Goal: Information Seeking & Learning: Compare options

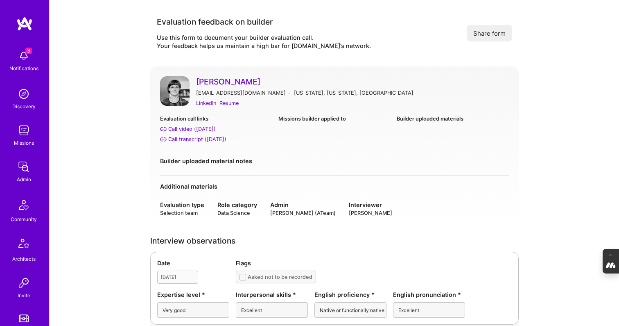
scroll to position [163, 0]
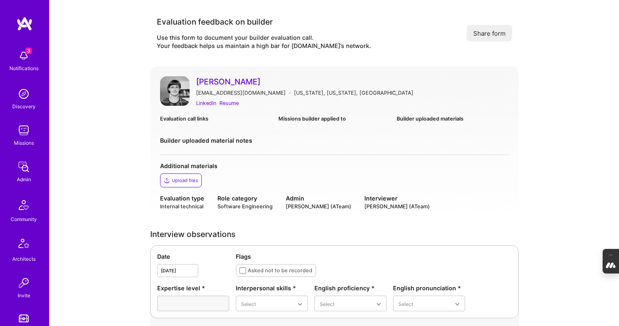
click at [220, 79] on link "[PERSON_NAME]" at bounding box center [352, 81] width 313 height 11
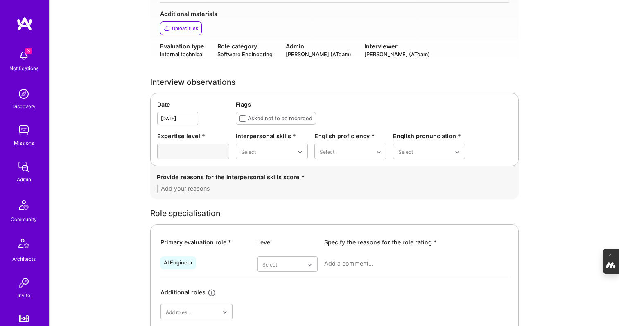
scroll to position [156, 0]
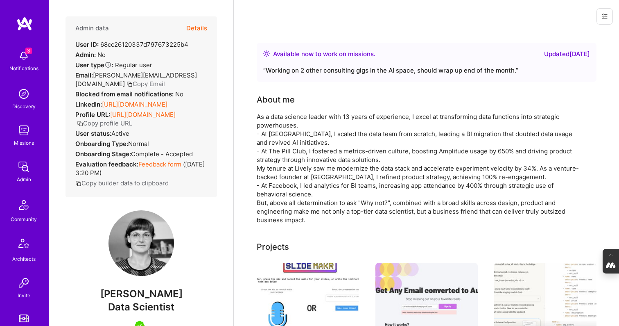
click at [193, 25] on button "Details" at bounding box center [196, 28] width 21 height 24
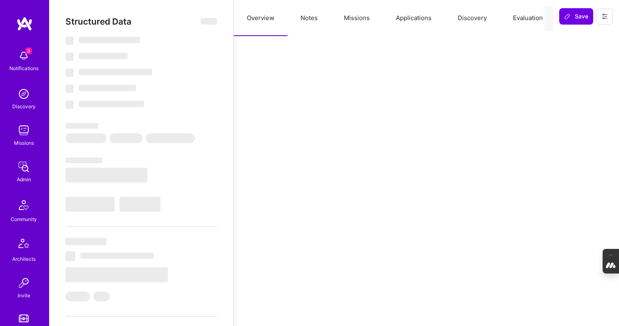
select select "Right Now"
select select "5"
select select "7"
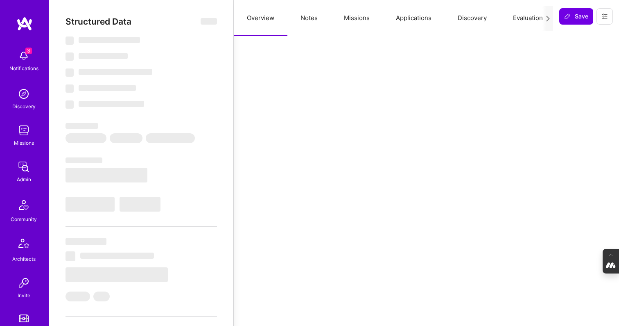
select select "US"
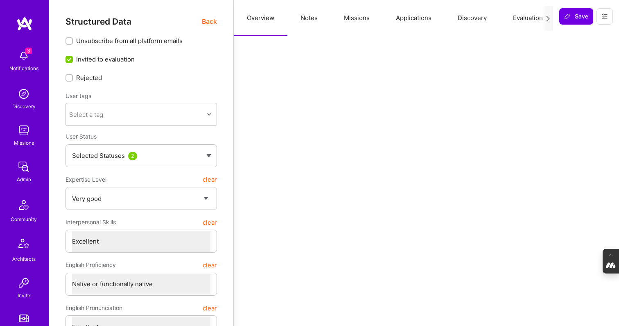
click at [532, 19] on button "Evaluation" at bounding box center [528, 18] width 56 height 36
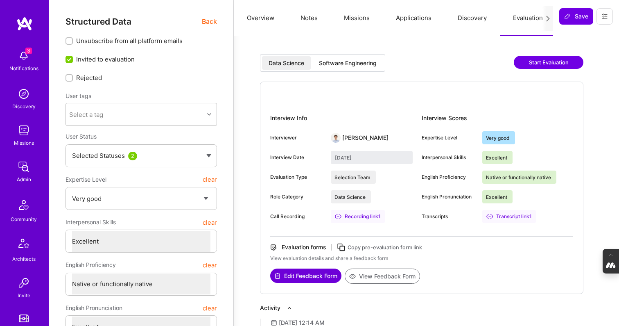
click at [367, 66] on div "Software Engineering" at bounding box center [348, 63] width 58 height 8
type input "September 29, 2025"
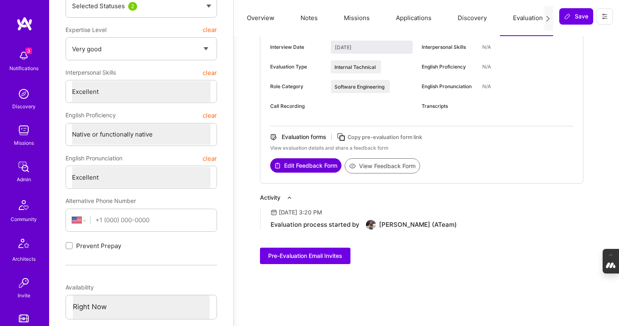
scroll to position [152, 0]
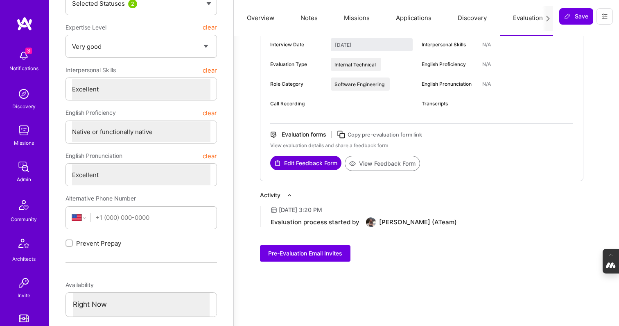
click at [385, 161] on button "View Feedback Form" at bounding box center [382, 163] width 75 height 15
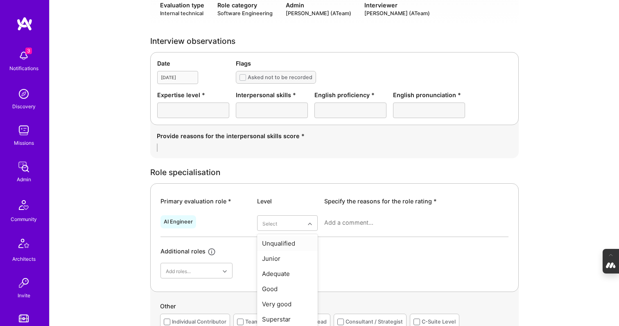
scroll to position [185, 0]
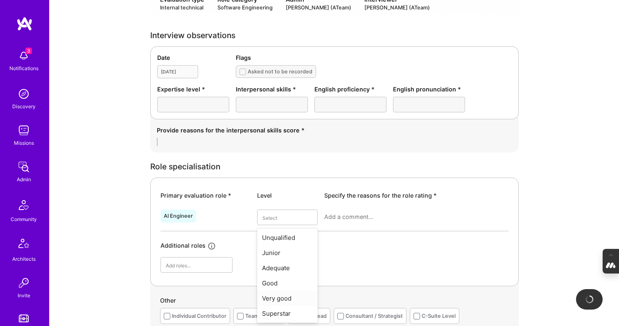
click at [292, 297] on div "Very good" at bounding box center [287, 297] width 61 height 15
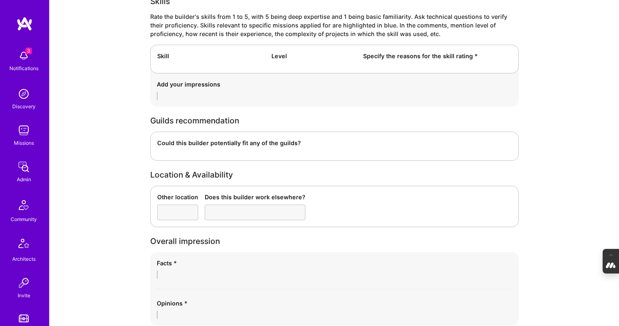
scroll to position [1351, 0]
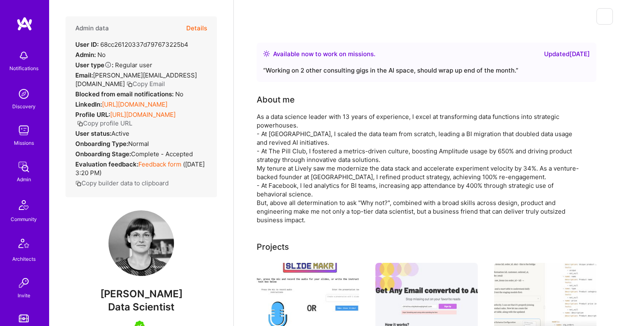
scroll to position [152, 0]
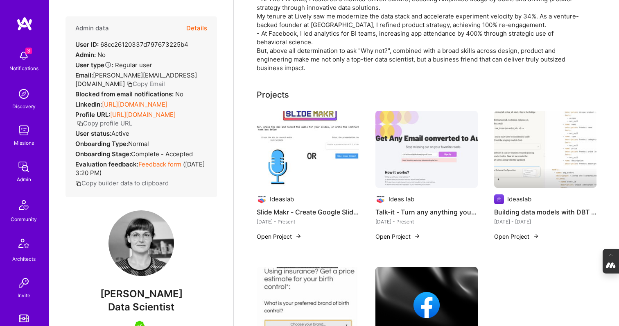
click at [199, 29] on button "Details" at bounding box center [196, 28] width 21 height 24
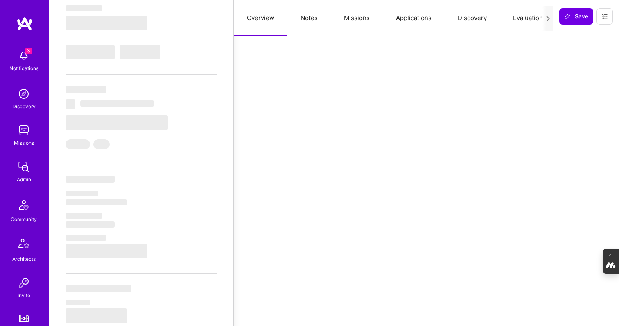
click at [527, 16] on button "Evaluation" at bounding box center [528, 18] width 56 height 36
select select "Right Now"
select select "5"
select select "7"
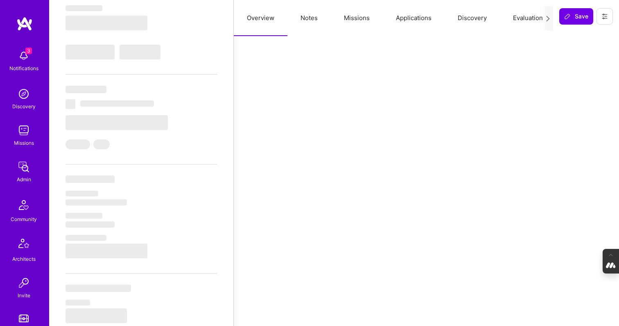
select select "7"
select select "US"
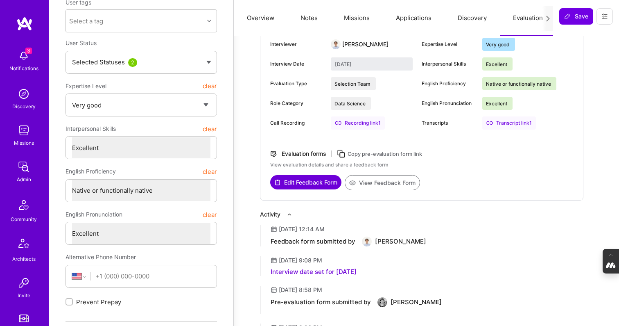
scroll to position [0, 0]
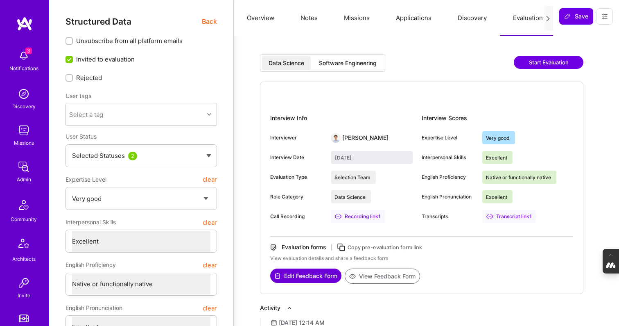
click at [353, 67] on div "Software Engineering" at bounding box center [348, 63] width 71 height 14
type input "September 29, 2025"
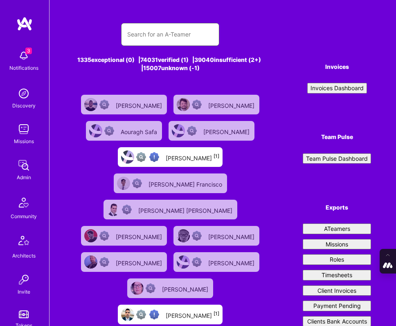
click at [155, 32] on input "text" at bounding box center [170, 35] width 86 height 20
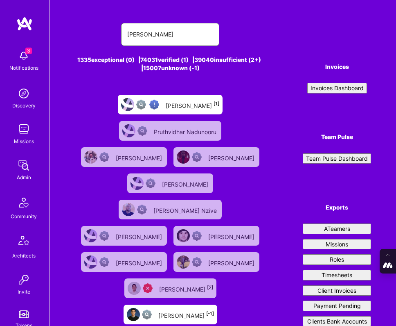
type input "Ned Moorfield"
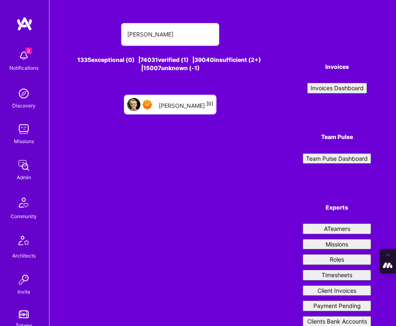
click at [182, 108] on div "Ned Moorfield [0]" at bounding box center [186, 104] width 54 height 9
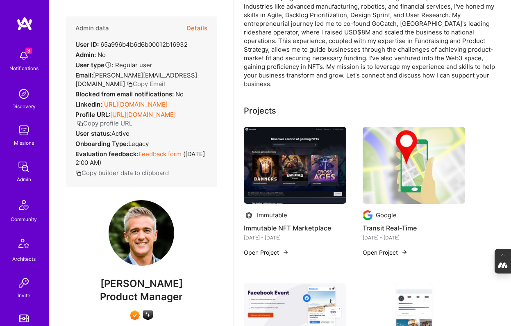
scroll to position [133, 0]
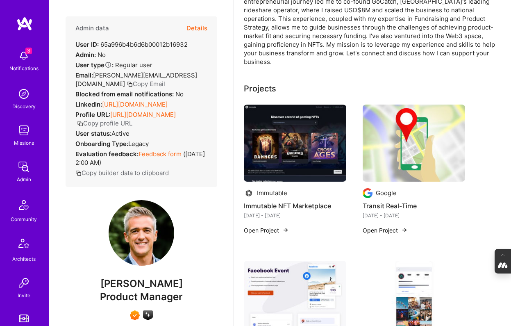
click at [301, 138] on img at bounding box center [295, 142] width 102 height 77
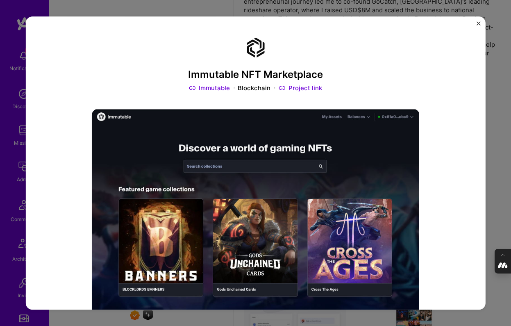
click at [500, 138] on div "Immutable NFT Marketplace Immutable Blockchain Project link Role Product Manage…" at bounding box center [255, 163] width 511 height 326
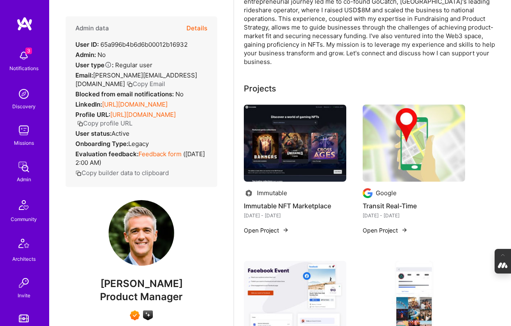
click at [410, 139] on img at bounding box center [413, 142] width 102 height 77
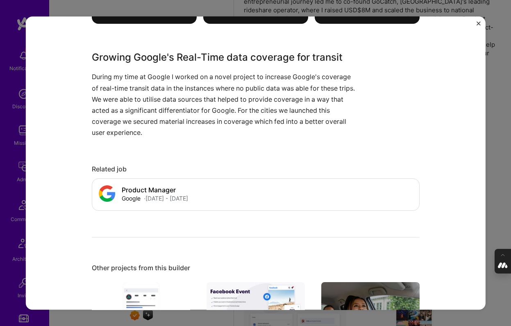
scroll to position [610, 0]
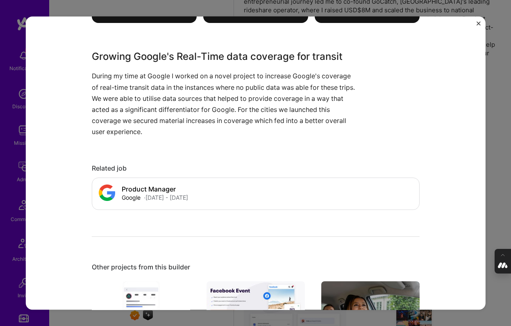
click at [497, 176] on div "Transit Real-Time Google B2C Role Product Manager Dec, 2019 - Dec, 2021 Skills …" at bounding box center [255, 163] width 511 height 326
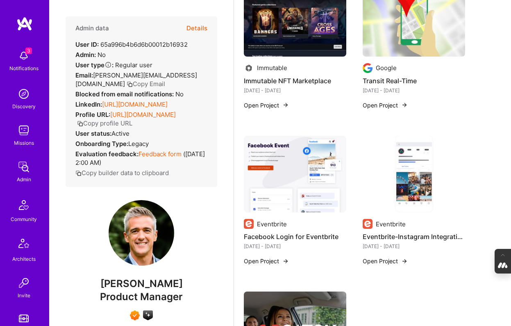
scroll to position [268, 0]
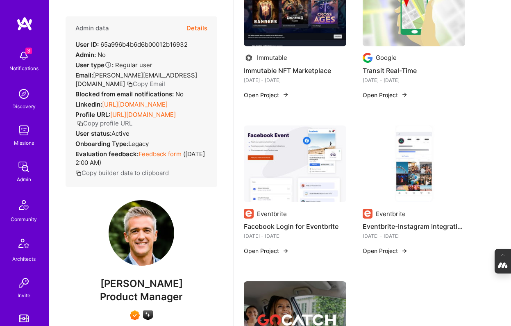
click at [274, 182] on img at bounding box center [295, 163] width 102 height 77
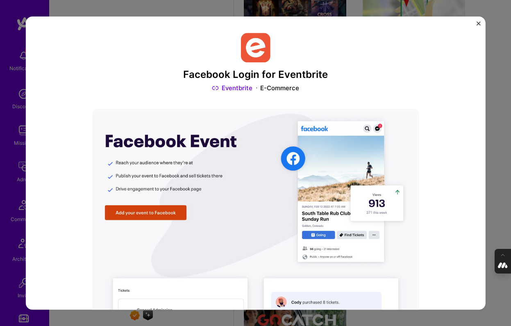
click at [498, 162] on div "Facebook Login for Eventbrite Eventbrite E-Commerce Role Product Manager Jun, 2…" at bounding box center [255, 163] width 511 height 326
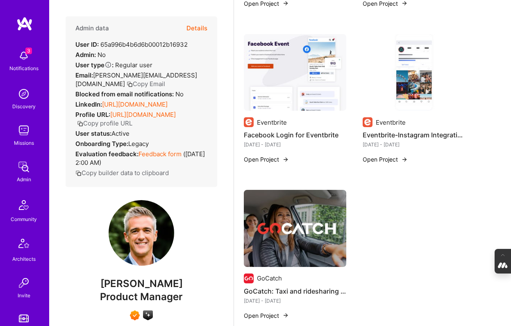
scroll to position [369, 0]
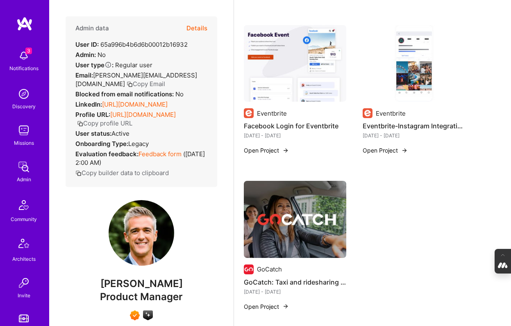
click at [300, 213] on img at bounding box center [295, 219] width 102 height 77
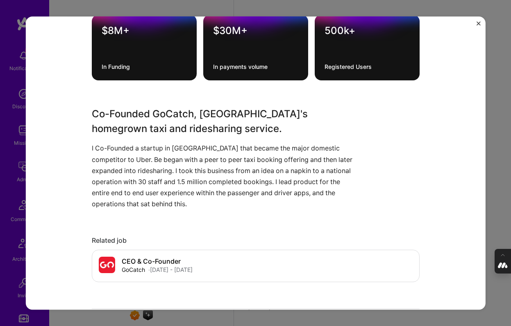
scroll to position [498, 0]
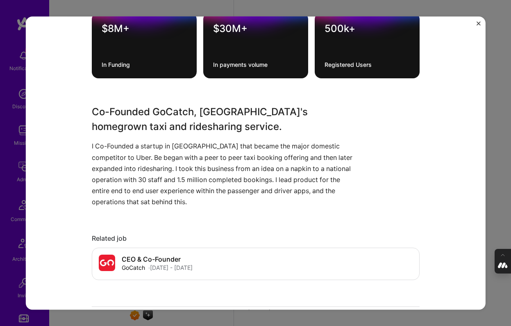
click at [491, 188] on div "GoCatch: Taxi and ridesharing app in Australia GoCatch E-Commerce Role Product …" at bounding box center [255, 163] width 511 height 326
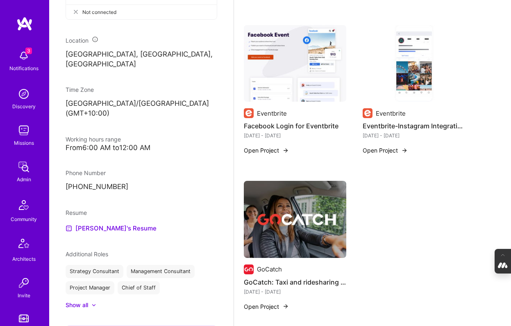
scroll to position [410, 0]
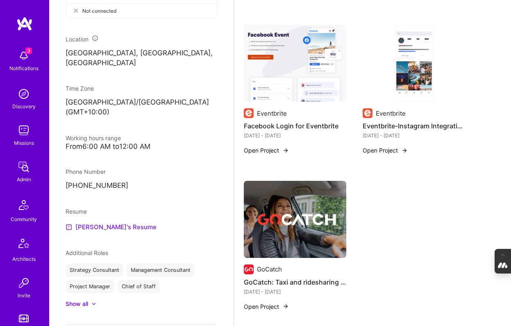
click at [104, 222] on link "Ned's Resume" at bounding box center [111, 227] width 91 height 10
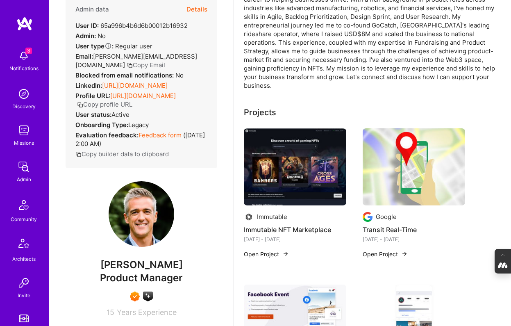
scroll to position [0, 0]
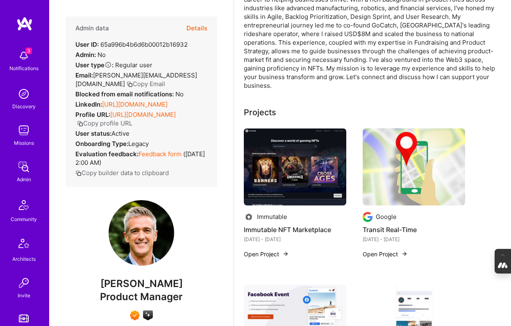
click at [193, 27] on button "Details" at bounding box center [196, 28] width 21 height 24
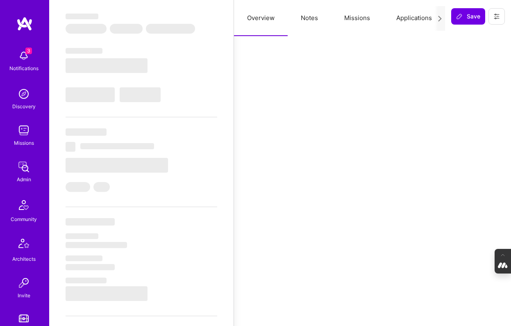
click at [305, 20] on button "Notes" at bounding box center [309, 18] width 43 height 36
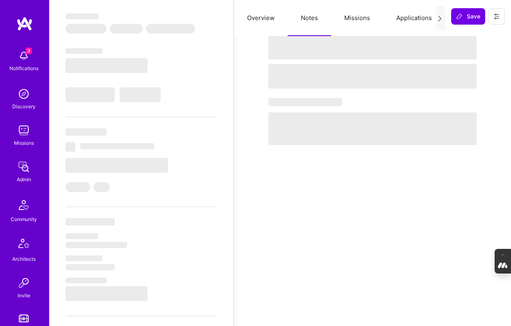
select select "Right Now"
select select "7"
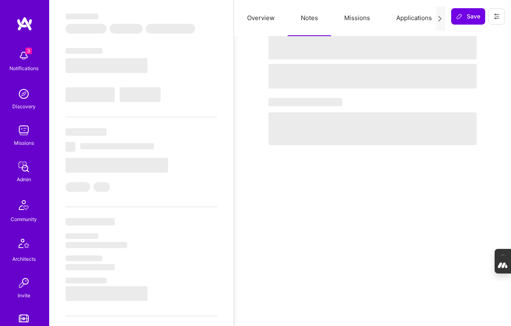
select select "AU"
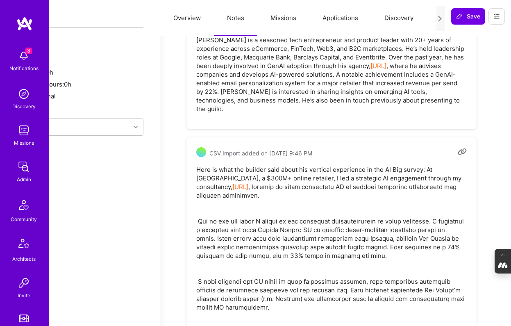
scroll to position [637, 74]
click at [232, 183] on link "ProductEdge.ai" at bounding box center [240, 187] width 16 height 8
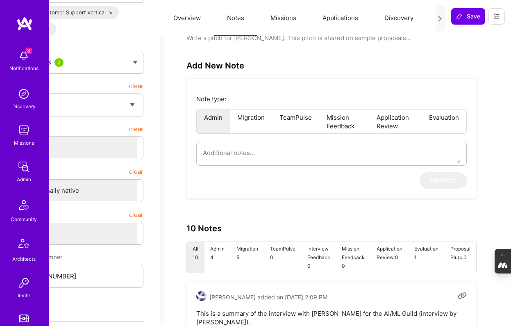
scroll to position [0, 74]
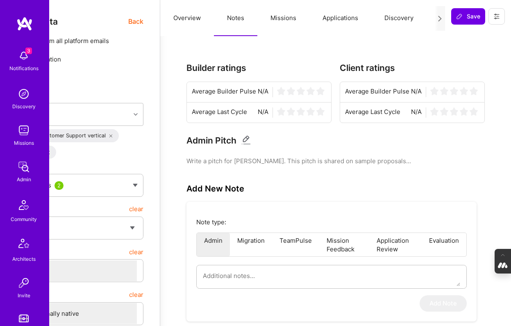
click at [185, 17] on button "Overview" at bounding box center [187, 18] width 54 height 36
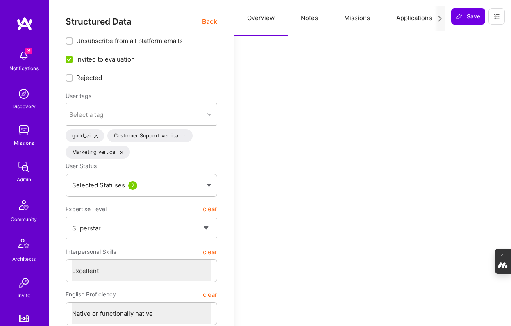
scroll to position [0, 0]
click at [210, 21] on span "Back" at bounding box center [209, 21] width 15 height 10
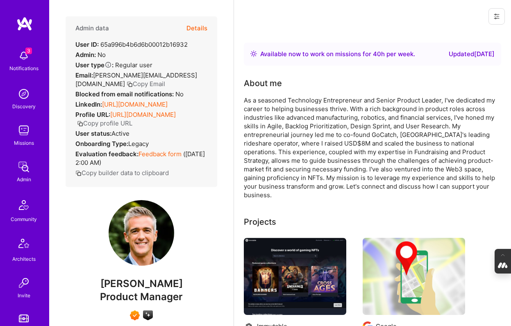
click at [127, 106] on link "https://linkedin.com/in/nedmoorfield" at bounding box center [135, 104] width 66 height 8
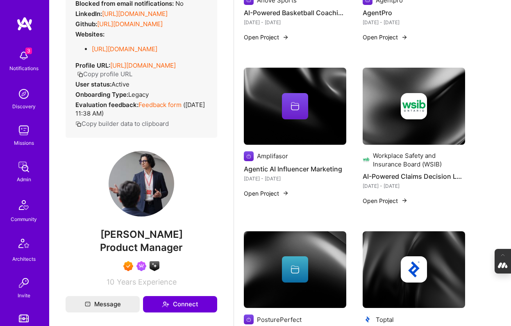
scroll to position [480, 0]
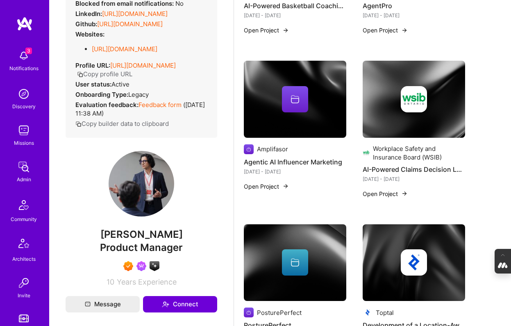
click at [269, 110] on div at bounding box center [295, 99] width 102 height 26
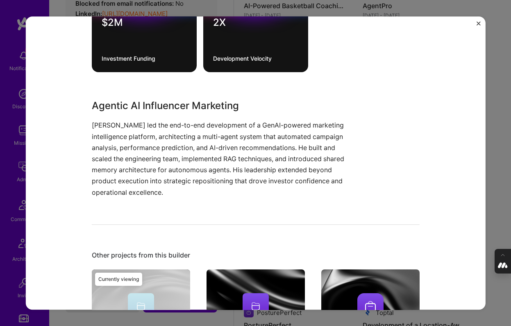
scroll to position [313, 0]
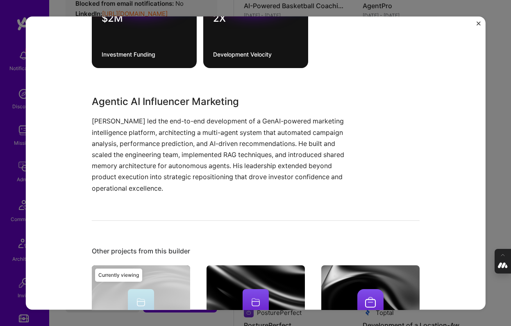
click at [502, 153] on div "Agentic AI Influencer Marketing Amplifasor SaaS, Consulting Role AI Product Str…" at bounding box center [255, 163] width 511 height 326
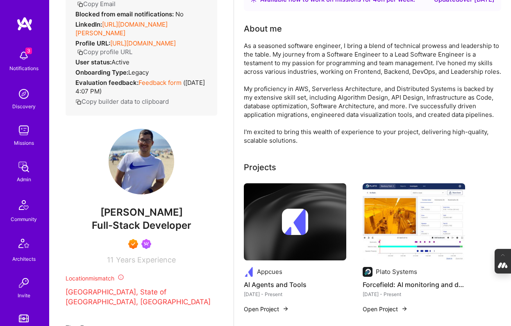
scroll to position [59, 0]
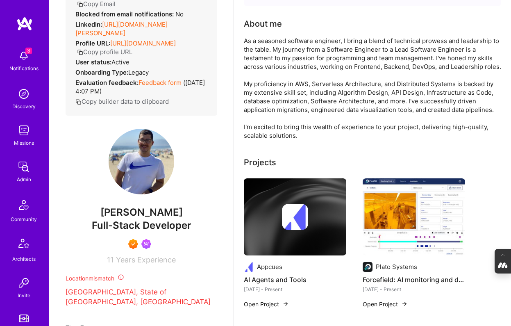
click at [274, 240] on img at bounding box center [295, 216] width 102 height 77
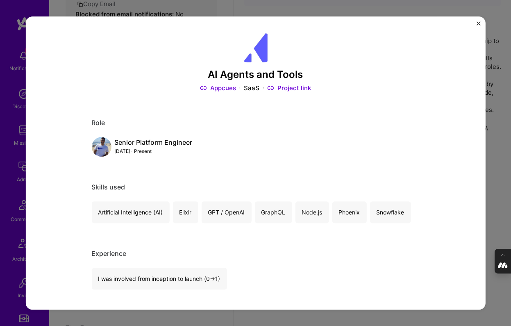
click at [496, 184] on div "AI Agents and Tools Appcues SaaS Project link Role Senior Platform Engineer Jan…" at bounding box center [255, 163] width 511 height 326
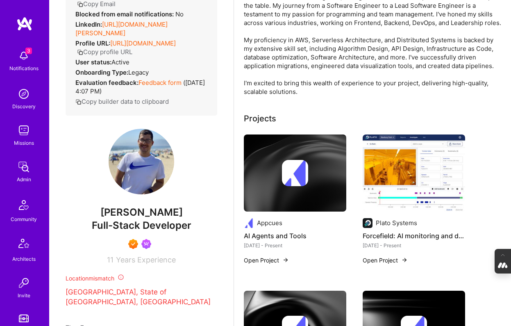
scroll to position [109, 0]
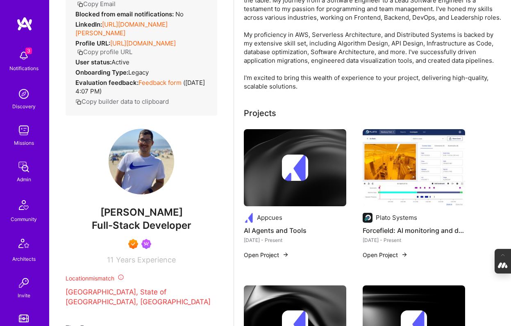
click at [411, 178] on img at bounding box center [413, 167] width 102 height 77
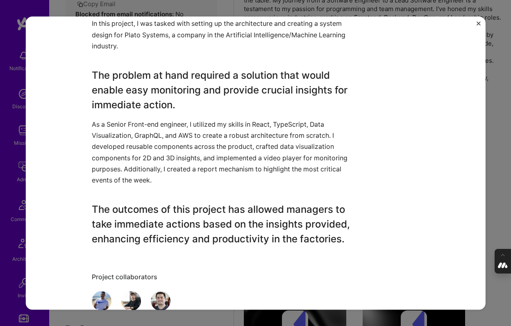
scroll to position [740, 0]
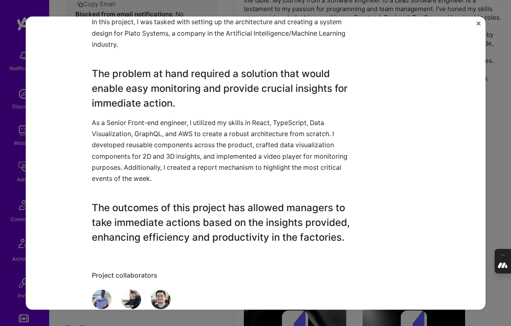
click at [495, 202] on div "Forcefield: AI monitoring and data visualization Plato Systems Artifical Intell…" at bounding box center [255, 163] width 511 height 326
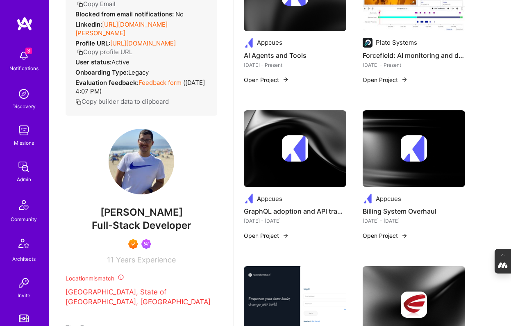
scroll to position [287, 0]
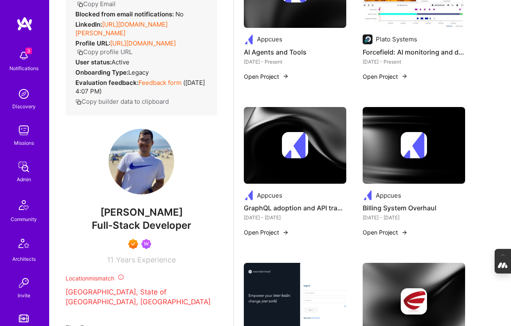
click at [308, 148] on div at bounding box center [295, 145] width 102 height 26
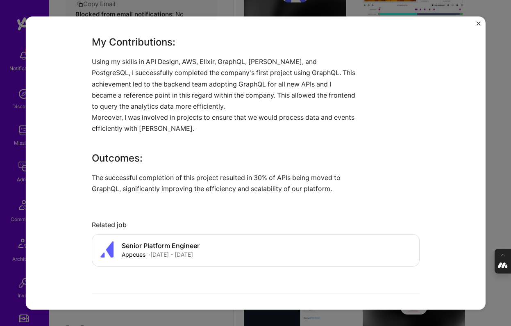
scroll to position [429, 0]
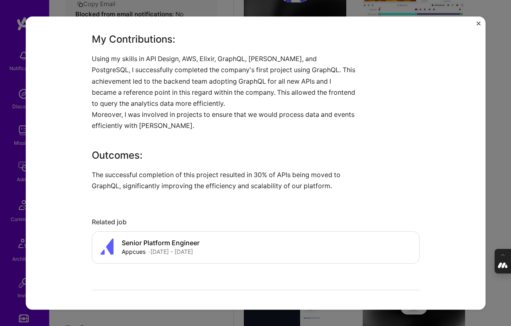
click at [507, 186] on div "GraphQL adoption and API transformation Appcues SaaS Role Platform Engineer Jun…" at bounding box center [255, 163] width 511 height 326
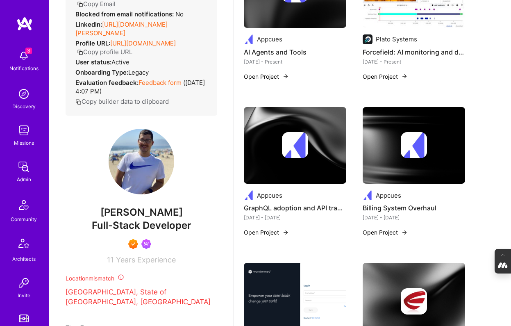
click at [381, 175] on img at bounding box center [413, 145] width 102 height 77
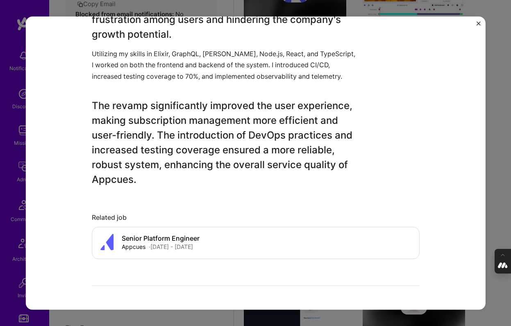
scroll to position [441, 0]
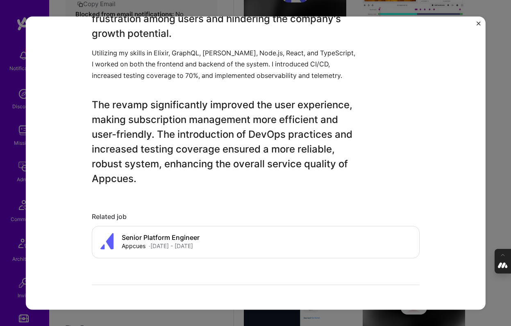
click at [499, 213] on div "Billing System Overhaul Appcues SaaS Role Full-Stack Developer Nov, 2021 - Jun,…" at bounding box center [255, 163] width 511 height 326
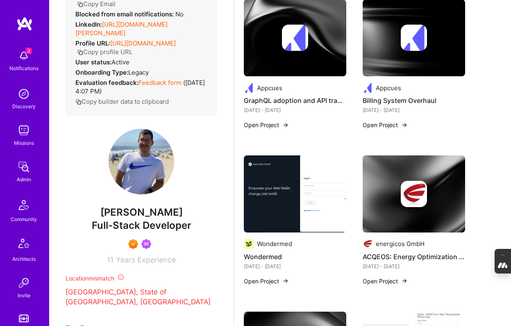
scroll to position [396, 0]
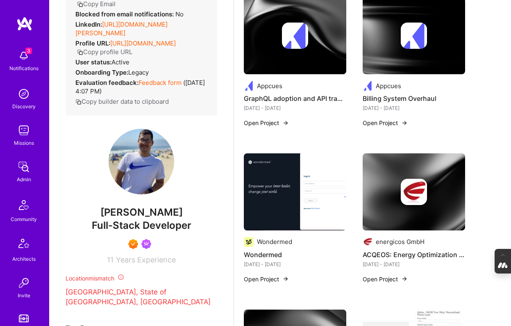
click at [265, 176] on img at bounding box center [295, 191] width 102 height 77
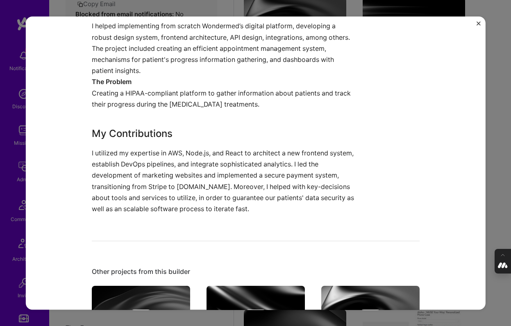
scroll to position [582, 0]
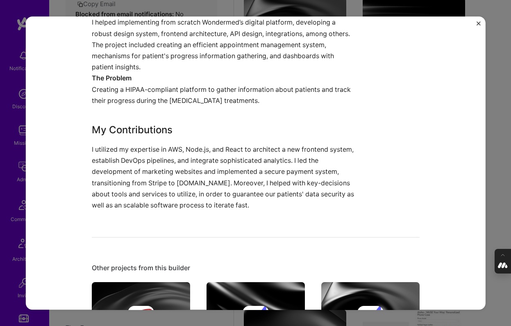
click at [493, 217] on div "Wondermed Wondermed Healthcare, Wellness & Mental Health Project link Role Seni…" at bounding box center [255, 163] width 511 height 326
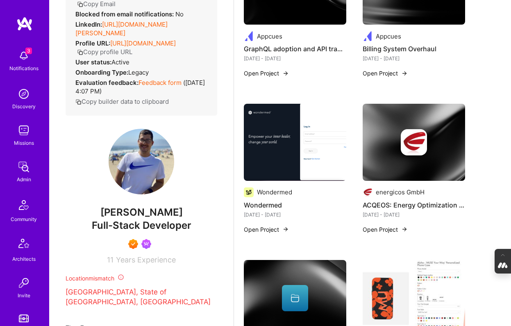
scroll to position [467, 0]
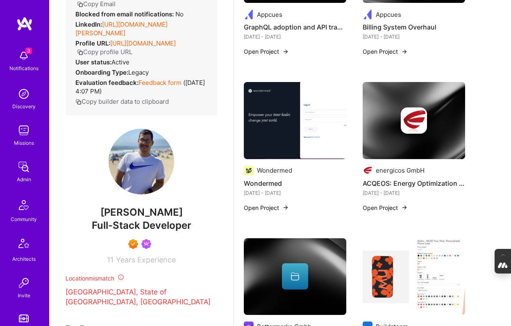
click at [397, 137] on img at bounding box center [413, 120] width 102 height 77
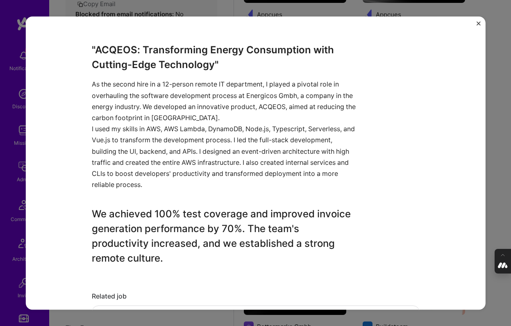
scroll to position [376, 0]
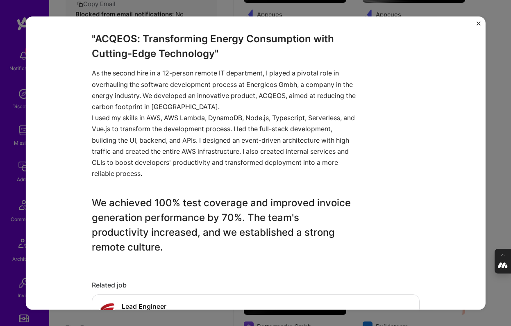
click at [500, 204] on div "ACQEOS: Energy Optimization Platform energicos GmbH Energy Project link Role Le…" at bounding box center [255, 163] width 511 height 326
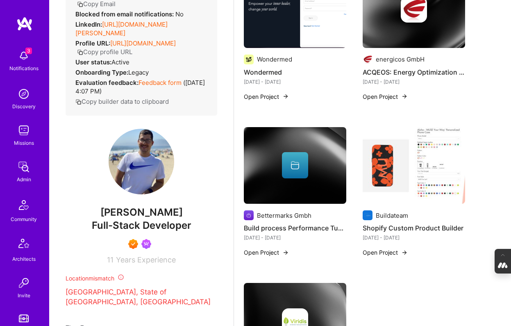
scroll to position [587, 0]
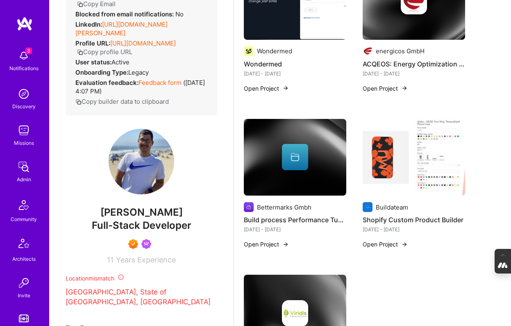
click at [301, 152] on div at bounding box center [295, 157] width 26 height 26
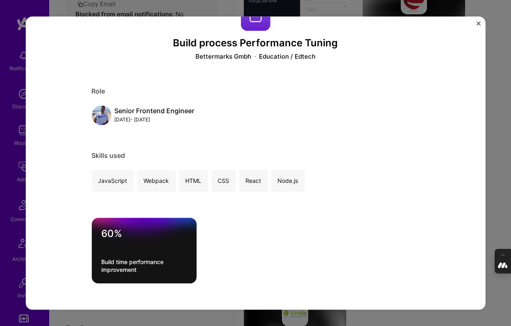
scroll to position [44, 0]
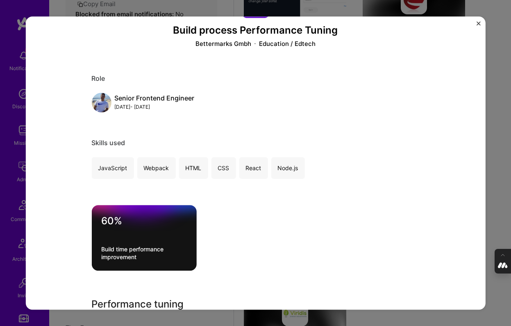
click at [498, 198] on div "Build process Performance Tuning Bettermarks Gmbh Education / Edtech Role Senio…" at bounding box center [255, 163] width 511 height 326
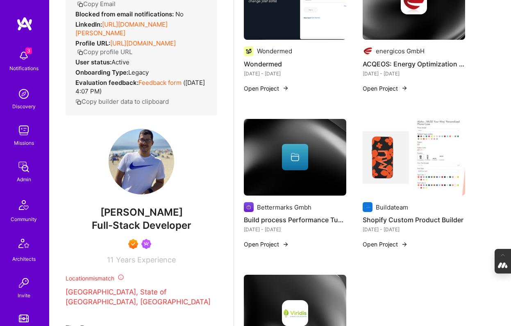
click at [408, 177] on img at bounding box center [413, 157] width 102 height 77
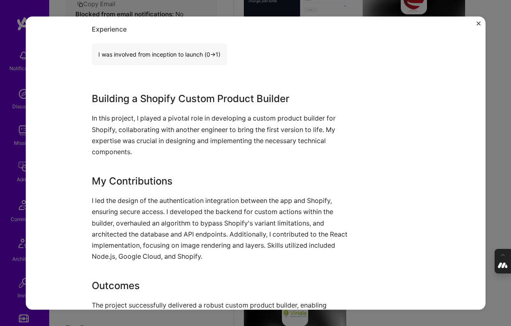
scroll to position [497, 0]
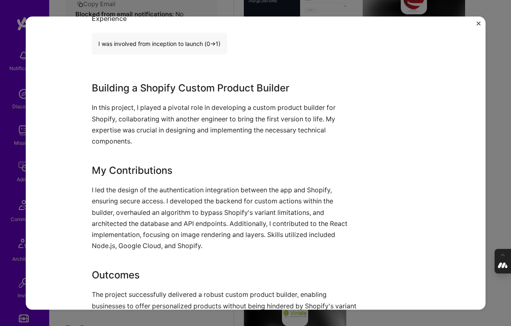
click at [506, 213] on div "Shopify Custom Product Builder Buildateam E-Commerce Project link Role Full-Sta…" at bounding box center [255, 163] width 511 height 326
click at [507, 199] on div "Shopify Custom Product Builder Buildateam E-Commerce Project link Role Full-Sta…" at bounding box center [255, 163] width 511 height 326
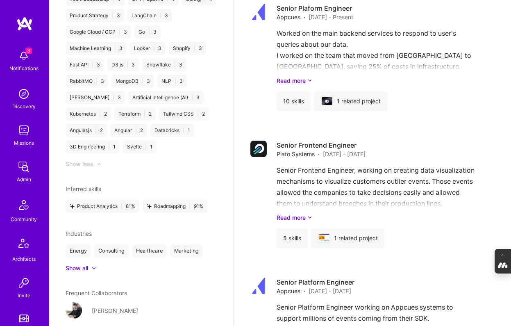
scroll to position [1104, 0]
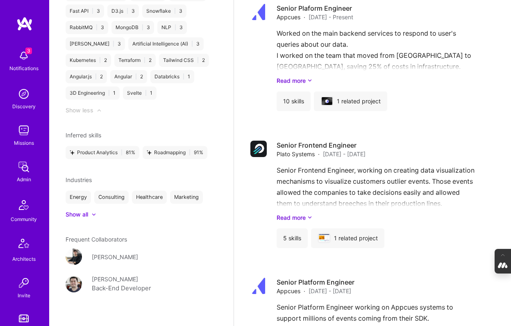
click at [87, 210] on div "Show all" at bounding box center [77, 214] width 23 height 8
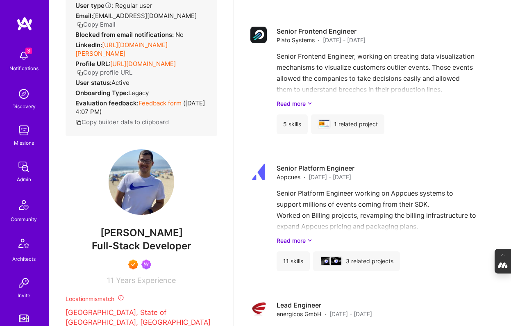
scroll to position [0, 0]
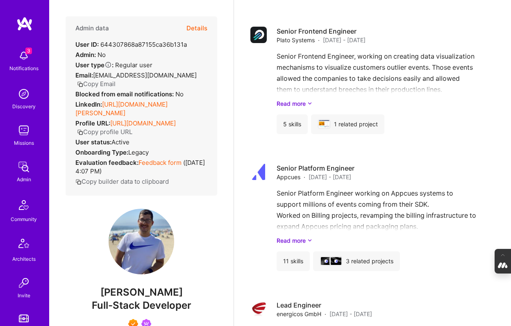
click at [193, 27] on button "Details" at bounding box center [196, 28] width 21 height 24
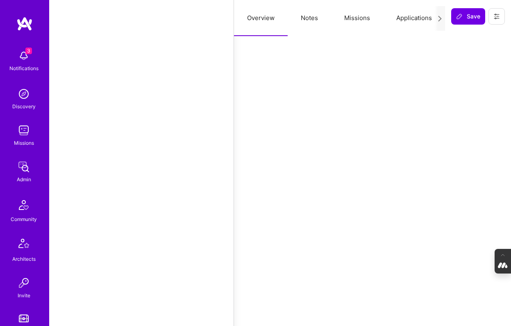
click at [306, 23] on button "Notes" at bounding box center [309, 18] width 43 height 36
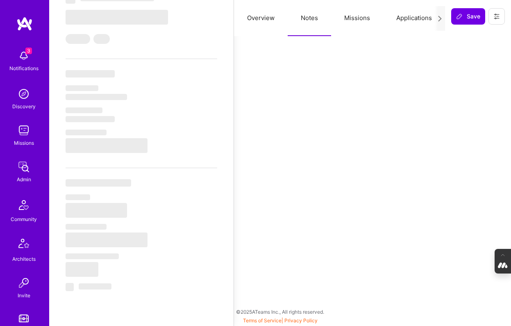
select select "Right Now"
select select "7"
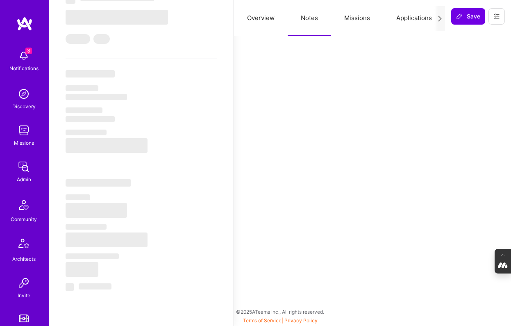
select select "BR"
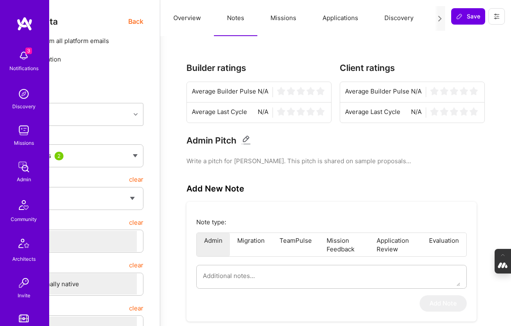
scroll to position [0, 104]
click at [355, 19] on button "Evaluation" at bounding box center [350, 18] width 56 height 36
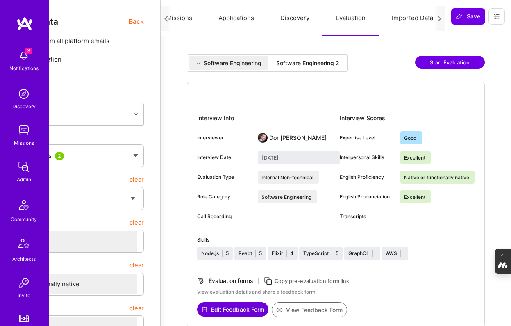
scroll to position [0, 73]
click at [296, 65] on div "Software Engineering 2" at bounding box center [307, 63] width 63 height 8
type input "September 18, 2025"
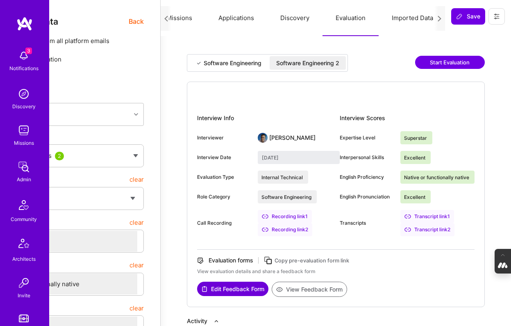
click at [286, 18] on button "Discovery" at bounding box center [294, 18] width 55 height 36
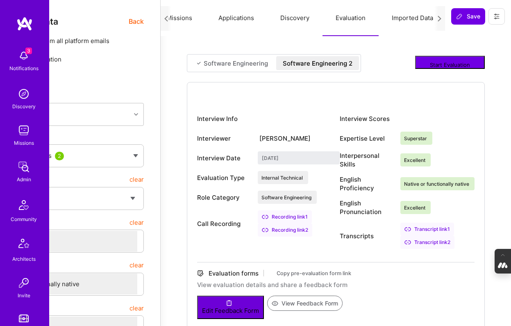
scroll to position [0, 0]
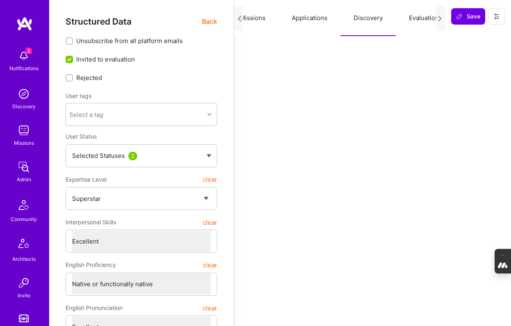
click at [288, 18] on button "Applications" at bounding box center [310, 18] width 62 height 36
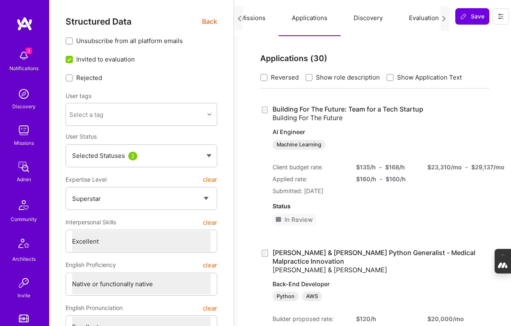
click at [256, 19] on button "Missions" at bounding box center [253, 18] width 52 height 36
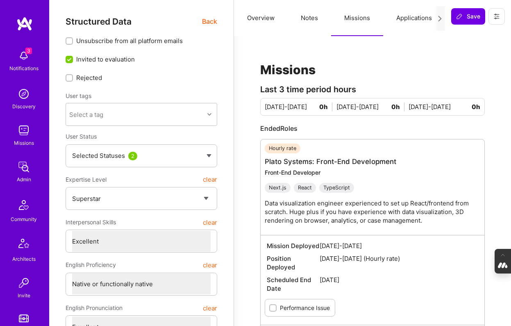
click at [304, 20] on button "Notes" at bounding box center [309, 18] width 43 height 36
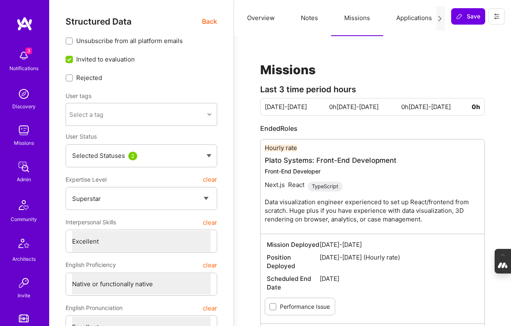
type textarea "x"
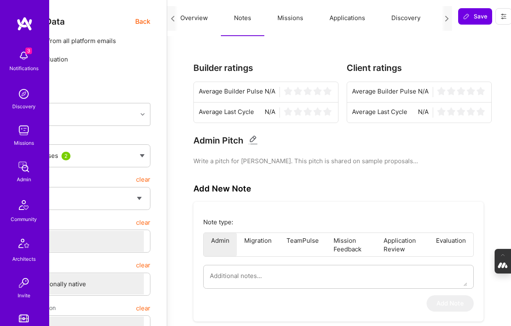
scroll to position [0, 104]
click at [359, 15] on button "Evaluation" at bounding box center [357, 18] width 56 height 36
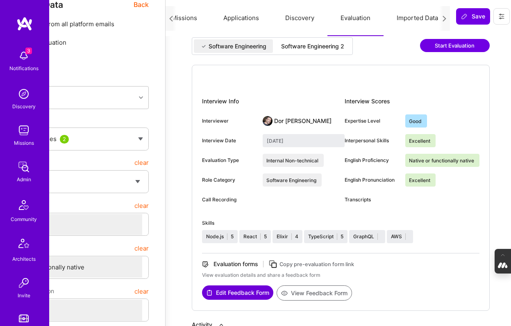
scroll to position [0, 68]
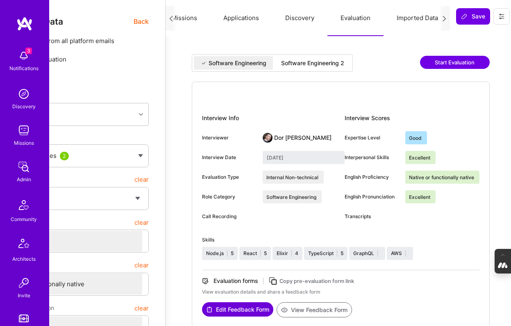
click at [317, 60] on div "Software Engineering 2" at bounding box center [312, 63] width 63 height 8
type input "September 18, 2025"
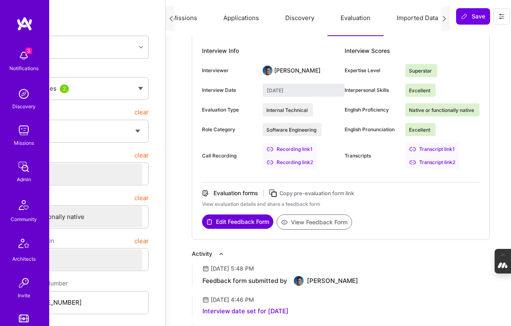
scroll to position [68, 68]
click at [302, 220] on button "View Feedback Form" at bounding box center [313, 221] width 75 height 15
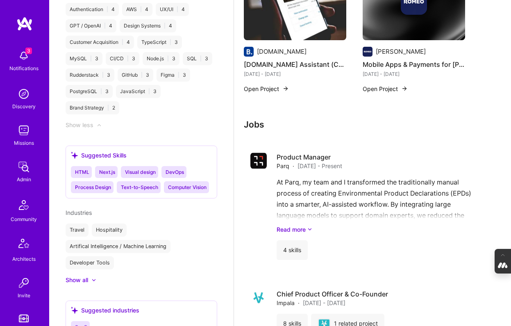
scroll to position [1060, 0]
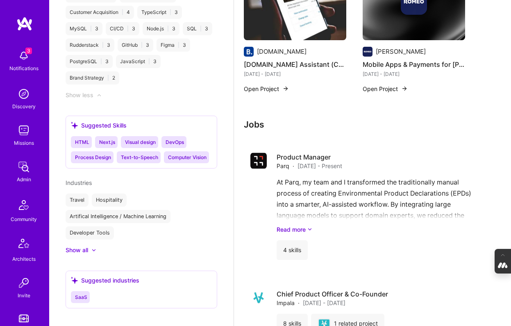
click at [80, 246] on div "Show all" at bounding box center [77, 250] width 23 height 8
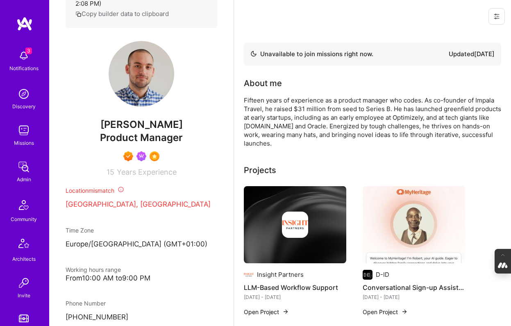
scroll to position [0, 0]
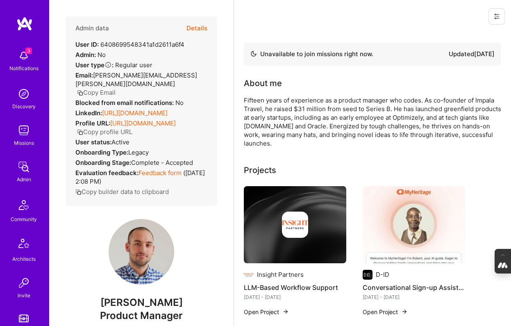
click at [198, 27] on button "Details" at bounding box center [196, 28] width 21 height 24
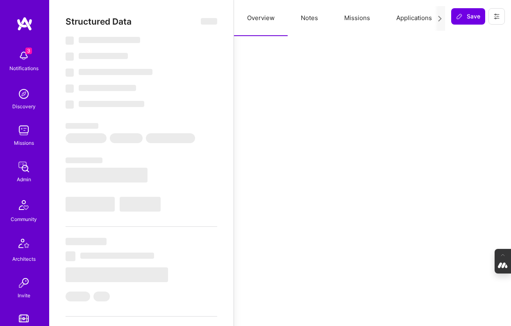
click at [308, 16] on button "Notes" at bounding box center [309, 18] width 43 height 36
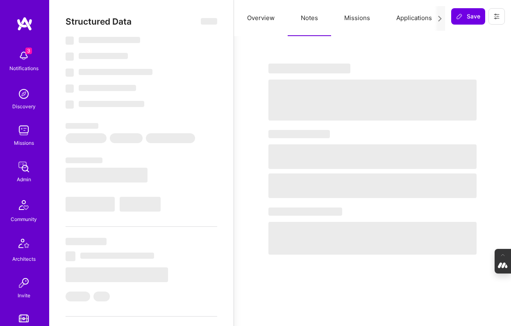
select select "Not Available"
select select "3 Months"
select select "7"
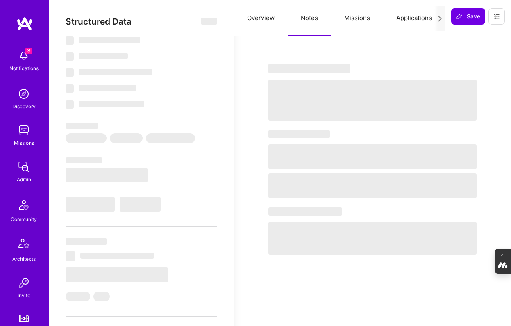
select select "7"
select select "NL"
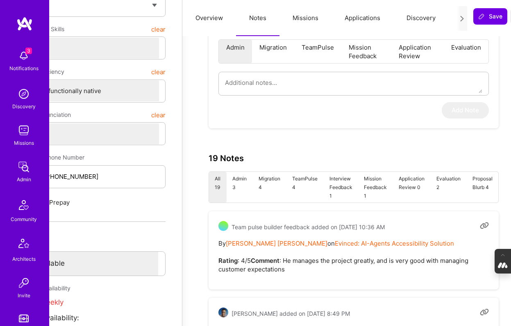
scroll to position [0, 52]
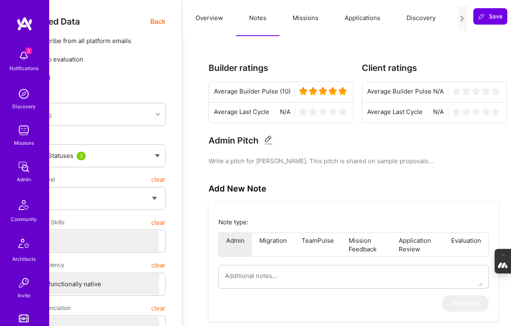
click at [206, 15] on button "Overview" at bounding box center [209, 18] width 54 height 36
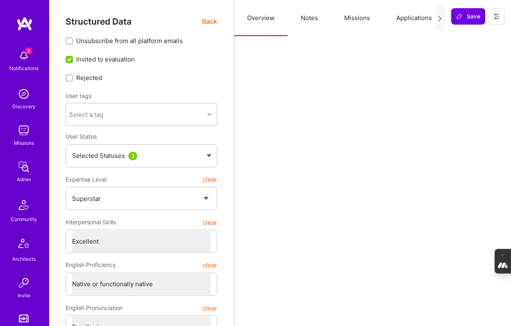
scroll to position [0, 0]
click at [208, 21] on span "Back" at bounding box center [209, 21] width 15 height 10
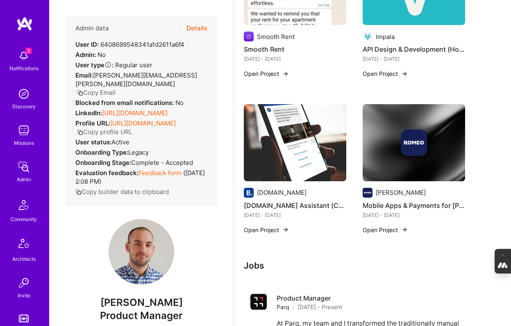
scroll to position [407, 0]
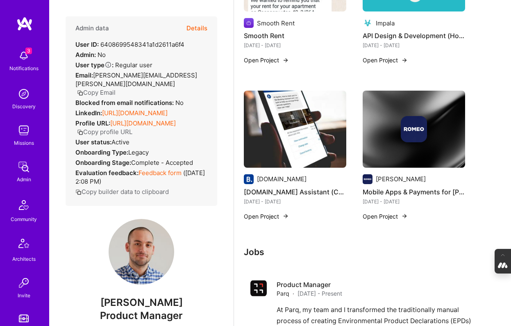
click at [151, 109] on link "https://linkedin.com/in/tobyurff" at bounding box center [135, 113] width 66 height 8
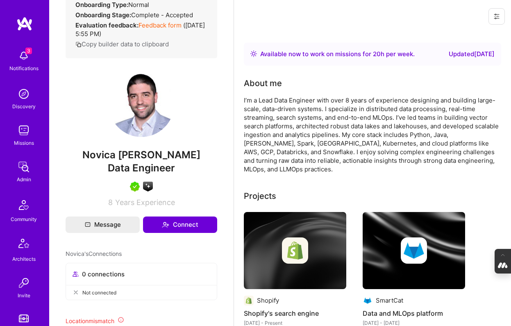
scroll to position [150, 0]
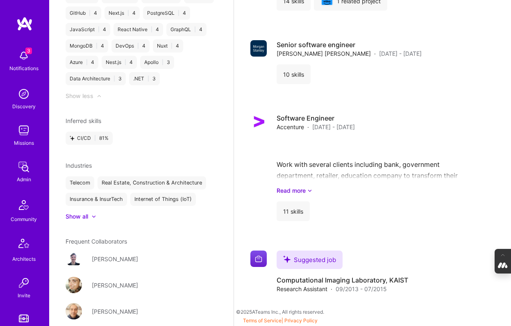
scroll to position [1048, 0]
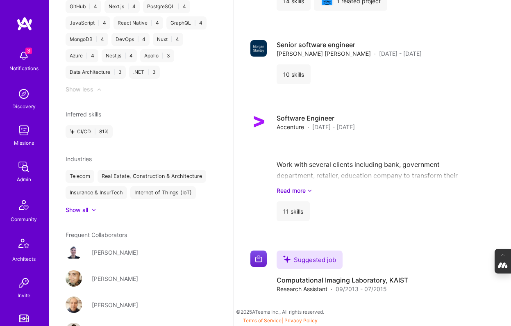
click at [91, 214] on div at bounding box center [89, 210] width 3 height 8
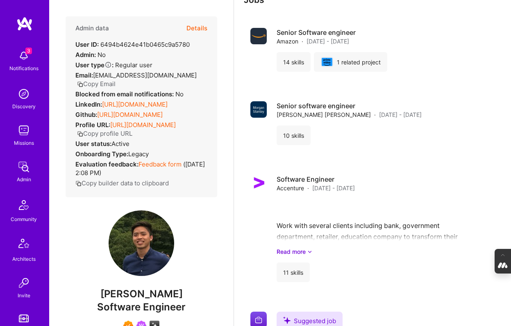
scroll to position [395, 0]
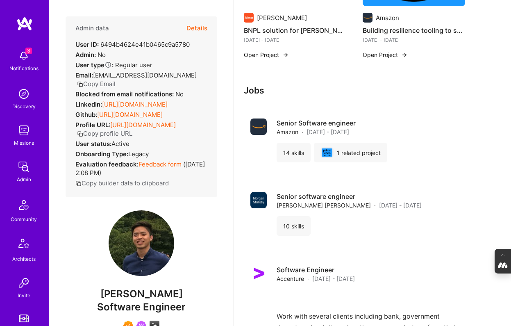
click at [199, 27] on button "Details" at bounding box center [196, 28] width 21 height 24
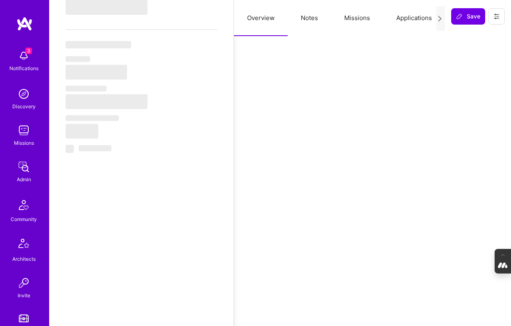
click at [308, 17] on button "Notes" at bounding box center [309, 18] width 43 height 36
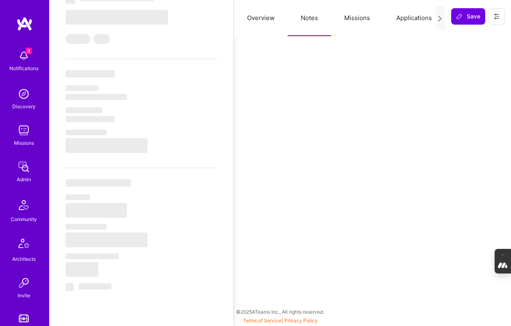
scroll to position [257, 0]
select select "Right Now"
select select "7"
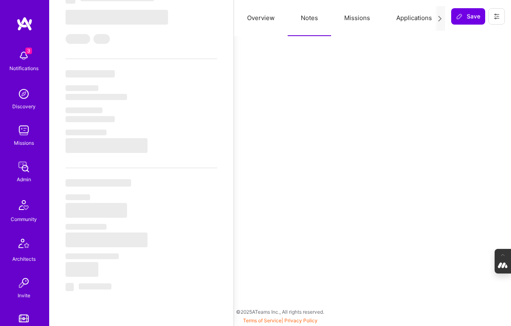
select select "6"
select select "GB"
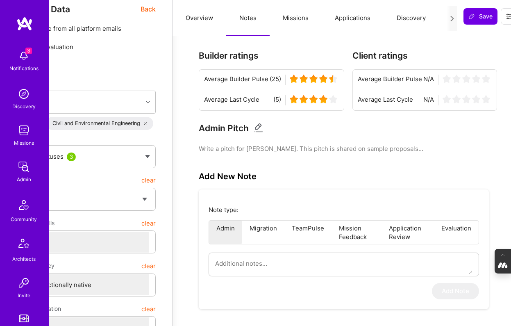
scroll to position [0, 61]
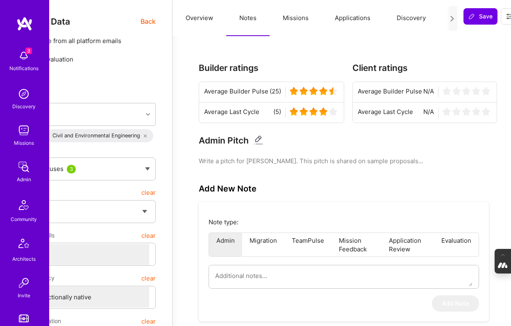
click at [297, 15] on button "Missions" at bounding box center [296, 18] width 52 height 36
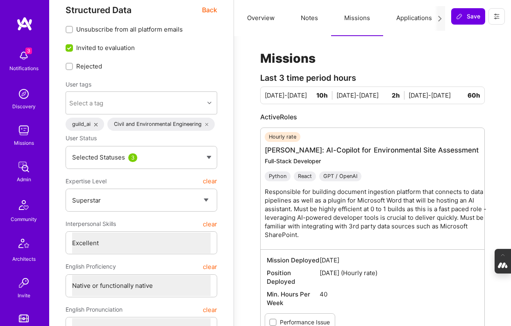
scroll to position [0, 0]
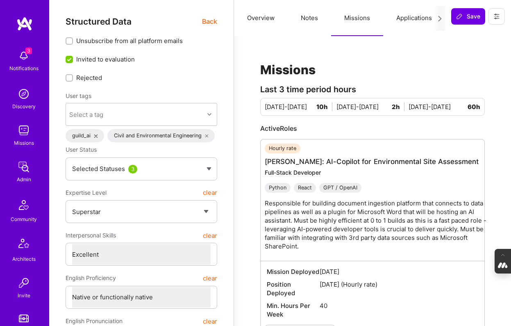
click at [266, 18] on button "Overview" at bounding box center [261, 18] width 54 height 36
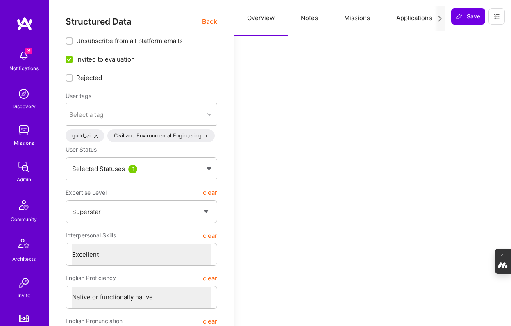
click at [209, 19] on span "Back" at bounding box center [209, 21] width 15 height 10
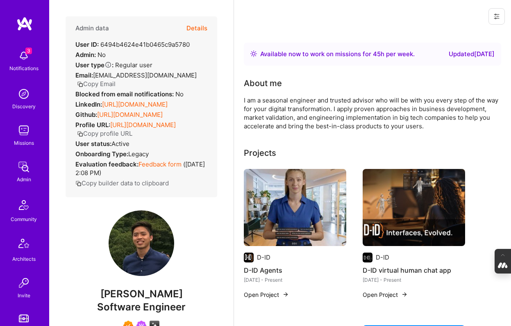
click at [122, 108] on link "https://linkedin.com/in/ducnhantran" at bounding box center [135, 104] width 66 height 8
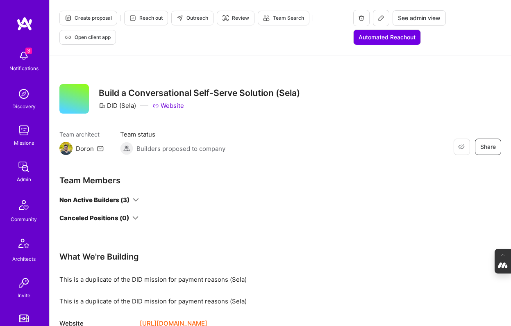
scroll to position [22, 0]
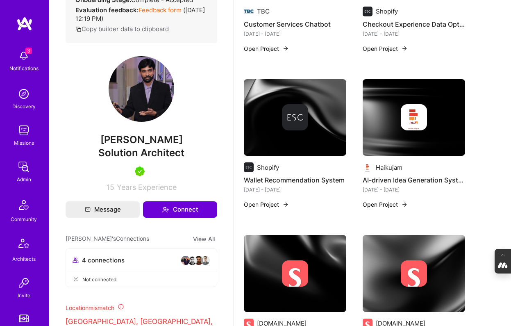
scroll to position [290, 0]
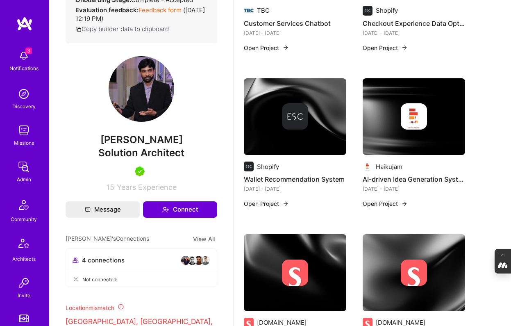
click at [378, 121] on div at bounding box center [413, 116] width 102 height 26
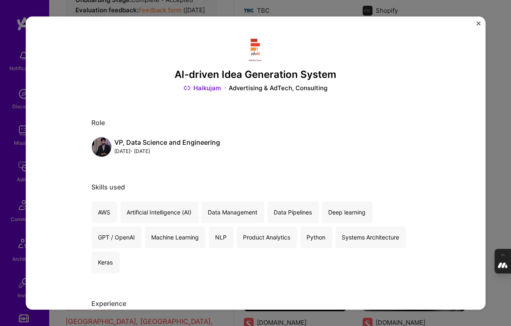
click at [208, 87] on link "Haikujam" at bounding box center [202, 88] width 38 height 9
click at [494, 106] on div "AI-driven Idea Generation System Haikujam Advertising & AdTech, Consulting Role…" at bounding box center [255, 163] width 511 height 326
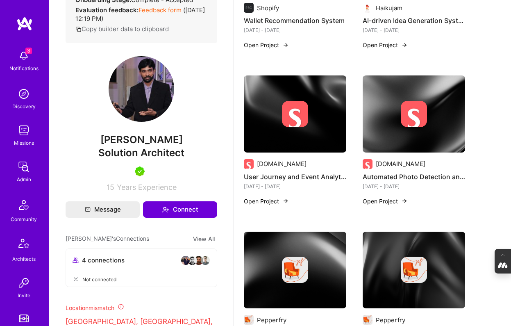
scroll to position [449, 0]
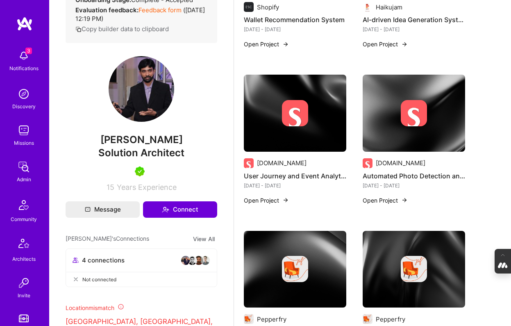
click at [311, 116] on div at bounding box center [295, 113] width 102 height 26
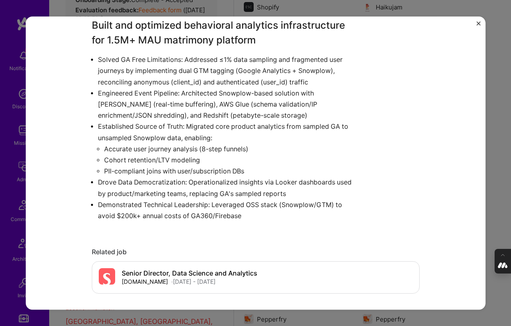
scroll to position [416, 0]
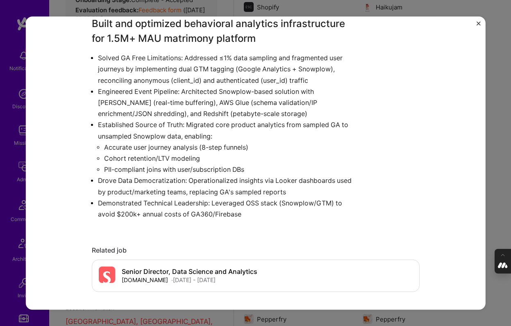
click at [494, 101] on div "User Journey and Event Analytics Shaadi.com Dating, Social Role Senior Director…" at bounding box center [255, 163] width 511 height 326
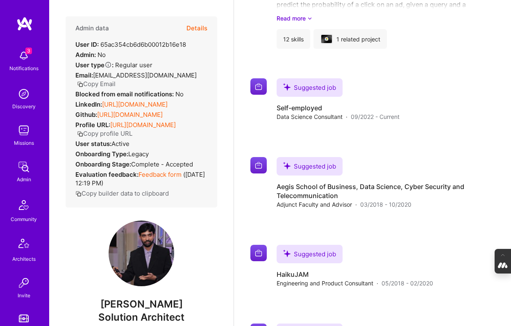
click at [197, 27] on button "Details" at bounding box center [196, 28] width 21 height 24
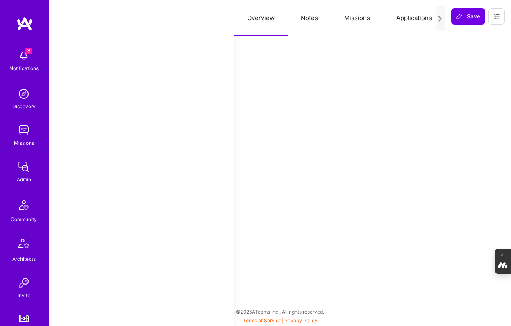
click at [298, 14] on button "Notes" at bounding box center [309, 18] width 43 height 36
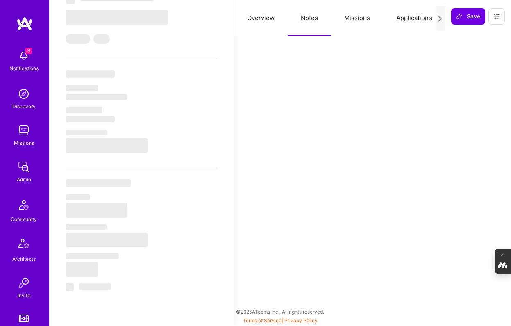
scroll to position [257, 0]
select select "Right Now"
select select "5"
select select "7"
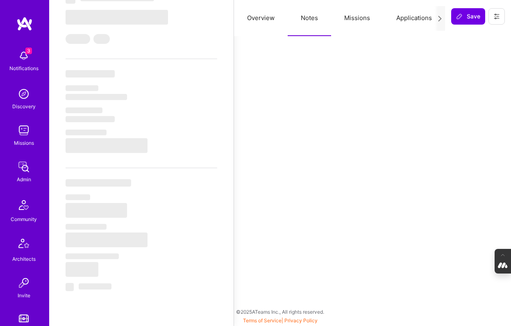
select select "7"
select select "CA"
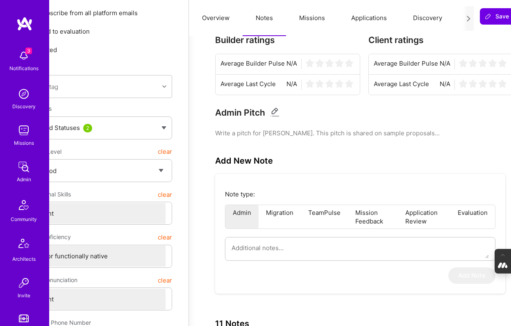
scroll to position [0, 45]
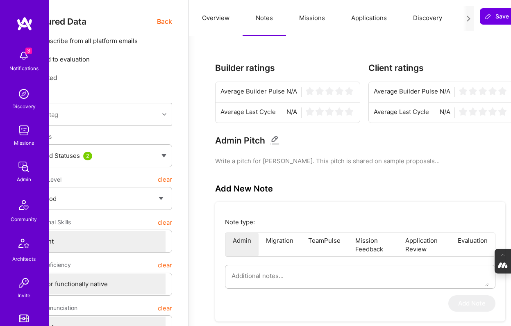
click at [309, 22] on button "Missions" at bounding box center [312, 18] width 52 height 36
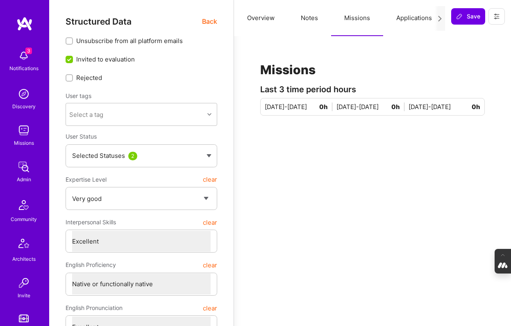
scroll to position [0, 0]
click at [347, 21] on button "Evaluation" at bounding box center [356, 18] width 56 height 36
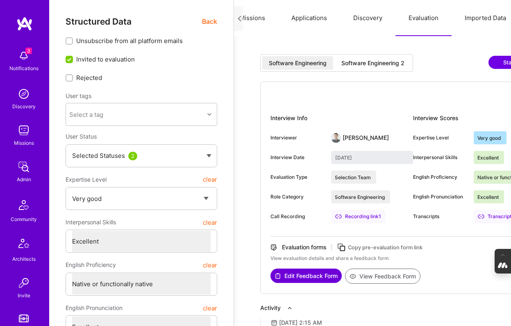
click at [362, 65] on div "Software Engineering 2" at bounding box center [372, 63] width 63 height 8
type input "July 29, 2025"
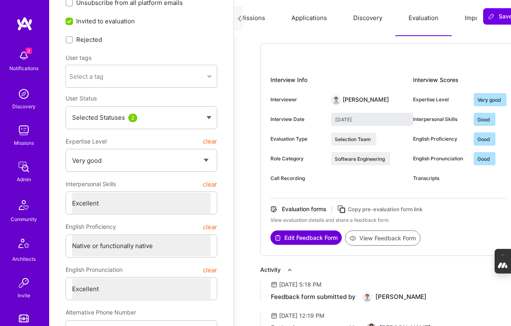
scroll to position [0, 0]
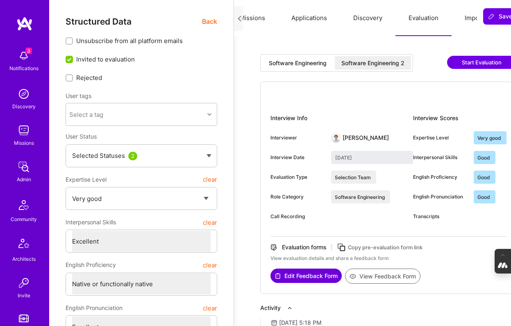
click at [377, 275] on button "View Feedback Form" at bounding box center [382, 275] width 75 height 15
click at [209, 21] on span "Back" at bounding box center [209, 21] width 15 height 10
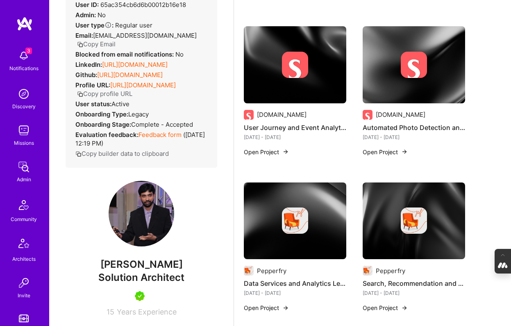
scroll to position [39, 0]
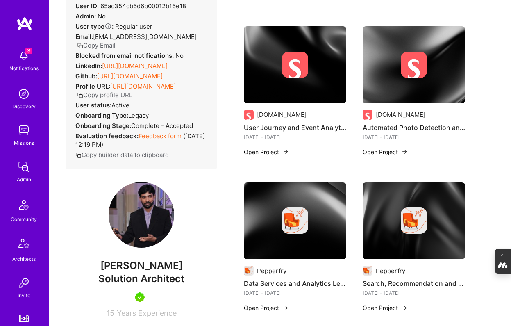
click at [146, 70] on link "https://linkedin.com/in/probablybhavik" at bounding box center [135, 66] width 66 height 8
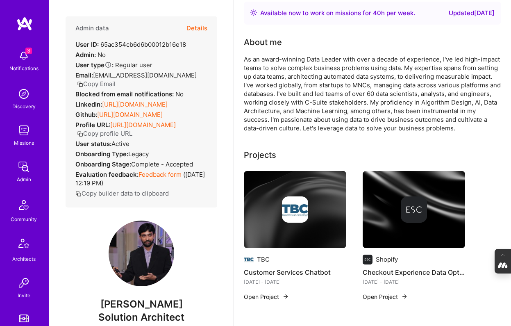
scroll to position [58, 0]
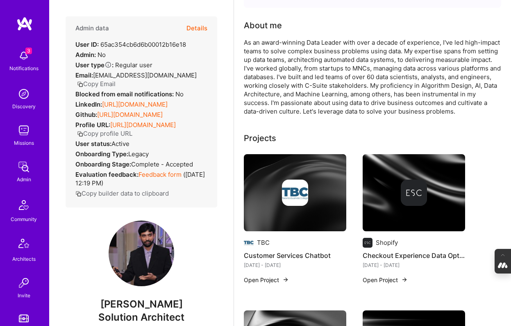
click at [274, 186] on div at bounding box center [295, 192] width 102 height 26
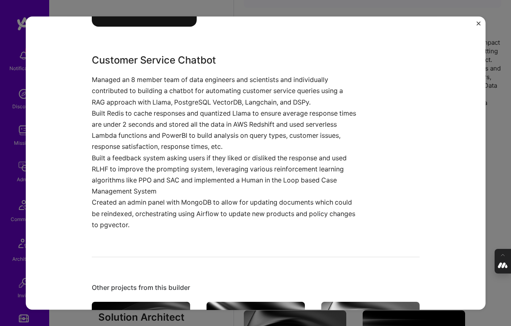
scroll to position [387, 0]
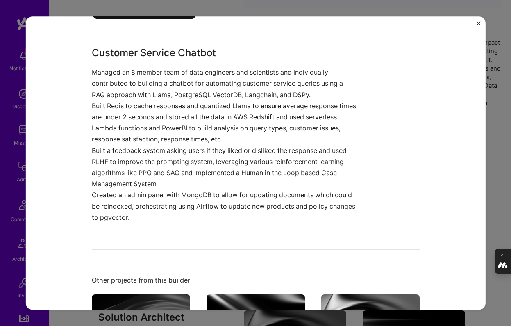
drag, startPoint x: 478, startPoint y: 213, endPoint x: 491, endPoint y: 213, distance: 13.5
click at [483, 213] on div "Customer Services Chatbot TBC Artifical Intelligence / Machine Learning Role So…" at bounding box center [255, 162] width 460 height 293
click at [492, 213] on div "Customer Services Chatbot TBC Artifical Intelligence / Machine Learning Role So…" at bounding box center [255, 163] width 511 height 326
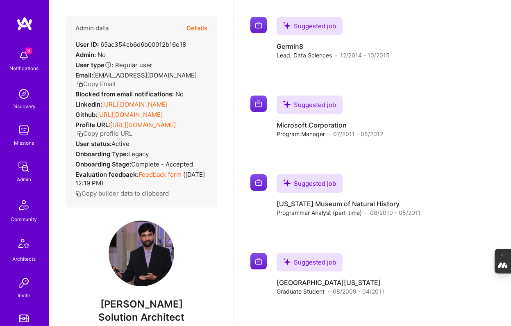
click at [199, 29] on button "Details" at bounding box center [196, 28] width 21 height 24
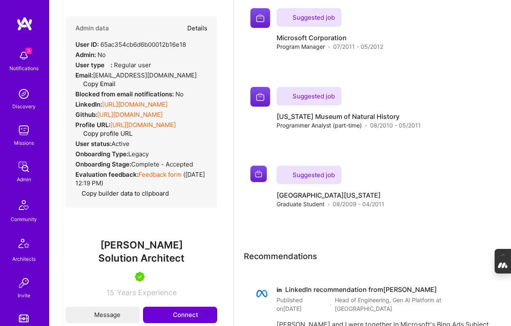
type textarea "x"
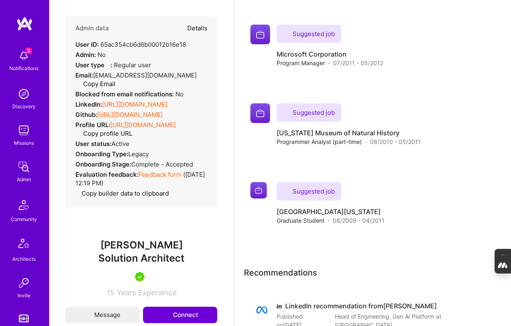
scroll to position [439, 0]
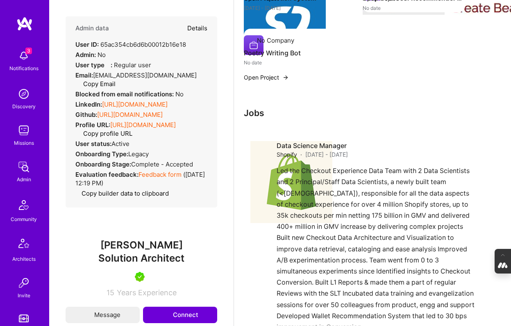
select select "5"
select select "7"
select select "CA"
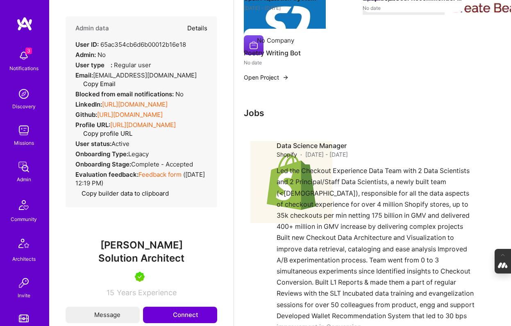
select select "Right Now"
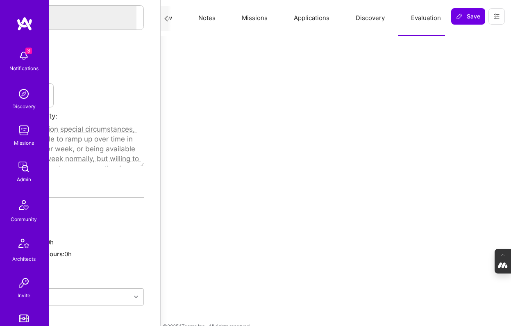
scroll to position [0, 105]
click at [304, 20] on button "Discovery" at bounding box center [294, 18] width 55 height 36
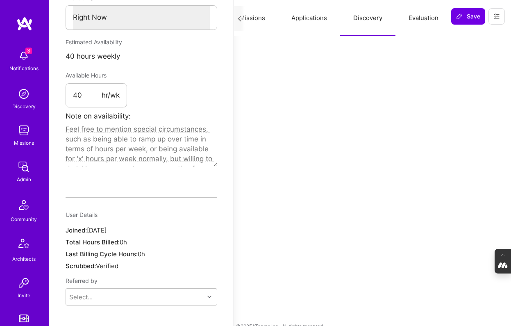
scroll to position [439, 0]
click at [407, 18] on button "Evaluation" at bounding box center [423, 18] width 56 height 36
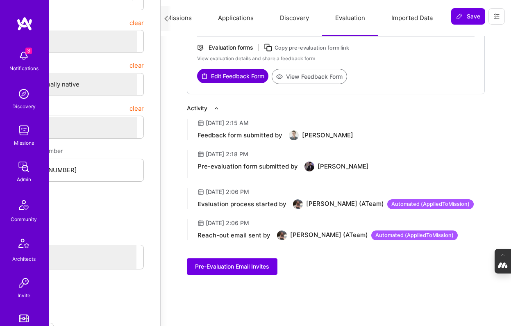
scroll to position [183, 74]
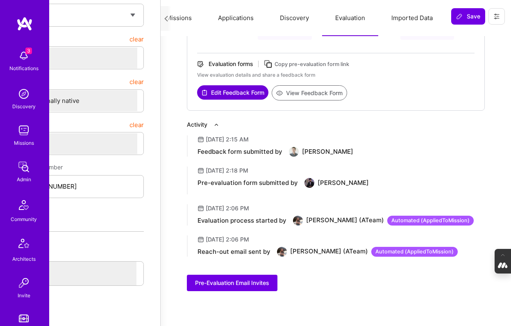
click at [329, 91] on button "View Feedback Form" at bounding box center [309, 92] width 75 height 15
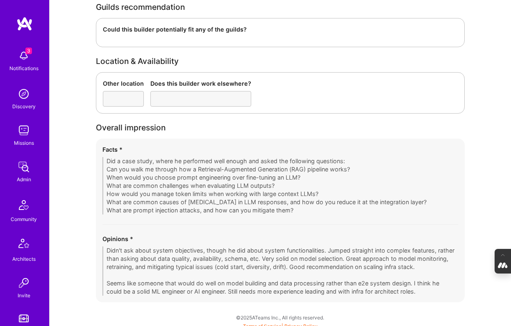
scroll to position [2152, 0]
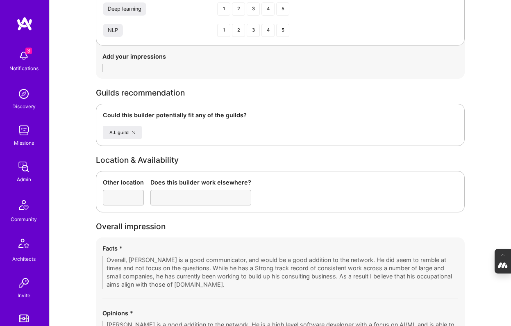
scroll to position [1362, 0]
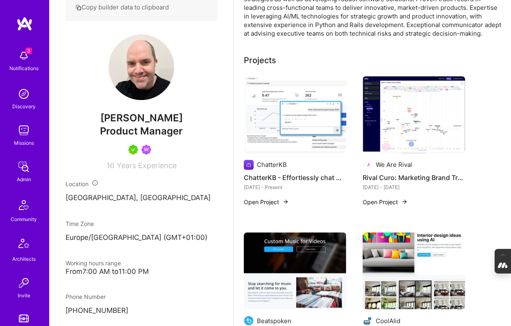
scroll to position [119, 0]
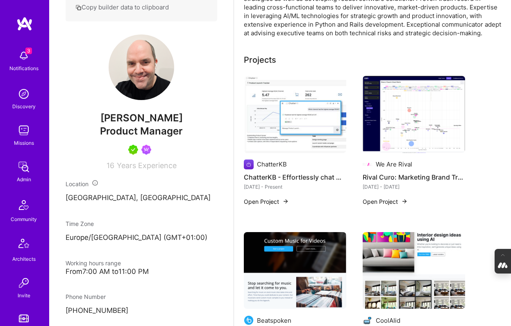
click at [401, 108] on img at bounding box center [413, 114] width 102 height 77
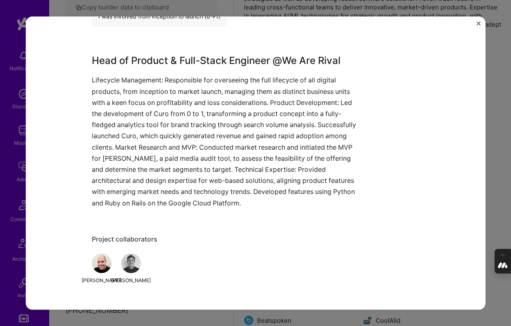
scroll to position [602, 0]
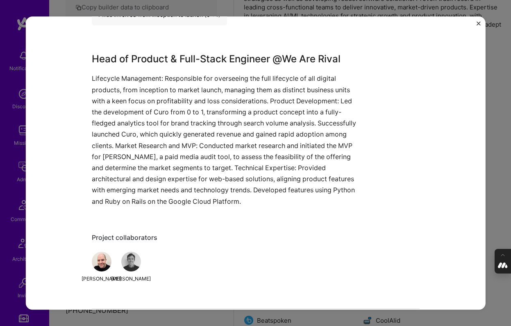
click at [492, 101] on div "Rival Curo: Marketing Brand Tracker using Share of Search We Are Rival Marketin…" at bounding box center [255, 163] width 511 height 326
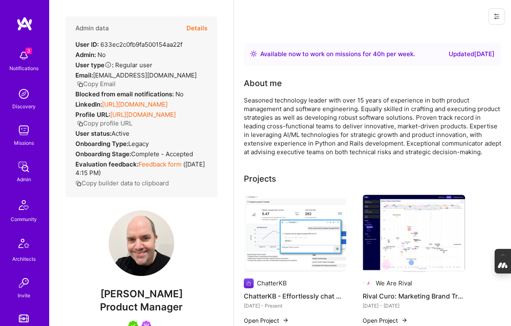
click at [199, 28] on button "Details" at bounding box center [196, 28] width 21 height 24
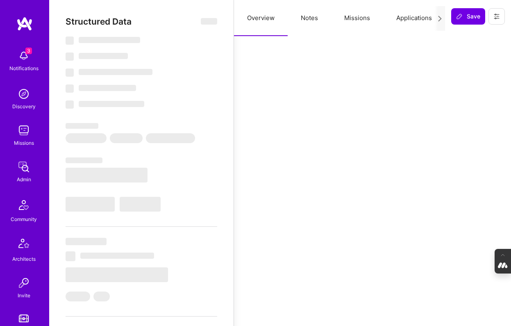
click at [302, 20] on button "Notes" at bounding box center [309, 18] width 43 height 36
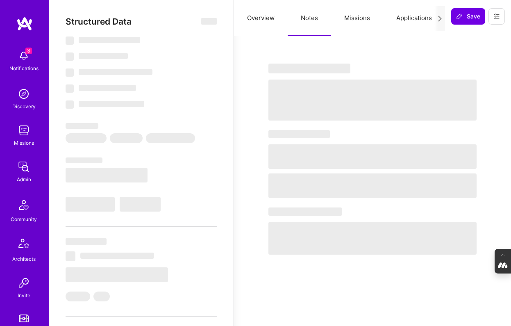
select select "Right Now"
select select "5"
select select "7"
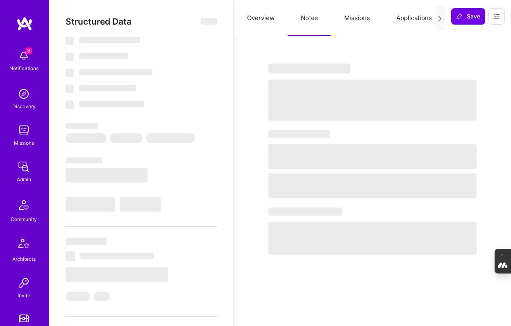
select select "US"
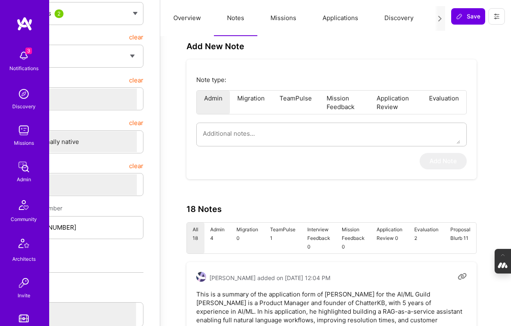
scroll to position [0, 74]
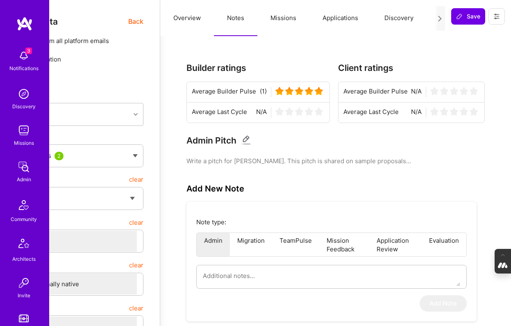
click at [280, 16] on button "Missions" at bounding box center [283, 18] width 52 height 36
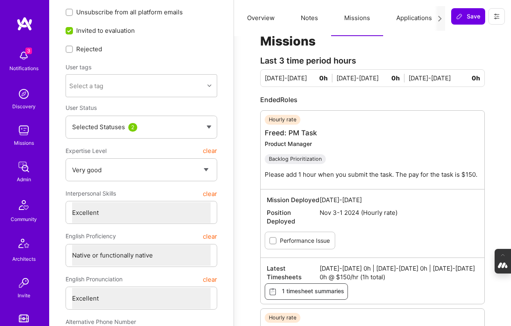
scroll to position [0, 0]
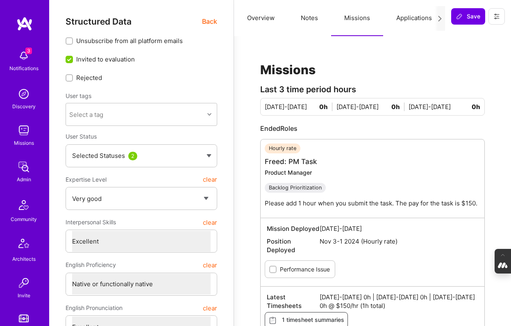
click at [410, 16] on button "Applications" at bounding box center [414, 18] width 62 height 36
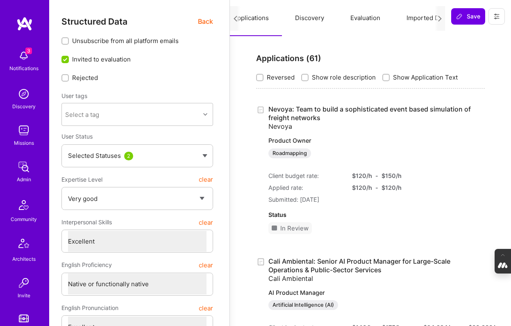
scroll to position [0, 174]
click at [344, 18] on button "Evaluation" at bounding box center [350, 18] width 56 height 36
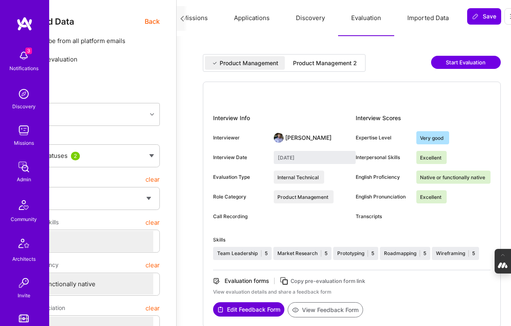
scroll to position [0, 58]
click at [337, 63] on div "Product Management 2" at bounding box center [324, 63] width 64 height 8
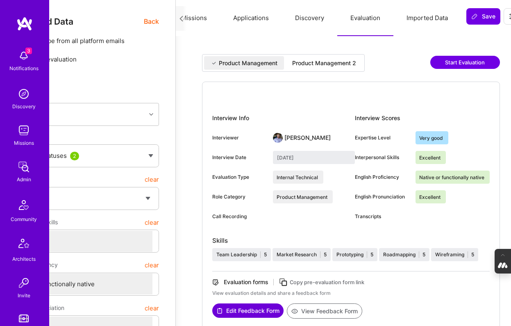
type input "September 22, 2025"
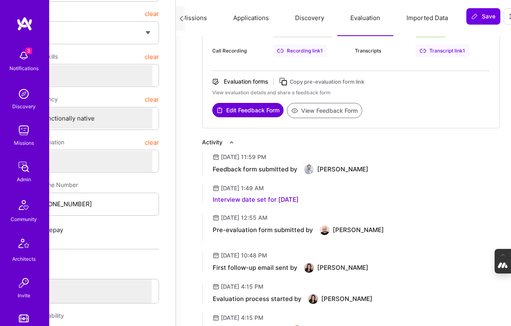
scroll to position [166, 58]
click at [324, 111] on button "View Feedback Form" at bounding box center [324, 109] width 75 height 15
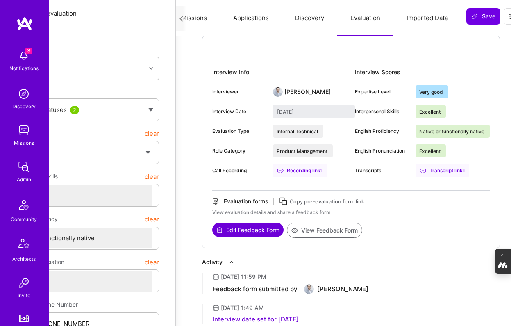
scroll to position [0, 58]
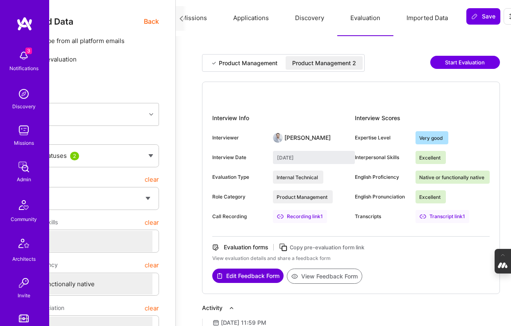
click at [150, 22] on span "Back" at bounding box center [151, 21] width 15 height 10
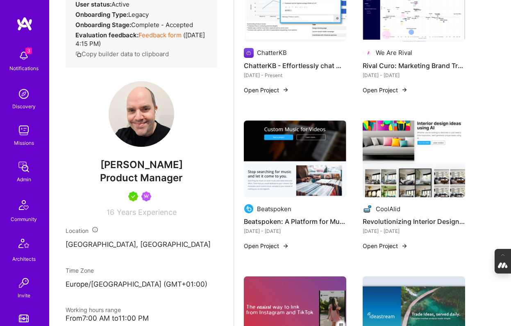
scroll to position [231, 0]
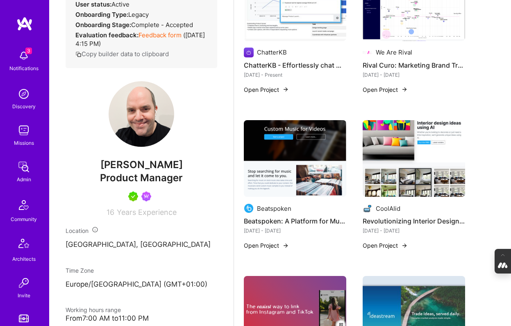
click at [279, 45] on div "ChatterKB ChatterKB - Effortlessly chat with your files, using AI, and create a…" at bounding box center [295, 21] width 102 height 115
click at [288, 31] on img at bounding box center [295, 2] width 102 height 77
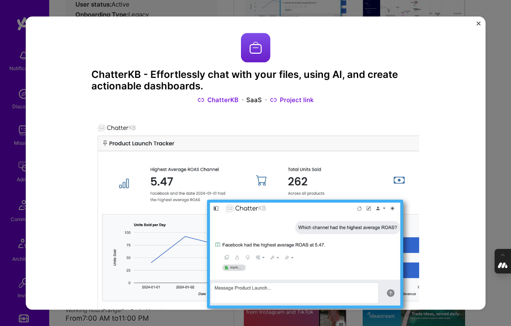
click at [504, 113] on div "ChatterKB - Effortlessly chat with your files, using AI, and create actionable …" at bounding box center [255, 163] width 511 height 326
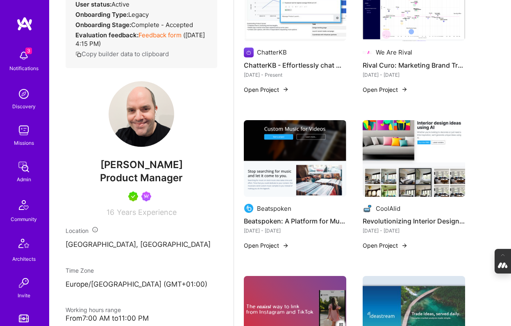
click at [404, 21] on img at bounding box center [413, 2] width 102 height 77
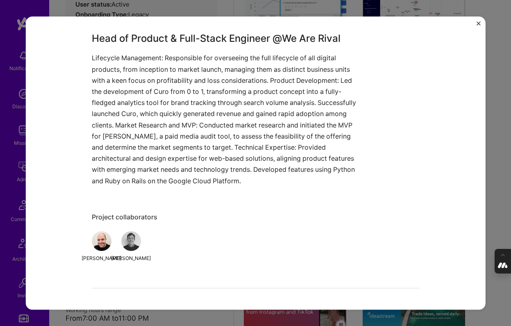
scroll to position [627, 0]
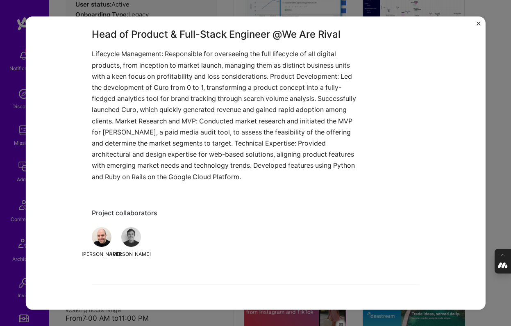
click at [504, 132] on div "Rival Curo: Marketing Brand Tracker using Share of Search We Are Rival Marketin…" at bounding box center [255, 163] width 511 height 326
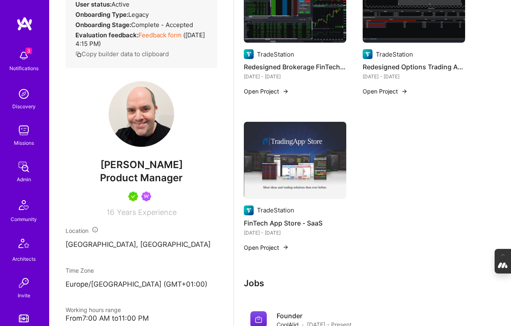
scroll to position [694, 0]
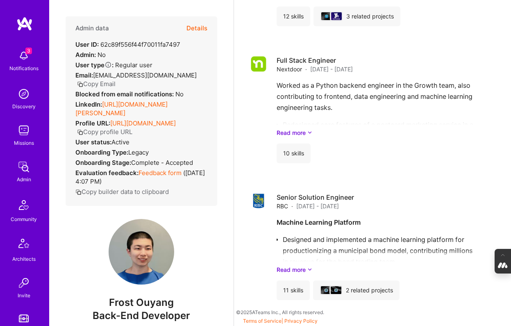
click at [196, 27] on button "Details" at bounding box center [196, 28] width 21 height 24
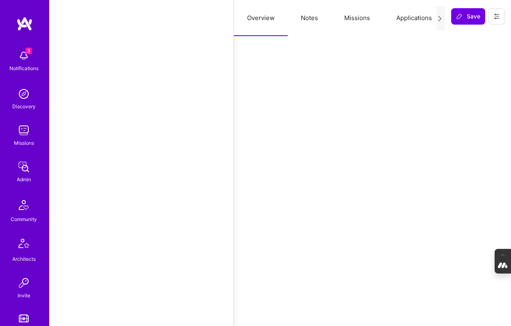
click at [313, 16] on button "Notes" at bounding box center [309, 18] width 43 height 36
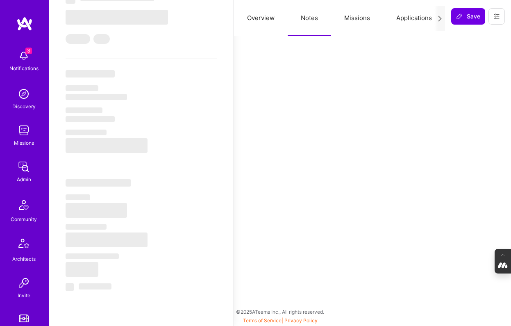
scroll to position [257, 0]
select select "Right Now"
select select "5"
select select "7"
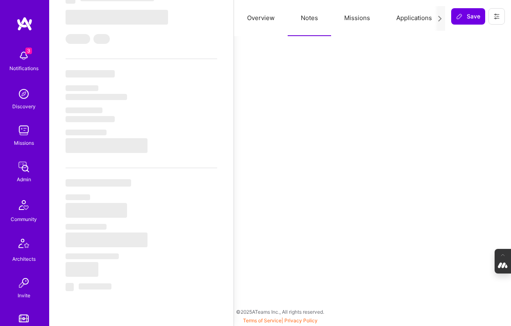
select select "6"
select select "CA"
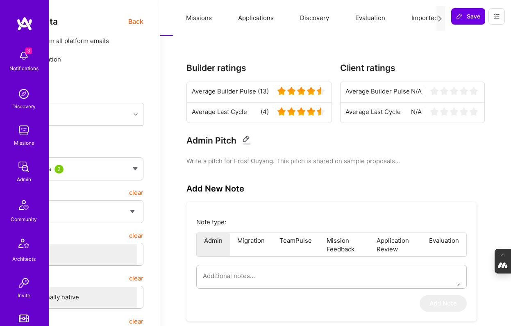
scroll to position [0, 104]
click at [347, 10] on button "Evaluation" at bounding box center [350, 18] width 56 height 36
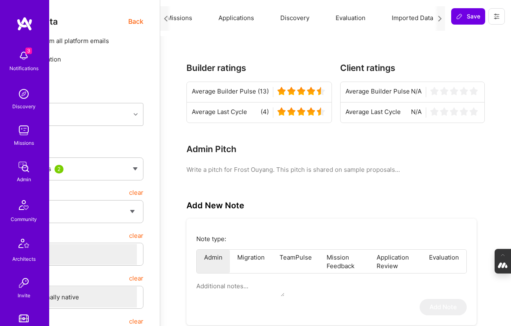
scroll to position [0, 73]
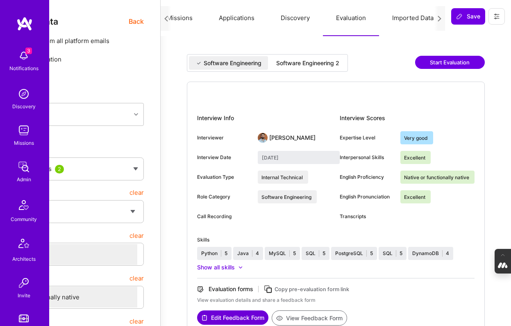
click at [309, 61] on div "Software Engineering 2" at bounding box center [307, 63] width 63 height 8
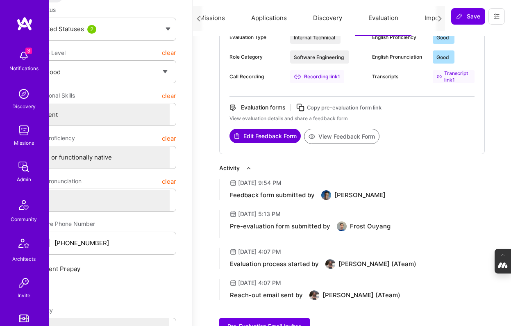
scroll to position [48, 41]
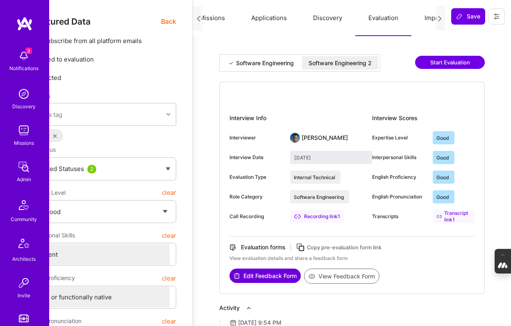
click at [275, 60] on div "Software Engineering" at bounding box center [265, 63] width 58 height 8
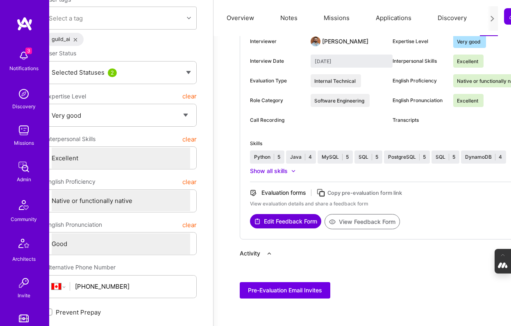
scroll to position [0, 20]
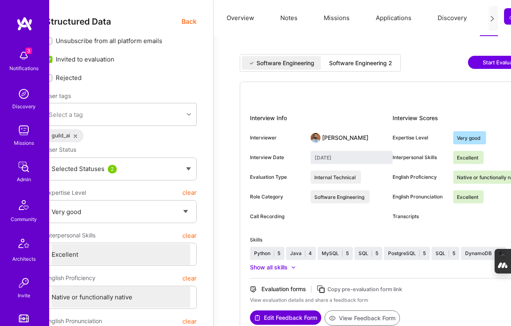
click at [344, 59] on div "Software Engineering 2" at bounding box center [360, 63] width 63 height 8
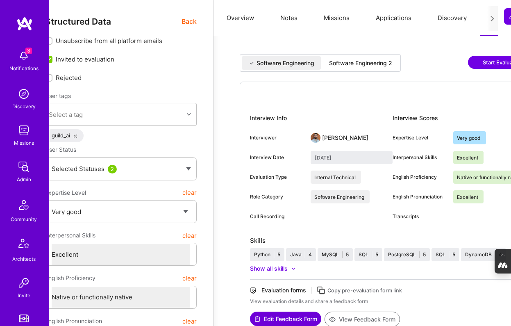
type input "February 10, 2025"
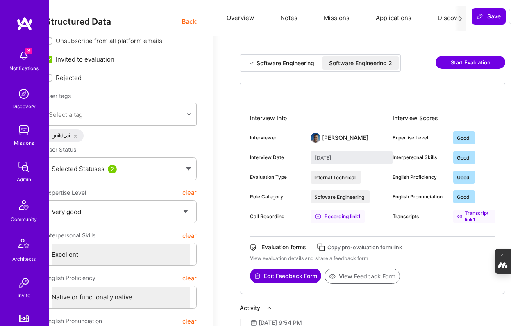
click at [369, 275] on button "View Feedback Form" at bounding box center [361, 275] width 75 height 15
click at [392, 23] on button "Applications" at bounding box center [393, 18] width 62 height 36
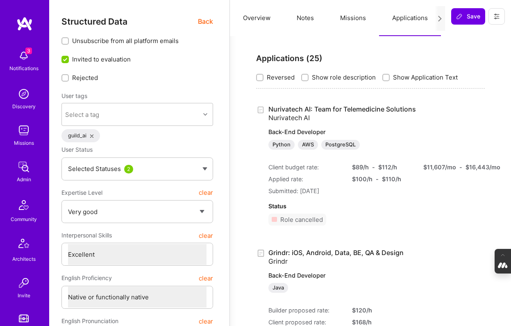
scroll to position [0, 4]
click at [382, 17] on button "Evaluation" at bounding box center [390, 18] width 56 height 36
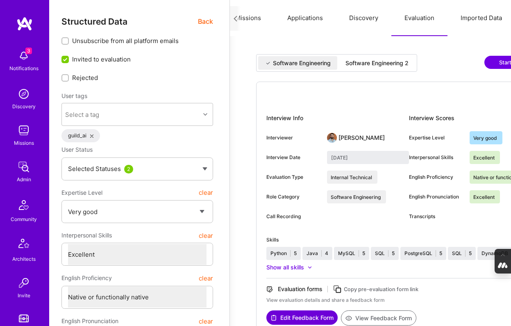
click at [317, 23] on button "Applications" at bounding box center [305, 18] width 62 height 36
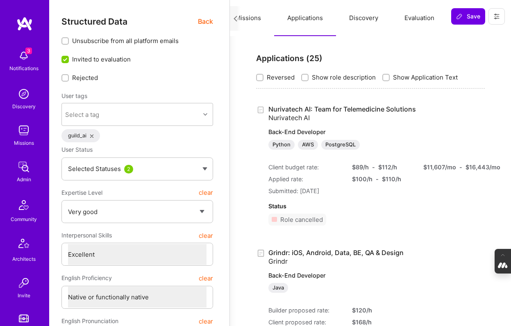
click at [247, 21] on button "Missions" at bounding box center [248, 18] width 52 height 36
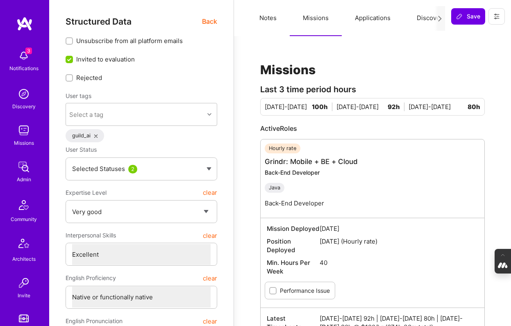
scroll to position [0, 0]
click at [303, 11] on button "Notes" at bounding box center [309, 18] width 43 height 36
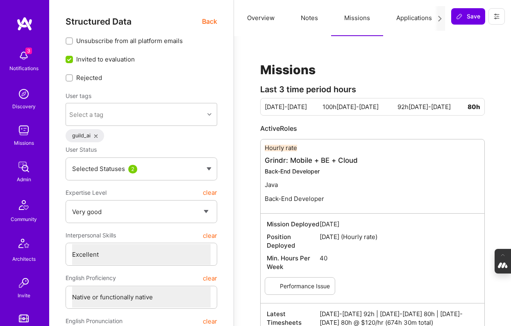
type textarea "x"
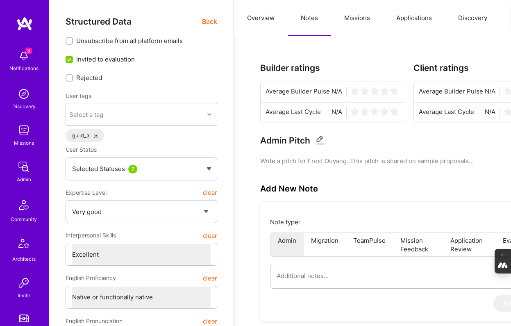
click at [265, 18] on button "Overview" at bounding box center [261, 18] width 54 height 36
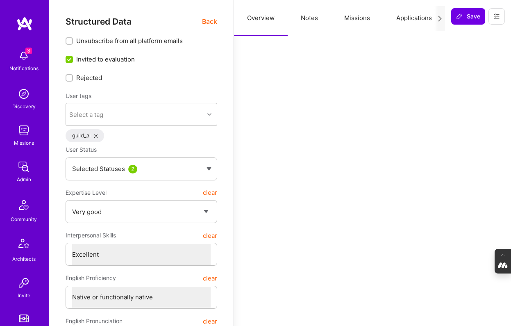
click at [208, 21] on span "Back" at bounding box center [209, 21] width 15 height 10
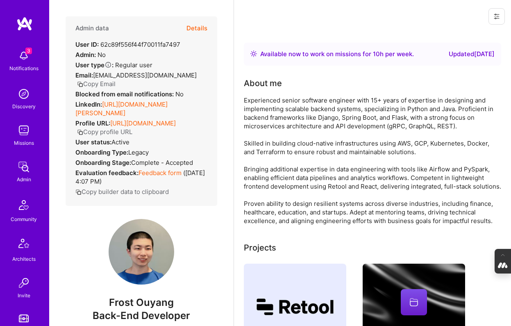
click at [131, 100] on link "https://linkedin.com/in/frost-ouyang" at bounding box center [121, 108] width 92 height 16
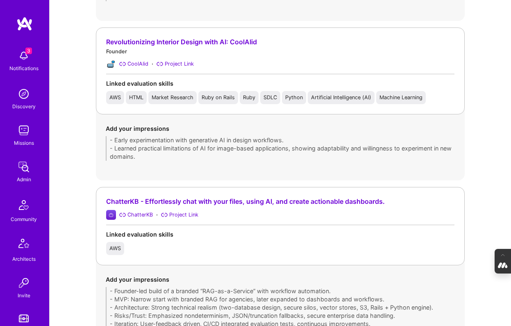
scroll to position [761, 0]
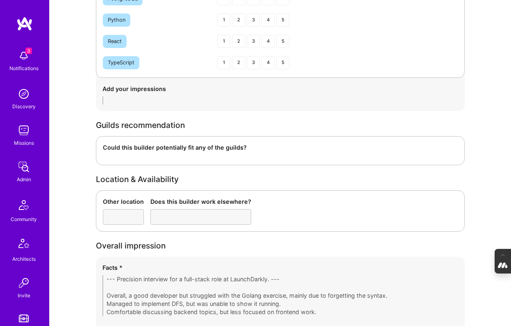
scroll to position [1351, 0]
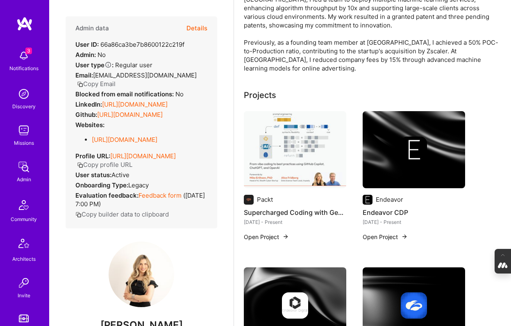
scroll to position [129, 0]
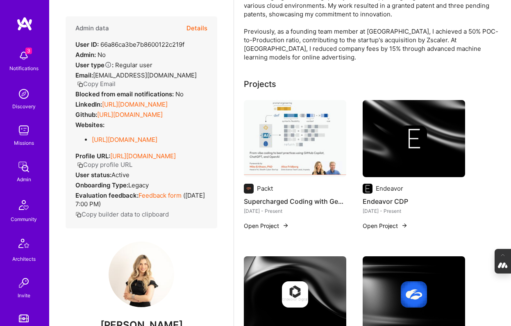
click at [270, 137] on img at bounding box center [295, 138] width 102 height 77
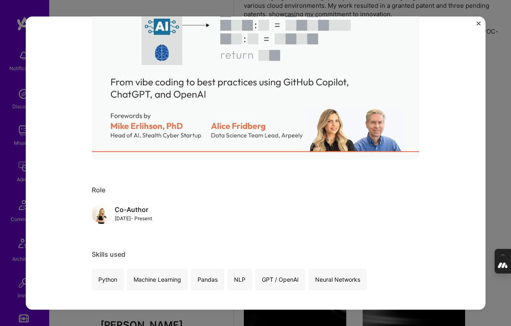
scroll to position [198, 0]
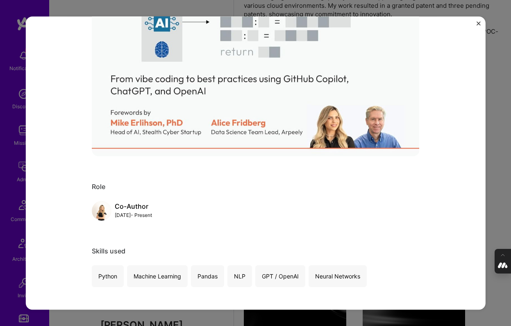
click at [509, 135] on div "Supercharged Coding with GenAI Packt Artifical Intelligence / Machine Learning …" at bounding box center [255, 163] width 511 height 326
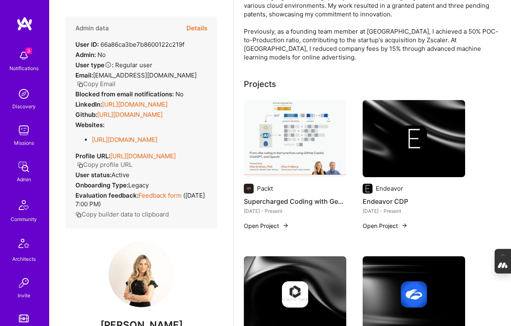
click at [430, 134] on div at bounding box center [413, 138] width 102 height 26
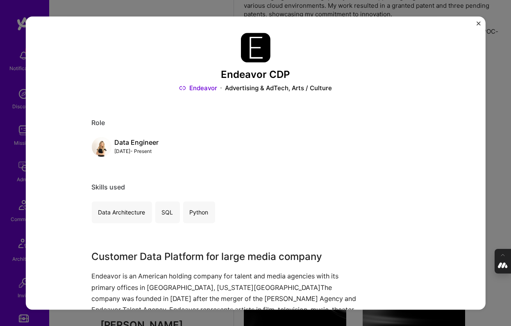
click at [503, 106] on div "Endeavor CDP Endeavor Advertising & AdTech, Arts / Culture Role Data Engineer […" at bounding box center [255, 163] width 511 height 326
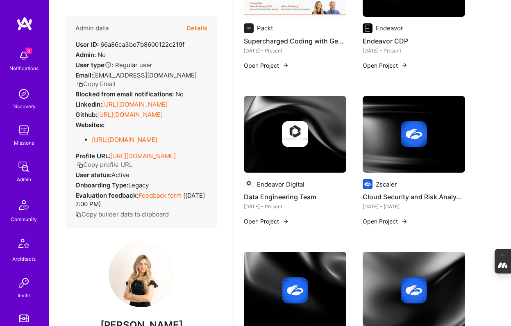
scroll to position [293, 0]
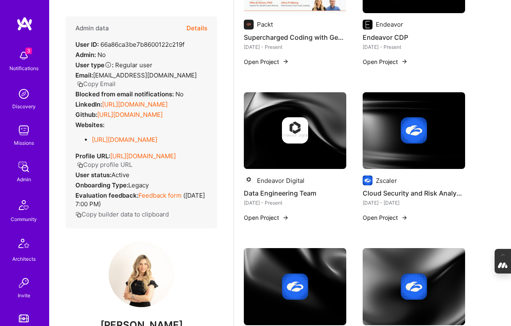
click at [306, 129] on img at bounding box center [295, 130] width 26 height 26
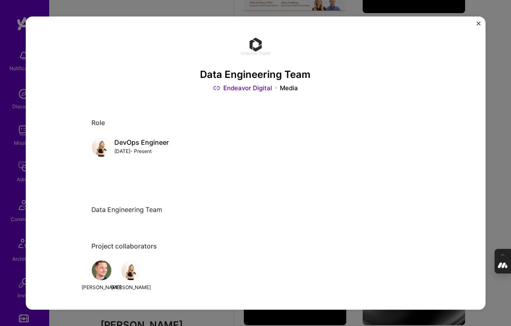
click at [499, 150] on div "Data Engineering Team Endeavor Digital Media Role DevOps Engineer [DATE] - Pres…" at bounding box center [255, 163] width 511 height 326
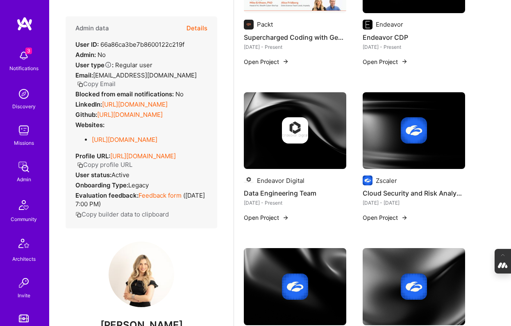
click at [425, 150] on img at bounding box center [413, 130] width 102 height 77
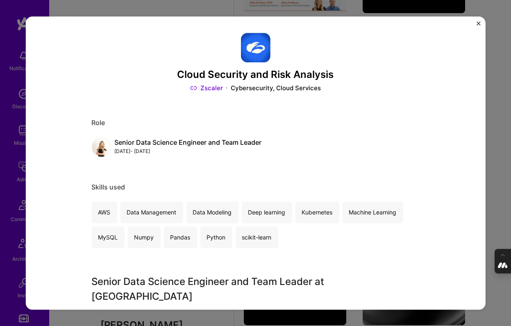
click at [494, 151] on div "Cloud Security and Risk Analysis Zscaler Cybersecurity, Cloud Services Role Sen…" at bounding box center [255, 163] width 511 height 326
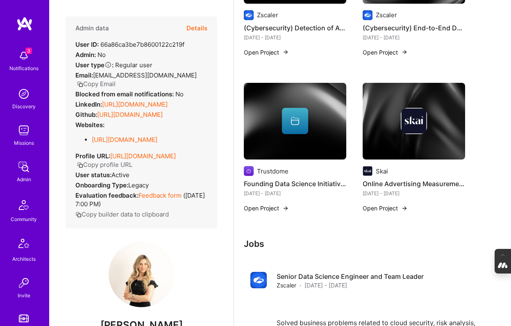
scroll to position [614, 0]
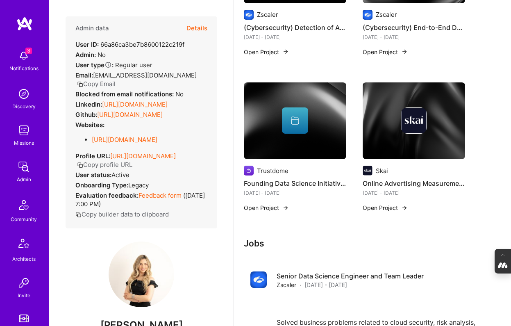
click at [405, 129] on img at bounding box center [414, 120] width 26 height 26
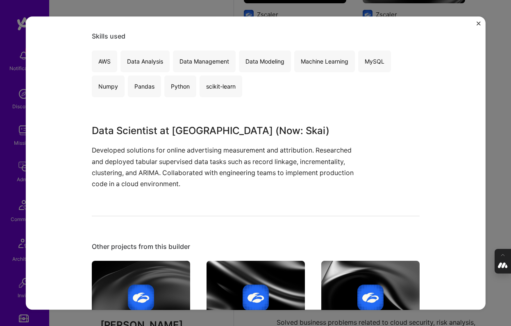
scroll to position [152, 0]
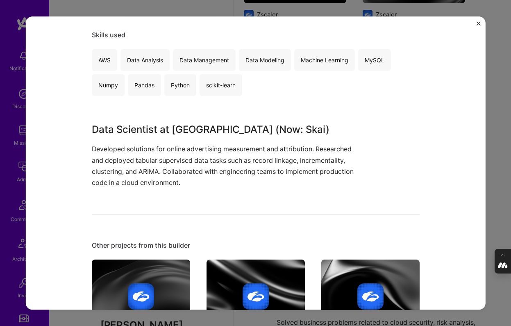
click at [505, 154] on div "Online Advertising Measurement Solutions Skai Advertising & AdTech, Big Data Ro…" at bounding box center [255, 163] width 511 height 326
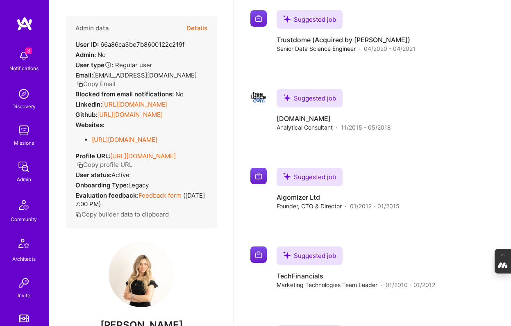
click at [200, 29] on button "Details" at bounding box center [196, 28] width 21 height 24
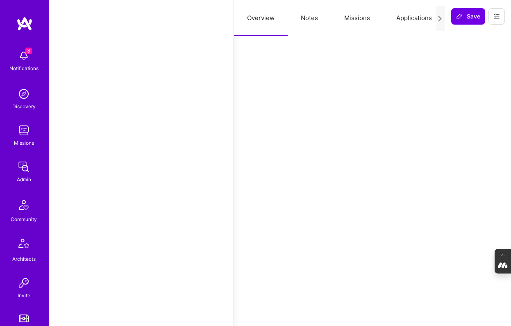
click at [356, 18] on button "Missions" at bounding box center [357, 18] width 52 height 36
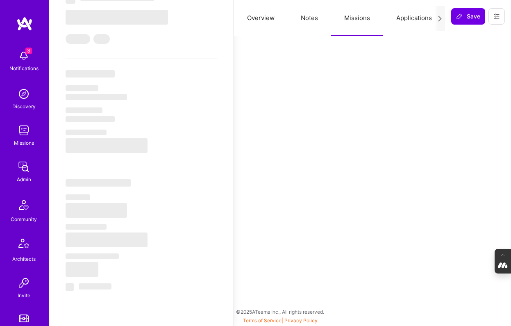
scroll to position [257, 0]
click at [411, 18] on button "Applications" at bounding box center [414, 18] width 62 height 36
click at [352, 21] on button "Missions" at bounding box center [357, 18] width 52 height 36
select select "Right Now"
select select "5"
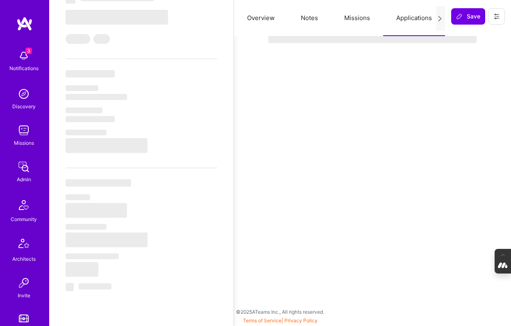
select select "7"
select select "IL"
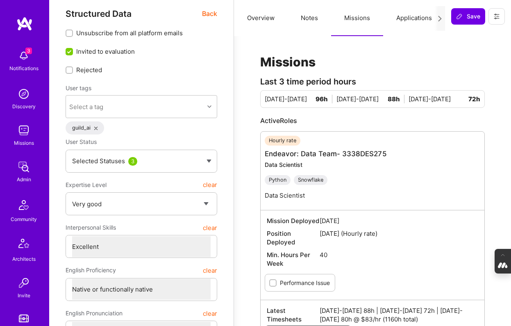
scroll to position [0, 0]
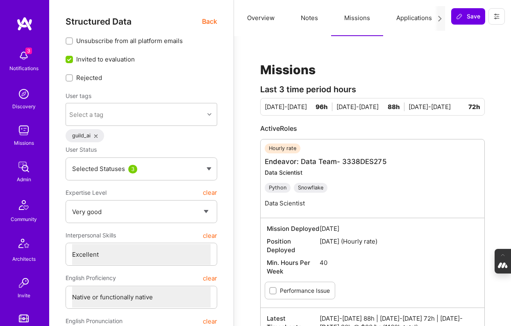
click at [411, 15] on button "Applications" at bounding box center [414, 18] width 62 height 36
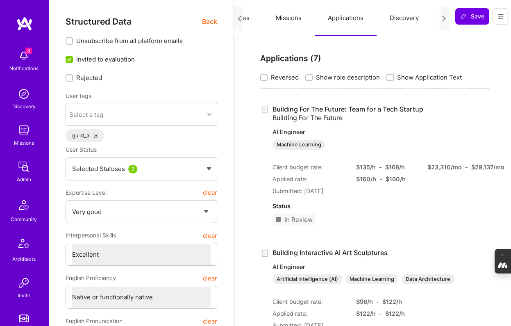
scroll to position [0, 85]
click at [430, 17] on button "Evaluation" at bounding box center [443, 18] width 56 height 36
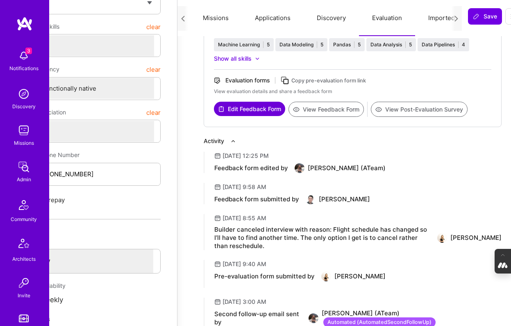
scroll to position [208, 74]
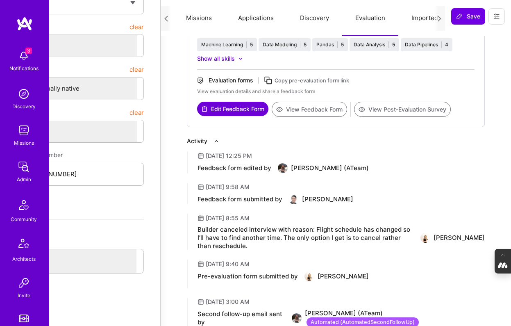
click at [379, 104] on button "View Post-Evaluation Survey" at bounding box center [402, 109] width 97 height 15
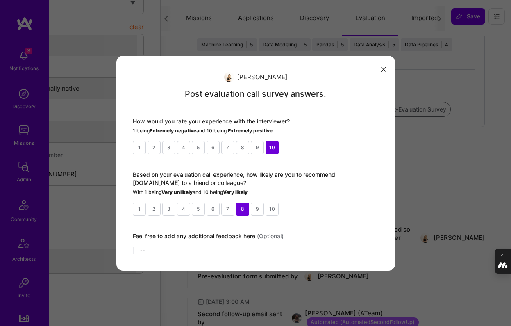
click at [382, 68] on icon "modal" at bounding box center [383, 69] width 5 height 5
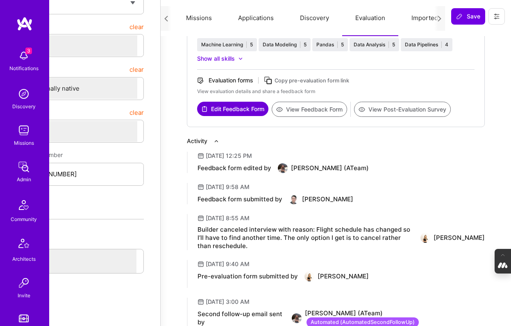
click at [307, 112] on button "View Feedback Form" at bounding box center [309, 109] width 75 height 15
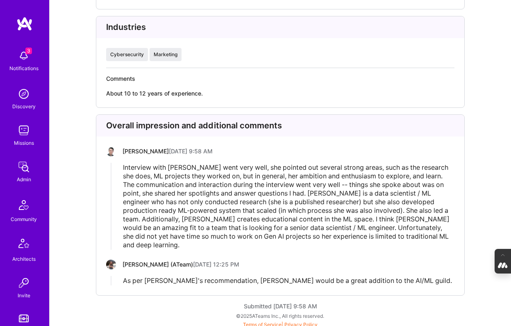
scroll to position [1872, 0]
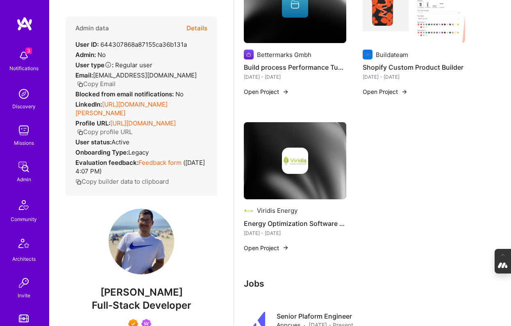
scroll to position [740, 0]
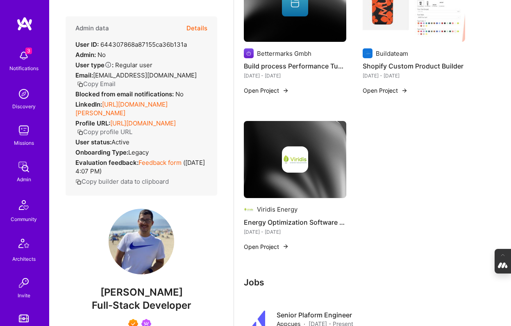
click at [283, 29] on img at bounding box center [295, 3] width 102 height 77
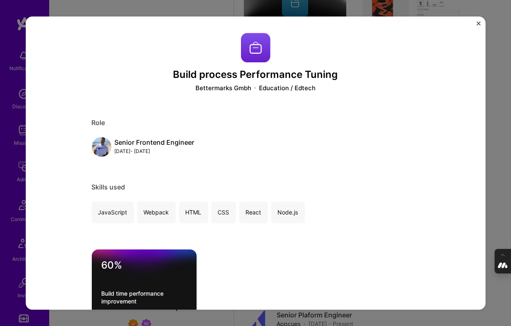
click at [478, 21] on img "Close" at bounding box center [478, 23] width 4 height 4
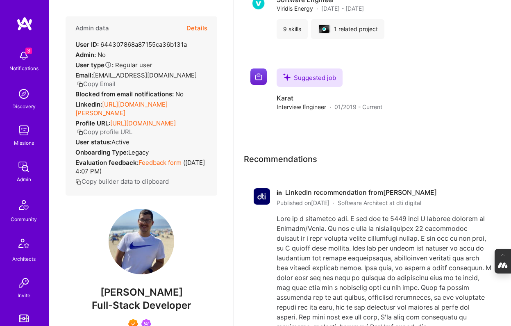
click at [200, 29] on button "Details" at bounding box center [196, 28] width 21 height 24
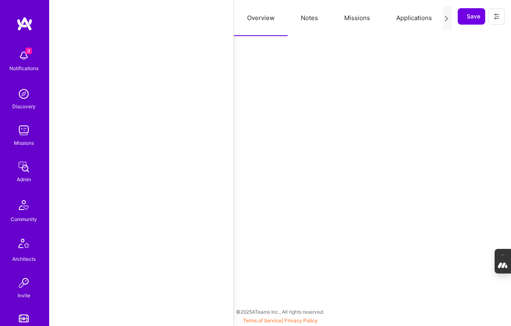
scroll to position [1602, 0]
click at [360, 20] on button "Missions" at bounding box center [357, 18] width 52 height 36
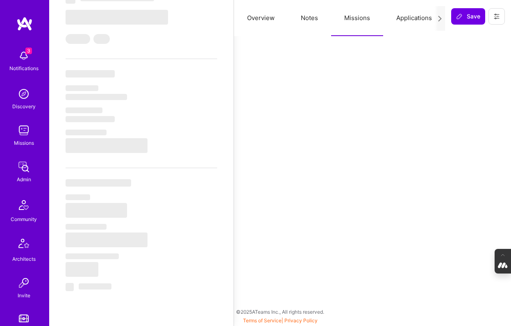
select select "Right Now"
select select "7"
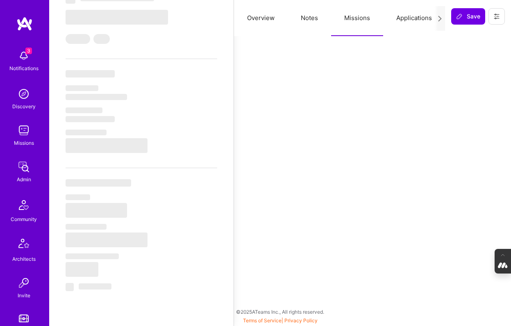
select select "BR"
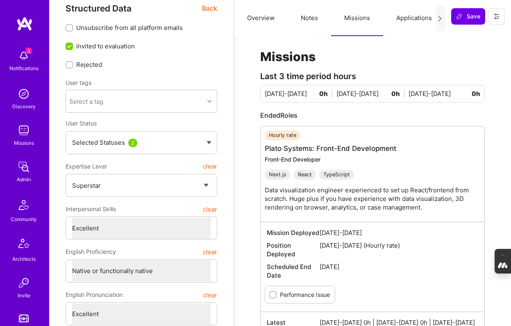
scroll to position [0, 0]
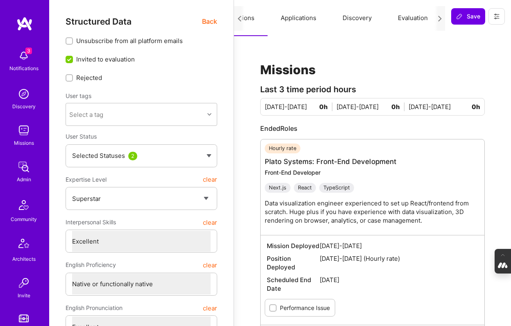
click at [411, 15] on button "Evaluation" at bounding box center [413, 18] width 56 height 36
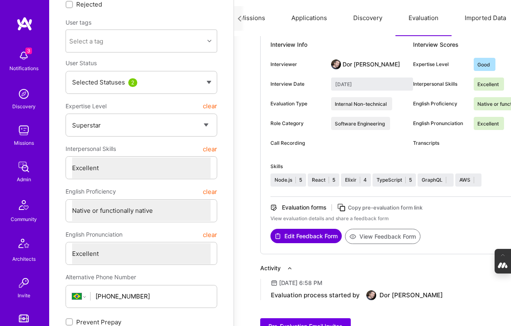
scroll to position [76, 0]
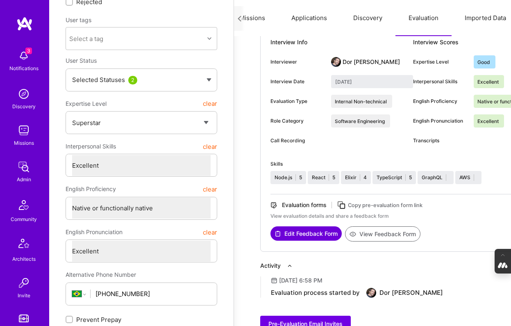
click at [376, 236] on button "View Feedback Form" at bounding box center [382, 233] width 75 height 15
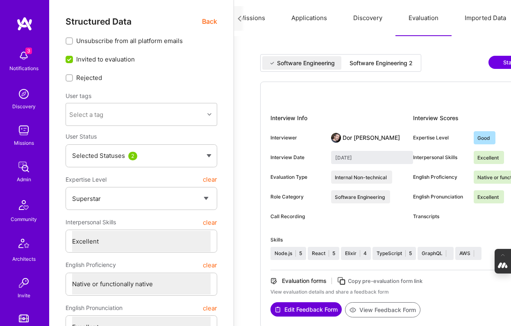
click at [368, 61] on div "Software Engineering 2" at bounding box center [380, 63] width 63 height 8
type input "September 18, 2025"
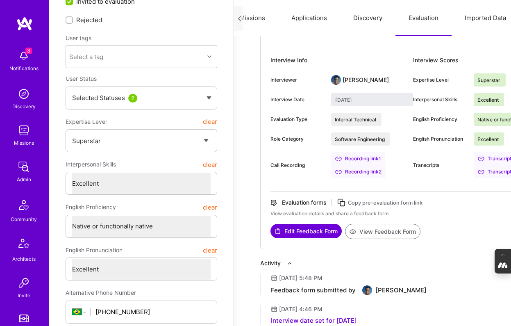
scroll to position [63, 0]
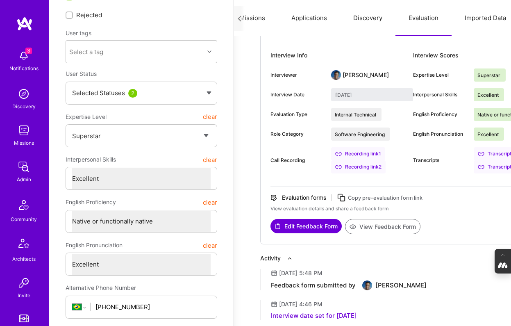
click at [379, 230] on button "View Feedback Form" at bounding box center [382, 226] width 75 height 15
click at [308, 18] on button "Applications" at bounding box center [309, 18] width 62 height 36
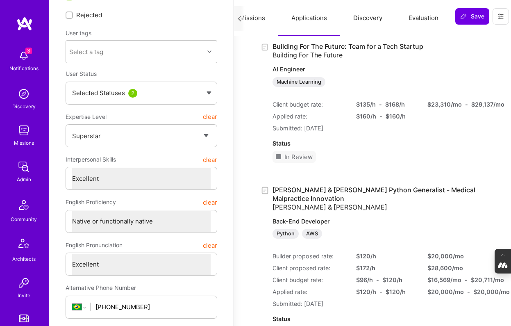
click at [256, 20] on button "Missions" at bounding box center [252, 18] width 52 height 36
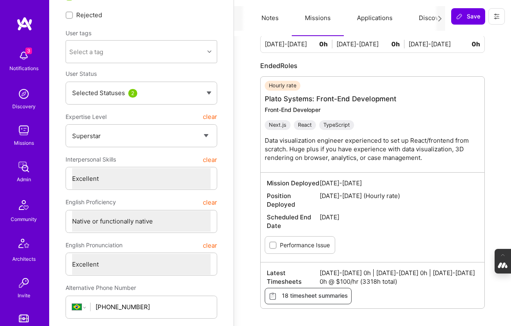
scroll to position [0, 0]
click at [300, 23] on button "Notes" at bounding box center [309, 18] width 43 height 36
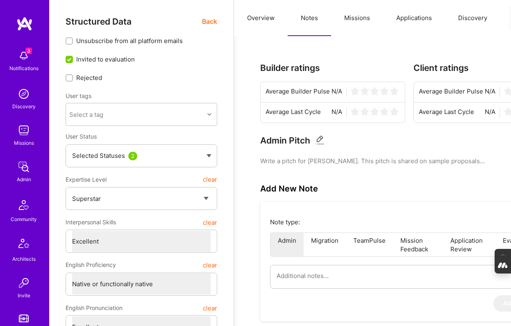
click at [208, 19] on span "Back" at bounding box center [209, 21] width 15 height 10
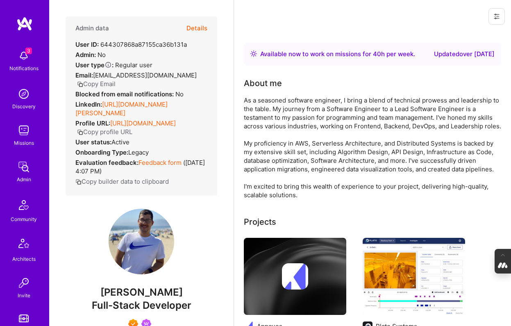
click at [127, 100] on link "https://linkedin.com/in/juan-pablo-rivillas-ospina-97aa09242" at bounding box center [121, 108] width 92 height 16
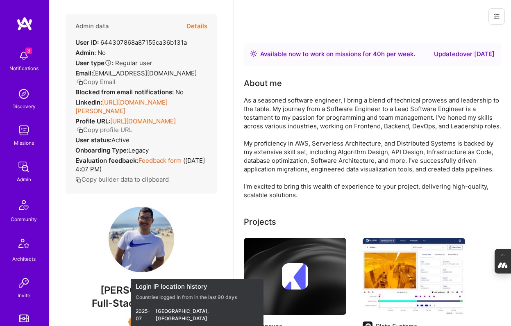
scroll to position [0, 0]
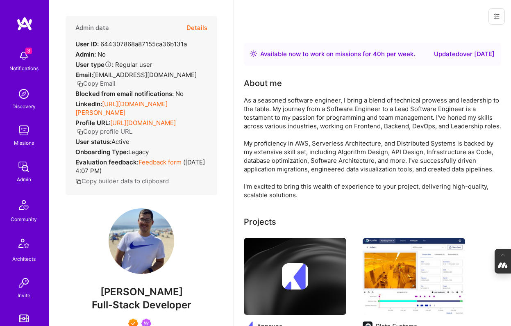
click at [119, 104] on link "https://linkedin.com/in/juan-pablo-rivillas-ospina-97aa09242" at bounding box center [121, 108] width 92 height 16
drag, startPoint x: 102, startPoint y: 95, endPoint x: 114, endPoint y: 101, distance: 13.6
click at [114, 102] on div "LinkedIn: https://linkedin.com/in/juan-pablo-rivillas-ospina-97aa09242" at bounding box center [141, 108] width 132 height 17
copy div "https://linkedin.com/in/juan-pablo-rivillas-ospina"
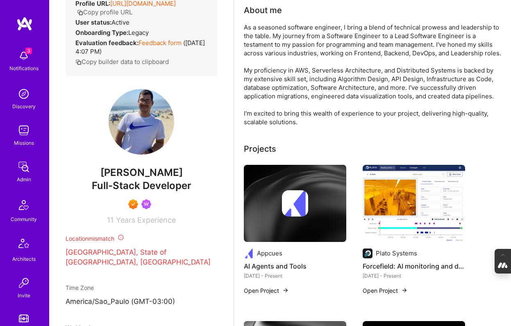
scroll to position [120, 0]
click at [288, 202] on img at bounding box center [295, 203] width 26 height 26
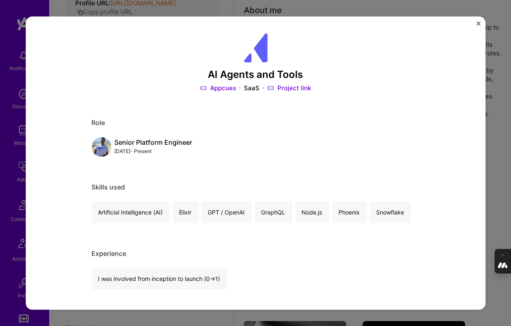
click at [227, 87] on link "Appcues" at bounding box center [218, 88] width 36 height 9
click at [475, 24] on div "AI Agents and Tools Appcues SaaS Project link Role Senior Platform Engineer Jan…" at bounding box center [255, 162] width 460 height 293
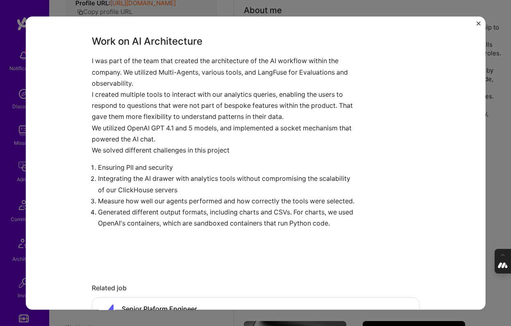
scroll to position [374, 0]
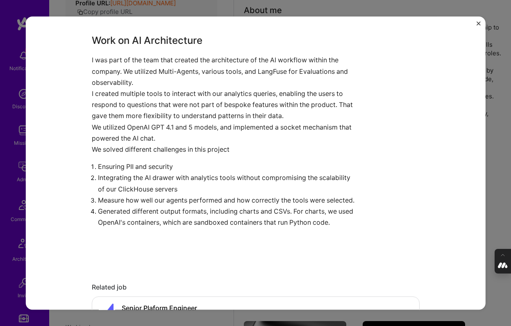
click at [489, 140] on div "AI Agents and Tools Appcues SaaS Project link Role Senior Platform Engineer Jan…" at bounding box center [255, 163] width 511 height 326
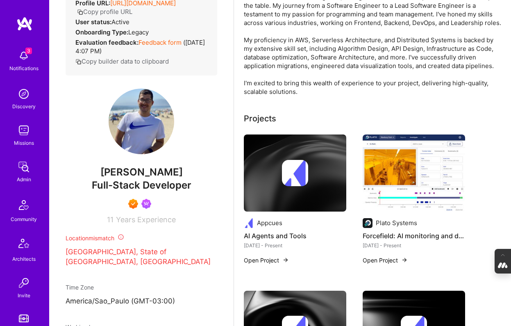
scroll to position [108, 0]
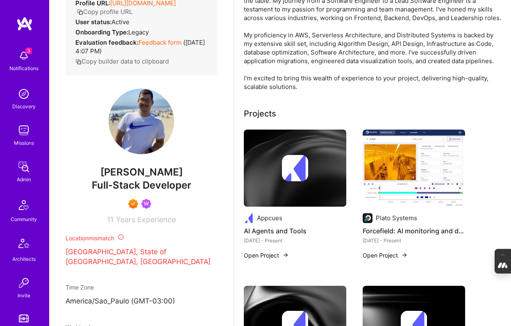
click at [414, 174] on img at bounding box center [413, 167] width 102 height 77
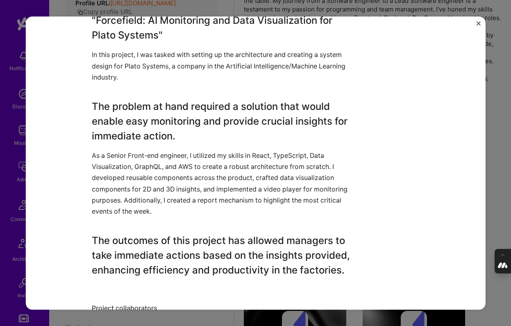
scroll to position [712, 0]
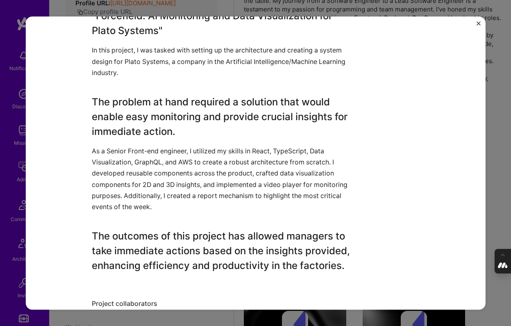
click at [494, 170] on div "Forcefield: AI monitoring and data visualization Plato Systems Artifical Intell…" at bounding box center [255, 163] width 511 height 326
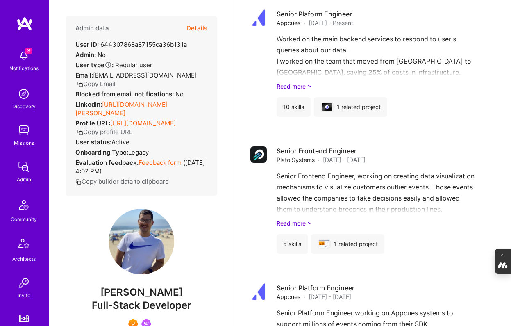
click at [196, 23] on button "Details" at bounding box center [196, 28] width 21 height 24
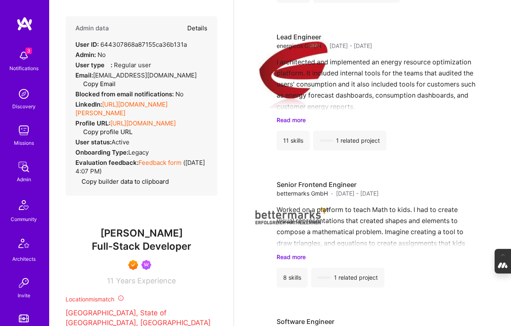
type textarea "x"
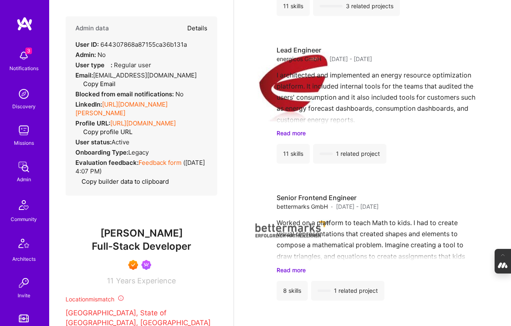
select select "7"
select select "BR"
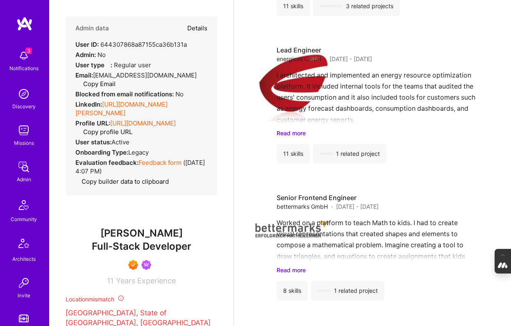
select select "Right Now"
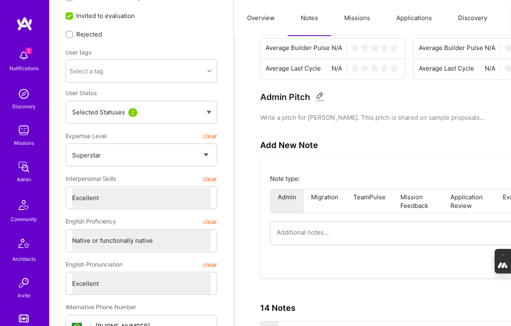
scroll to position [0, 0]
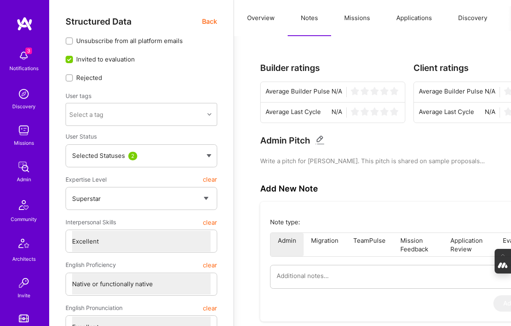
click at [209, 22] on span "Back" at bounding box center [209, 21] width 15 height 10
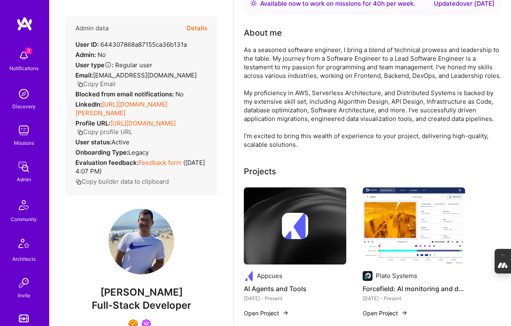
scroll to position [51, 0]
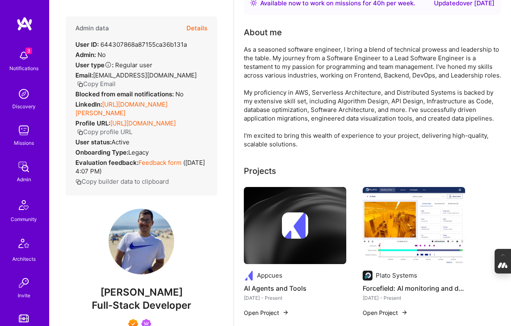
click at [201, 29] on button "Details" at bounding box center [196, 28] width 21 height 24
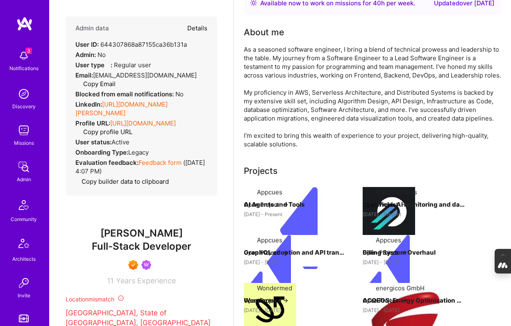
type textarea "x"
select select "7"
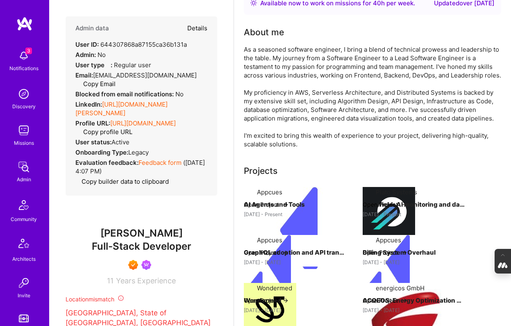
select select "BR"
select select "Right Now"
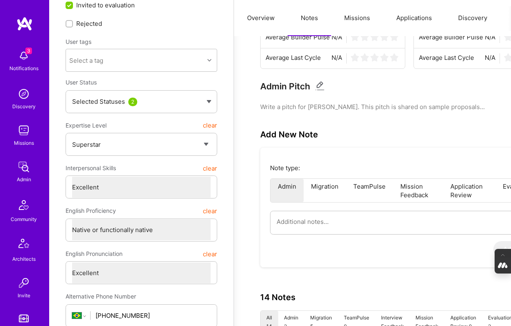
scroll to position [0, 104]
click at [437, 18] on button "Evaluation" at bounding box center [424, 18] width 56 height 36
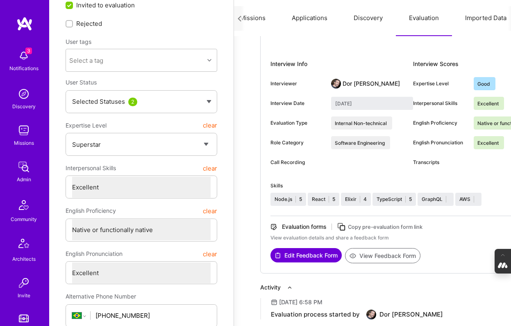
scroll to position [0, 0]
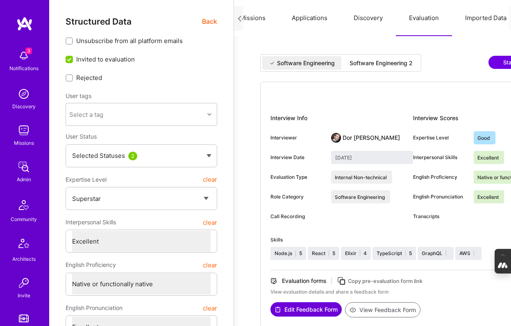
click at [400, 66] on div "Software Engineering 2" at bounding box center [380, 63] width 63 height 8
type input "September 18, 2025"
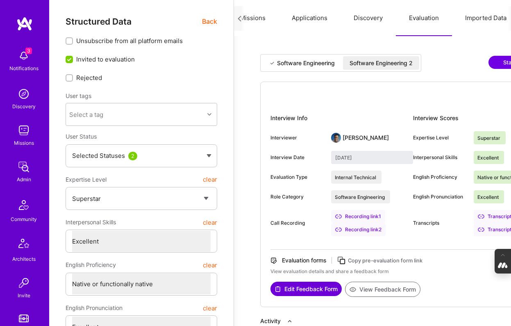
click at [490, 229] on div "Transcript link 2" at bounding box center [500, 229] width 54 height 13
click at [315, 25] on button "Applications" at bounding box center [310, 18] width 62 height 36
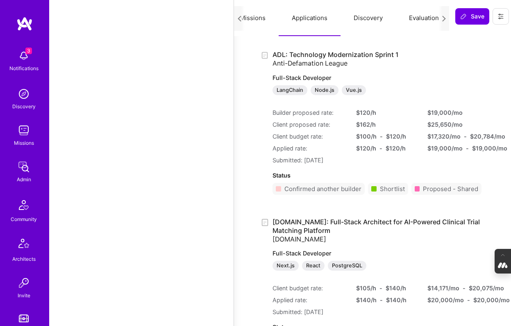
scroll to position [982, 0]
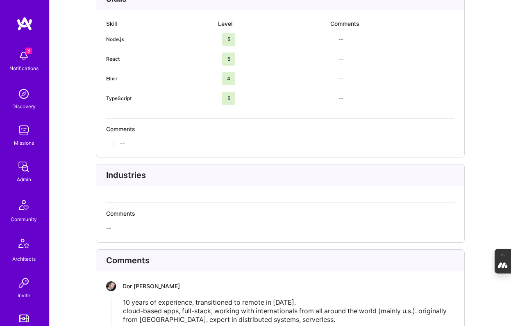
scroll to position [1865, 0]
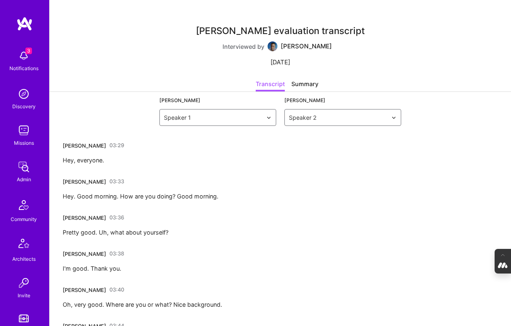
click at [109, 183] on link "03:33" at bounding box center [116, 181] width 15 height 13
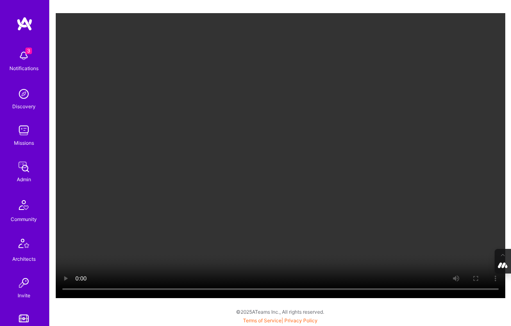
click at [242, 155] on video "Your browser does not support the video tag." at bounding box center [280, 155] width 449 height 285
click at [266, 160] on video "Your browser does not support the video tag." at bounding box center [280, 155] width 449 height 285
click at [289, 140] on video "Your browser does not support the video tag." at bounding box center [280, 155] width 449 height 285
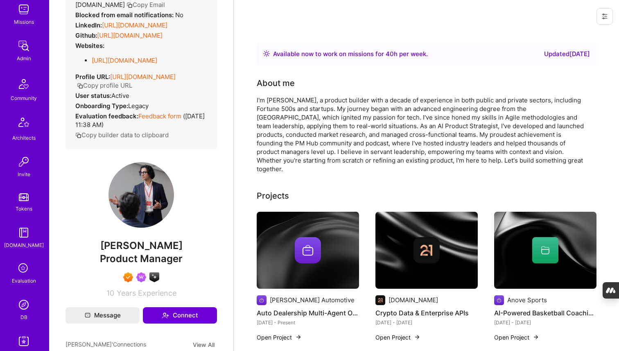
scroll to position [127, 0]
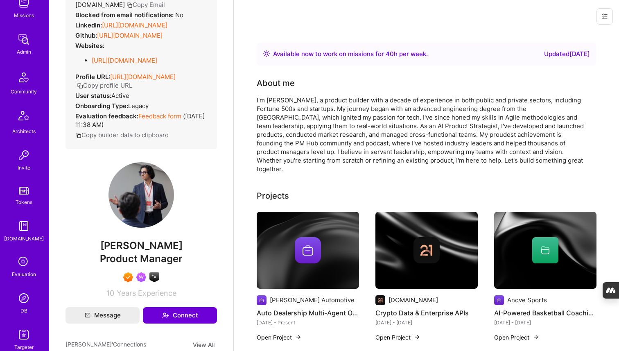
click at [23, 295] on img at bounding box center [24, 298] width 16 height 16
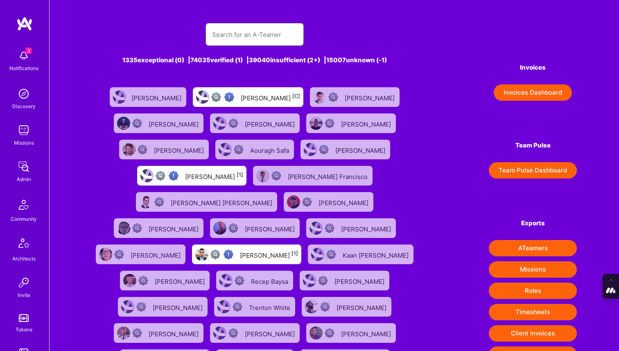
click at [234, 31] on input "text" at bounding box center [254, 34] width 85 height 21
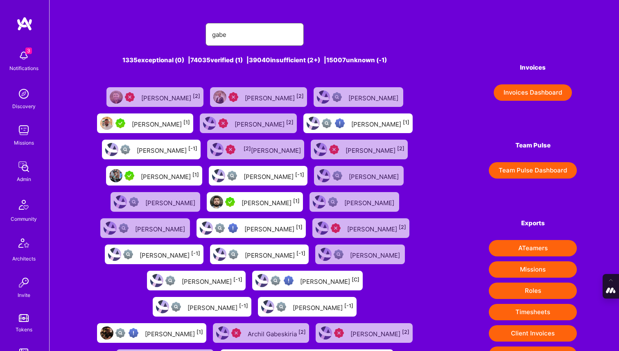
type input "[PERSON_NAME]"
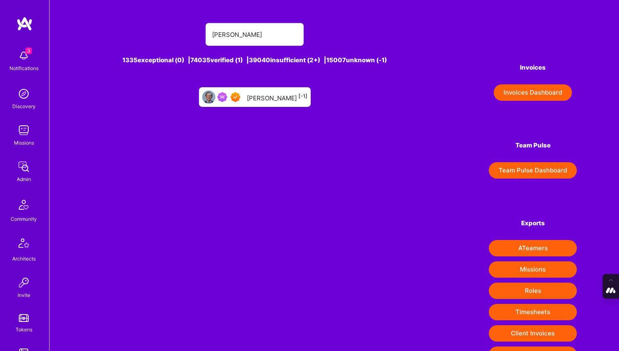
click at [275, 99] on div "[PERSON_NAME] [-1]" at bounding box center [277, 97] width 61 height 11
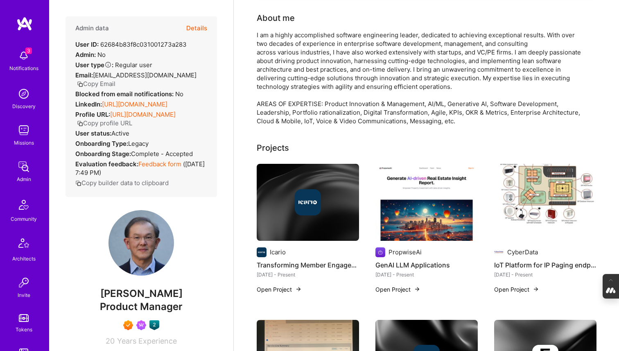
scroll to position [66, 0]
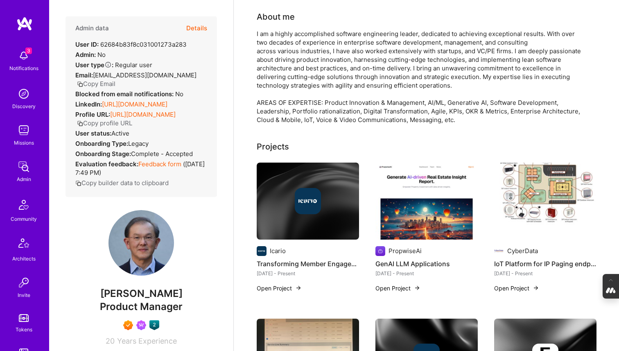
click at [309, 210] on img at bounding box center [308, 201] width 26 height 26
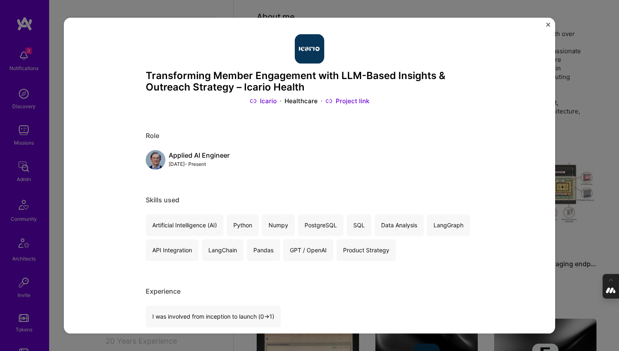
click at [353, 91] on div "Transforming Member Engagement with LLM-Based Insights & Outreach Strategy – Ic…" at bounding box center [309, 175] width 619 height 351
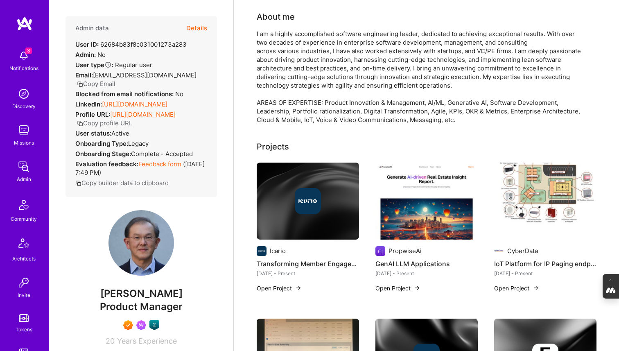
click at [353, 202] on img at bounding box center [427, 201] width 102 height 77
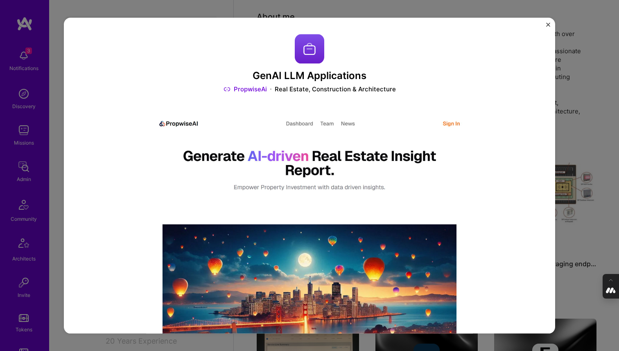
click at [353, 116] on div "GenAI LLM Applications PropwiseAi Real Estate, Construction & Architecture Role…" at bounding box center [309, 175] width 619 height 351
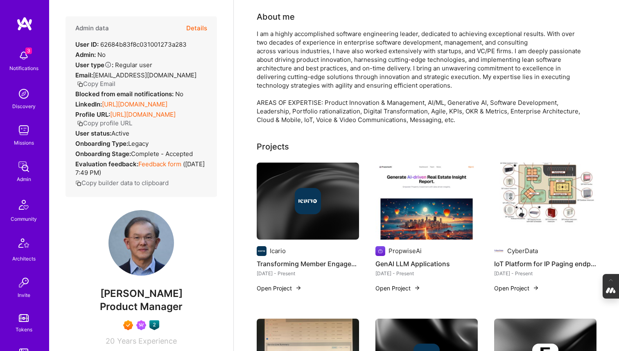
click at [353, 175] on img at bounding box center [545, 201] width 102 height 77
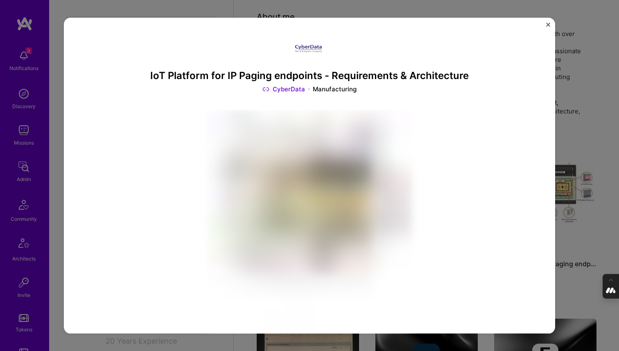
click at [353, 129] on div "IoT Platform for IP Paging endpoints - Requirements & Architecture CyberData Ma…" at bounding box center [309, 175] width 619 height 351
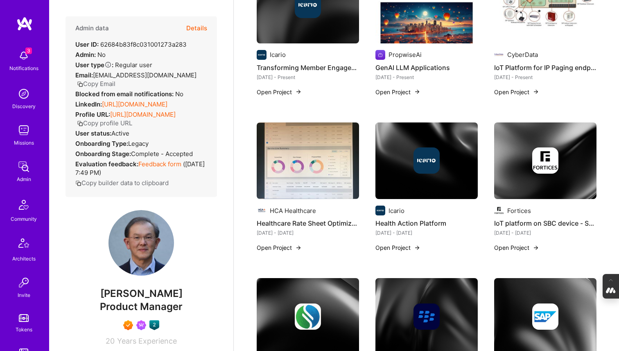
scroll to position [329, 0]
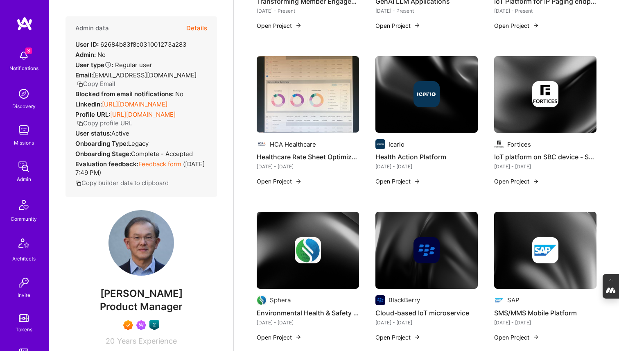
click at [353, 105] on div at bounding box center [545, 94] width 102 height 26
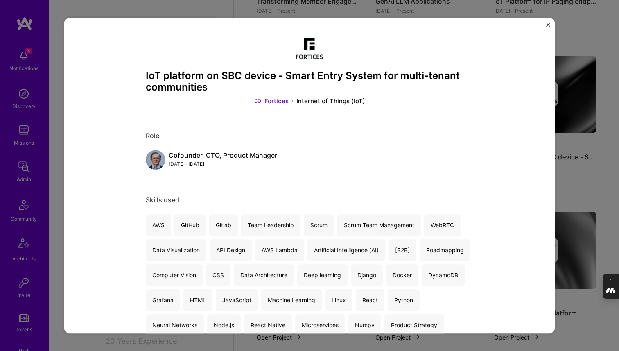
click at [353, 175] on div "IoT platform on SBC device - Smart Entry System for multi-tenant communities Fo…" at bounding box center [309, 175] width 619 height 351
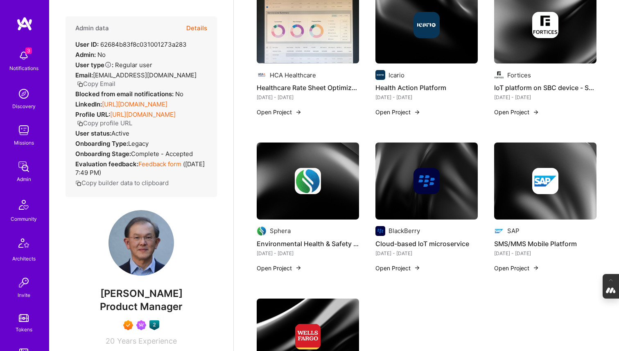
scroll to position [405, 0]
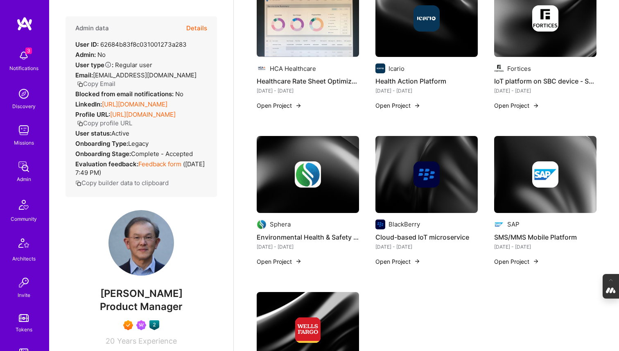
click at [286, 177] on div at bounding box center [308, 174] width 102 height 26
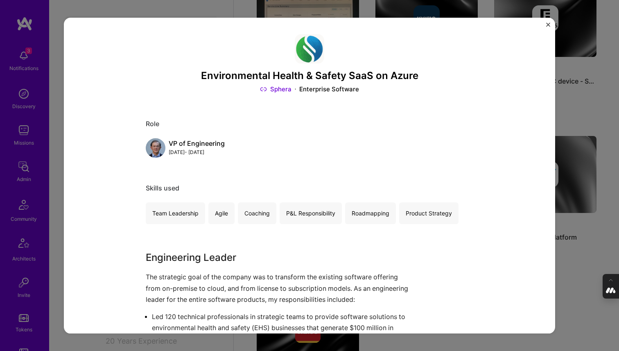
click at [353, 263] on div "Environmental Health & Safety SaaS on Azure Sphera Enterprise Software Role VP …" at bounding box center [309, 175] width 619 height 351
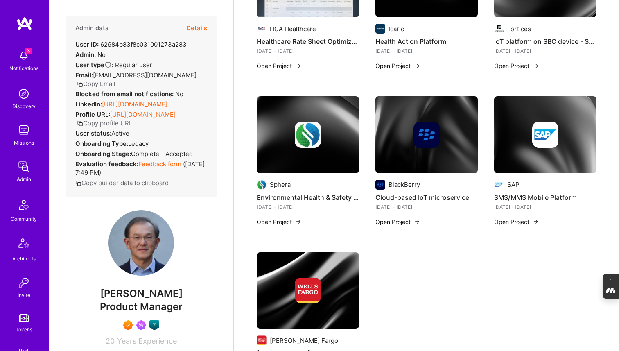
scroll to position [451, 0]
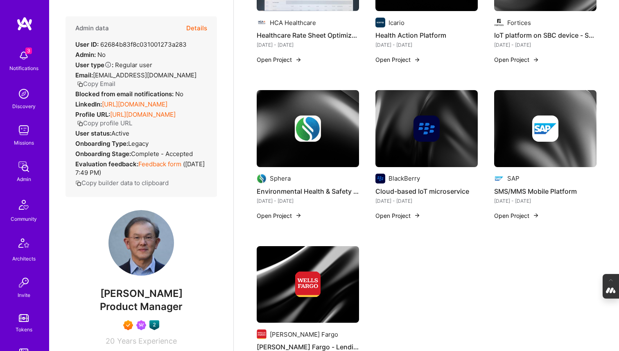
click at [353, 139] on div at bounding box center [545, 129] width 102 height 26
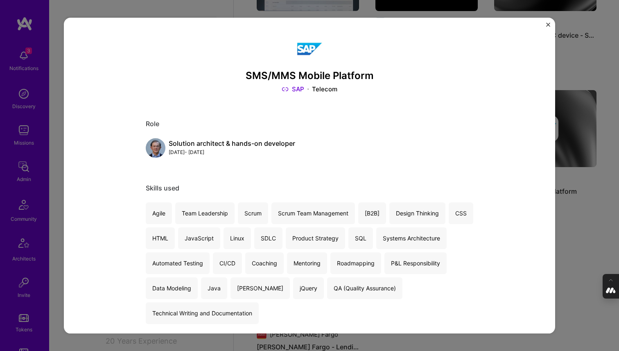
click at [353, 237] on div "SMS/MMS Mobile Platform SAP Telecom Role Solution architect & hands-on develope…" at bounding box center [309, 175] width 619 height 351
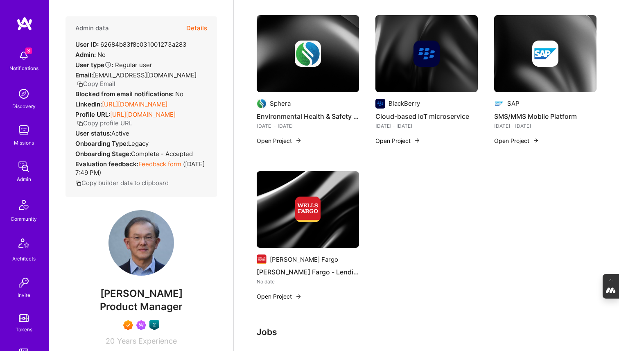
scroll to position [533, 0]
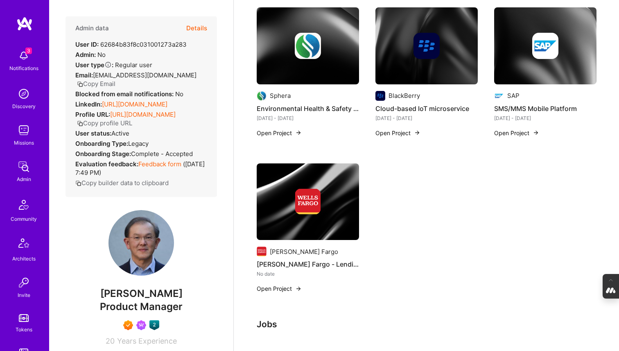
click at [312, 208] on img at bounding box center [308, 201] width 26 height 26
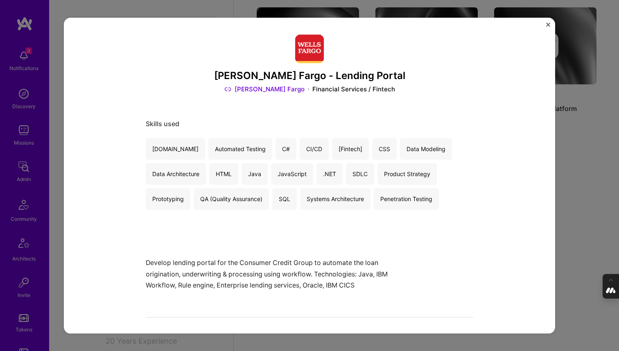
click at [353, 187] on div "Wells Fargo - Lending Portal Wells Fargo Financial Services / Fintech Skills us…" at bounding box center [309, 175] width 619 height 351
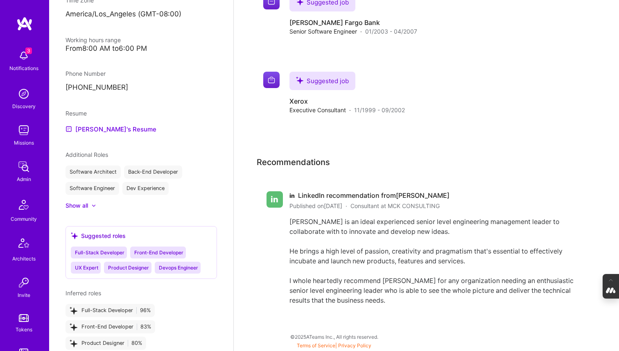
scroll to position [419, 0]
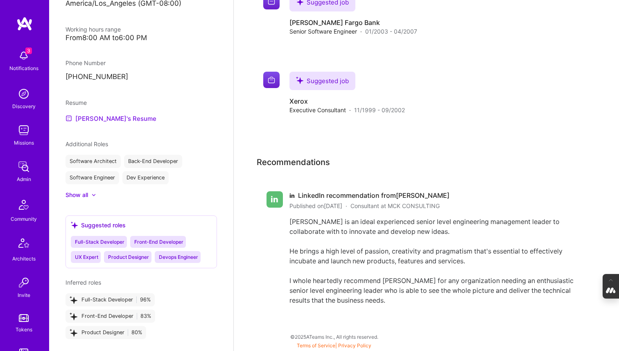
click at [95, 113] on link "Gabe's Resume" at bounding box center [111, 118] width 91 height 10
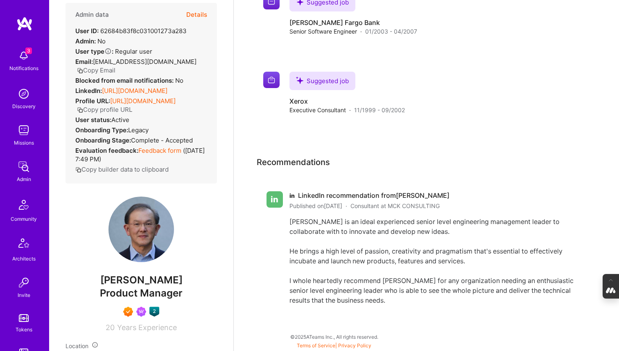
scroll to position [0, 0]
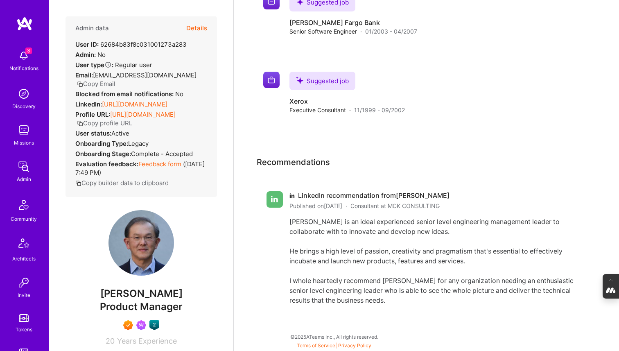
click at [145, 100] on link "https://linkedin.com/in/thendean" at bounding box center [135, 104] width 66 height 8
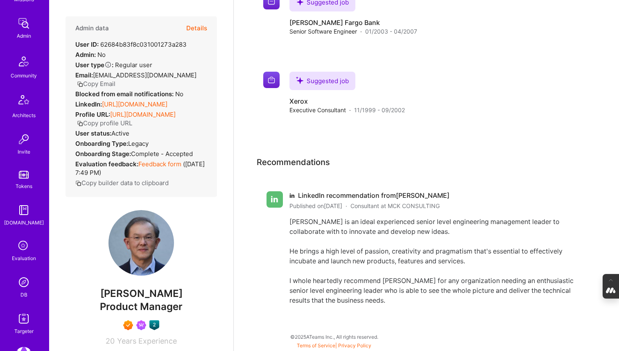
scroll to position [148, 0]
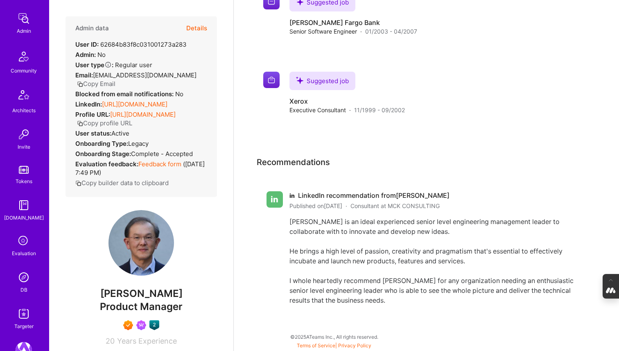
click at [23, 287] on div "DB" at bounding box center [23, 289] width 7 height 9
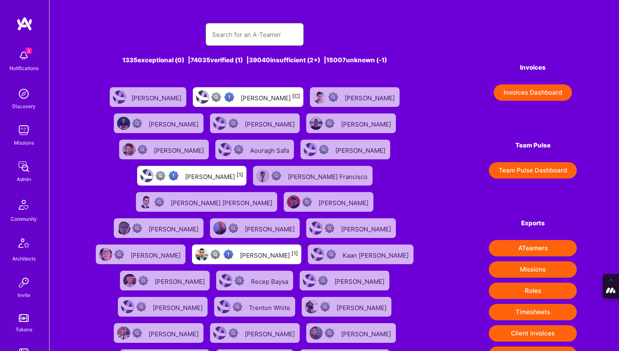
click at [230, 41] on input "text" at bounding box center [254, 34] width 85 height 21
paste input "mohansinghjaipur@gmail.com"
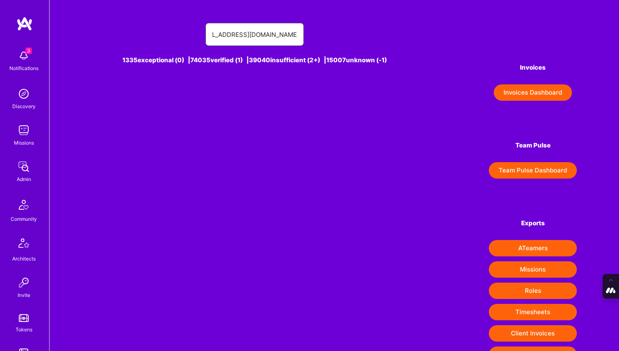
drag, startPoint x: 263, startPoint y: 34, endPoint x: 374, endPoint y: 40, distance: 111.2
click at [353, 41] on div "mohansinghjaipur@gmail.com" at bounding box center [255, 34] width 326 height 23
click at [248, 33] on input "mohansinghjaipur" at bounding box center [254, 34] width 85 height 21
click at [265, 34] on input "mohan singhjaipur" at bounding box center [254, 34] width 85 height 21
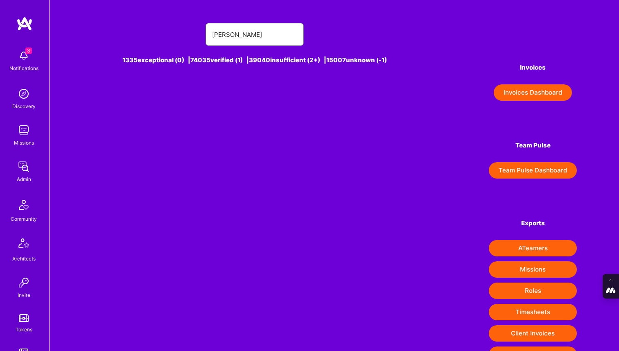
drag, startPoint x: 290, startPoint y: 36, endPoint x: 267, endPoint y: 36, distance: 23.4
click at [267, 36] on input "mohan singh jaipur" at bounding box center [254, 34] width 85 height 21
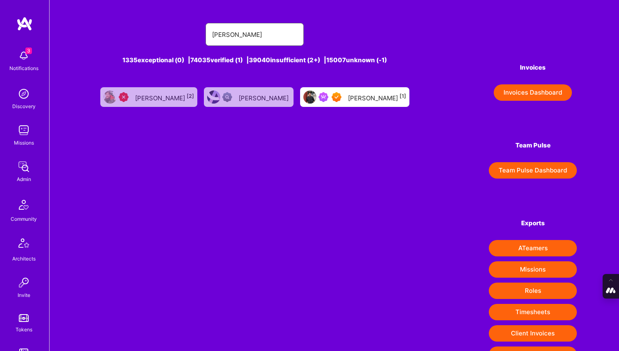
type input "mohan singh"
click at [353, 96] on div "Mohan Singh [1]" at bounding box center [377, 97] width 58 height 11
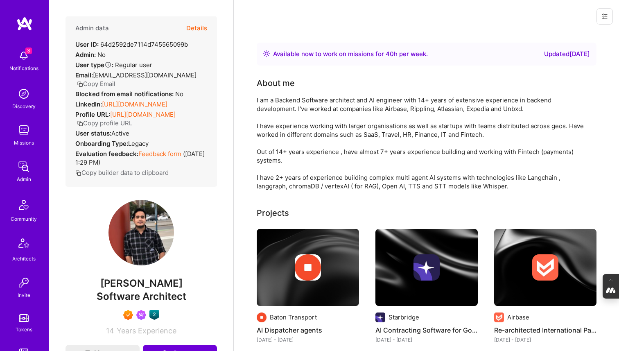
click at [201, 29] on button "Details" at bounding box center [196, 28] width 21 height 24
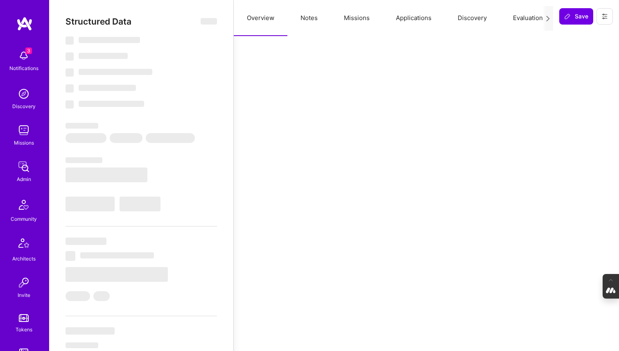
click at [353, 18] on button "Evaluation" at bounding box center [528, 18] width 56 height 36
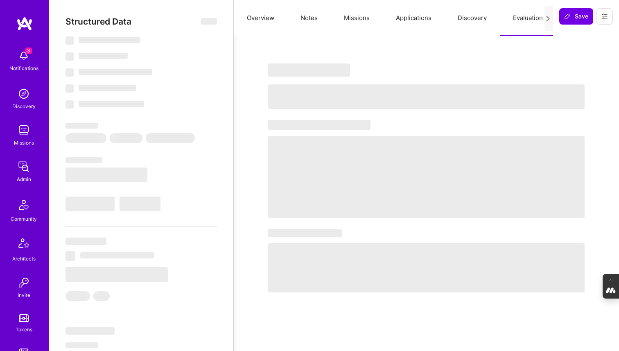
select select "Right Now"
select select "7"
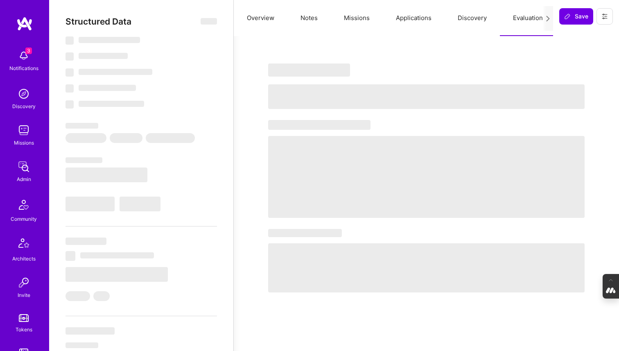
select select "IN"
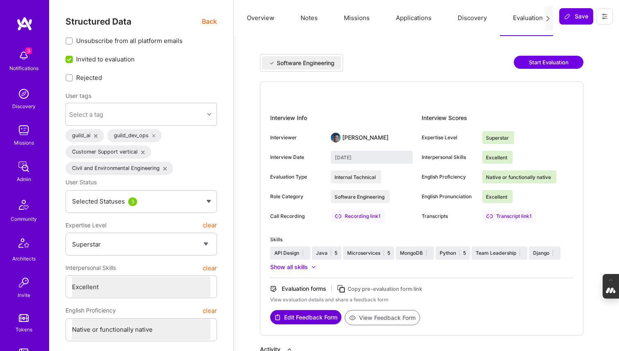
click at [310, 19] on button "Notes" at bounding box center [309, 18] width 43 height 36
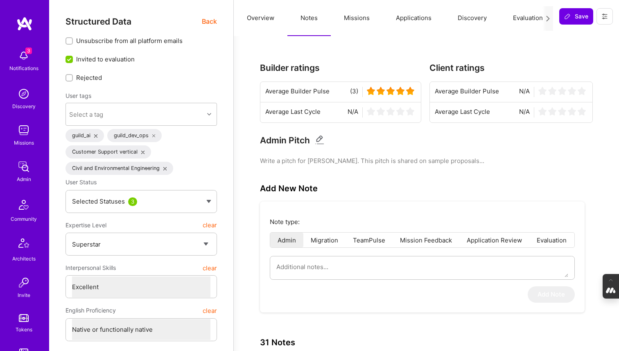
click at [353, 18] on button "Evaluation" at bounding box center [528, 18] width 56 height 36
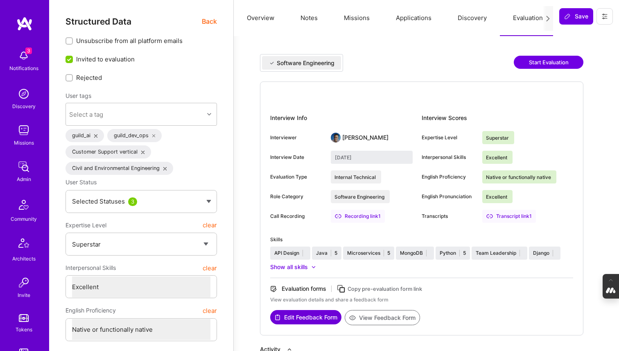
click at [312, 16] on button "Notes" at bounding box center [309, 18] width 43 height 36
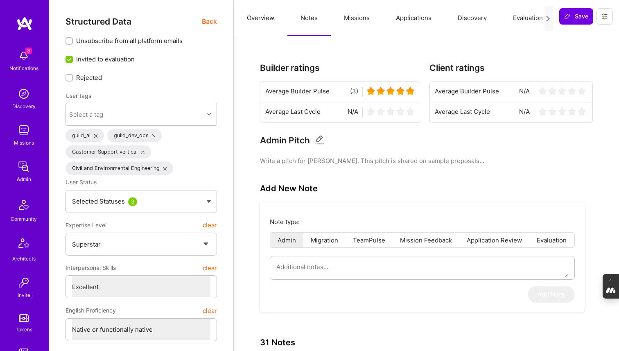
click at [204, 22] on span "Back" at bounding box center [209, 21] width 15 height 10
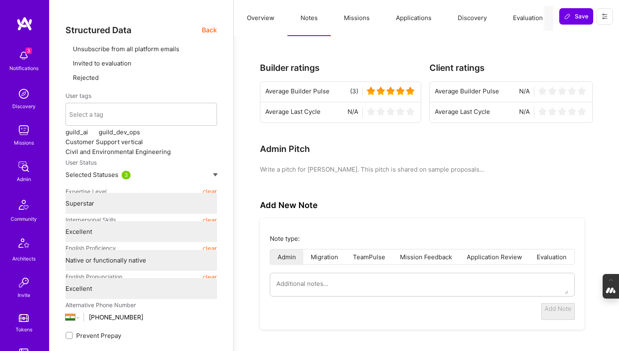
type textarea "x"
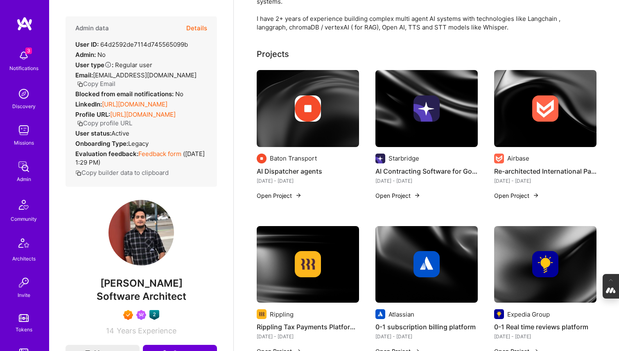
scroll to position [160, 0]
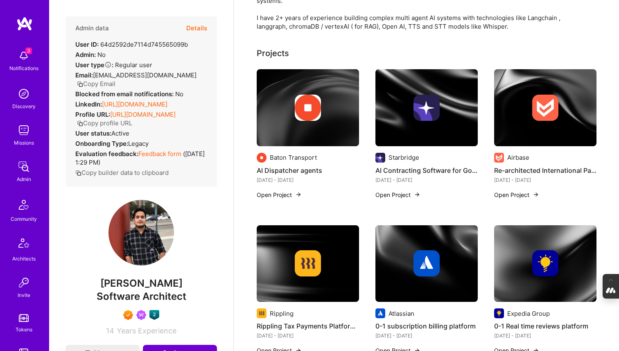
click at [292, 121] on img at bounding box center [308, 107] width 102 height 77
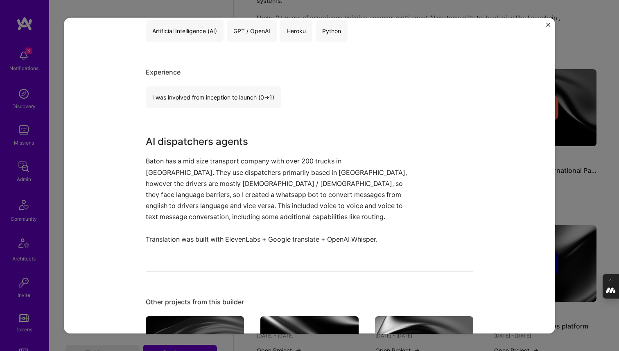
scroll to position [183, 0]
click at [353, 187] on div "AI Dispatcher agents Baton Transport Delivery Role AI Software Engineer Dec, 20…" at bounding box center [309, 175] width 619 height 351
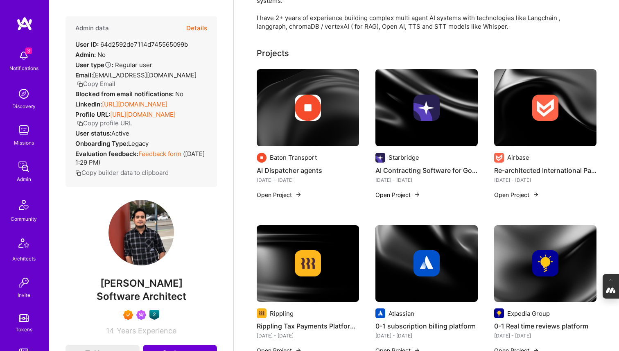
click at [353, 109] on img at bounding box center [427, 108] width 26 height 26
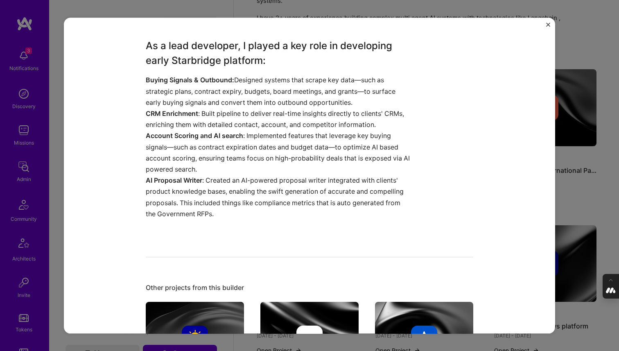
scroll to position [304, 0]
click at [353, 188] on div "AI Contracting Software for Government Vendors Starbridge Government & B2G, Saa…" at bounding box center [309, 175] width 619 height 351
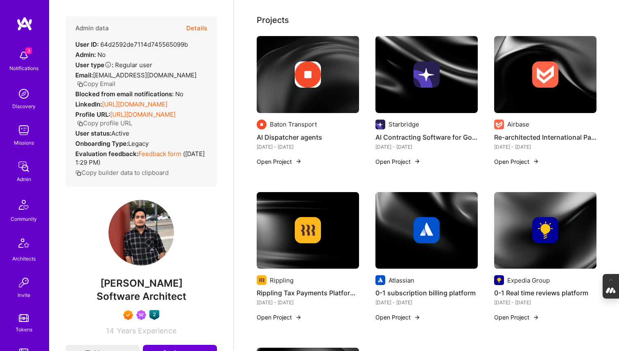
scroll to position [200, 0]
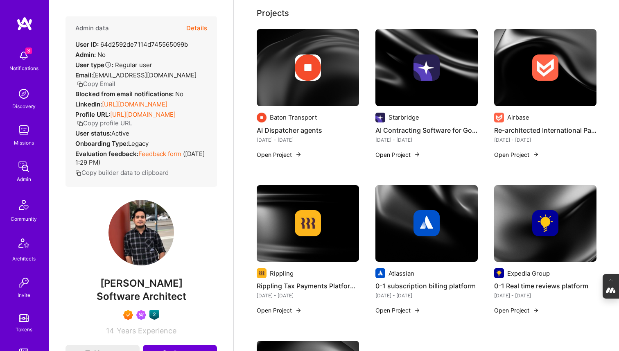
click at [353, 106] on img at bounding box center [545, 67] width 102 height 77
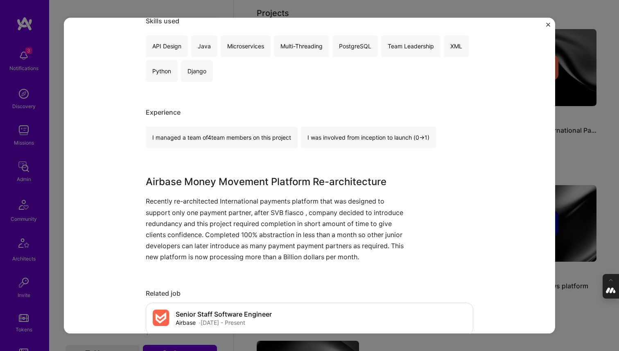
scroll to position [169, 0]
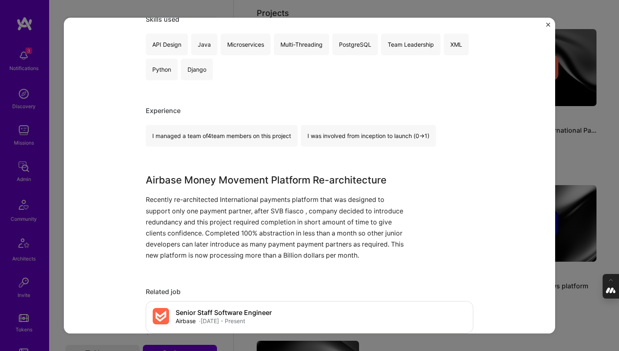
click at [353, 186] on div "Re-architected International Payments Platform Airbase Financial Services / Fin…" at bounding box center [309, 175] width 619 height 351
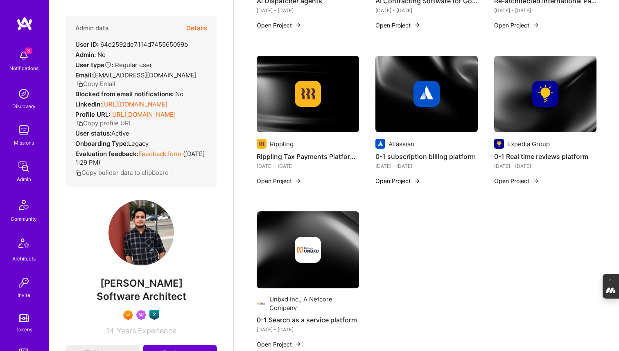
scroll to position [330, 0]
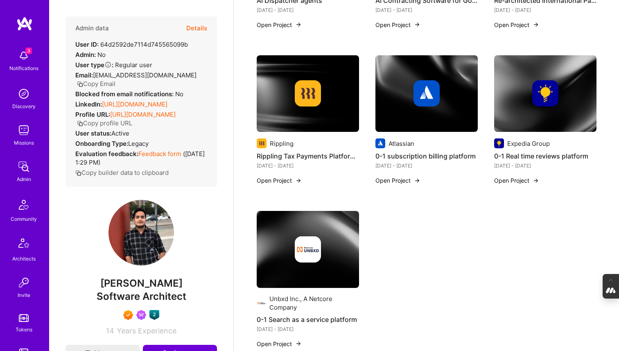
click at [353, 118] on img at bounding box center [545, 93] width 102 height 77
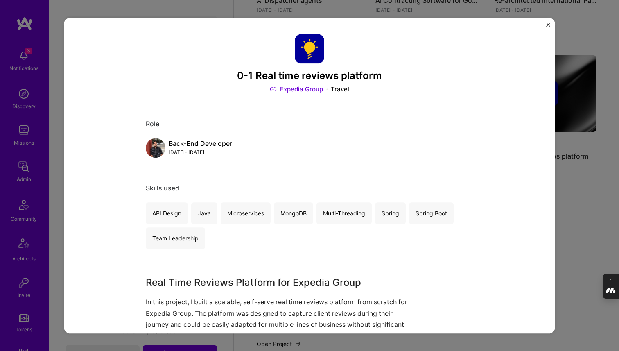
click at [353, 240] on div "0-1 Real time reviews platform Expedia Group Travel Role Back-End Developer Oct…" at bounding box center [309, 175] width 619 height 351
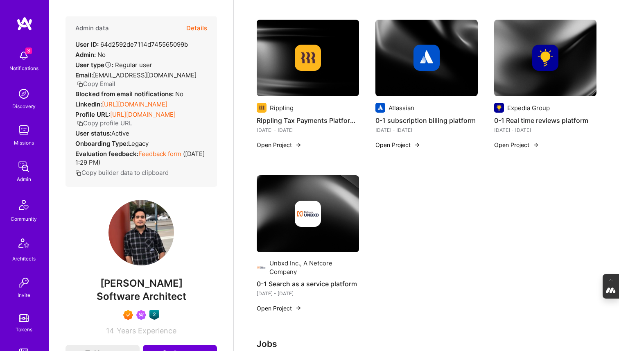
scroll to position [372, 0]
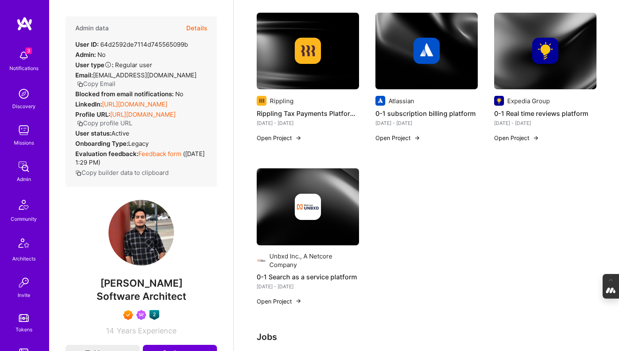
click at [342, 219] on div at bounding box center [308, 207] width 102 height 26
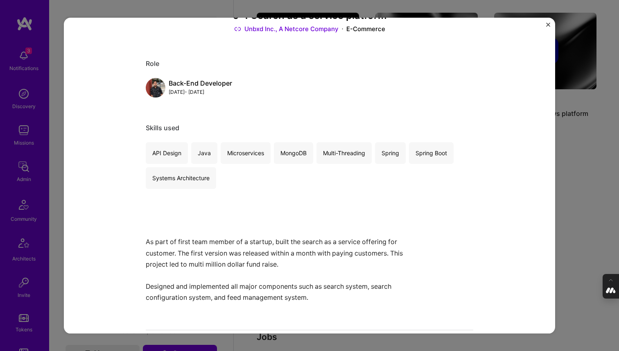
scroll to position [77, 0]
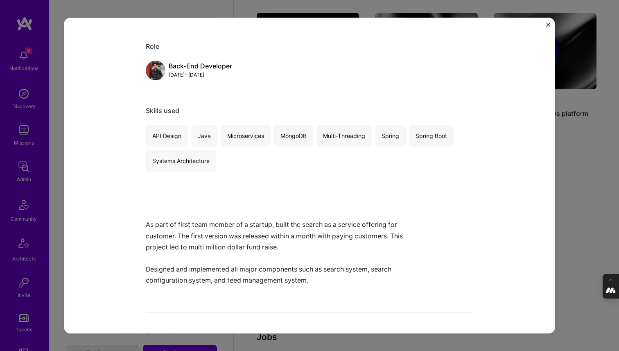
click at [353, 186] on div "0-1 Search as a service platform Unbxd Inc., A Netcore Company E-Commerce Role …" at bounding box center [309, 175] width 619 height 351
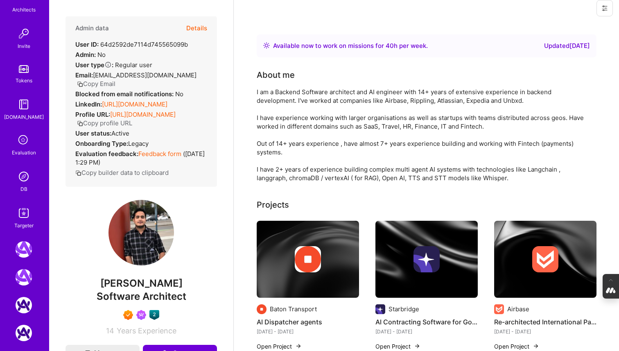
scroll to position [256, 0]
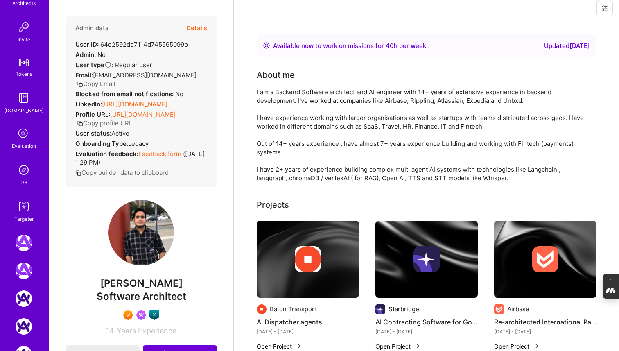
click at [21, 174] on img at bounding box center [24, 170] width 16 height 16
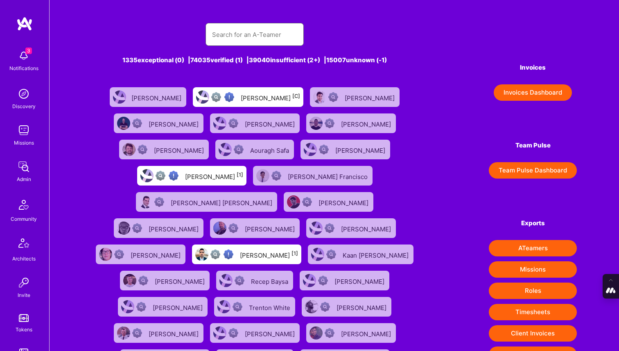
click at [264, 32] on input "text" at bounding box center [254, 34] width 85 height 21
paste input "Aleksandarbos.ns@gmail.com"
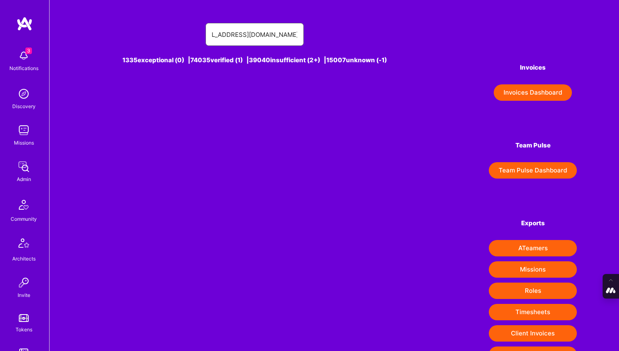
drag, startPoint x: 255, startPoint y: 35, endPoint x: 347, endPoint y: 40, distance: 91.9
click at [347, 40] on div "Aleksandarbos.ns@gmail.com" at bounding box center [255, 34] width 326 height 23
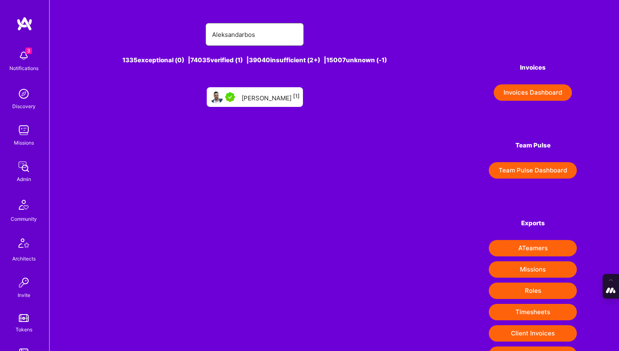
click at [259, 35] on input "Aleksandarbos" at bounding box center [254, 34] width 85 height 21
type input "Aleksandar bos"
click at [256, 95] on div "Aleksandar Bosnjak [1]" at bounding box center [271, 97] width 58 height 11
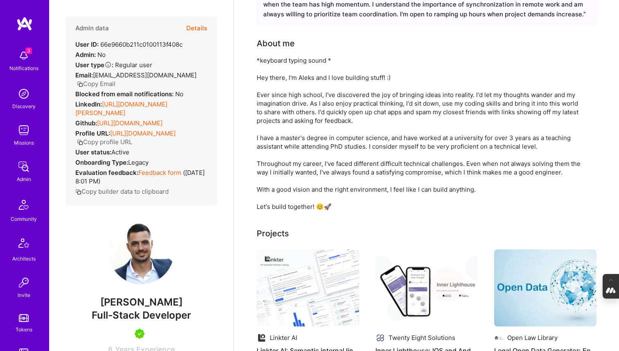
click at [199, 24] on button "Details" at bounding box center [196, 28] width 21 height 24
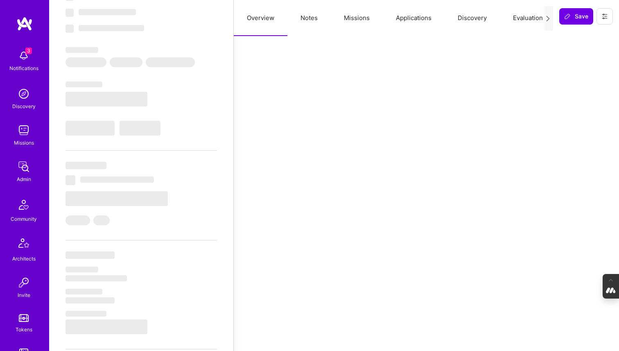
scroll to position [79, 0]
type textarea "x"
select select "Right Now"
select select "5"
select select "7"
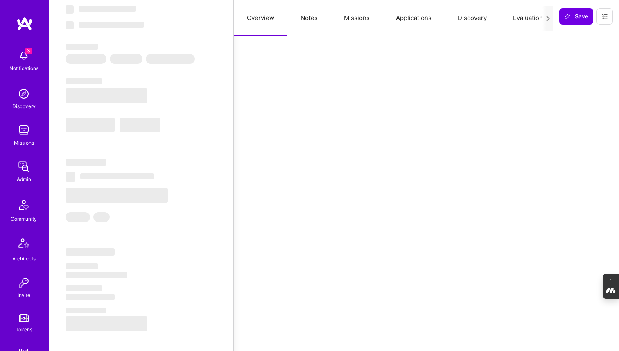
select select "7"
select select "RS"
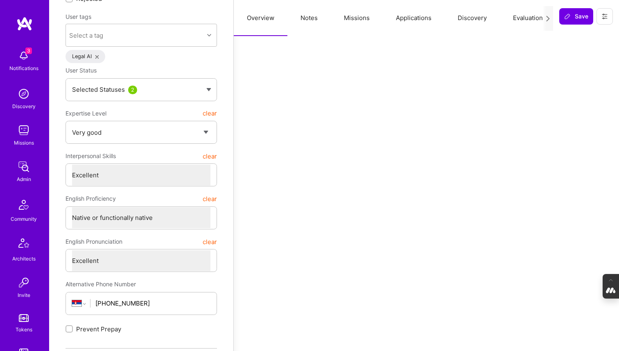
click at [353, 15] on button "Evaluation" at bounding box center [528, 18] width 56 height 36
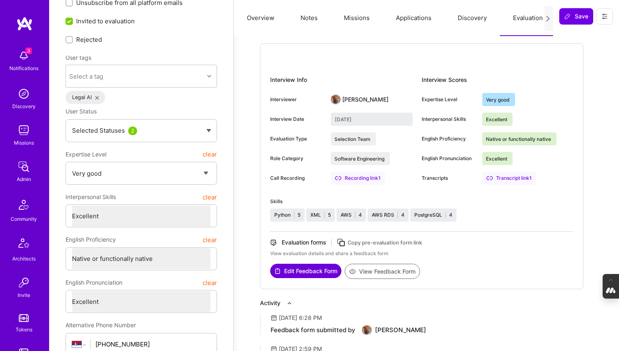
scroll to position [0, 0]
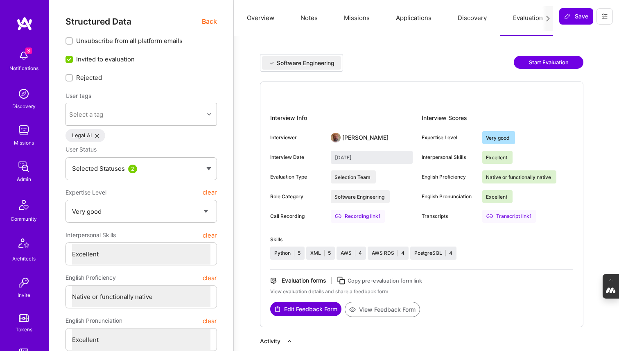
click at [305, 16] on button "Notes" at bounding box center [309, 18] width 43 height 36
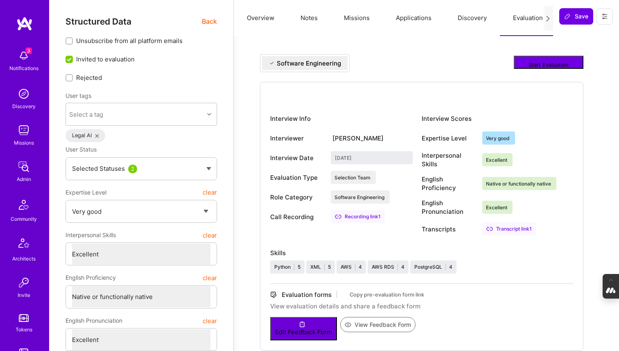
type textarea "x"
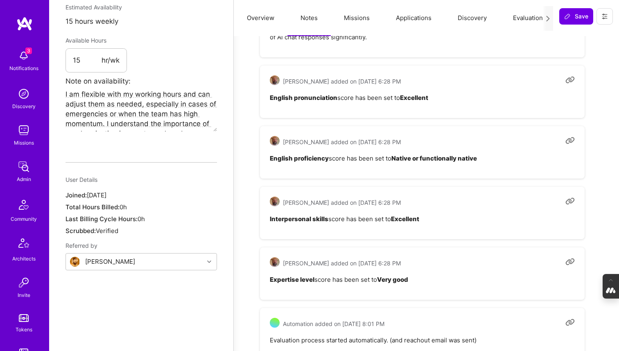
scroll to position [532, 0]
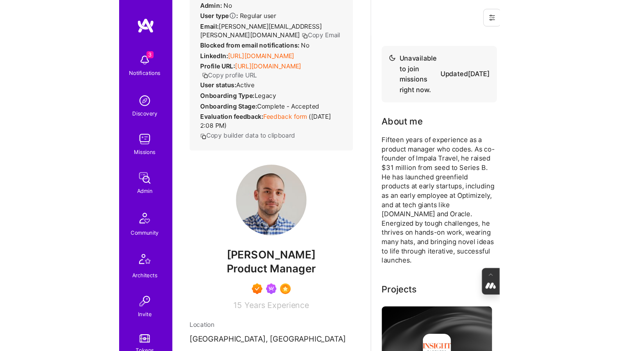
scroll to position [48, 0]
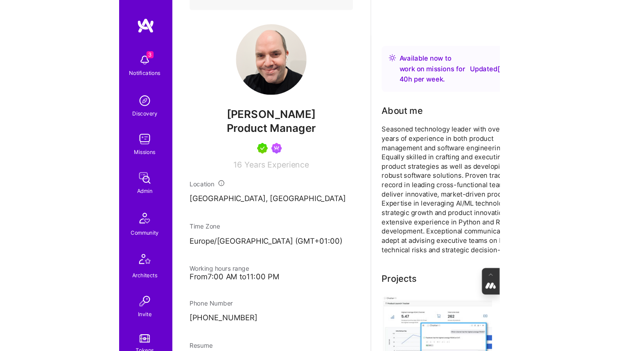
scroll to position [178, 0]
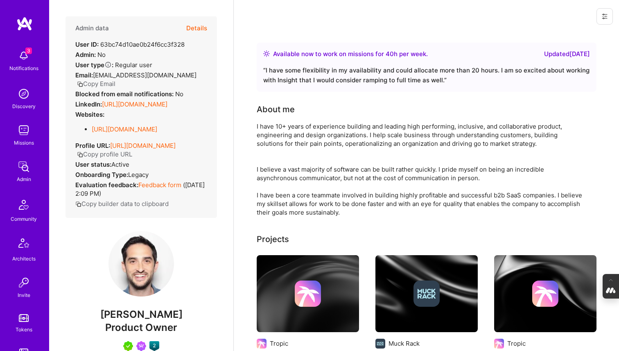
click at [195, 26] on button "Details" at bounding box center [196, 28] width 21 height 24
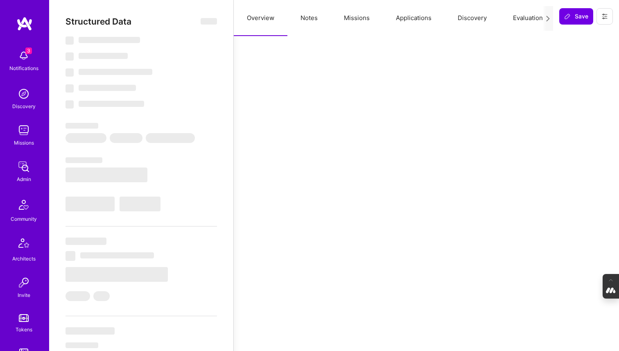
click at [523, 16] on button "Evaluation" at bounding box center [528, 18] width 56 height 36
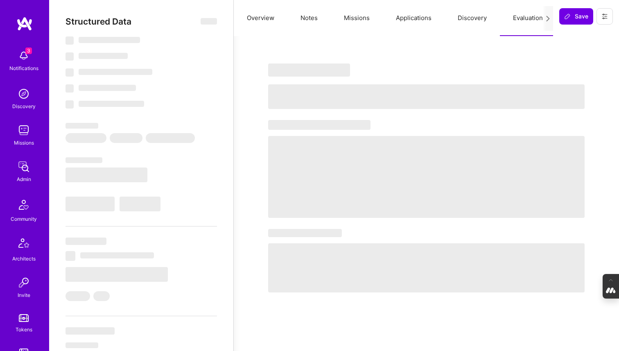
select select "Right Now"
select select "5"
select select "7"
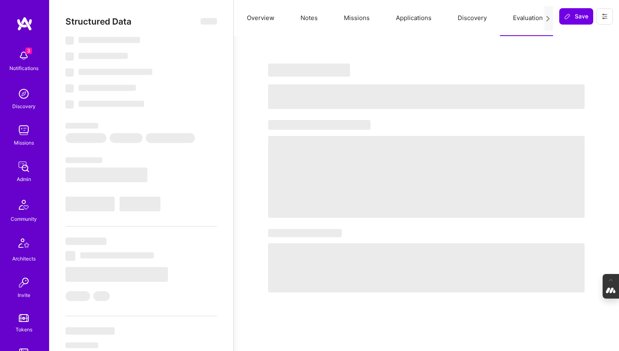
select select "US"
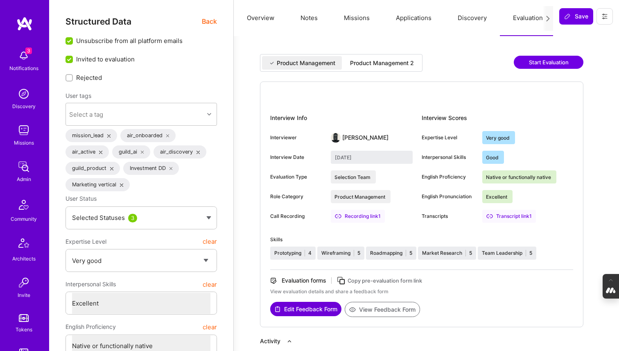
click at [397, 62] on div "Product Management 2" at bounding box center [382, 63] width 64 height 8
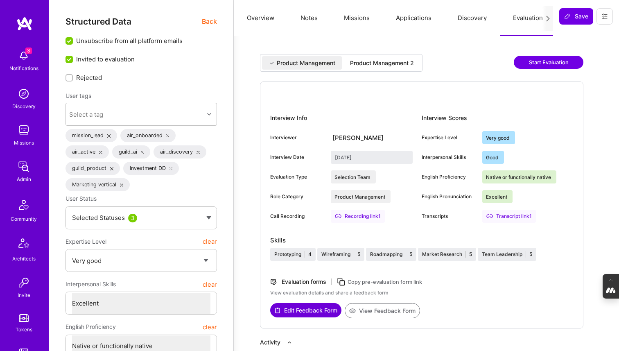
type input "[DATE]"
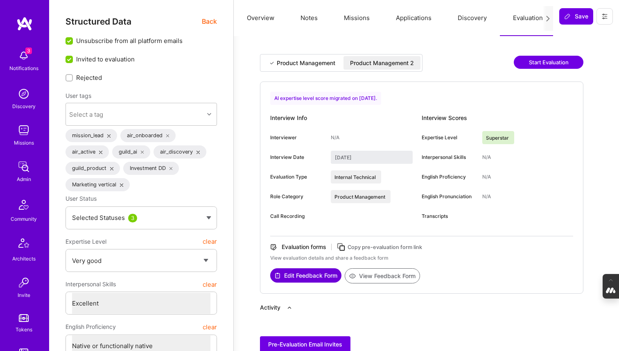
click at [313, 18] on button "Notes" at bounding box center [309, 18] width 43 height 36
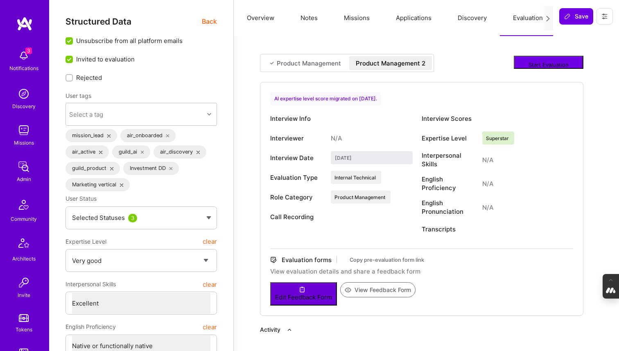
type textarea "x"
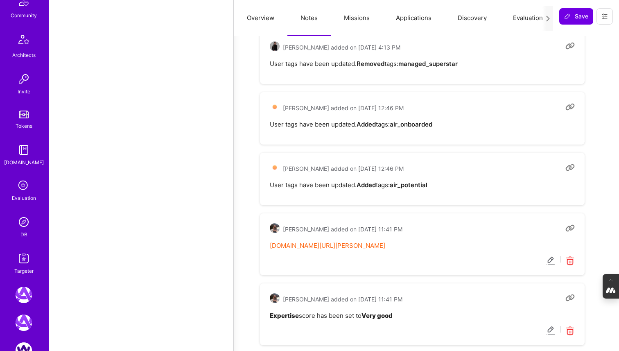
scroll to position [259, 0]
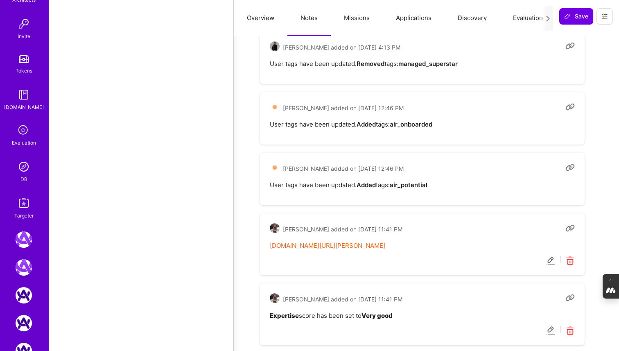
click at [28, 202] on img at bounding box center [24, 203] width 16 height 16
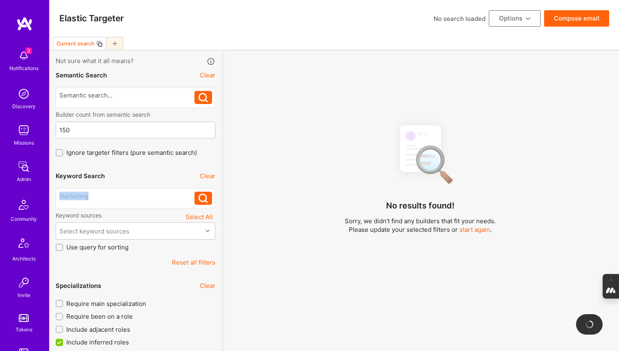
drag, startPoint x: 97, startPoint y: 198, endPoint x: 5, endPoint y: 193, distance: 92.7
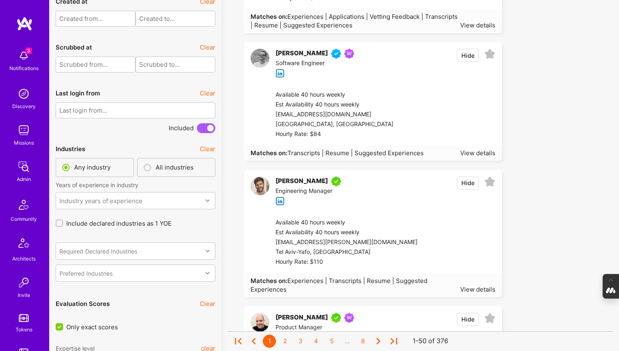
scroll to position [1979, 0]
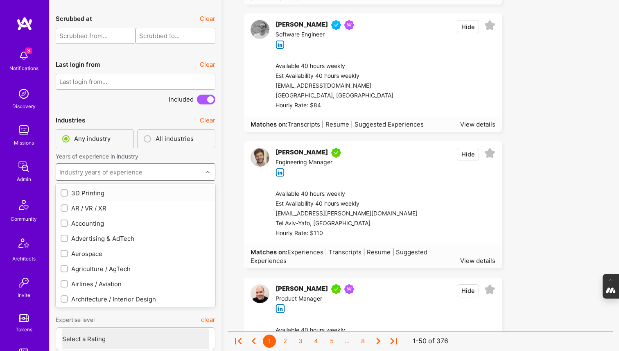
click at [129, 170] on div "Industry years of experience" at bounding box center [100, 172] width 83 height 9
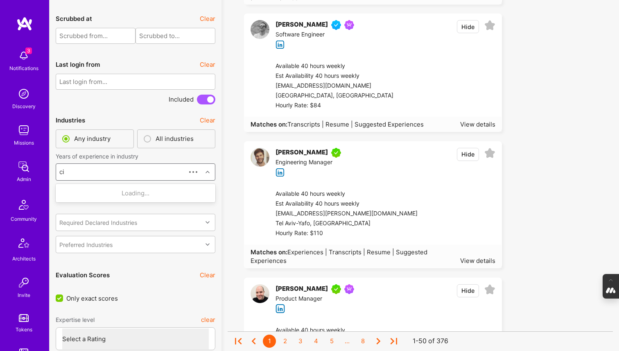
type input "civ"
click at [64, 190] on input "checkbox" at bounding box center [65, 193] width 6 height 6
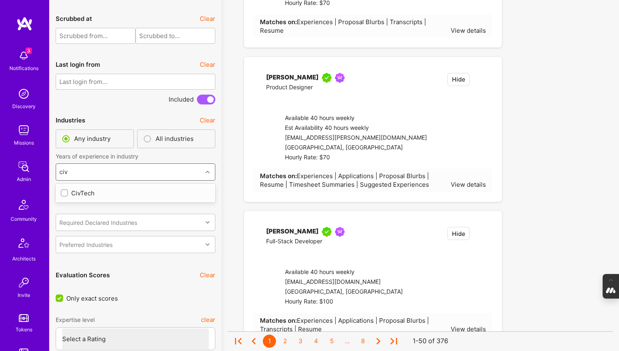
checkbox input "false"
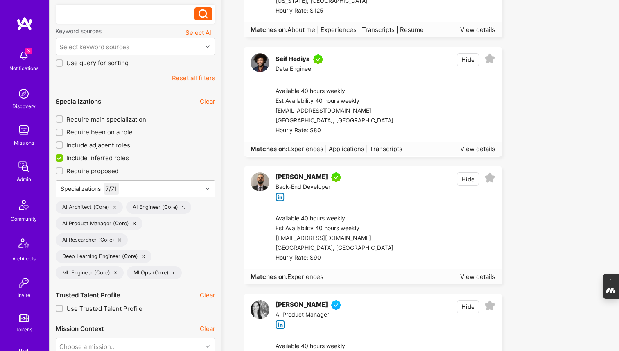
scroll to position [190, 0]
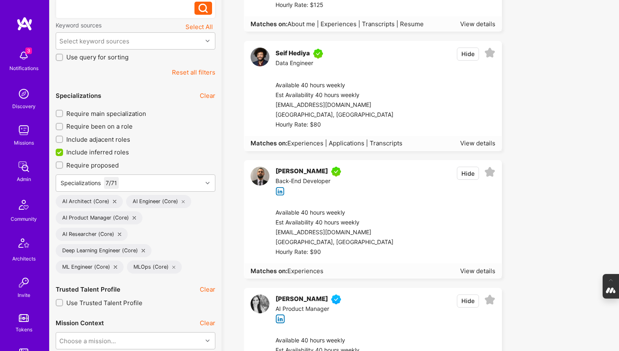
click at [113, 201] on icon at bounding box center [114, 201] width 3 height 3
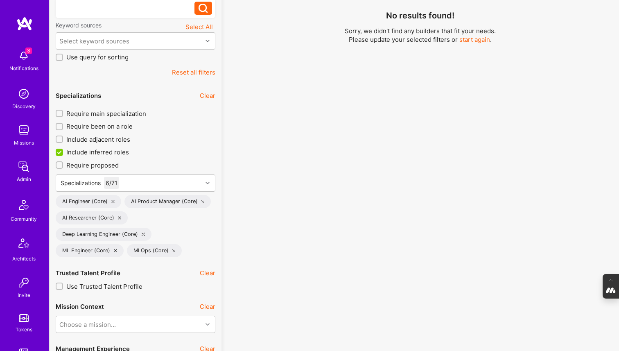
click at [112, 201] on icon at bounding box center [112, 201] width 3 height 3
click at [112, 201] on div "AI Product Manager (Core)" at bounding box center [99, 201] width 87 height 13
click at [135, 203] on icon at bounding box center [134, 201] width 3 height 3
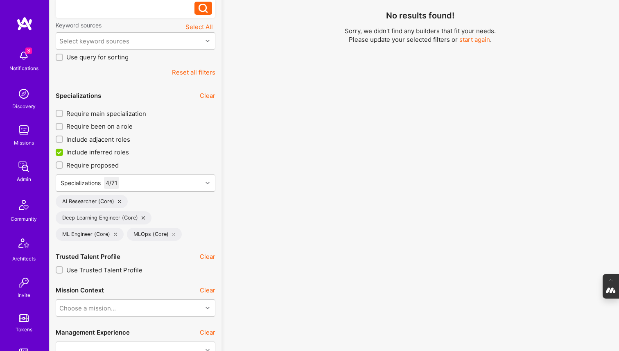
click at [118, 202] on icon at bounding box center [119, 201] width 3 height 3
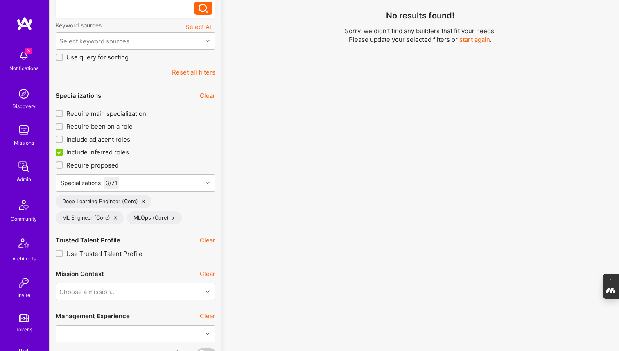
click at [142, 202] on icon at bounding box center [143, 201] width 3 height 3
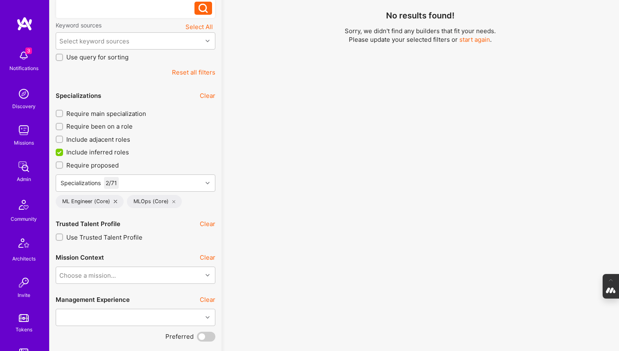
click at [115, 201] on icon at bounding box center [115, 201] width 3 height 3
click at [102, 203] on icon at bounding box center [102, 201] width 3 height 3
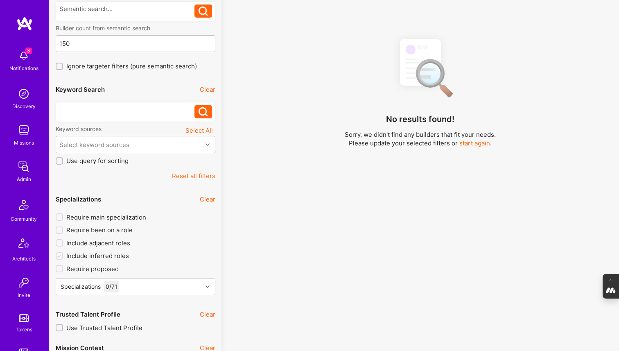
scroll to position [84, 0]
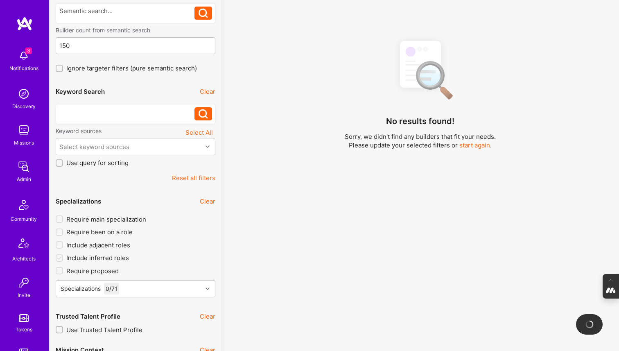
click at [95, 111] on div "marketing" at bounding box center [127, 111] width 136 height 9
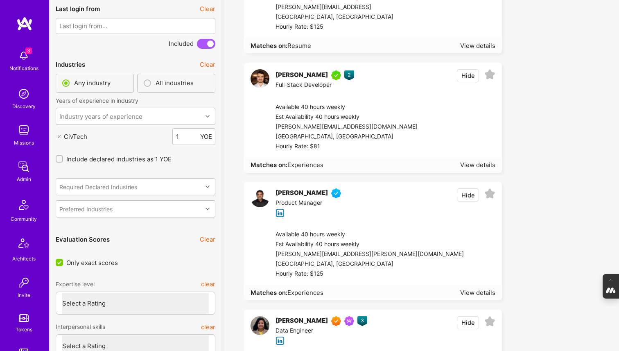
scroll to position [1969, 0]
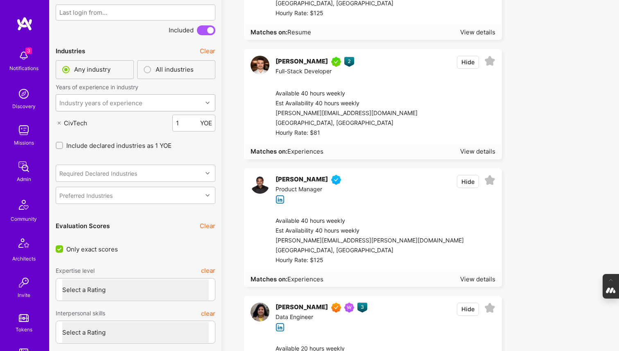
click at [58, 122] on icon at bounding box center [59, 123] width 3 height 3
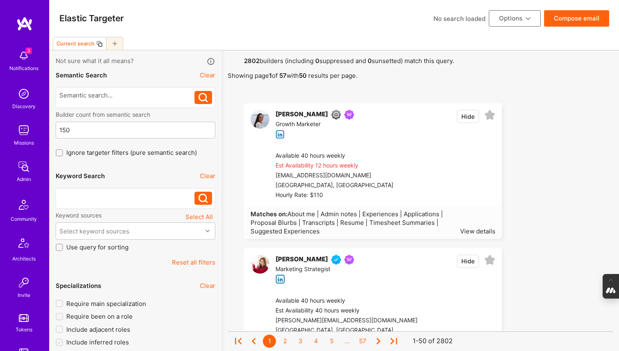
click at [77, 192] on div "marketing" at bounding box center [127, 196] width 136 height 9
drag, startPoint x: 102, startPoint y: 195, endPoint x: 69, endPoint y: 196, distance: 32.4
click at [69, 196] on div "civ tmarketing" at bounding box center [127, 196] width 136 height 9
click at [211, 202] on button at bounding box center [204, 198] width 18 height 13
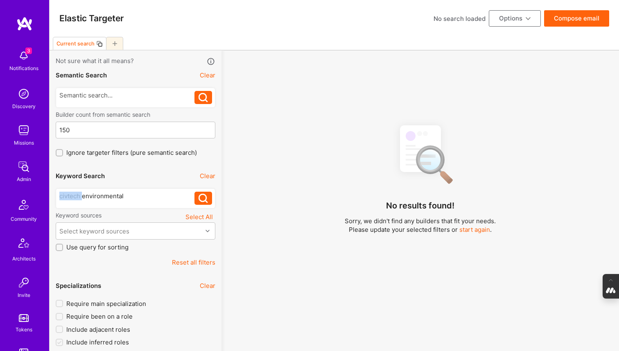
drag, startPoint x: 83, startPoint y: 198, endPoint x: 13, endPoint y: 182, distance: 71.3
click at [202, 199] on icon at bounding box center [203, 198] width 9 height 9
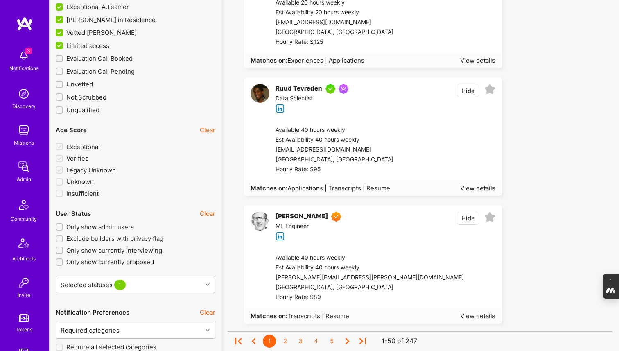
scroll to position [1431, 0]
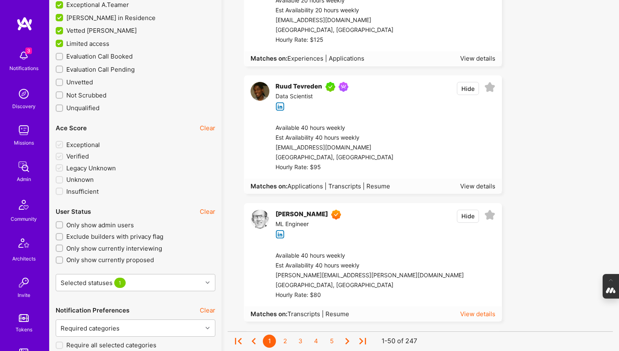
click at [488, 314] on div "View details" at bounding box center [477, 314] width 35 height 9
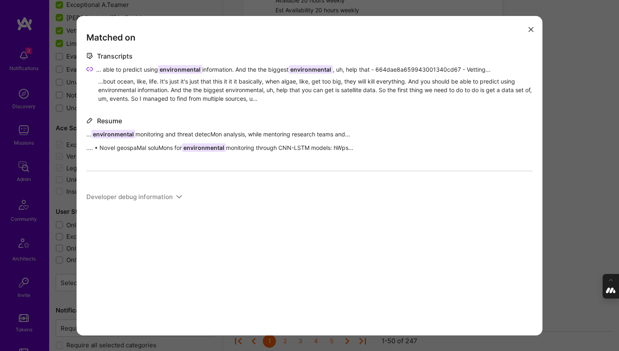
click at [588, 127] on div "Matched on Transcripts ... able to predict using environmental information. And…" at bounding box center [309, 175] width 619 height 351
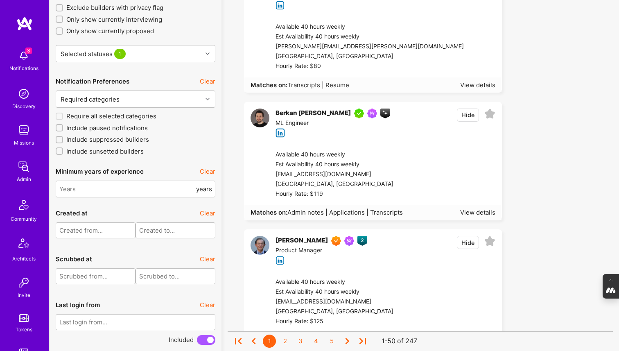
scroll to position [1660, 0]
click at [471, 212] on div "View details" at bounding box center [477, 212] width 35 height 9
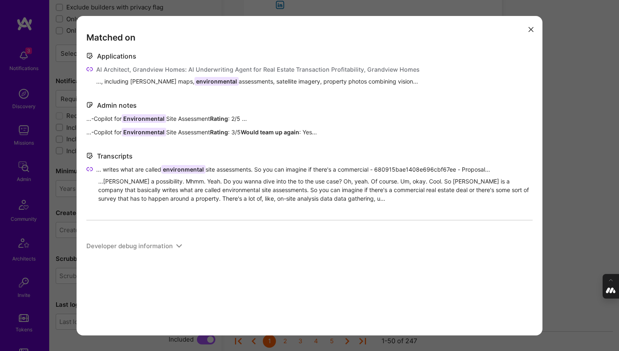
click at [532, 28] on icon "modal" at bounding box center [531, 29] width 5 height 5
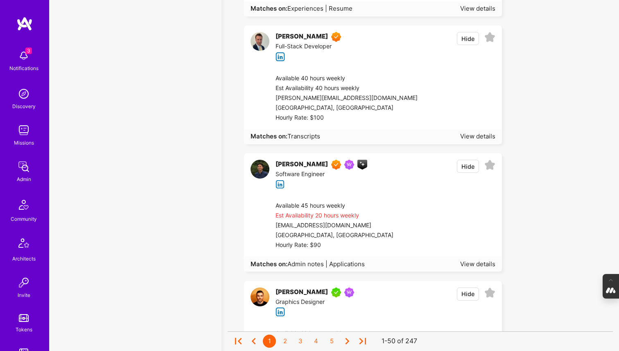
scroll to position [3284, 0]
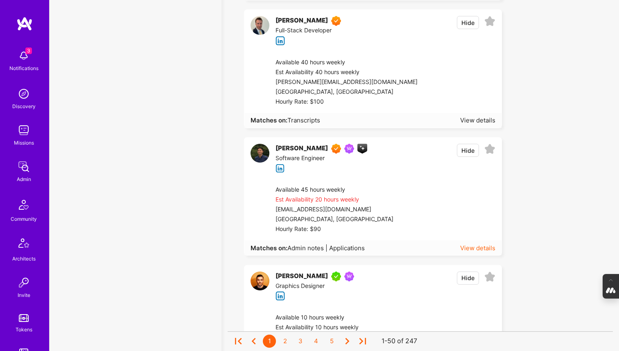
click at [487, 247] on div "View details" at bounding box center [477, 248] width 35 height 9
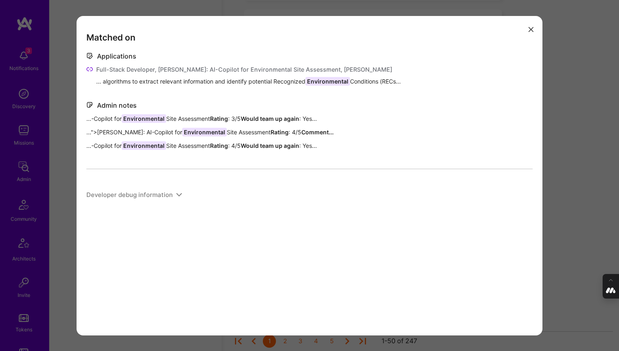
click at [585, 165] on div "Matched on Applications Full-Stack Developer, Langan: AI-Copilot for Environmen…" at bounding box center [309, 175] width 619 height 351
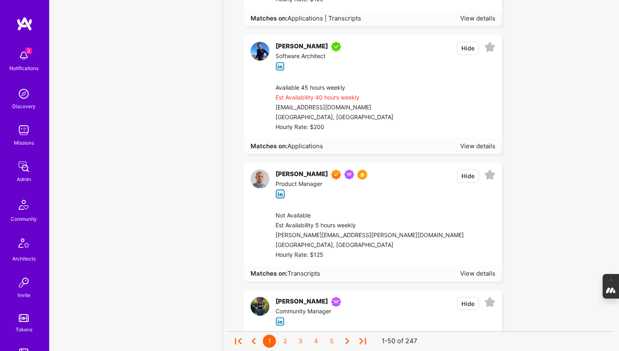
scroll to position [4540, 0]
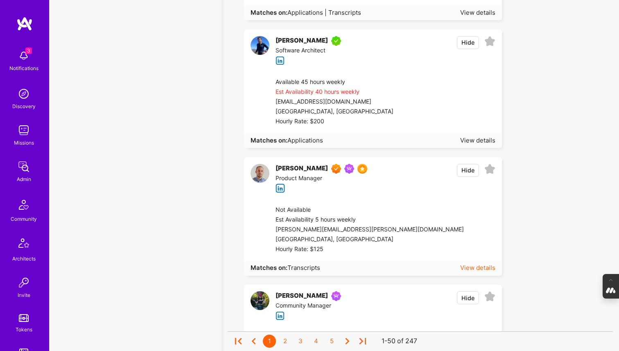
click at [472, 267] on div "View details" at bounding box center [477, 267] width 35 height 9
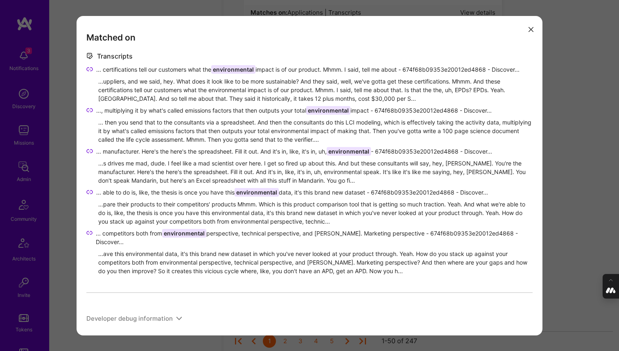
click at [530, 29] on icon "modal" at bounding box center [531, 29] width 5 height 5
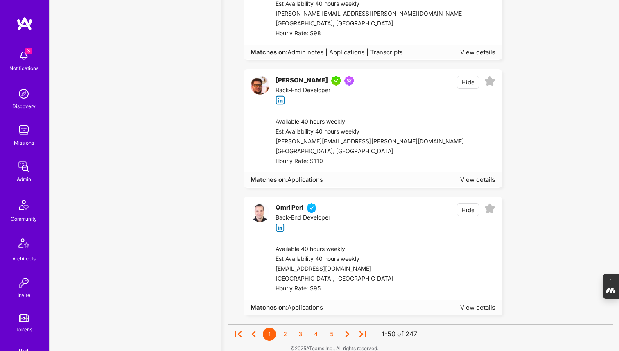
scroll to position [6152, 0]
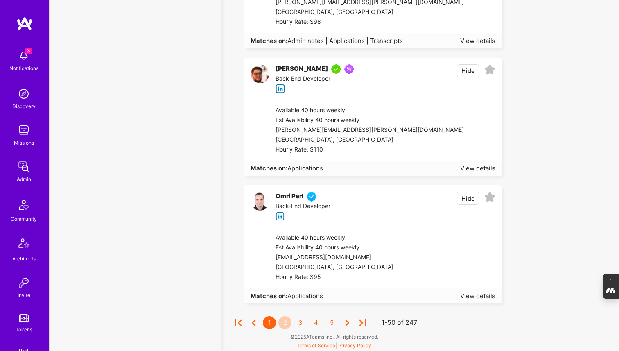
click at [283, 324] on div "2" at bounding box center [285, 322] width 13 height 13
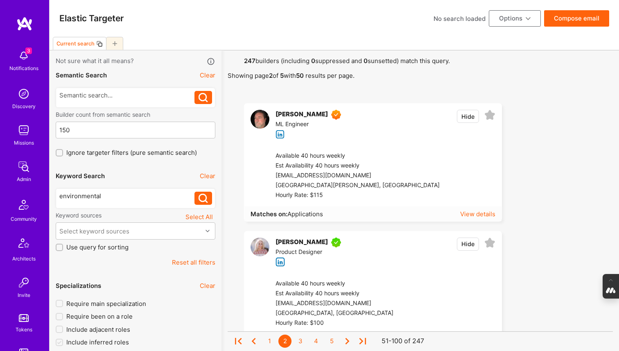
click at [476, 211] on div "View details" at bounding box center [477, 214] width 35 height 9
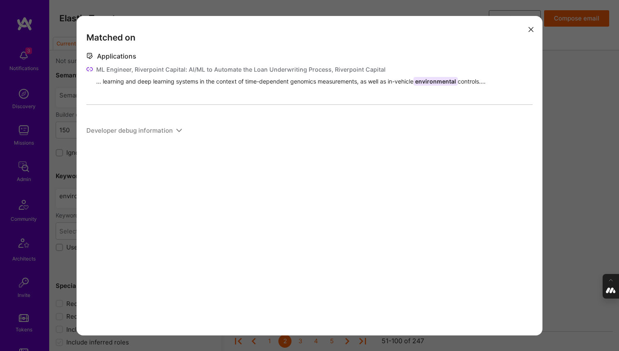
click at [530, 28] on icon "modal" at bounding box center [531, 29] width 5 height 5
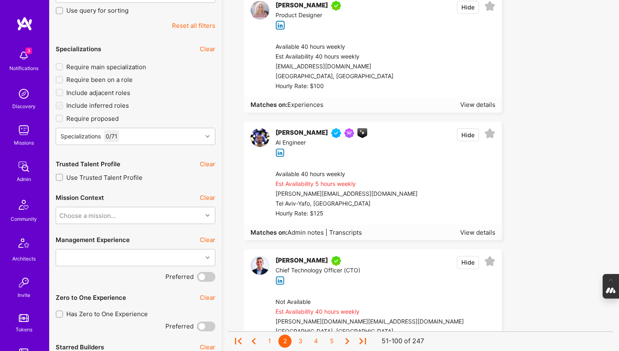
scroll to position [237, 0]
click at [471, 229] on div "View details" at bounding box center [477, 232] width 35 height 9
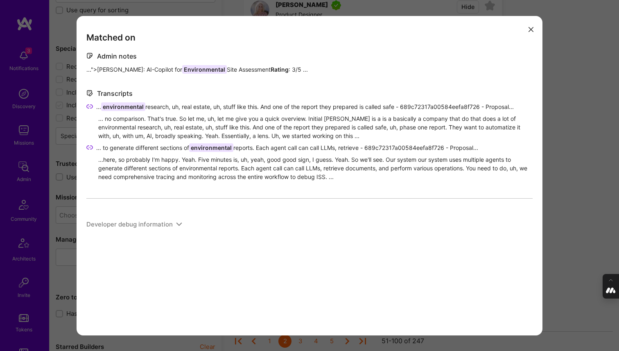
click at [580, 185] on div "Matched on Admin notes ...">Langan: AI-Copilot for Environmental Site Assessmen…" at bounding box center [309, 175] width 619 height 351
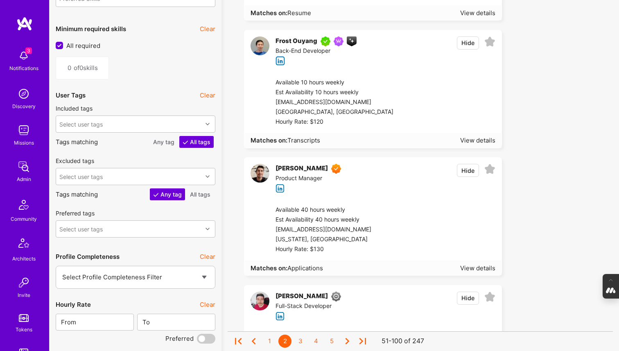
scroll to position [968, 0]
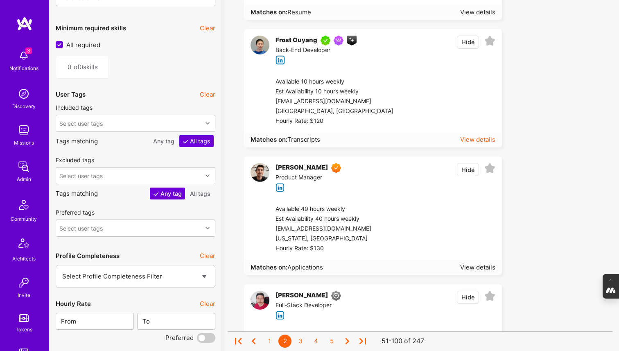
click at [483, 140] on div "View details" at bounding box center [477, 139] width 35 height 9
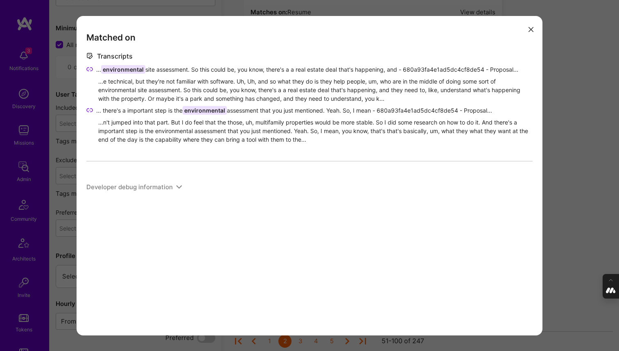
click at [581, 134] on div "Matched on Transcripts ... environmental site assessment. So this could be, you…" at bounding box center [309, 175] width 619 height 351
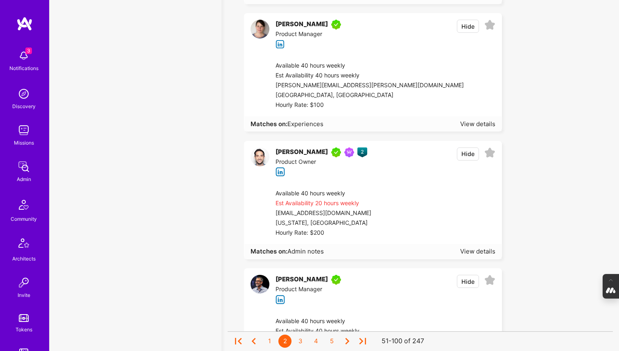
scroll to position [5532, 0]
click at [475, 254] on div "View details" at bounding box center [477, 250] width 35 height 9
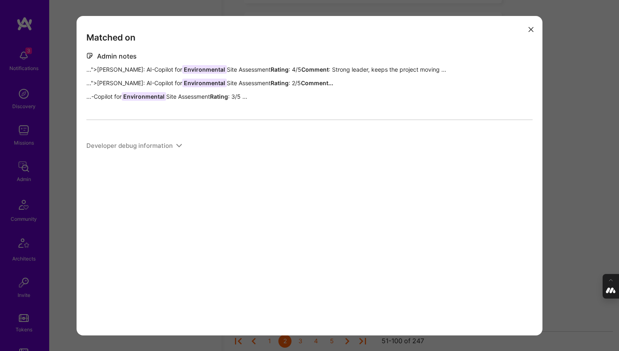
click at [605, 161] on div "Matched on Admin notes ...">Langan: AI-Copilot for Environmental Site Assessmen…" at bounding box center [309, 175] width 619 height 351
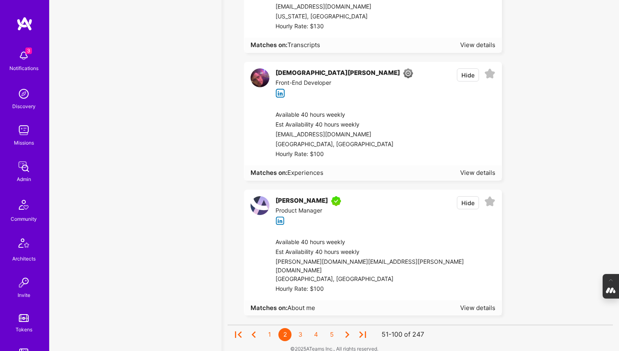
scroll to position [6125, 0]
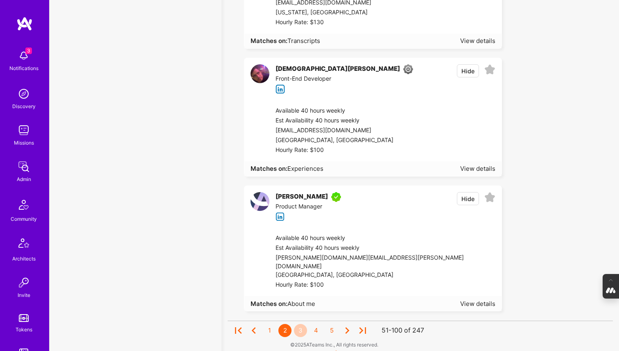
click at [298, 324] on div "3" at bounding box center [300, 330] width 13 height 13
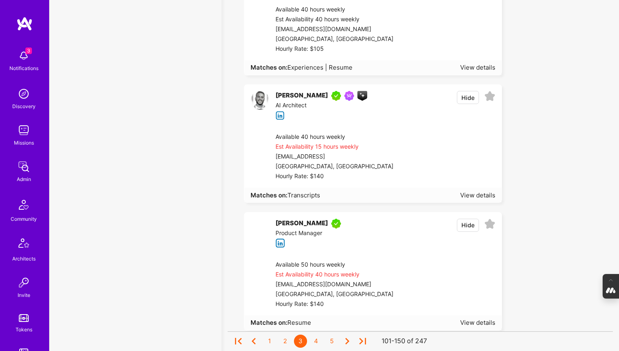
scroll to position [4695, 0]
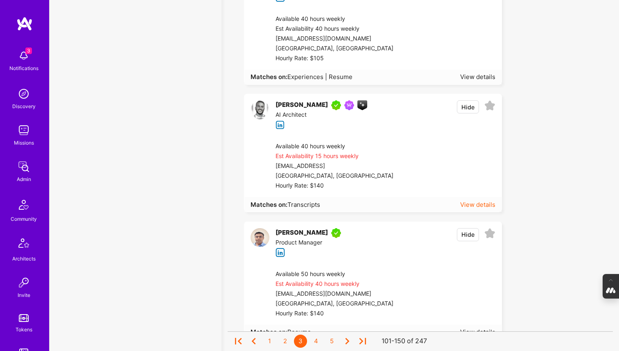
click at [477, 203] on div "View details" at bounding box center [477, 204] width 35 height 9
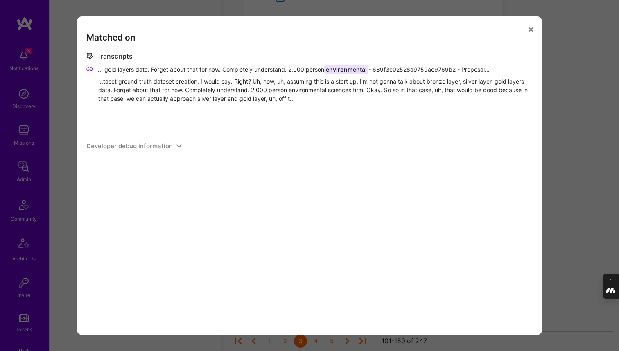
click at [531, 29] on icon "modal" at bounding box center [531, 29] width 5 height 5
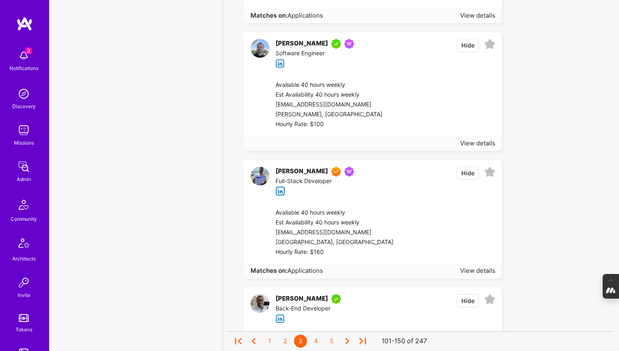
scroll to position [3744, 0]
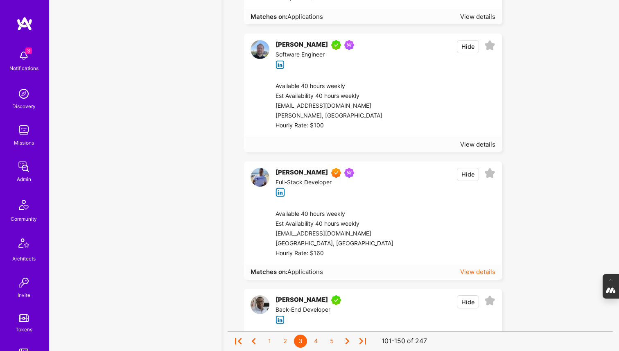
click at [480, 271] on div "View details" at bounding box center [477, 271] width 35 height 9
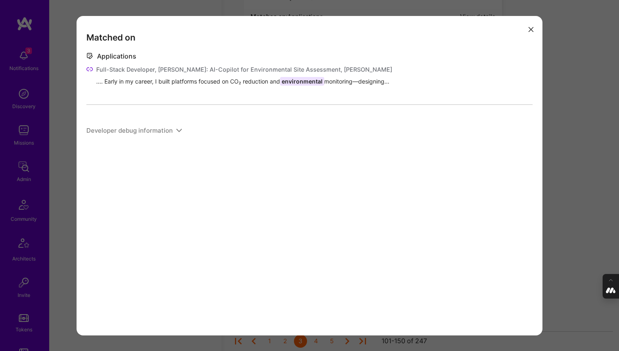
click at [530, 30] on icon "modal" at bounding box center [531, 29] width 5 height 5
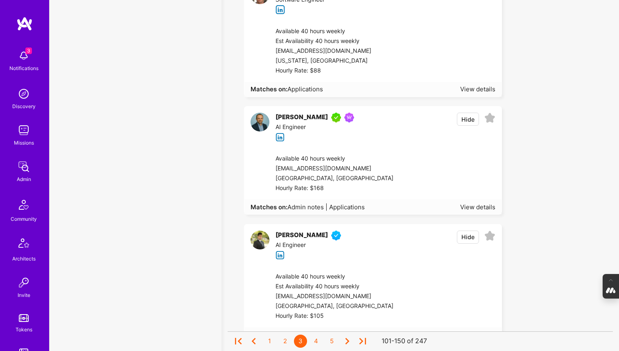
scroll to position [3169, 0]
click at [476, 208] on div "View details" at bounding box center [477, 208] width 35 height 9
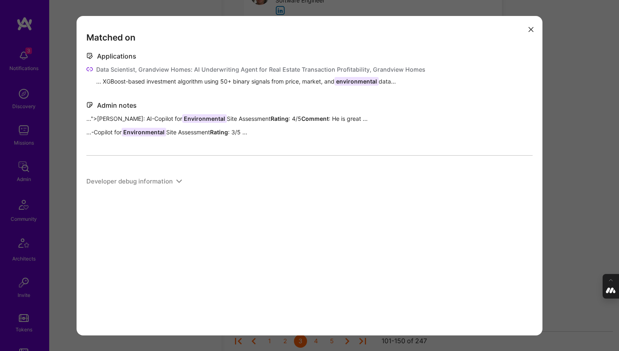
click at [530, 27] on icon "modal" at bounding box center [531, 29] width 5 height 5
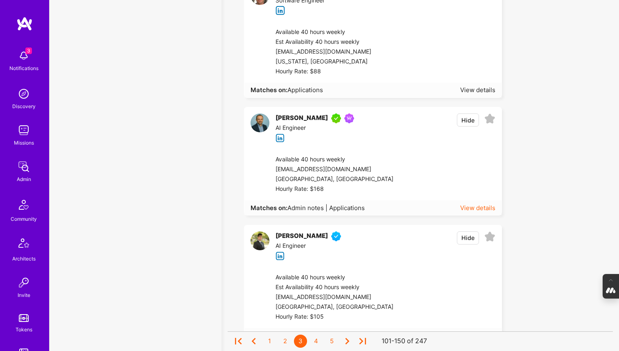
click at [473, 207] on div "View details" at bounding box center [477, 208] width 35 height 9
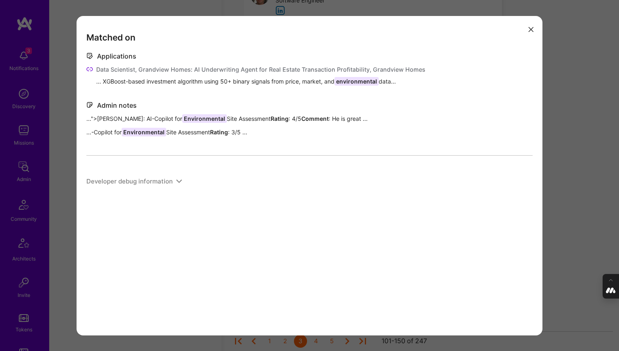
click at [569, 161] on div "Matched on Applications Data Scientist, Grandview Homes: AI Underwriting Agent …" at bounding box center [309, 175] width 619 height 351
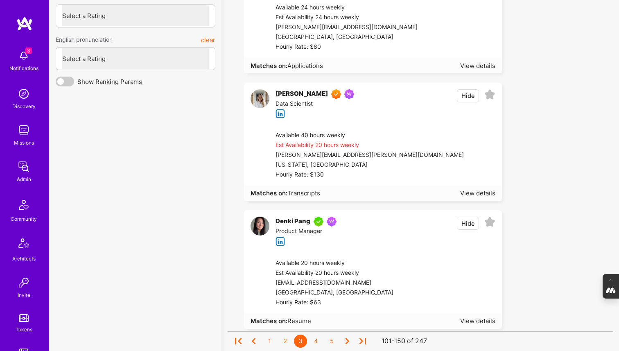
scroll to position [2308, 0]
click at [469, 321] on div "View details" at bounding box center [477, 321] width 35 height 9
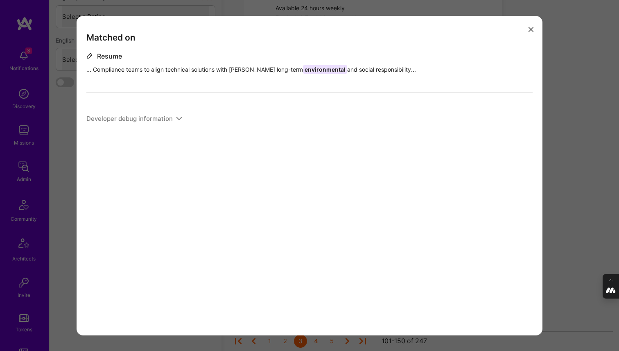
click at [531, 28] on icon "modal" at bounding box center [531, 29] width 5 height 5
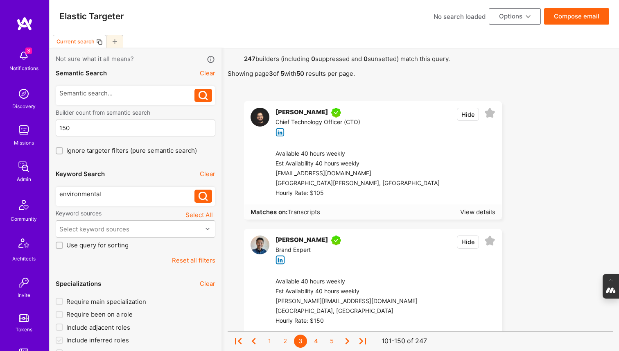
scroll to position [0, 0]
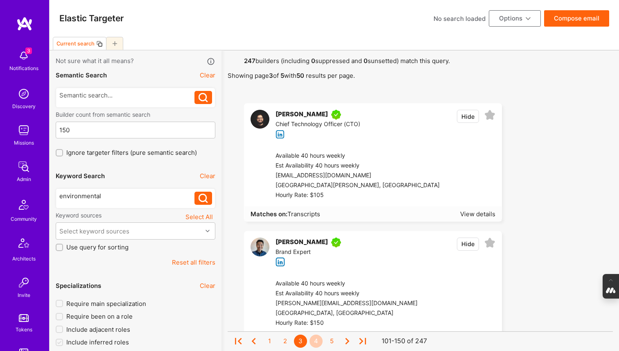
click at [316, 343] on div "4" at bounding box center [316, 341] width 13 height 13
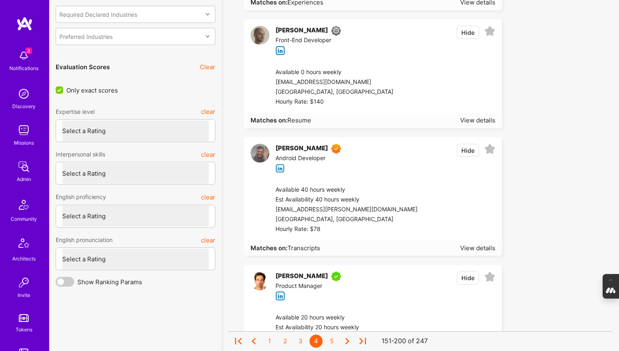
scroll to position [2109, 0]
click at [468, 247] on div "View details" at bounding box center [477, 247] width 35 height 9
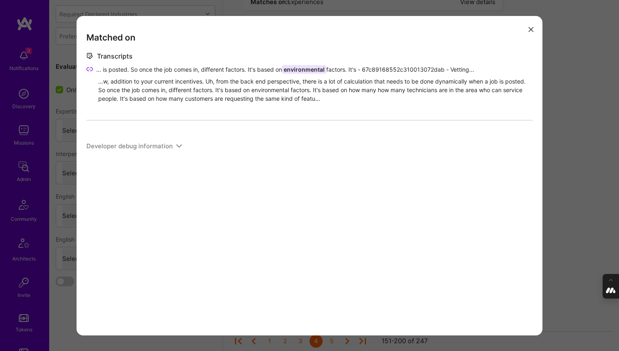
click at [530, 26] on button "modal" at bounding box center [531, 30] width 10 height 14
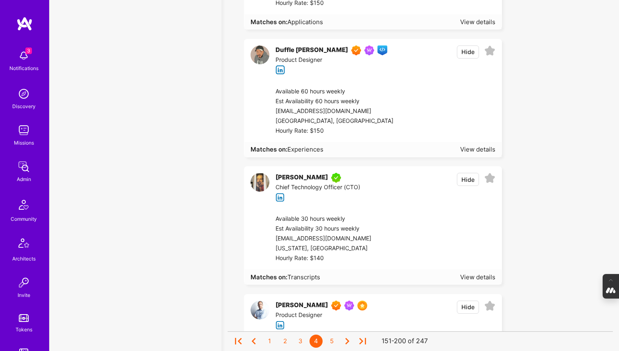
scroll to position [3867, 0]
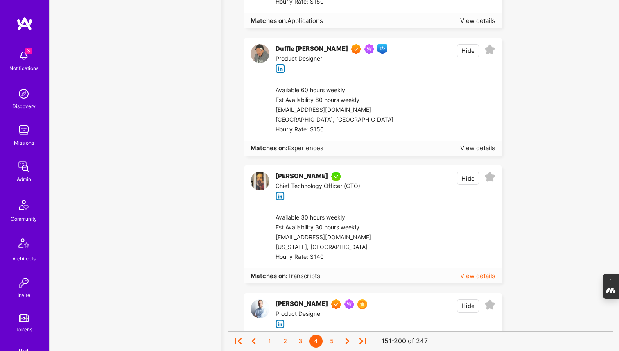
click at [480, 274] on div "View details" at bounding box center [477, 276] width 35 height 9
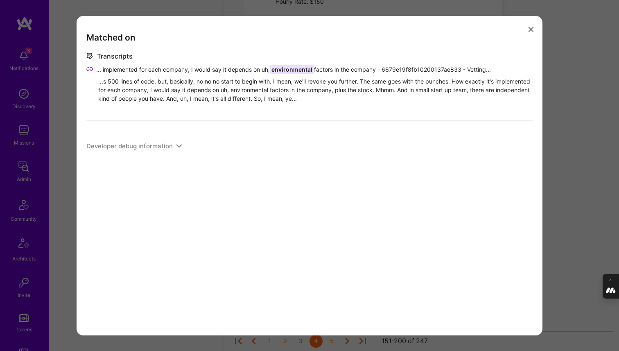
click at [531, 28] on icon "modal" at bounding box center [531, 29] width 5 height 5
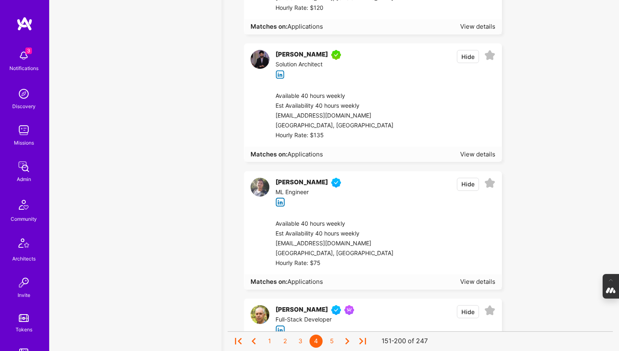
scroll to position [5521, 0]
click at [474, 153] on div "View details" at bounding box center [477, 154] width 35 height 9
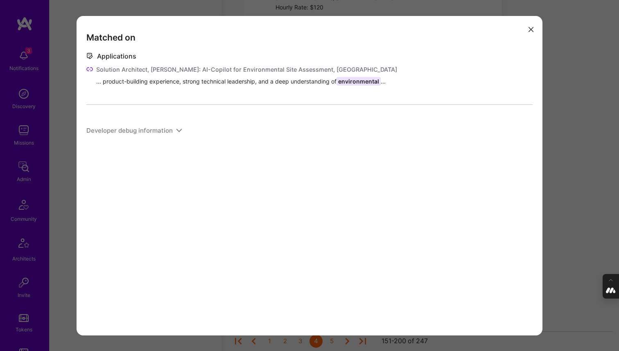
click at [533, 27] on icon "modal" at bounding box center [531, 29] width 5 height 5
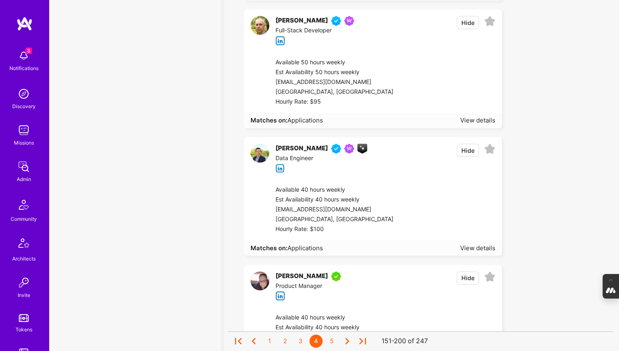
scroll to position [5820, 0]
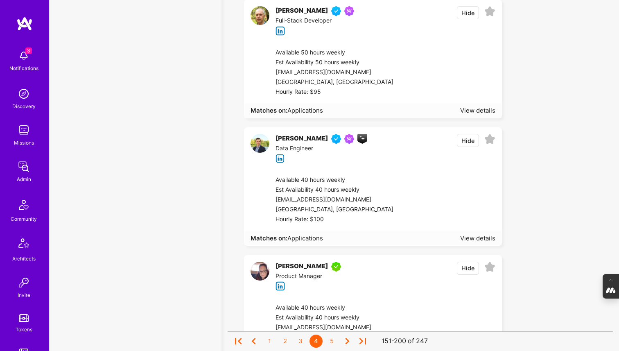
click at [480, 233] on div "Matches on: Applications View details" at bounding box center [373, 238] width 257 height 15
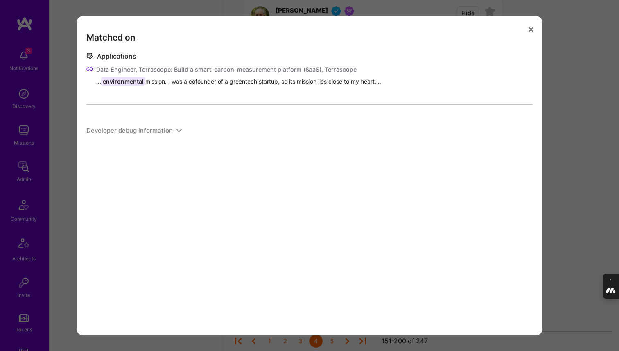
click at [584, 102] on div "Matched on Applications Data Engineer, Terrascope: Build a smart-carbon-measure…" at bounding box center [309, 175] width 619 height 351
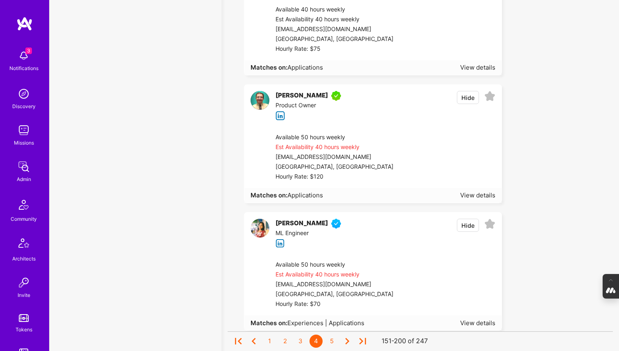
scroll to position [6145, 0]
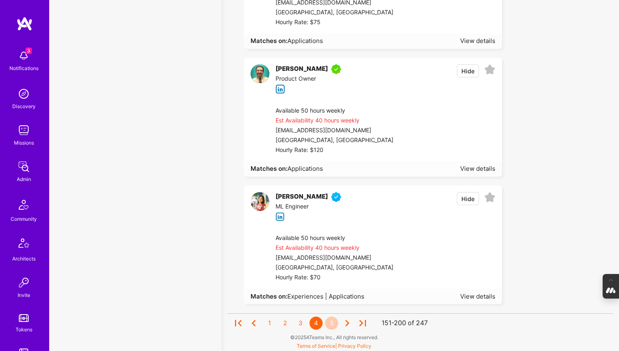
click at [331, 322] on div "5" at bounding box center [331, 323] width 13 height 13
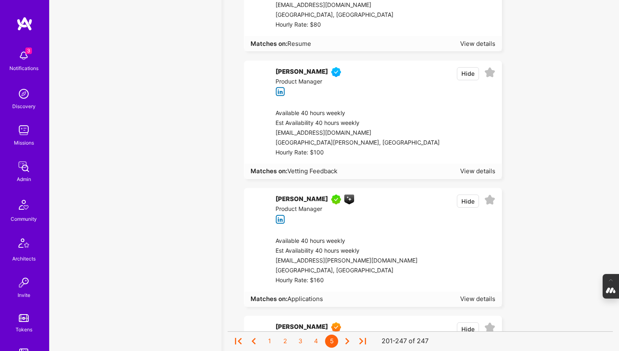
scroll to position [3096, 0]
click at [476, 300] on div "View details" at bounding box center [477, 299] width 35 height 9
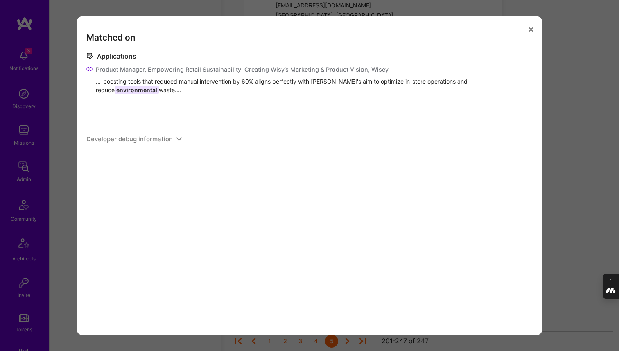
click at [531, 28] on icon "modal" at bounding box center [531, 29] width 5 height 5
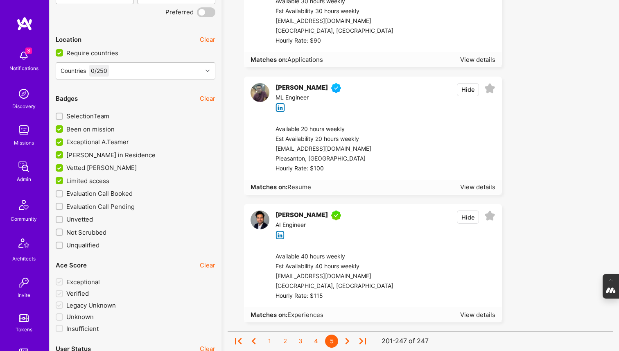
scroll to position [1293, 0]
click at [476, 313] on div "View details" at bounding box center [477, 315] width 35 height 9
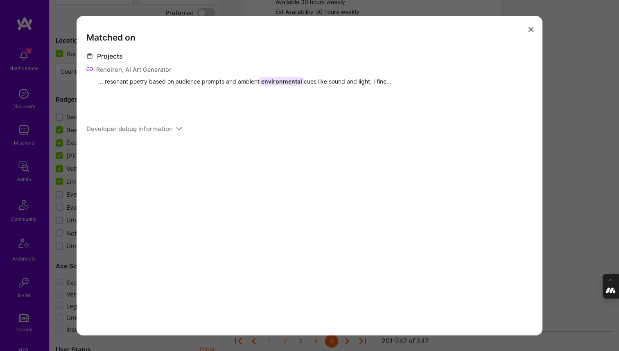
click at [532, 26] on button "modal" at bounding box center [531, 30] width 10 height 14
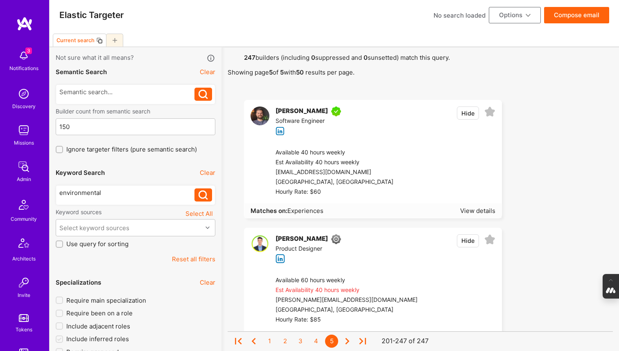
scroll to position [0, 0]
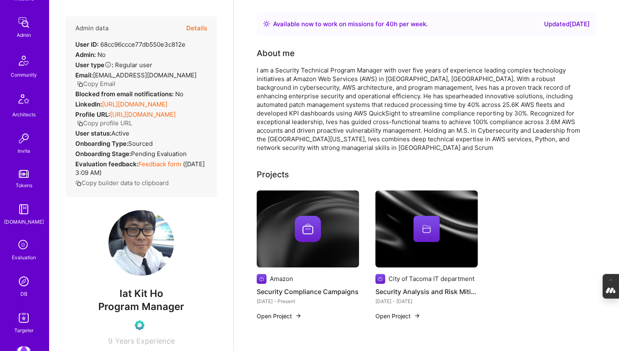
scroll to position [150, 0]
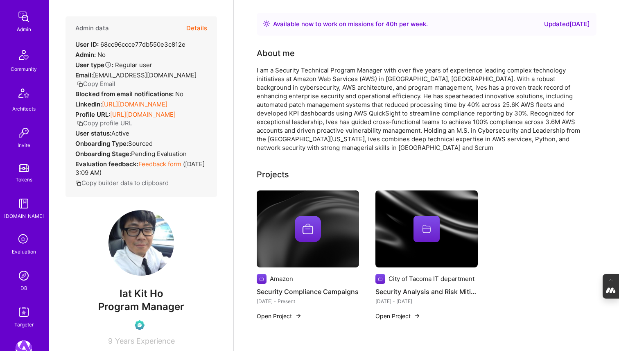
click at [23, 272] on img at bounding box center [24, 275] width 16 height 16
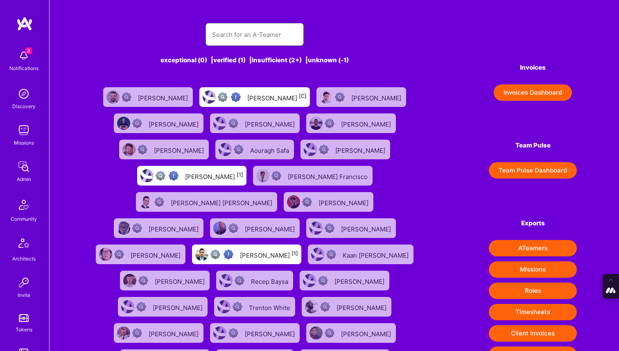
click at [245, 30] on input "text" at bounding box center [254, 34] width 85 height 21
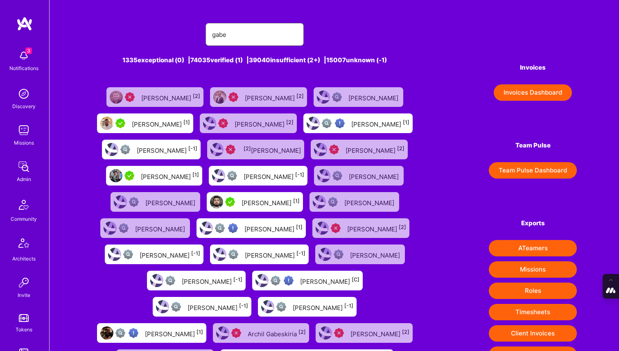
type input "[PERSON_NAME]"
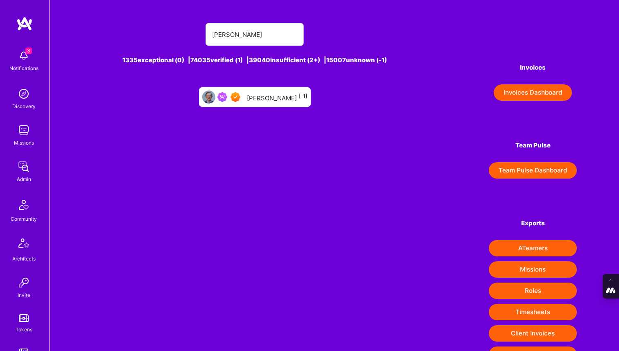
click at [261, 92] on div "[PERSON_NAME] [-1]" at bounding box center [277, 97] width 61 height 11
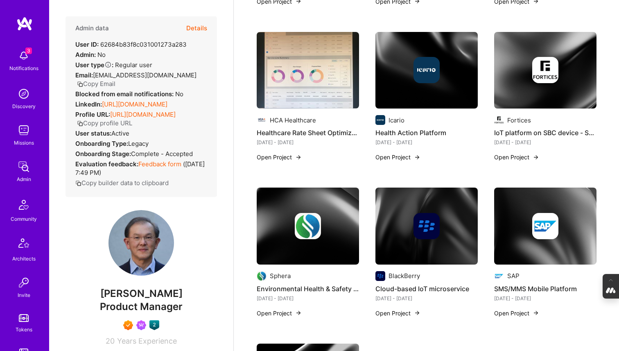
scroll to position [358, 0]
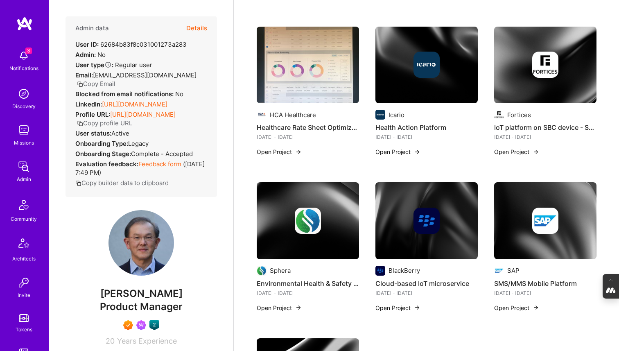
click at [287, 233] on div at bounding box center [308, 221] width 102 height 26
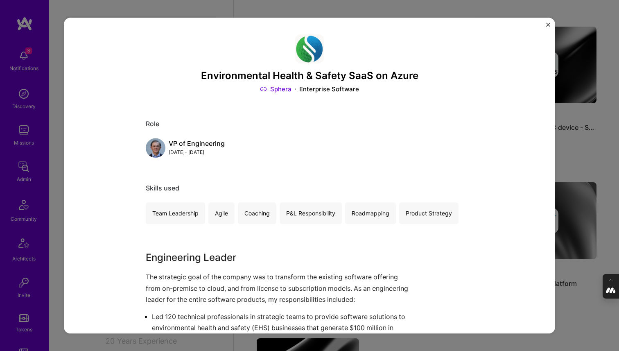
click at [284, 90] on link "Sphera" at bounding box center [276, 89] width 32 height 9
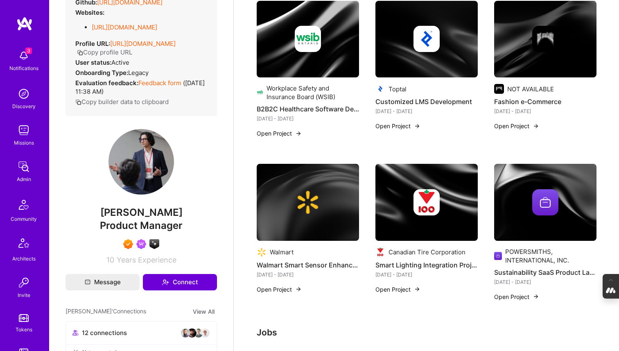
scroll to position [1310, 0]
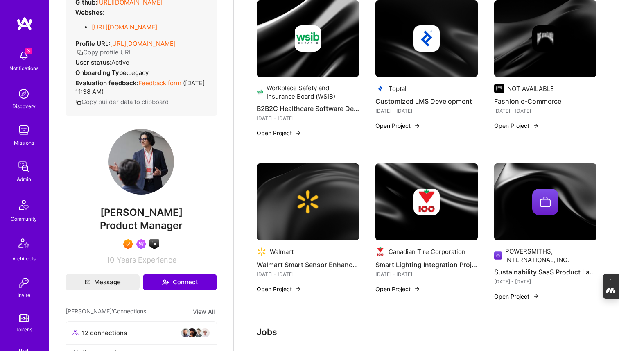
click at [397, 200] on div at bounding box center [427, 202] width 102 height 26
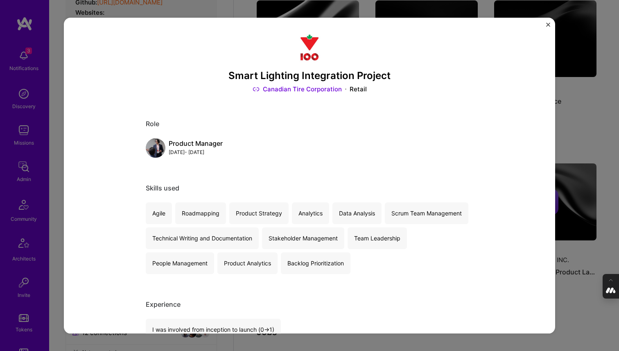
click at [570, 111] on div "Smart Lighting Integration Project Canadian Tire Corporation Retail Role Produc…" at bounding box center [309, 175] width 619 height 351
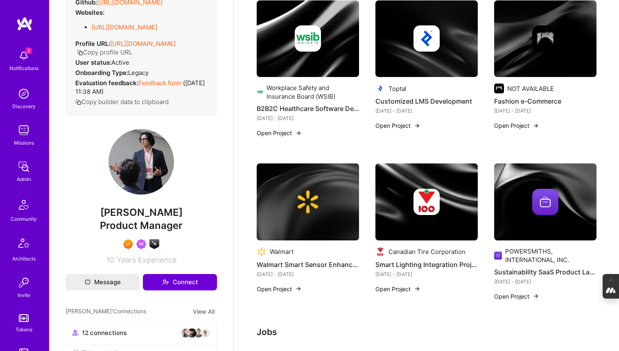
click at [562, 190] on div at bounding box center [545, 202] width 102 height 26
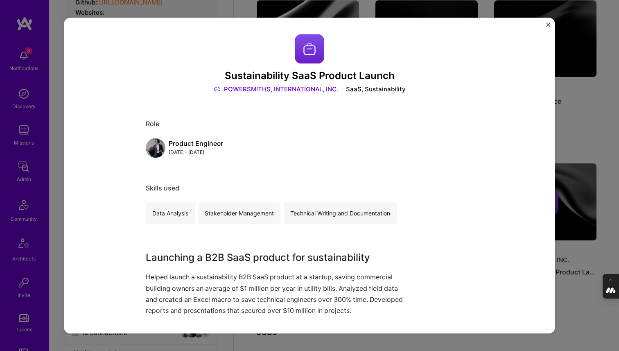
click at [599, 133] on div "Sustainability SaaS Product Launch POWERSMITHS, INTERNATIONAL, INC. SaaS, Susta…" at bounding box center [309, 175] width 619 height 351
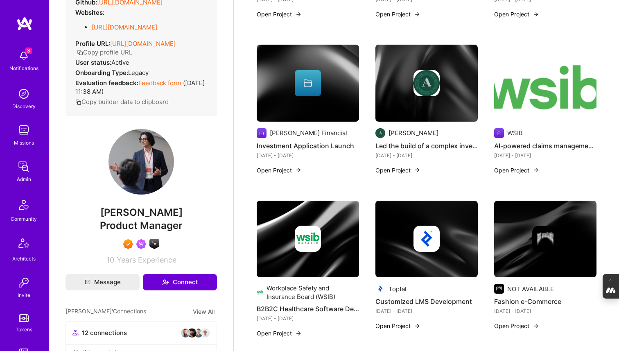
scroll to position [1109, 0]
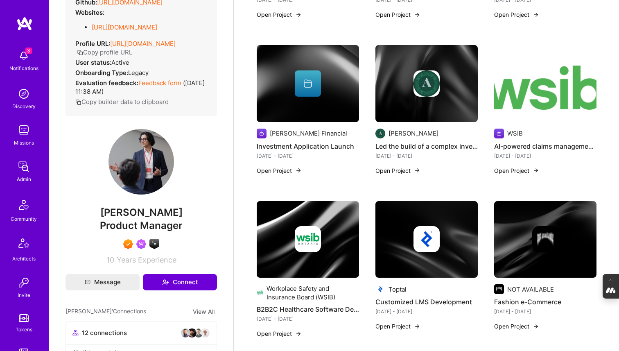
click at [521, 89] on img at bounding box center [545, 83] width 102 height 77
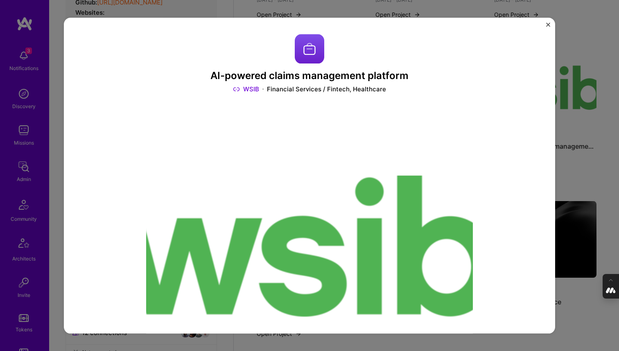
click at [569, 125] on div "AI-powered claims management platform WSIB Financial Services / Fintech, Health…" at bounding box center [309, 175] width 619 height 351
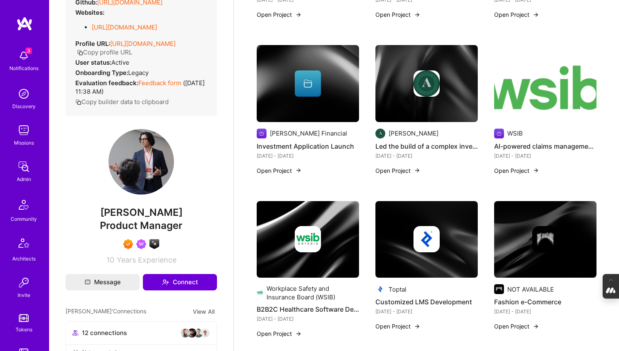
click at [429, 98] on img at bounding box center [427, 83] width 102 height 77
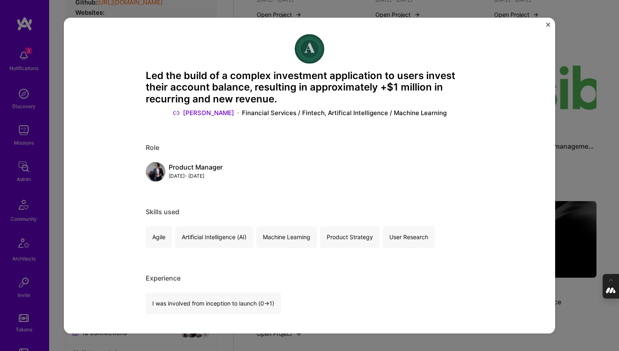
click at [575, 116] on div "Led the build of a complex investment application to users invest their account…" at bounding box center [309, 175] width 619 height 351
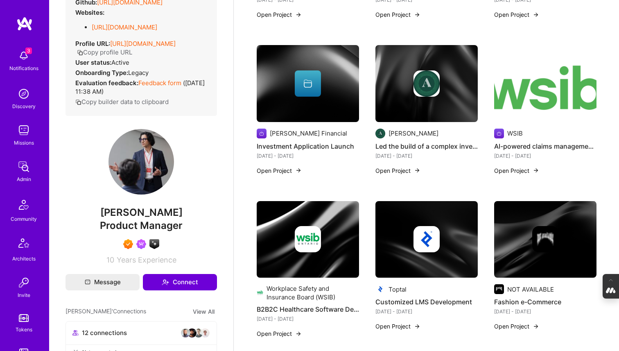
click at [306, 93] on img at bounding box center [308, 83] width 102 height 77
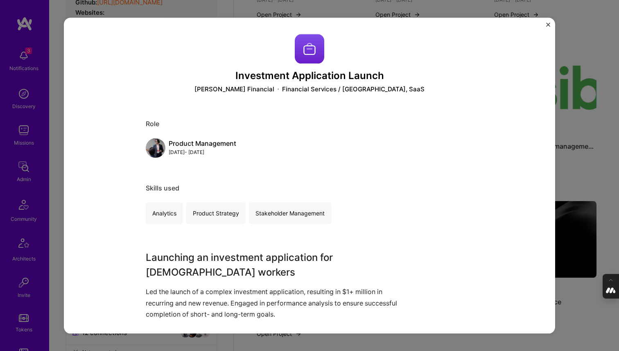
click at [557, 109] on div "Investment Application Launch [PERSON_NAME] Financial Financial Services / Fint…" at bounding box center [309, 175] width 619 height 351
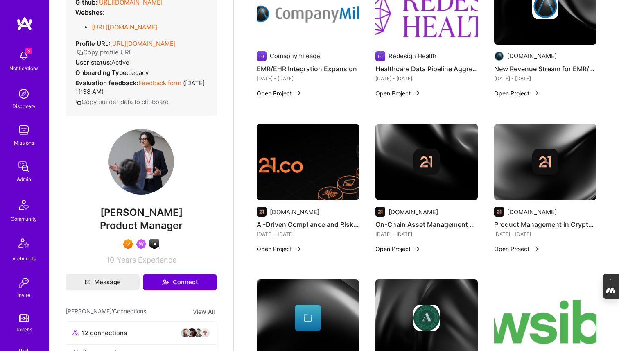
scroll to position [862, 0]
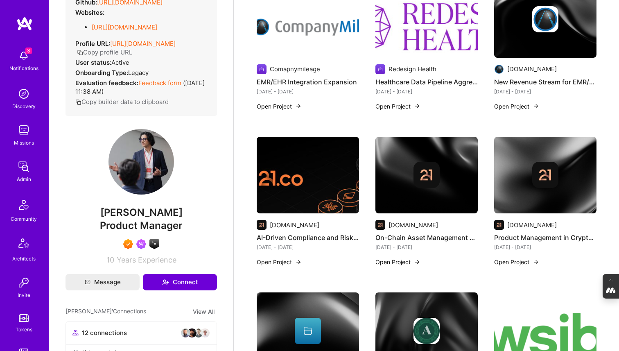
click at [537, 162] on img at bounding box center [545, 175] width 26 height 26
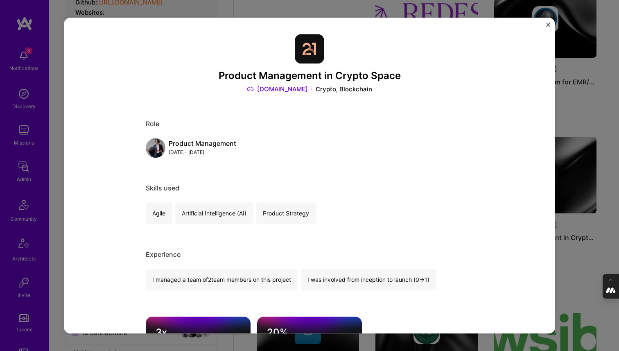
click at [599, 119] on div "Product Management in Crypto Space [DOMAIN_NAME] Crypto, Blockchain Role Produc…" at bounding box center [309, 175] width 619 height 351
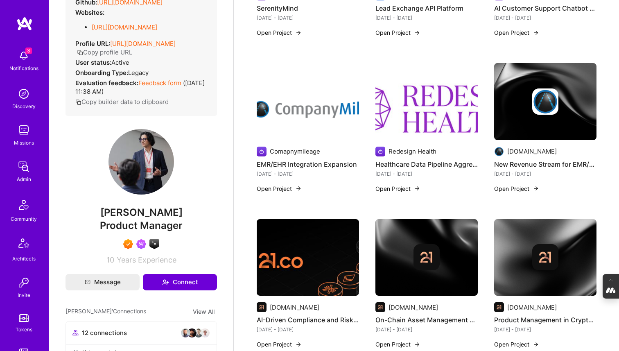
scroll to position [775, 0]
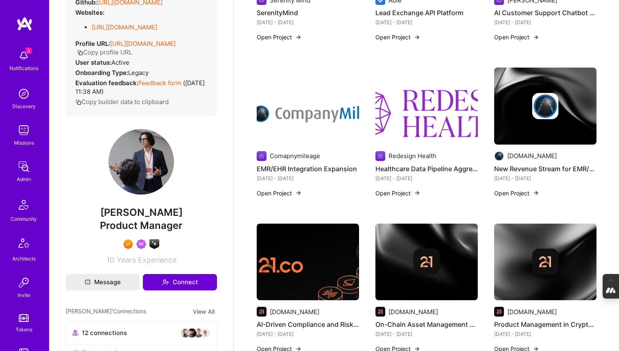
click at [519, 106] on div at bounding box center [545, 106] width 102 height 26
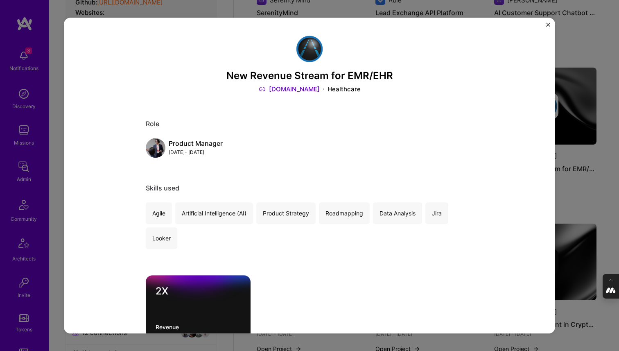
click at [598, 122] on div "New Revenue Stream for EMR/EHR [DOMAIN_NAME] Healthcare Role Product Manager [D…" at bounding box center [309, 175] width 619 height 351
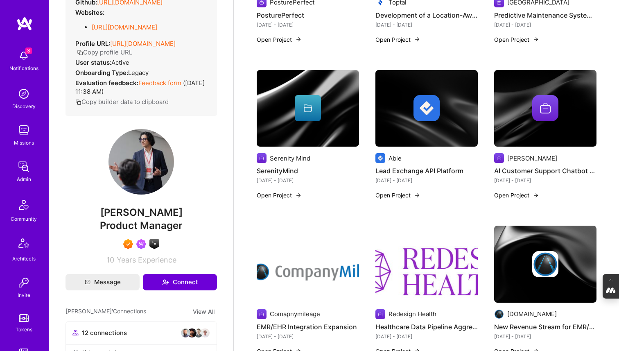
scroll to position [616, 0]
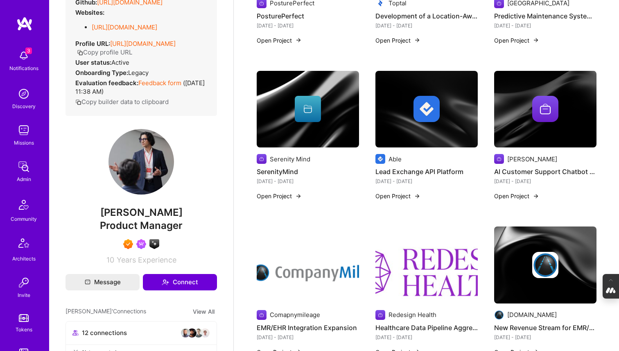
click at [540, 96] on img at bounding box center [545, 109] width 26 height 26
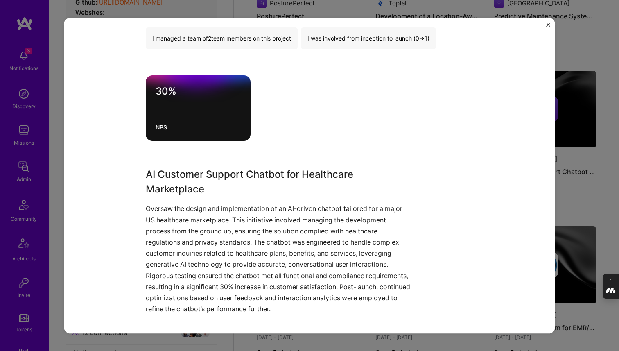
scroll to position [242, 0]
click at [601, 148] on div "AI Customer Support Chatbot for Healthcare Marketplace [PERSON_NAME] Marketplac…" at bounding box center [309, 175] width 619 height 351
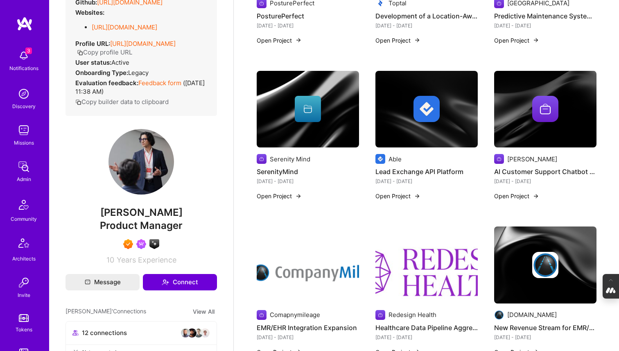
click at [416, 113] on img at bounding box center [427, 109] width 102 height 77
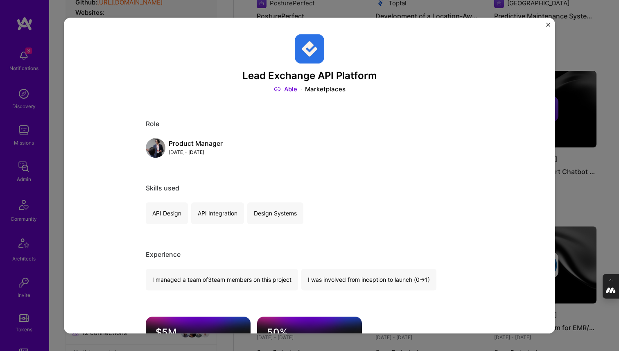
click at [592, 160] on div "Lead Exchange API Platform Able Marketplaces Role Product Manager [DATE] - [DAT…" at bounding box center [309, 175] width 619 height 351
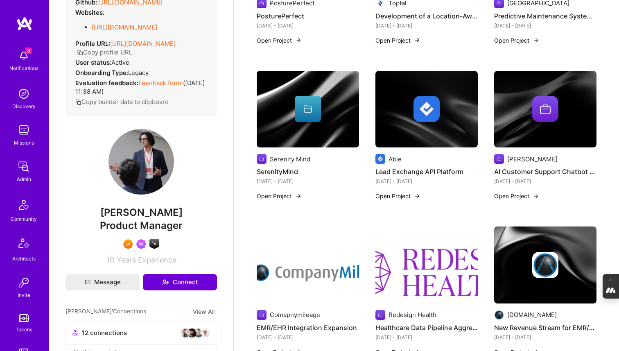
click at [324, 113] on div at bounding box center [308, 109] width 102 height 26
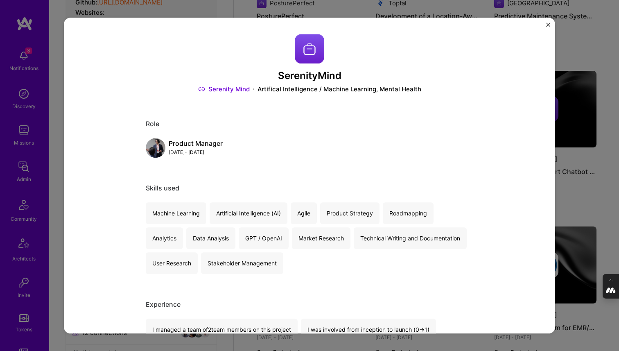
click at [569, 145] on div "SerenityMind Serenity Mind Artifical Intelligence / Machine Learning, Mental He…" at bounding box center [309, 175] width 619 height 351
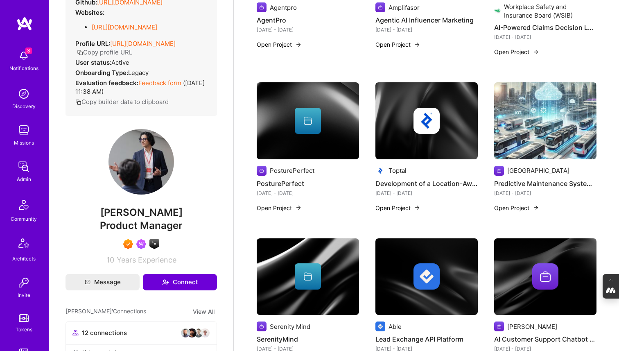
scroll to position [443, 0]
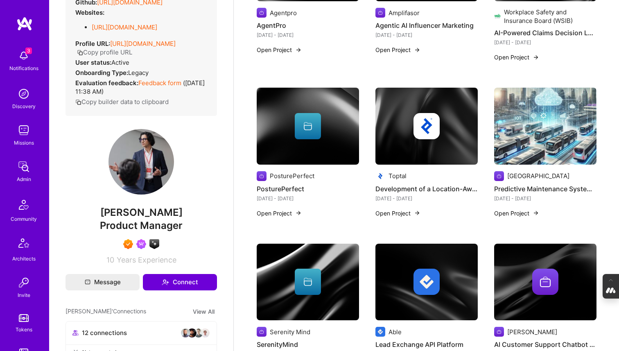
click at [547, 117] on img at bounding box center [545, 126] width 102 height 77
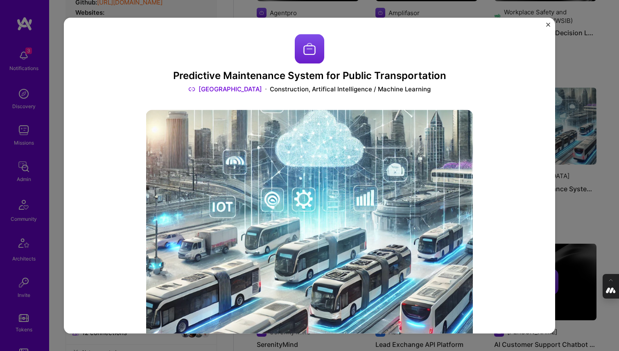
click at [231, 88] on link "[GEOGRAPHIC_DATA]" at bounding box center [225, 89] width 74 height 9
click at [568, 159] on div "Predictive Maintenance System for Public Transportation Eupolis Construction, A…" at bounding box center [309, 175] width 619 height 351
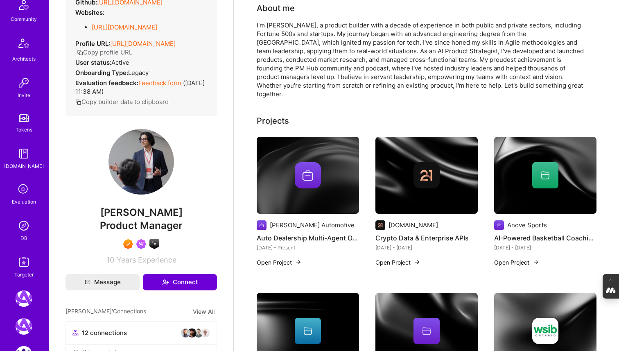
scroll to position [201, 0]
click at [22, 219] on img at bounding box center [24, 224] width 16 height 16
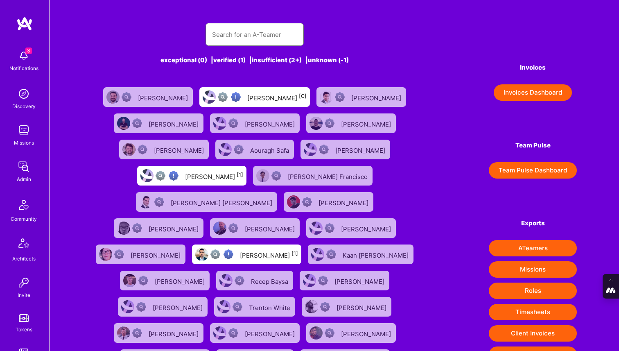
click at [252, 27] on input "text" at bounding box center [254, 34] width 85 height 21
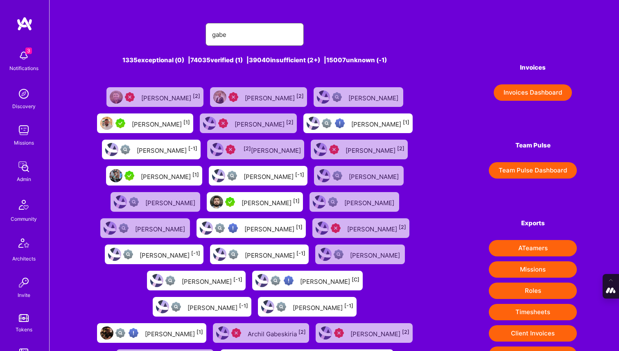
type input "[PERSON_NAME]"
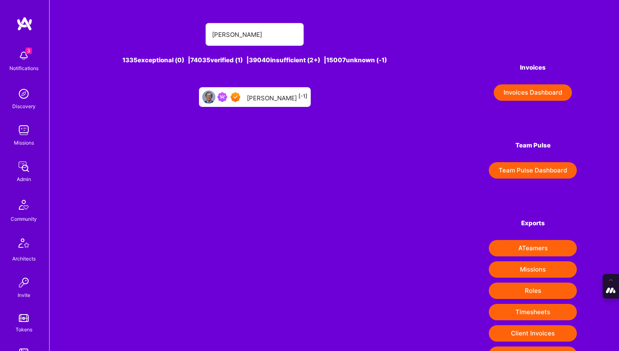
click at [250, 100] on div "[PERSON_NAME] [-1]" at bounding box center [277, 97] width 61 height 11
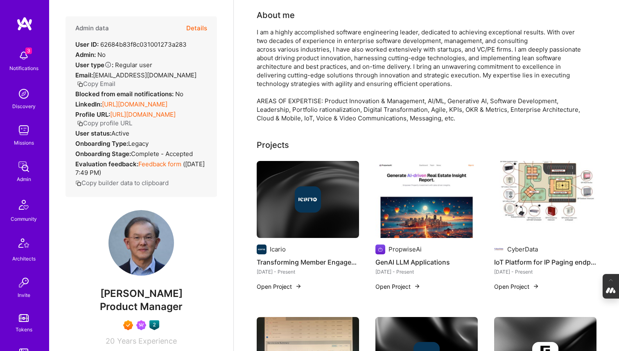
scroll to position [68, 0]
click at [304, 193] on img at bounding box center [308, 199] width 26 height 26
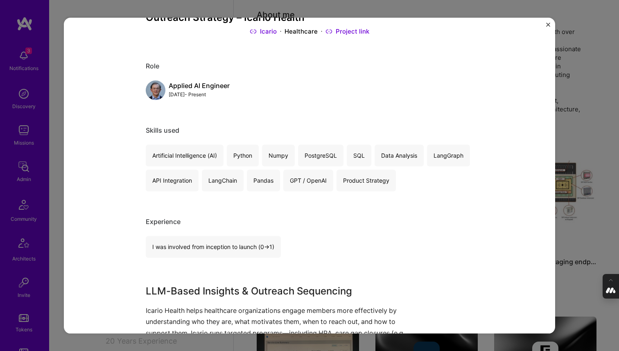
scroll to position [78, 0]
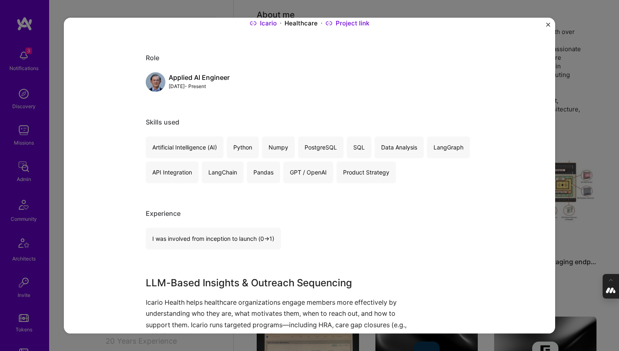
click at [596, 206] on div "Transforming Member Engagement with LLM-Based Insights & Outreach Strategy – Ic…" at bounding box center [309, 175] width 619 height 351
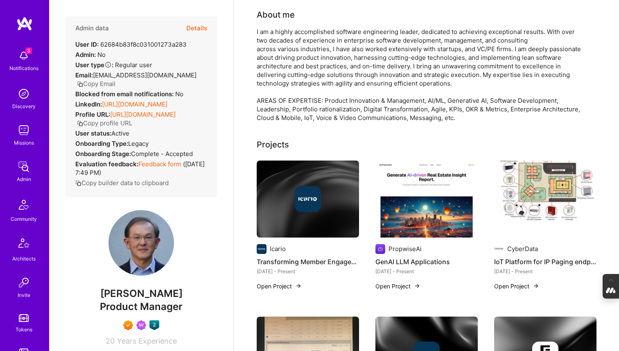
click at [449, 217] on img at bounding box center [427, 199] width 102 height 77
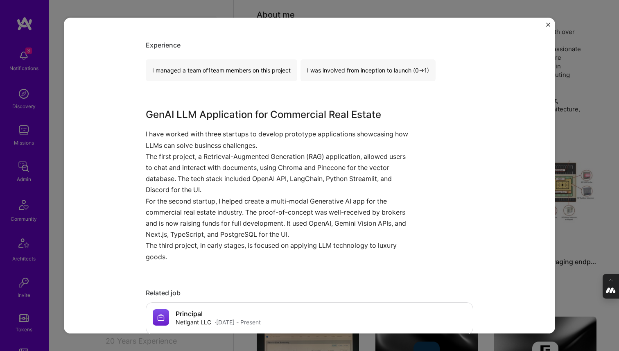
scroll to position [549, 0]
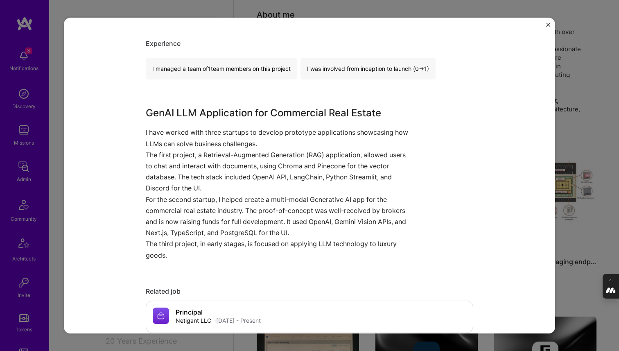
click at [594, 217] on div "GenAI LLM Applications PropwiseAi Real Estate, Construction & Architecture Role…" at bounding box center [309, 175] width 619 height 351
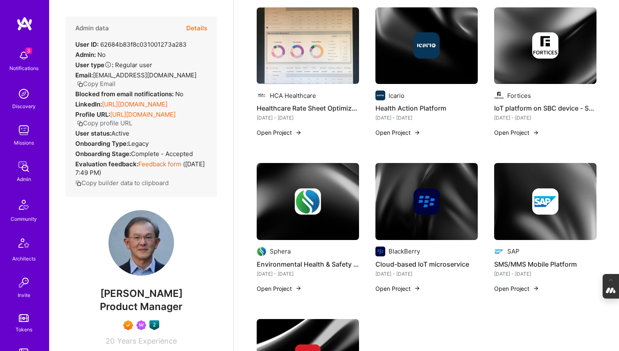
scroll to position [378, 0]
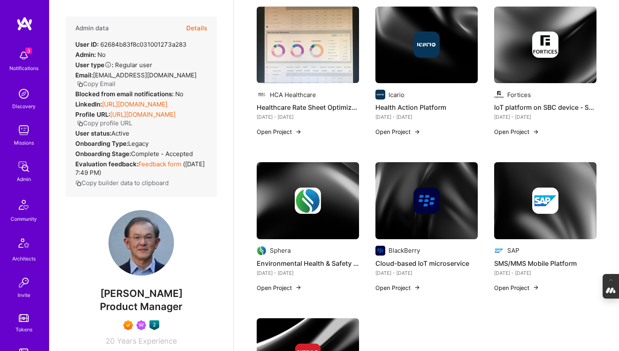
click at [290, 225] on img at bounding box center [308, 200] width 102 height 77
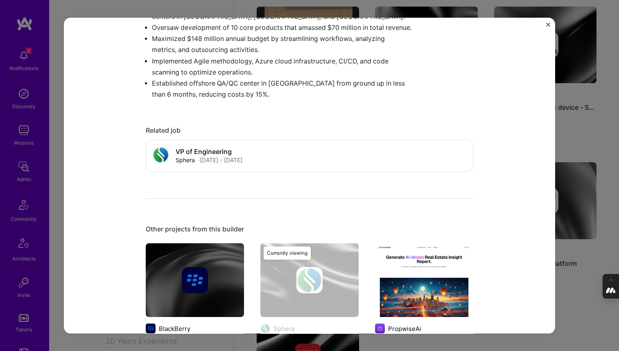
scroll to position [346, 0]
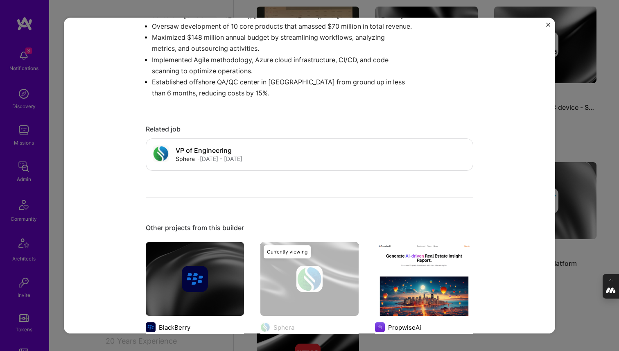
click at [563, 148] on div "Environmental Health & Safety SaaS on Azure Sphera Enterprise Software Role VP …" at bounding box center [309, 175] width 619 height 351
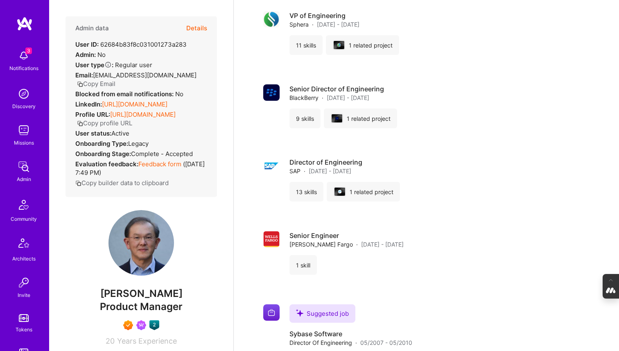
scroll to position [1022, 0]
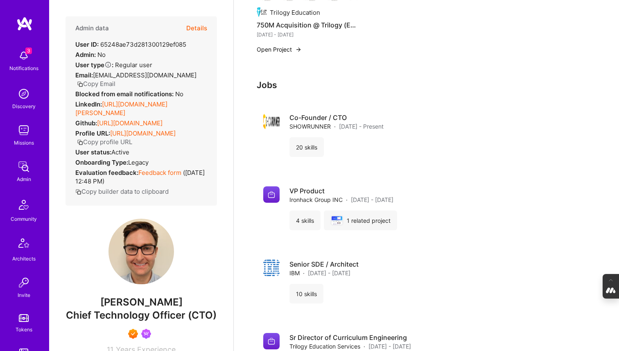
scroll to position [546, 0]
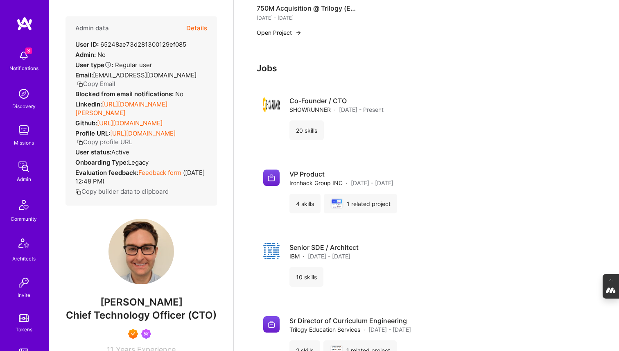
click at [147, 100] on link "[URL][DOMAIN_NAME][PERSON_NAME]" at bounding box center [121, 108] width 92 height 16
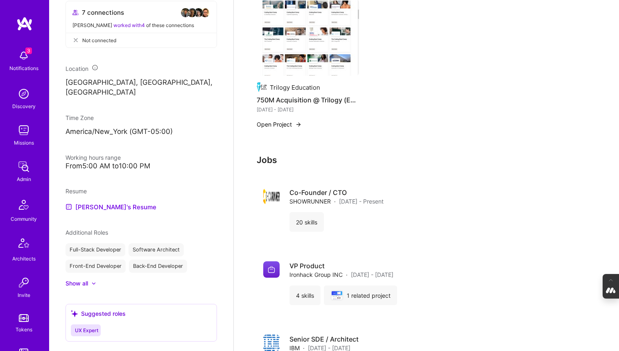
scroll to position [410, 0]
click at [126, 202] on link "[PERSON_NAME]'s Resume" at bounding box center [111, 207] width 91 height 10
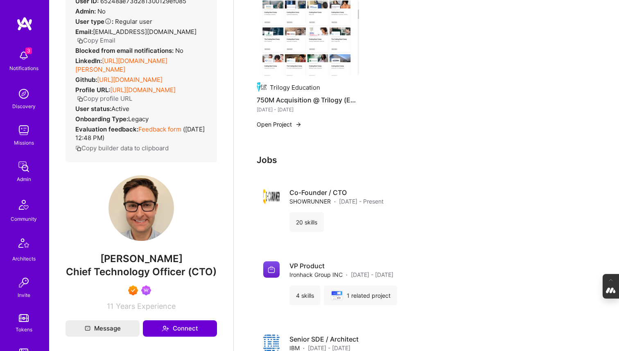
scroll to position [0, 0]
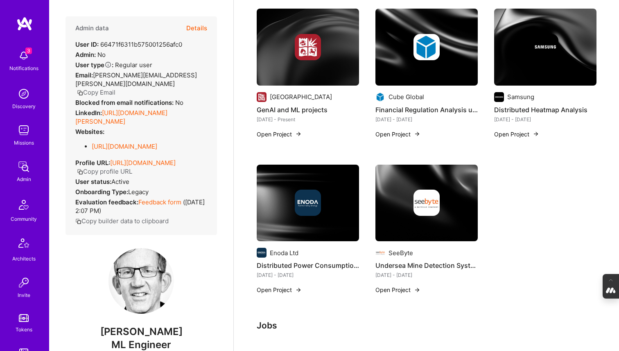
scroll to position [229, 0]
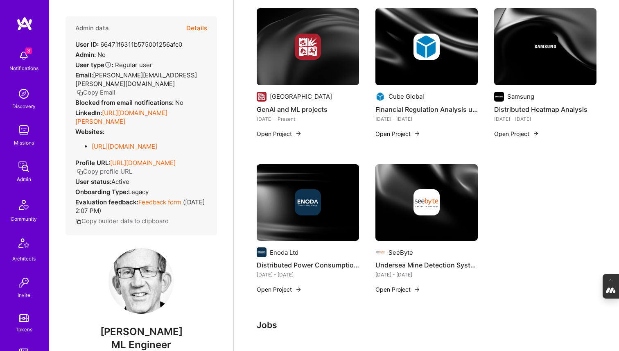
click at [420, 223] on img at bounding box center [427, 202] width 102 height 77
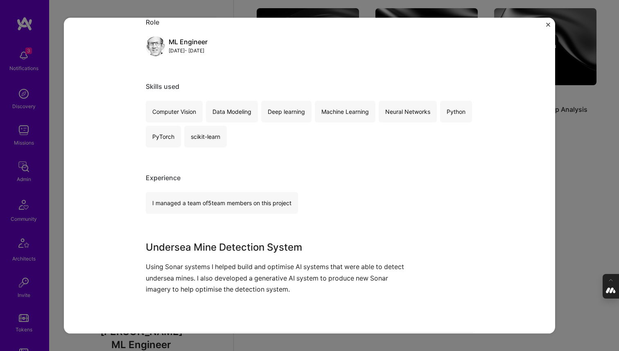
scroll to position [102, 0]
click at [570, 165] on div "Undersea Mine Detection System SeeByte Defense Role ML Engineer [DATE] - [DATE]…" at bounding box center [309, 175] width 619 height 351
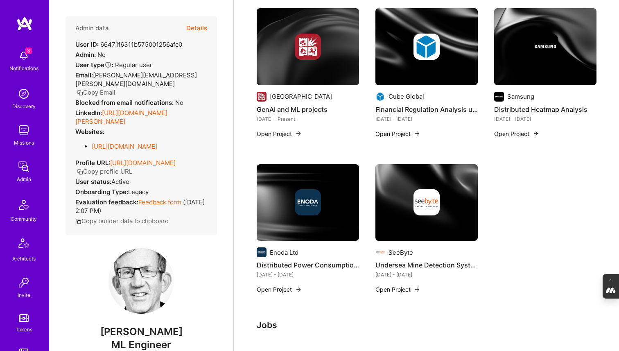
click at [319, 215] on div at bounding box center [308, 202] width 26 height 26
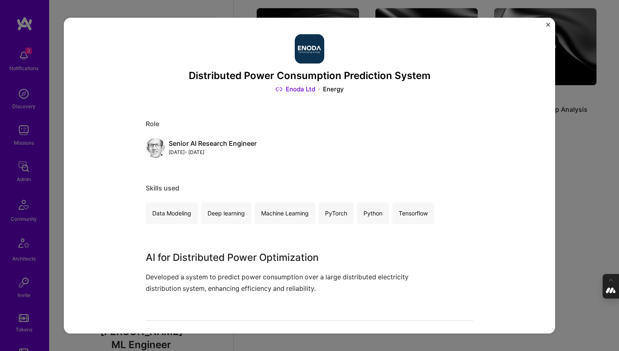
click at [589, 216] on div "Distributed Power Consumption Prediction System Enoda Ltd Energy Role Senior AI…" at bounding box center [309, 175] width 619 height 351
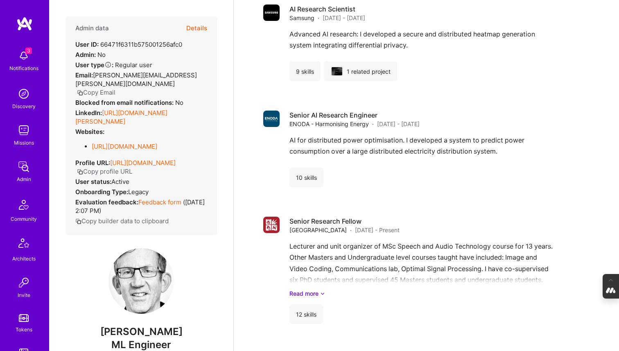
click at [201, 32] on button "Details" at bounding box center [196, 28] width 21 height 24
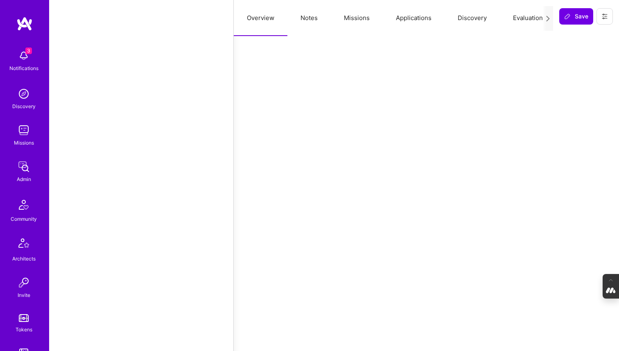
click at [517, 18] on button "Evaluation" at bounding box center [528, 18] width 56 height 36
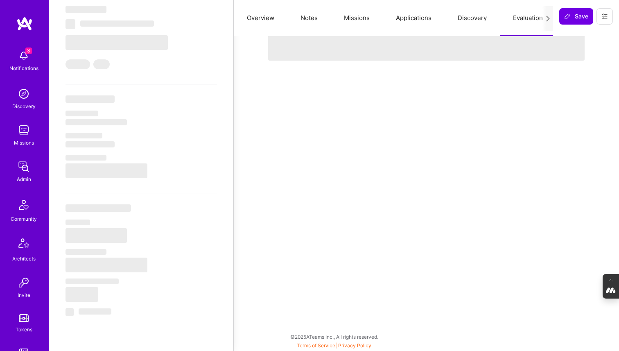
select select "Right Now"
select select "7"
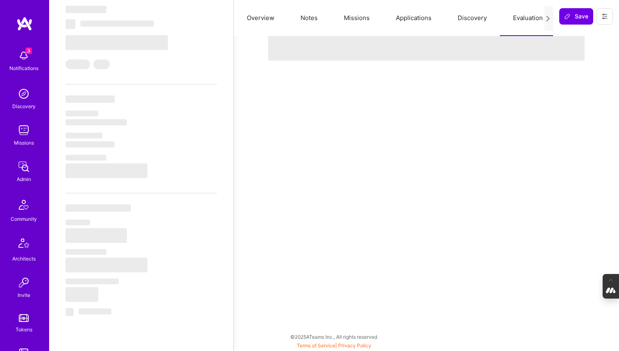
select select "GB"
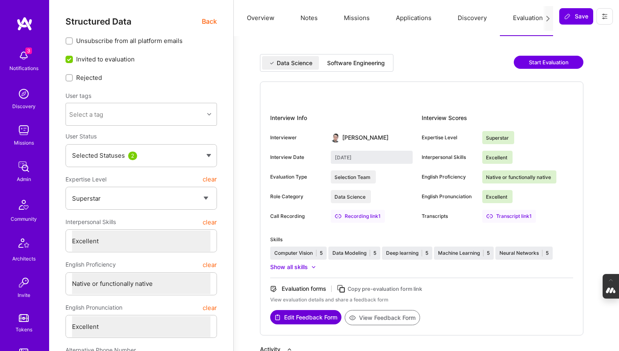
click at [367, 64] on div "Software Engineering" at bounding box center [356, 63] width 58 height 8
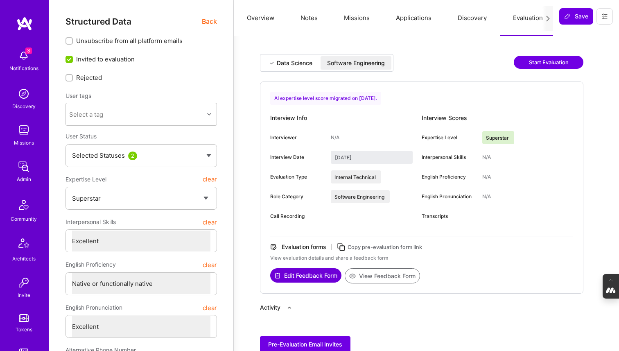
click at [301, 62] on div "Data Science" at bounding box center [295, 63] width 36 height 8
type input "[DATE]"
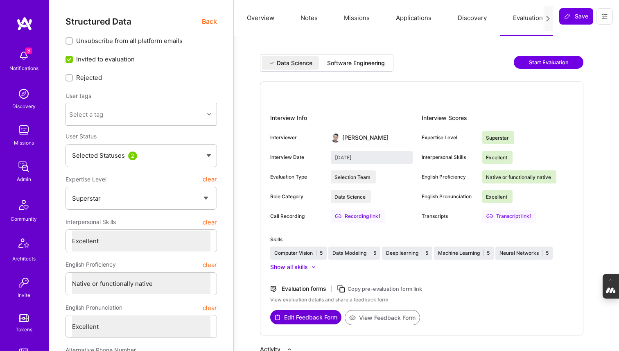
click at [264, 16] on button "Overview" at bounding box center [261, 18] width 54 height 36
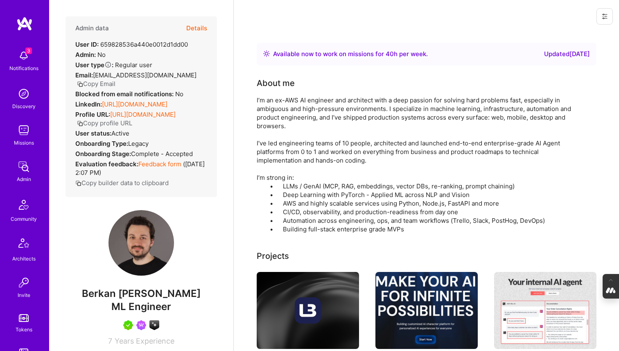
click at [195, 27] on button "Details" at bounding box center [196, 28] width 21 height 24
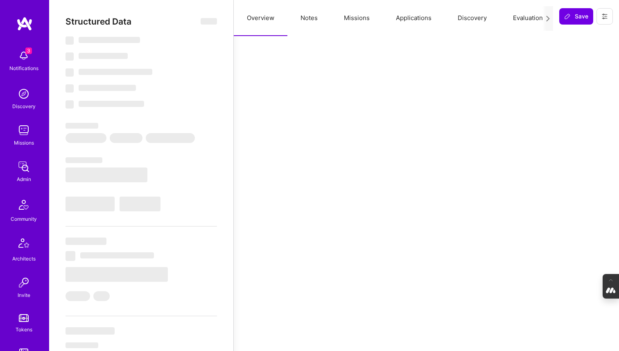
click at [517, 18] on button "Evaluation" at bounding box center [528, 18] width 56 height 36
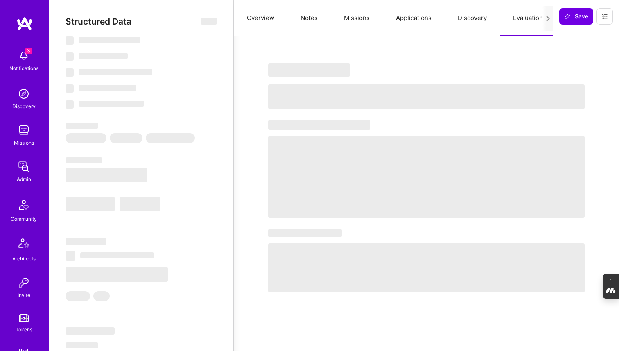
select select "Right Now"
select select "5"
select select "7"
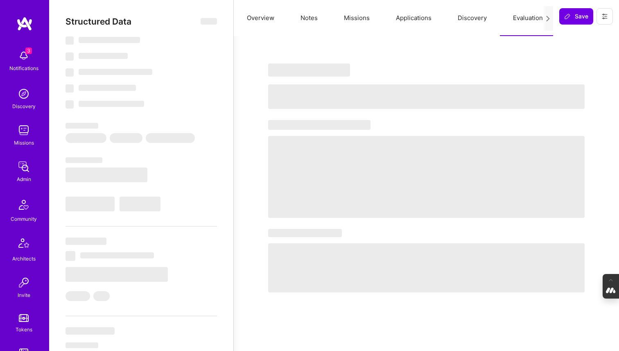
select select "US"
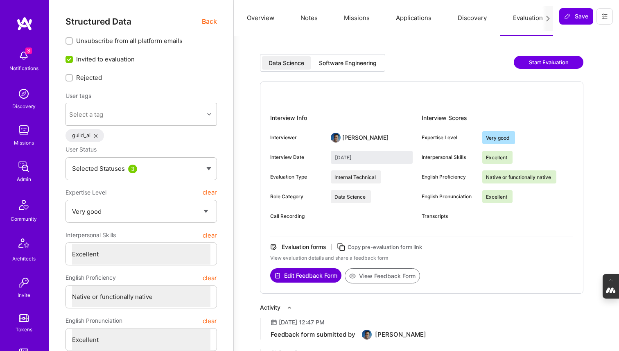
click at [337, 58] on div "Software Engineering" at bounding box center [348, 63] width 71 height 14
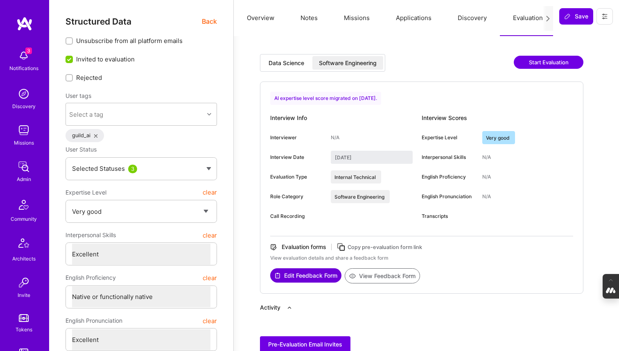
click at [281, 64] on div "Data Science" at bounding box center [287, 63] width 36 height 8
type input "March 20, 2025"
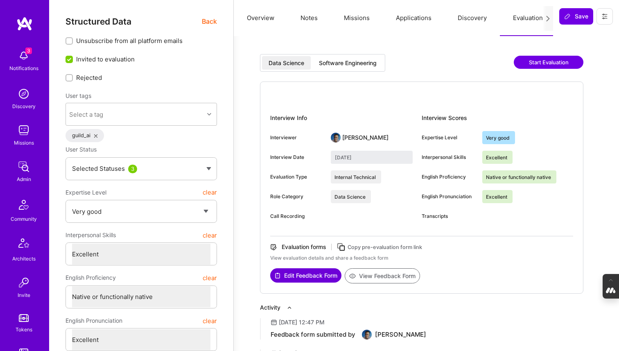
click at [309, 18] on button "Notes" at bounding box center [309, 18] width 43 height 36
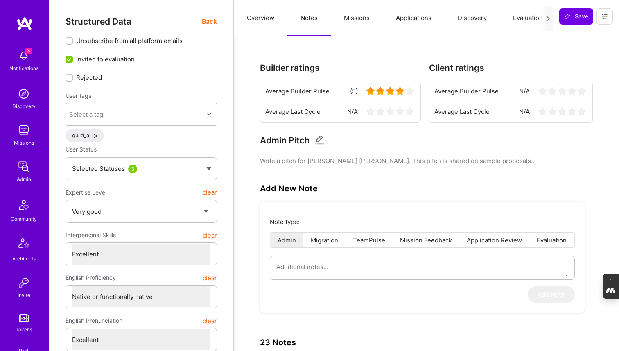
click at [348, 19] on button "Missions" at bounding box center [357, 18] width 52 height 36
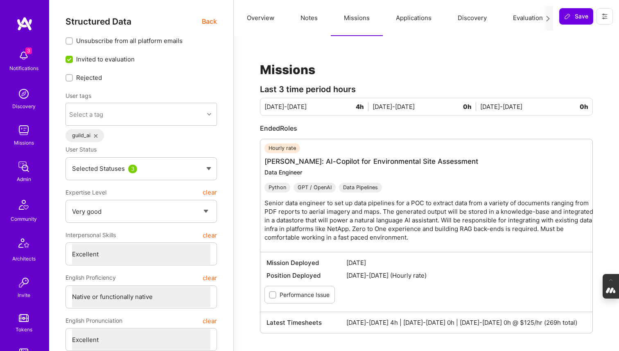
click at [310, 17] on button "Notes" at bounding box center [309, 18] width 43 height 36
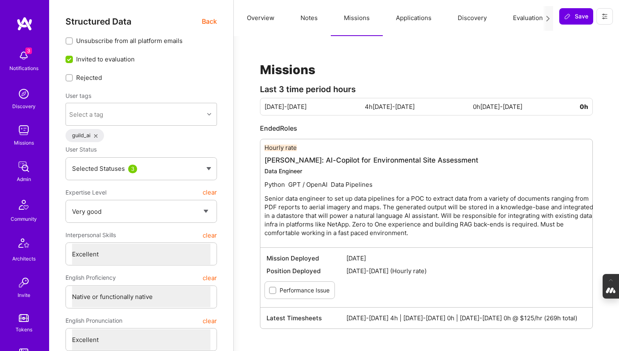
type textarea "x"
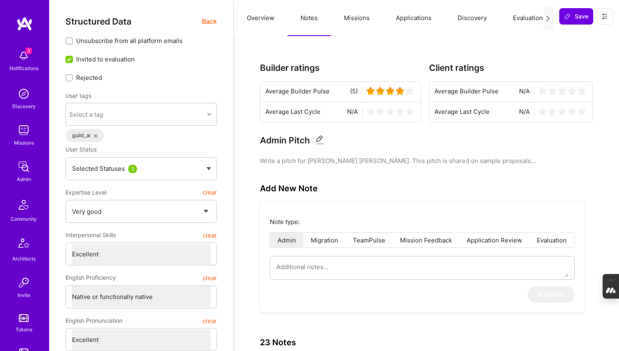
click at [429, 17] on button "Applications" at bounding box center [414, 18] width 62 height 36
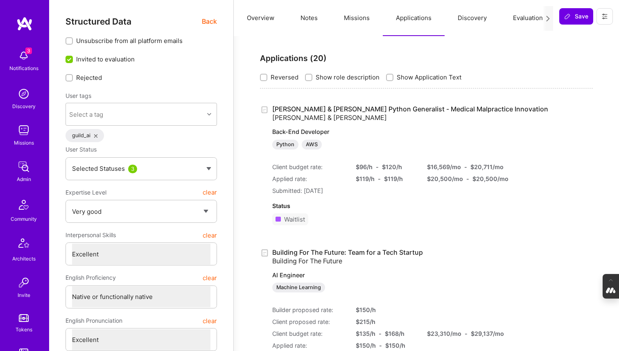
click at [345, 17] on button "Missions" at bounding box center [357, 18] width 52 height 36
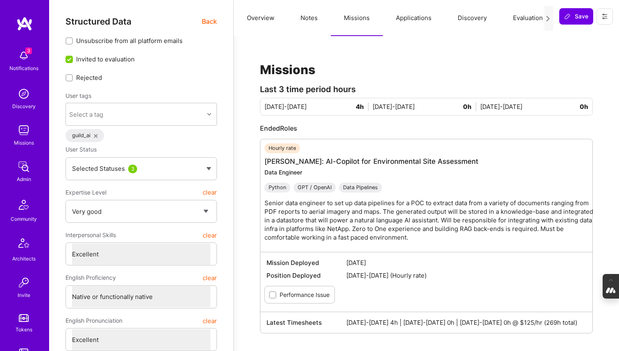
click at [408, 20] on button "Applications" at bounding box center [414, 18] width 62 height 36
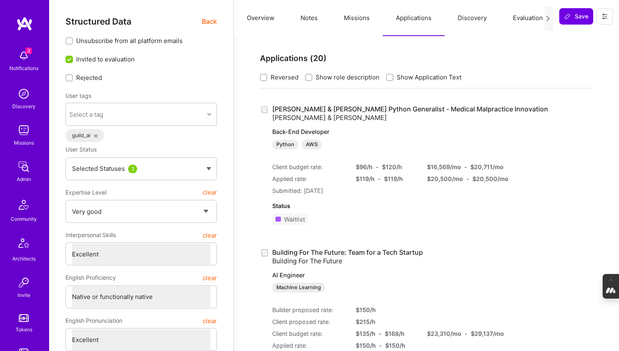
click at [210, 20] on span "Back" at bounding box center [209, 21] width 15 height 10
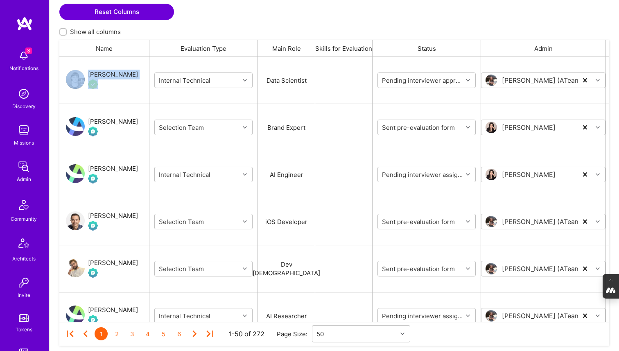
scroll to position [271, 0]
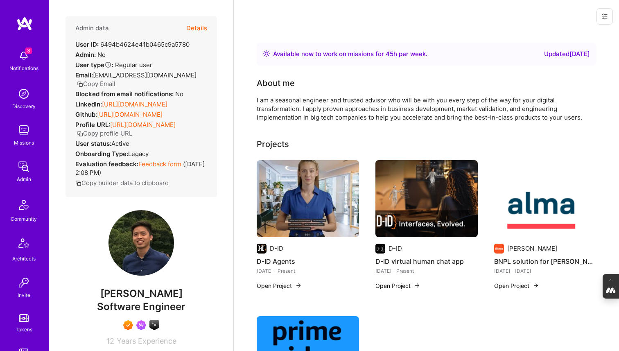
click at [197, 29] on button "Details" at bounding box center [196, 28] width 21 height 24
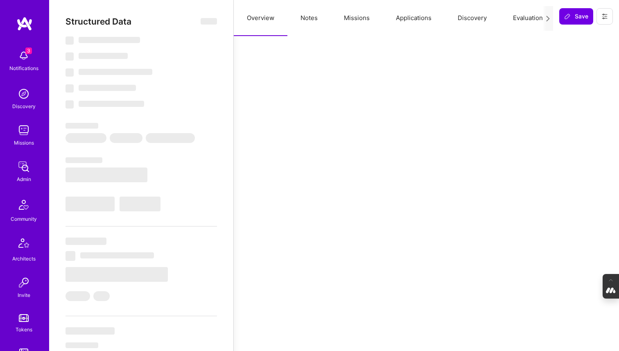
click at [318, 25] on button "Notes" at bounding box center [309, 18] width 43 height 36
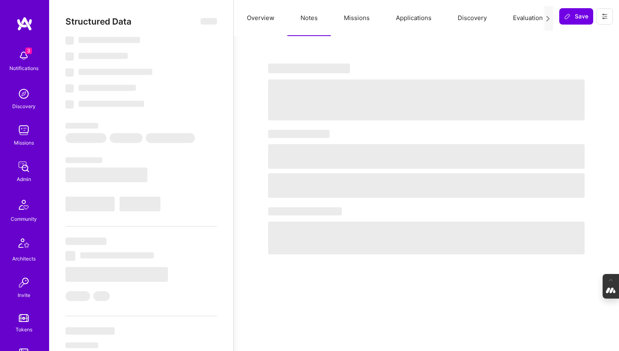
select select "Right Now"
select select "7"
select select "6"
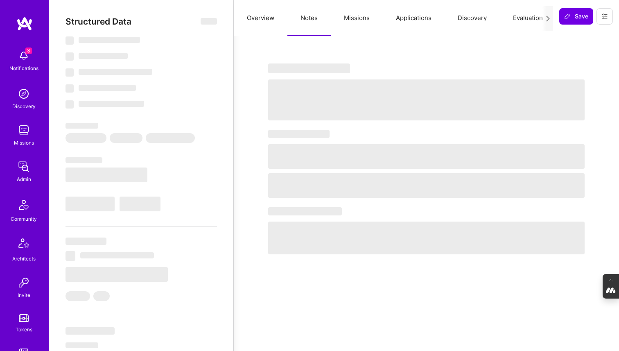
select select "GB"
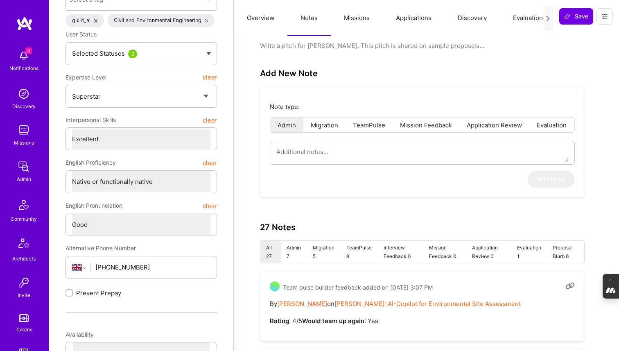
scroll to position [106, 0]
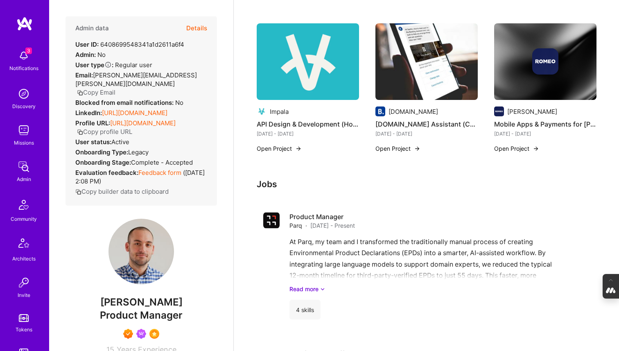
scroll to position [318, 0]
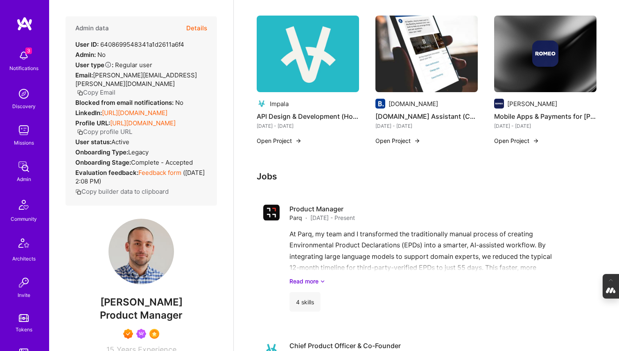
click at [287, 65] on img at bounding box center [308, 54] width 102 height 77
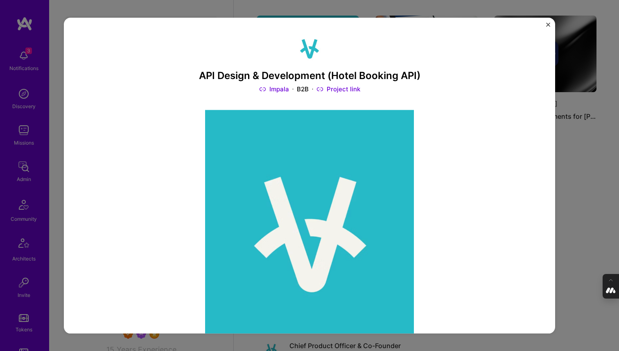
click at [558, 165] on div "API Design & Development (Hotel Booking API) Impala B2B Project link Role Co-Fo…" at bounding box center [309, 175] width 619 height 351
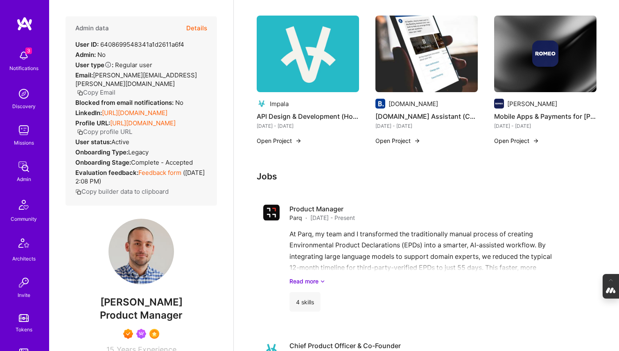
click at [510, 69] on img at bounding box center [545, 54] width 102 height 77
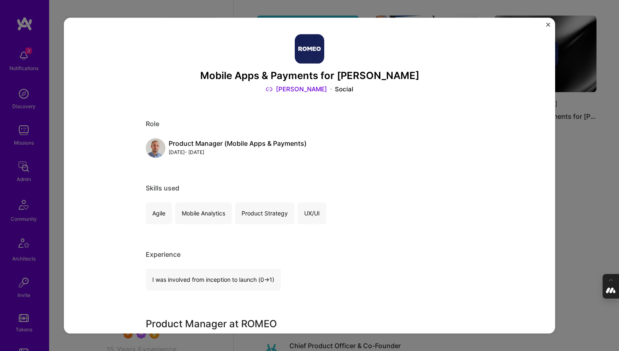
click at [580, 194] on div "Mobile Apps & Payments for [PERSON_NAME] Social Role Product Manager (Mobile Ap…" at bounding box center [309, 175] width 619 height 351
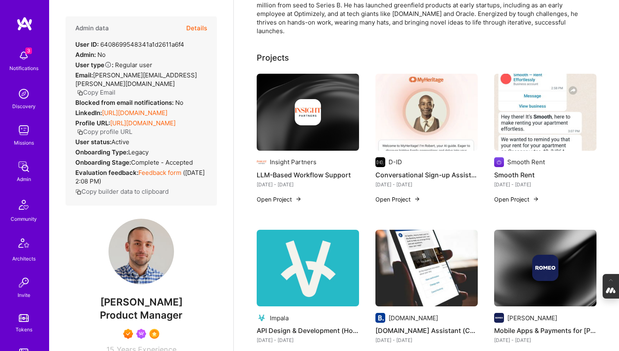
scroll to position [102, 0]
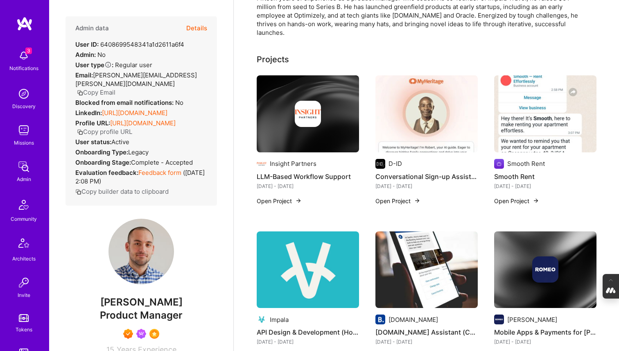
click at [331, 102] on div at bounding box center [308, 114] width 102 height 26
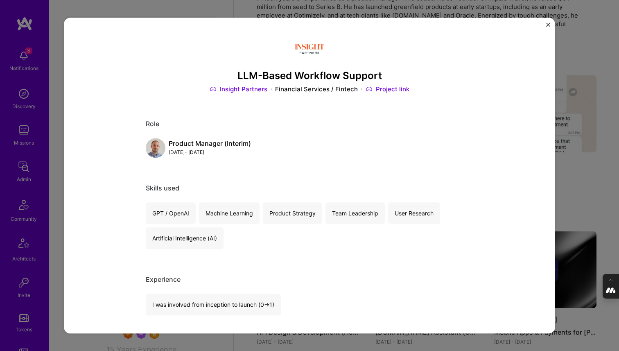
click at [563, 49] on div "LLM-Based Workflow Support Insight Partners Financial Services / Fintech Projec…" at bounding box center [309, 175] width 619 height 351
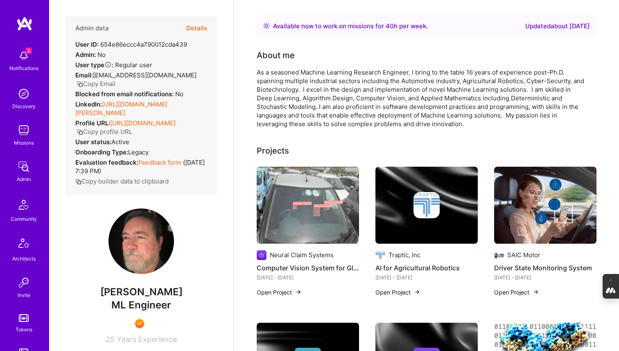
scroll to position [31, 0]
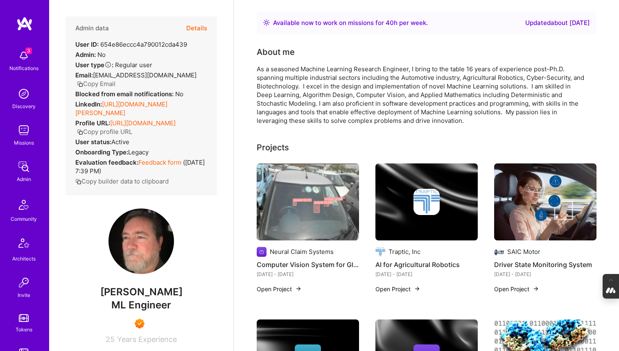
click at [318, 218] on img at bounding box center [308, 201] width 102 height 77
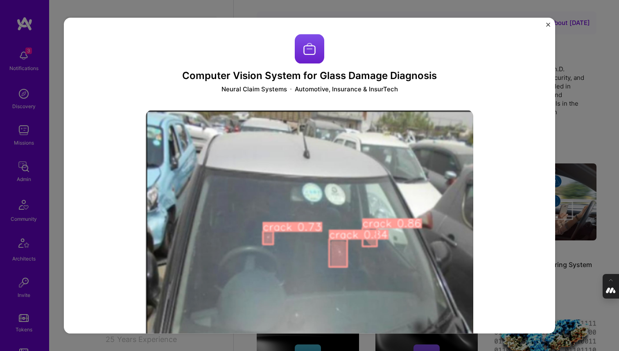
click at [591, 130] on div "Computer Vision System for Glass Damage Diagnosis Neural Claim Systems Automoti…" at bounding box center [309, 175] width 619 height 351
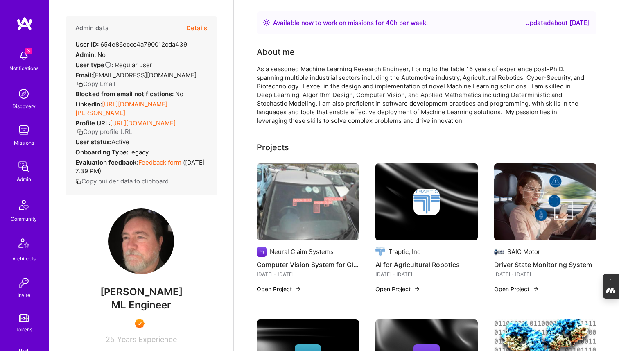
click at [453, 219] on img at bounding box center [427, 201] width 102 height 77
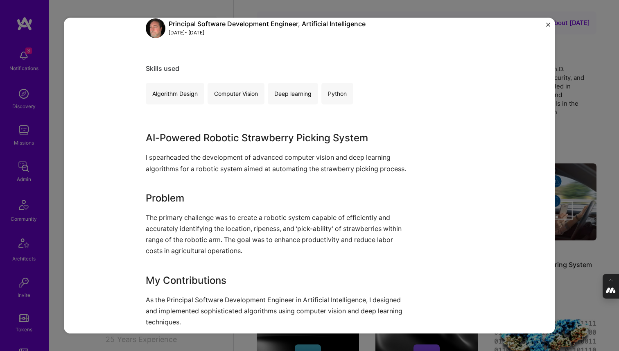
scroll to position [123, 0]
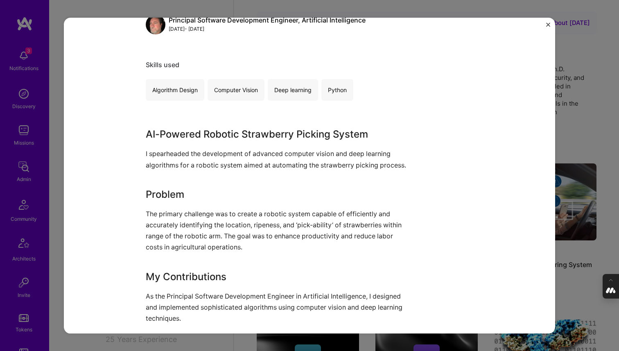
click at [577, 137] on div "AI for Agricultural Robotics Traptic, Inc Robotics, Agriculture / AgTech Role P…" at bounding box center [309, 175] width 619 height 351
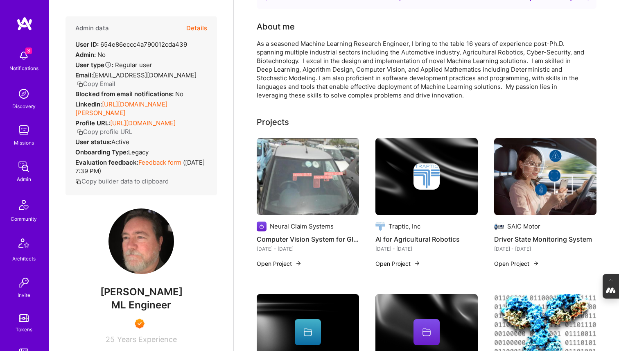
scroll to position [63, 0]
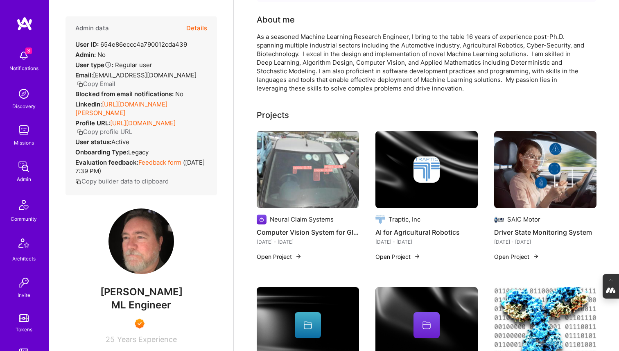
click at [546, 184] on img at bounding box center [545, 169] width 102 height 77
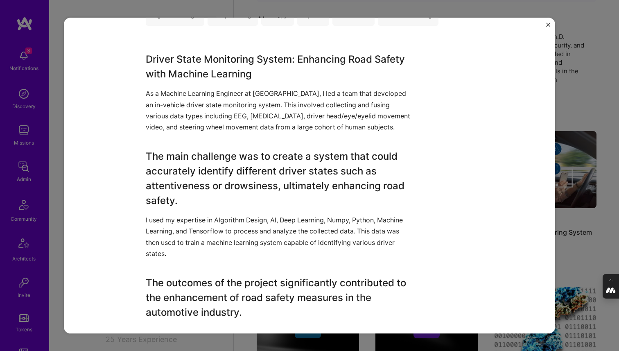
scroll to position [475, 0]
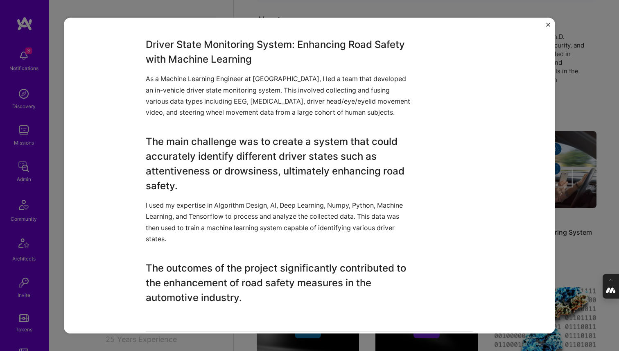
click at [560, 215] on div "Driver State Monitoring System SAIC Motor Automotive Role ML Engineer [DATE] - …" at bounding box center [309, 175] width 619 height 351
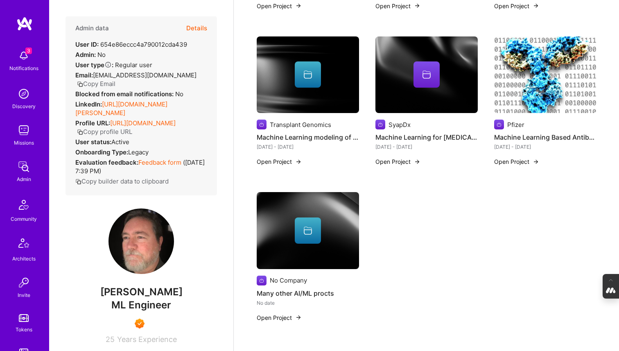
scroll to position [315, 0]
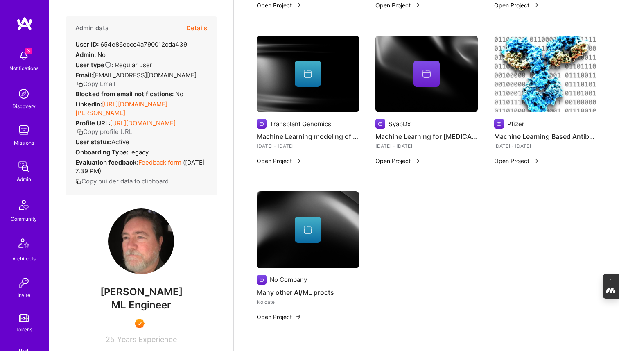
click at [340, 86] on div at bounding box center [308, 74] width 102 height 26
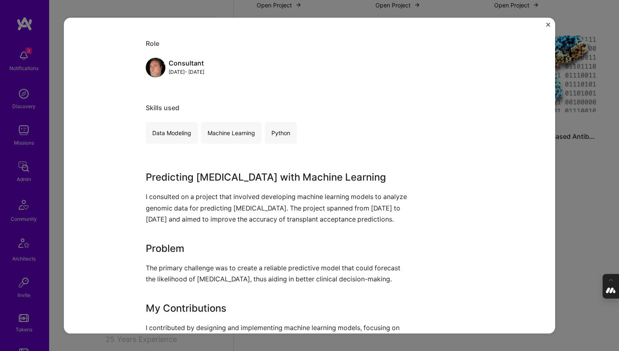
scroll to position [81, 0]
click at [580, 222] on div "Machine Learning modeling of Transplant acceptance Transplant Genomics BioTech …" at bounding box center [309, 175] width 619 height 351
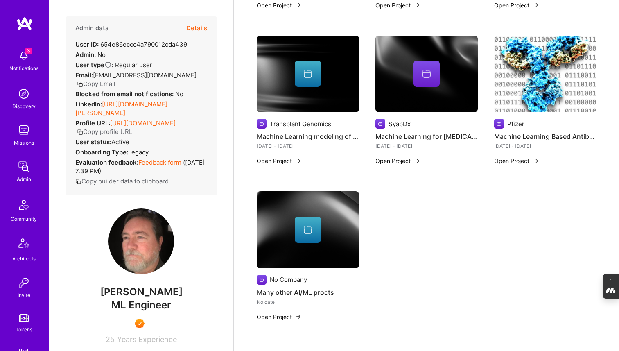
click at [451, 97] on img at bounding box center [427, 74] width 102 height 77
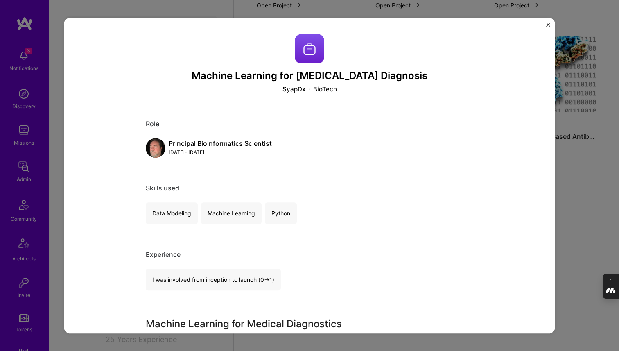
click at [567, 235] on div "Machine Learning for [MEDICAL_DATA] Diagnosis SyapDx BioTech Role Principal Bio…" at bounding box center [309, 175] width 619 height 351
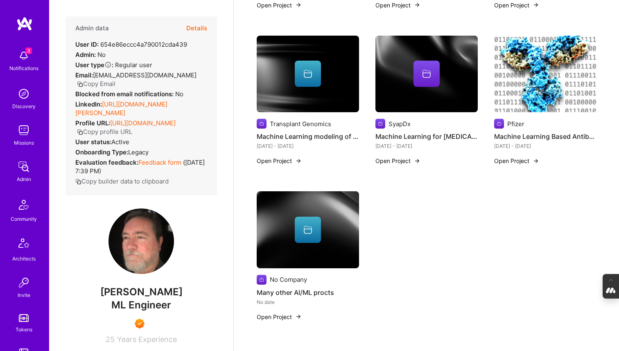
click at [537, 80] on img at bounding box center [545, 74] width 102 height 77
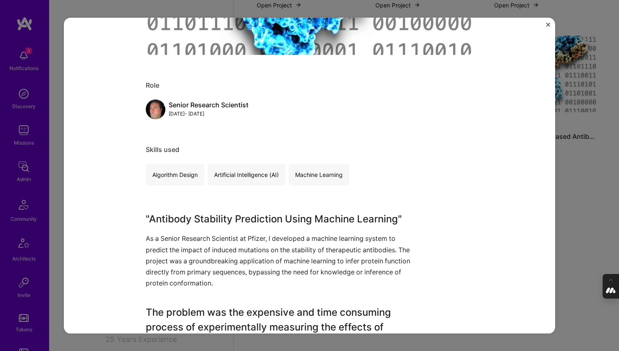
scroll to position [301, 0]
click at [575, 231] on div "Machine Learning Based Antibody stability Inference System Pfizer BioTech Role …" at bounding box center [309, 175] width 619 height 351
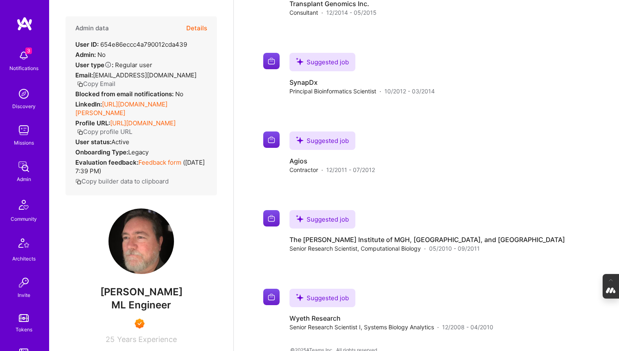
click at [193, 27] on button "Details" at bounding box center [196, 28] width 21 height 24
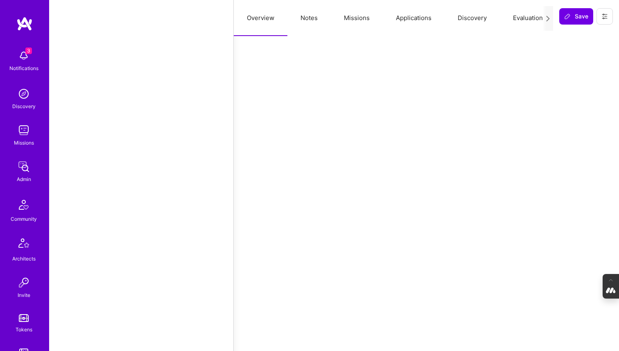
click at [526, 15] on button "Evaluation" at bounding box center [528, 18] width 56 height 36
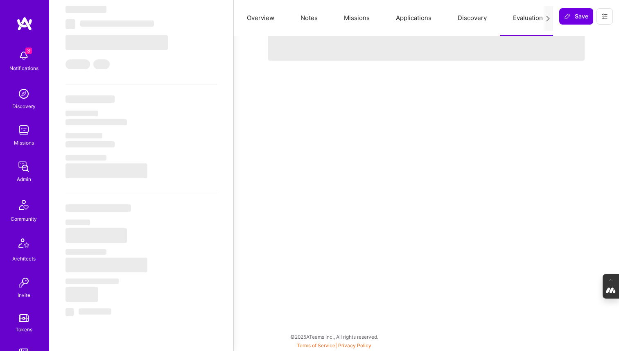
scroll to position [232, 0]
select select "Right Now"
select select "7"
select select "4"
select select "7"
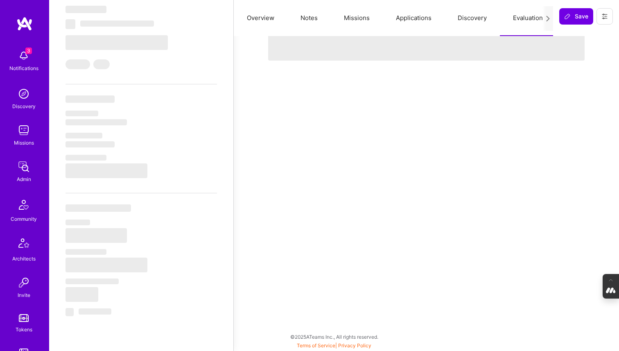
select select "7"
select select "US"
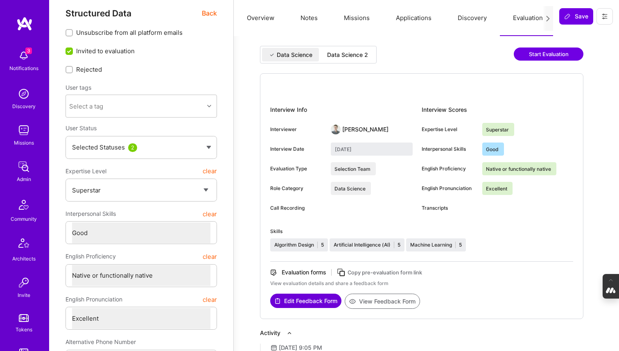
scroll to position [0, 0]
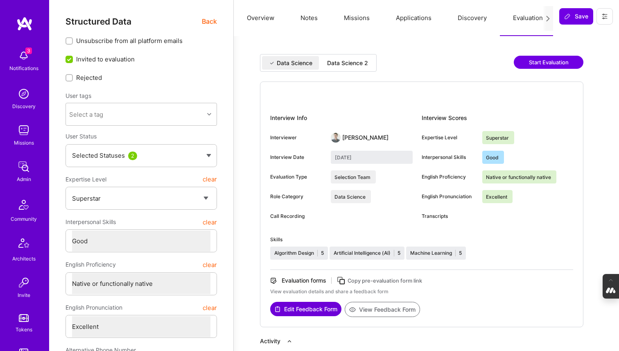
click at [357, 61] on div "Data Science 2" at bounding box center [347, 63] width 41 height 8
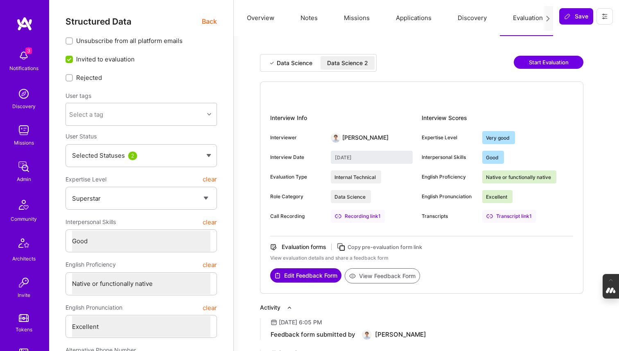
click at [292, 63] on div "Data Science" at bounding box center [295, 63] width 36 height 8
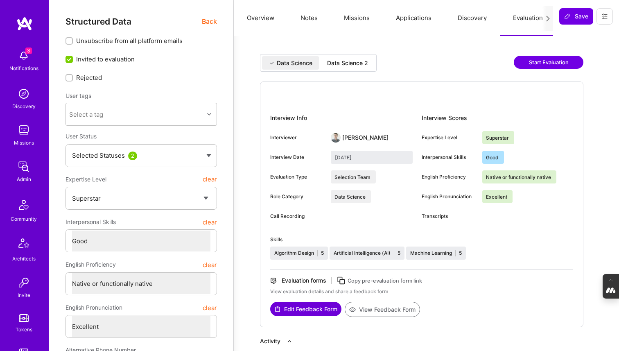
click at [347, 67] on div "Data Science 2" at bounding box center [348, 63] width 54 height 14
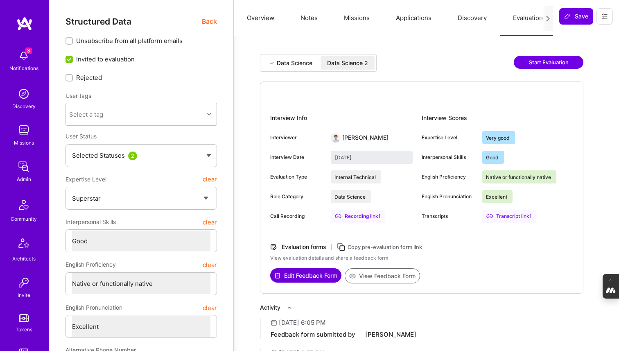
type input "[DATE]"
click at [358, 20] on button "Missions" at bounding box center [357, 18] width 52 height 36
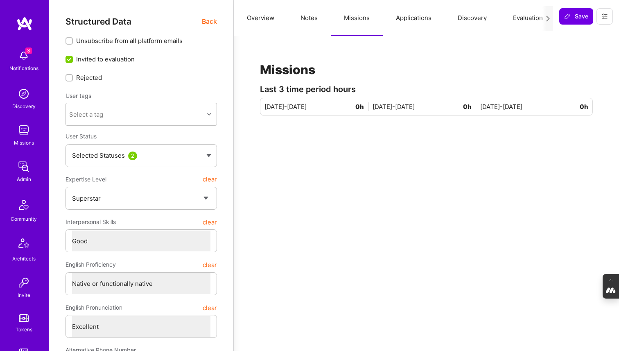
click at [414, 23] on button "Applications" at bounding box center [414, 18] width 62 height 36
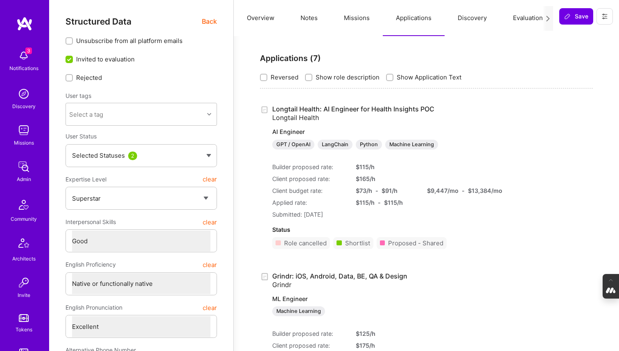
click at [518, 14] on button "Evaluation" at bounding box center [528, 18] width 56 height 36
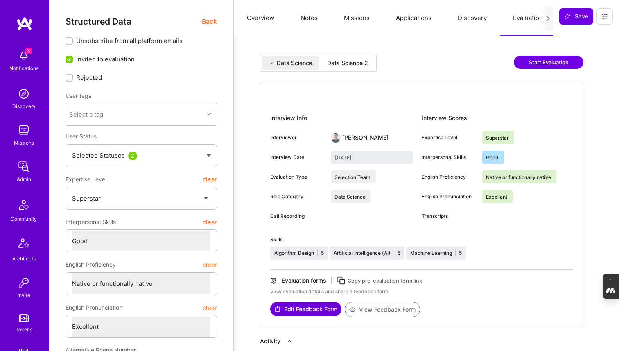
click at [351, 67] on div "Data Science 2" at bounding box center [348, 63] width 54 height 14
type input "[DATE]"
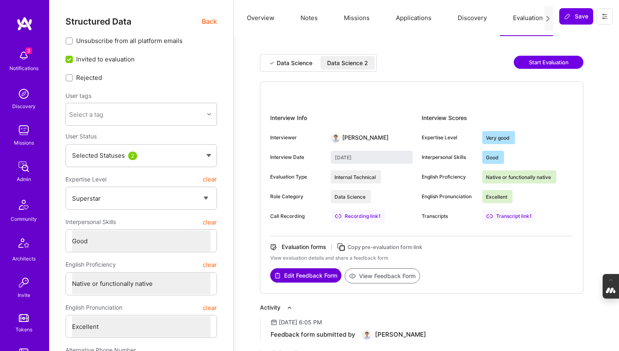
click at [392, 279] on button "View Feedback Form" at bounding box center [382, 275] width 75 height 15
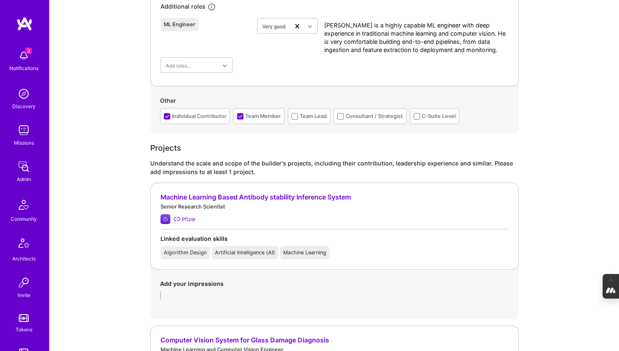
scroll to position [478, 0]
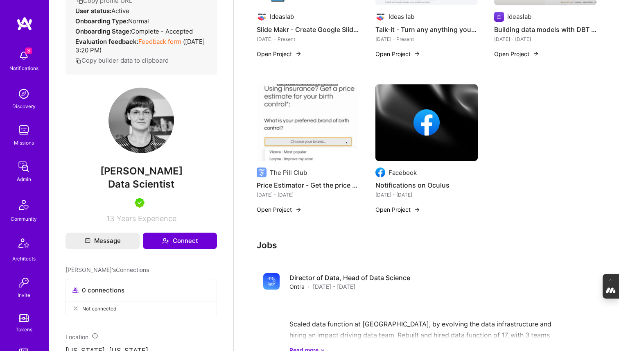
scroll to position [344, 0]
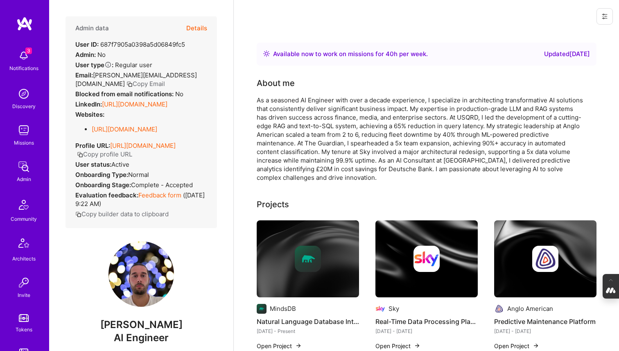
click at [197, 25] on button "Details" at bounding box center [196, 28] width 21 height 24
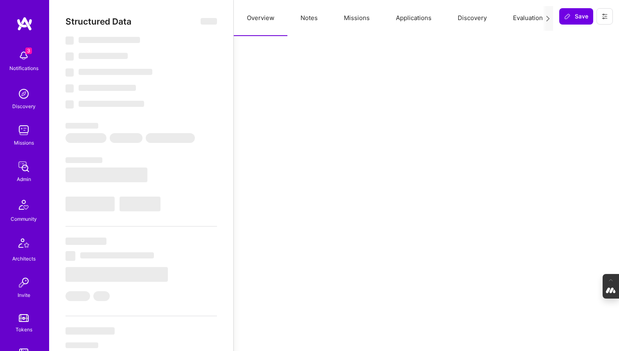
click at [399, 14] on button "Applications" at bounding box center [414, 18] width 62 height 36
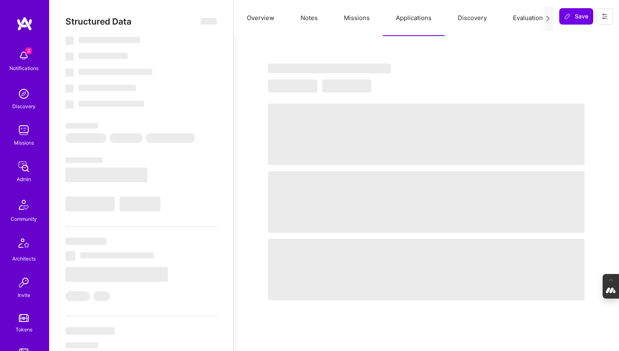
select select "Right Now"
select select "5"
select select "4"
select select "6"
select select "7"
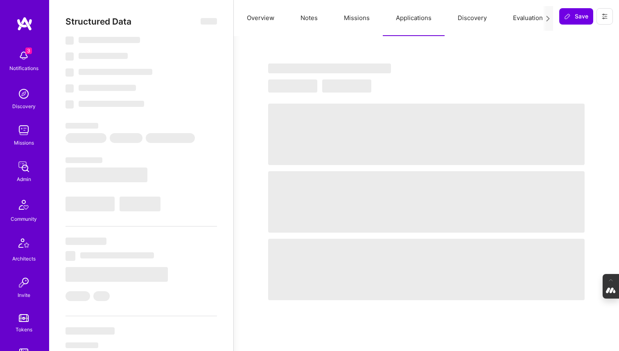
select select "GB"
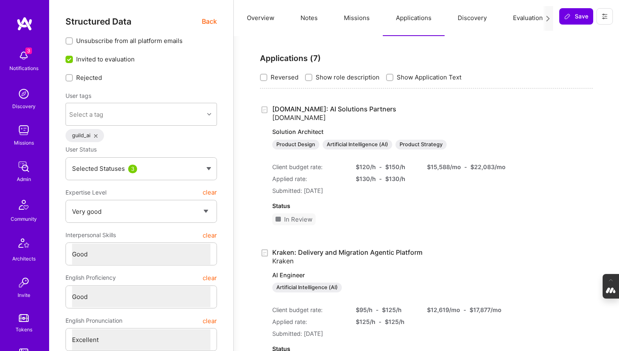
click at [355, 18] on button "Missions" at bounding box center [357, 18] width 52 height 36
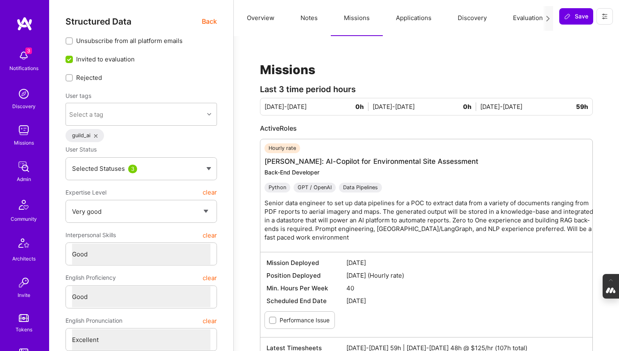
click at [301, 20] on button "Notes" at bounding box center [309, 18] width 43 height 36
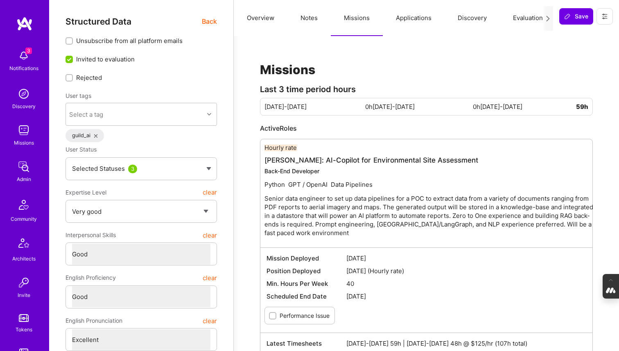
type textarea "x"
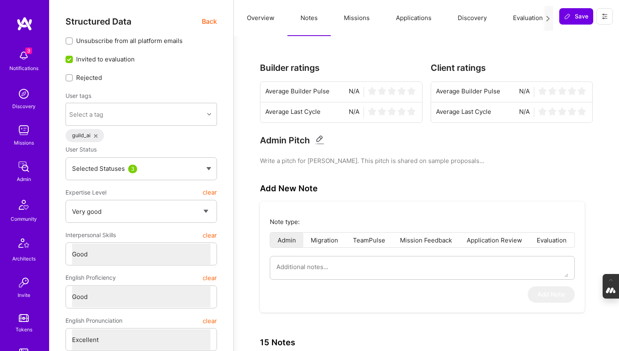
click at [265, 18] on button "Overview" at bounding box center [261, 18] width 54 height 36
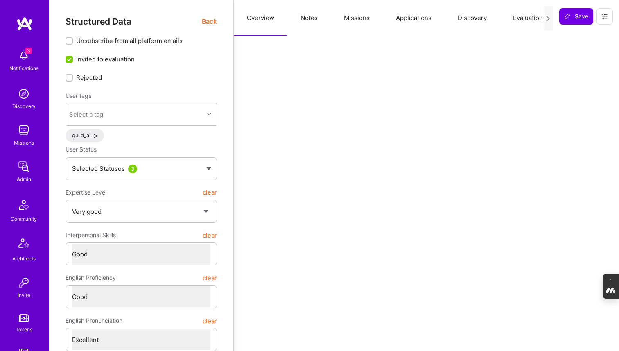
click at [207, 19] on span "Back" at bounding box center [209, 21] width 15 height 10
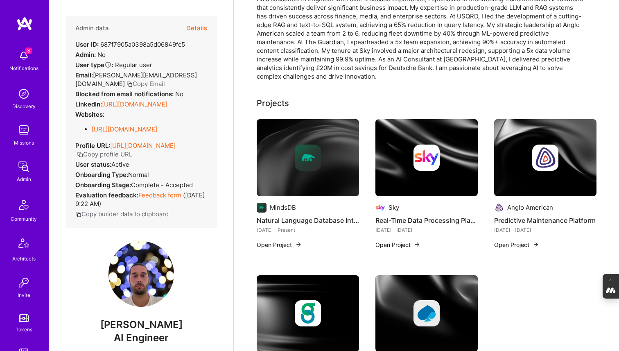
scroll to position [104, 0]
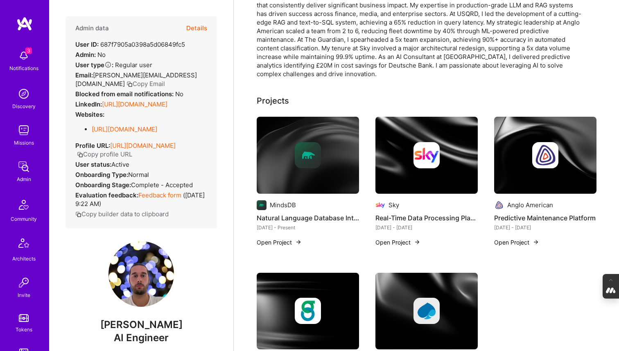
click at [298, 147] on img at bounding box center [308, 155] width 26 height 26
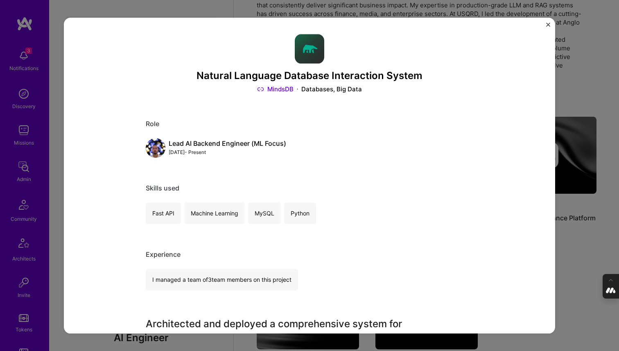
click at [594, 71] on div "Natural Language Database Interaction System MindsDB Databases, Big Data Role L…" at bounding box center [309, 175] width 619 height 351
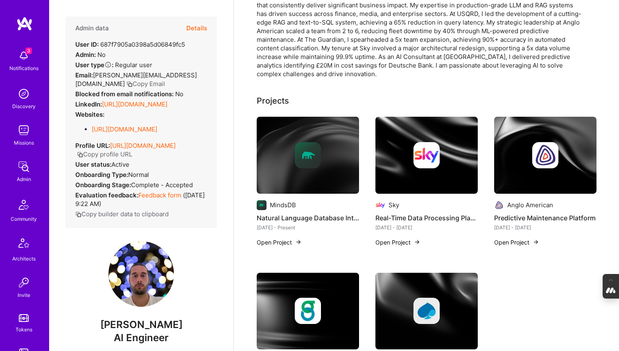
click at [444, 161] on div at bounding box center [427, 155] width 102 height 26
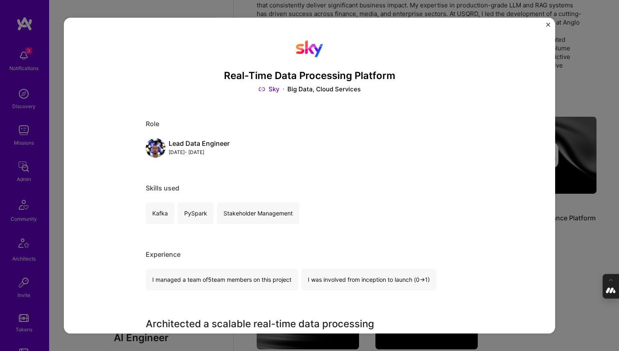
click at [586, 95] on div "Real-Time Data Processing Platform Sky Big Data, Cloud Services Role Lead Data …" at bounding box center [309, 175] width 619 height 351
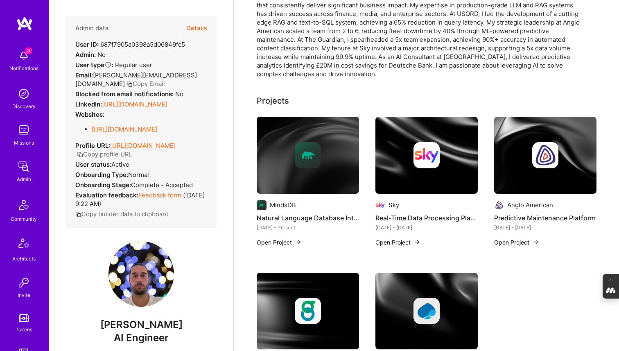
click at [571, 156] on div at bounding box center [545, 155] width 102 height 26
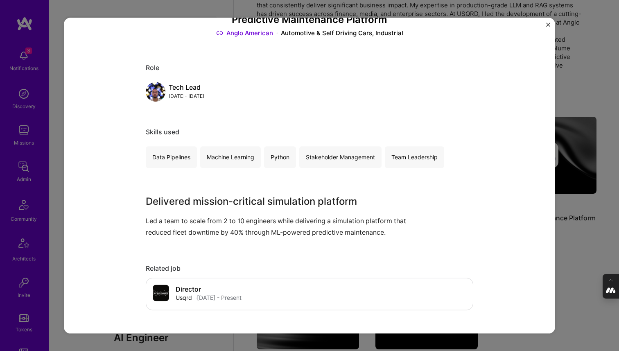
scroll to position [69, 0]
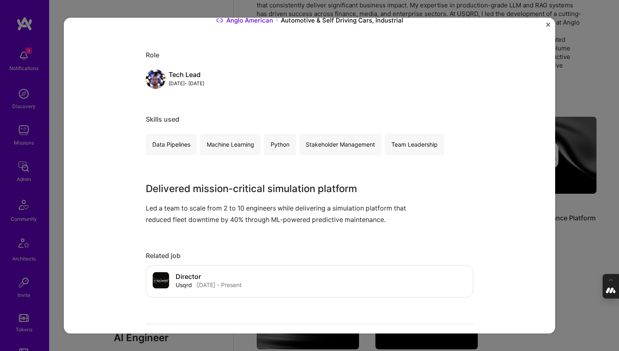
click at [573, 86] on div "Predictive Maintenance Platform Anglo American Automotive & Self Driving Cars, …" at bounding box center [309, 175] width 619 height 351
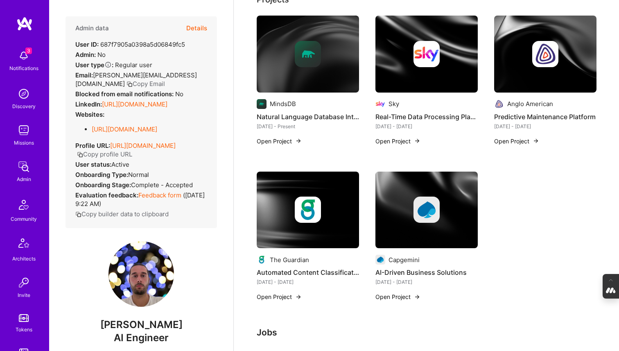
scroll to position [206, 0]
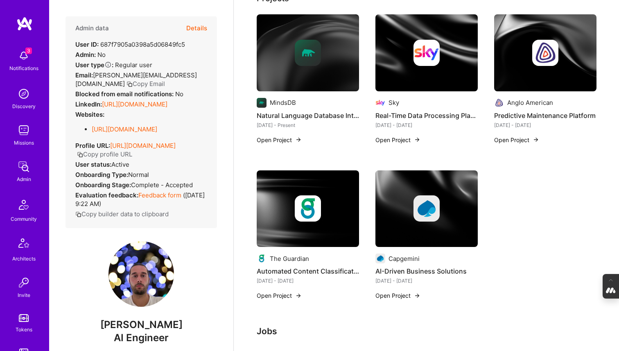
click at [318, 208] on img at bounding box center [308, 208] width 26 height 26
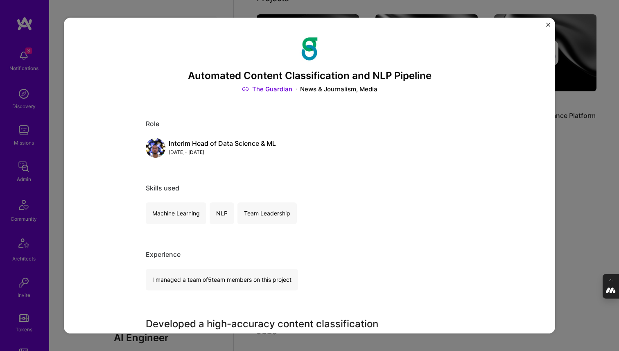
click at [581, 151] on div "Automated Content Classification and NLP Pipeline The Guardian News & Journalis…" at bounding box center [309, 175] width 619 height 351
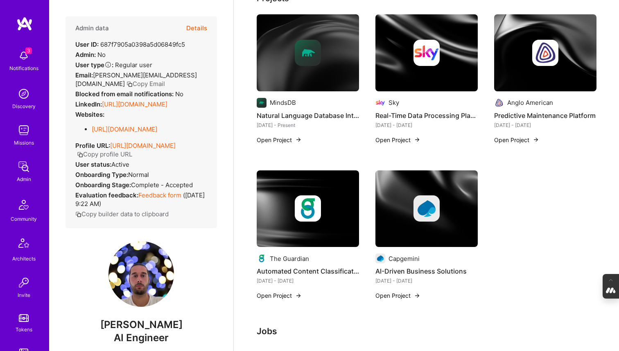
click at [433, 221] on img at bounding box center [427, 208] width 26 height 26
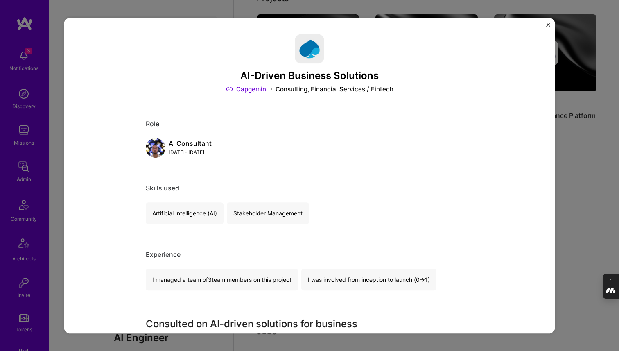
click at [576, 162] on div "AI-Driven Business Solutions Capgemini Consulting, Financial Services / Fintech…" at bounding box center [309, 175] width 619 height 351
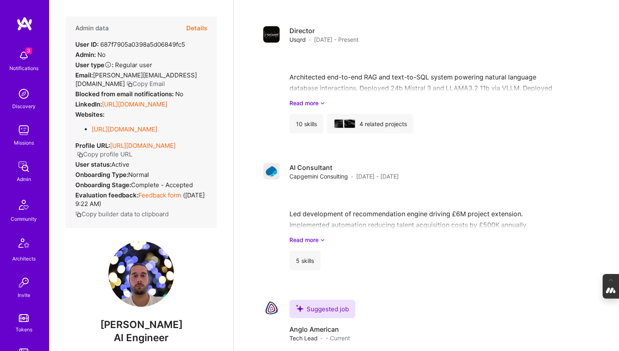
scroll to position [676, 0]
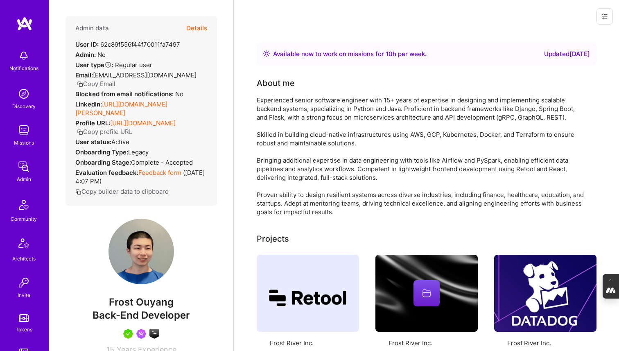
click at [196, 28] on button "Details" at bounding box center [196, 28] width 21 height 24
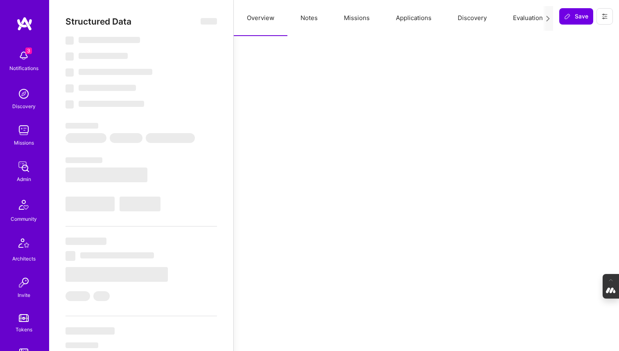
click at [357, 22] on button "Missions" at bounding box center [357, 18] width 52 height 36
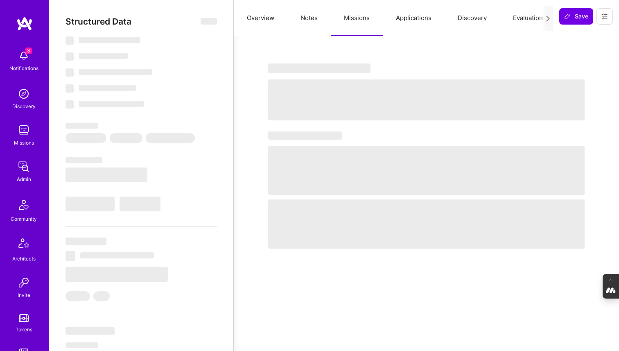
select select "Right Now"
select select "5"
select select "7"
select select "6"
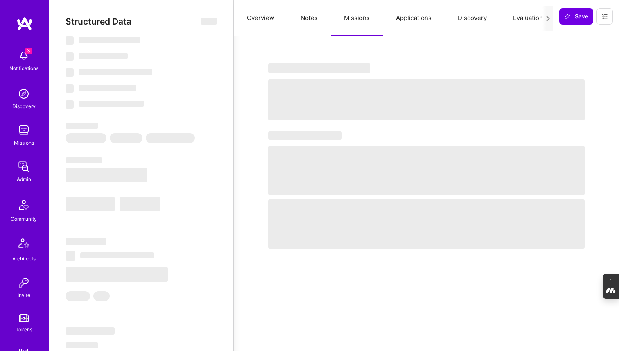
select select "CA"
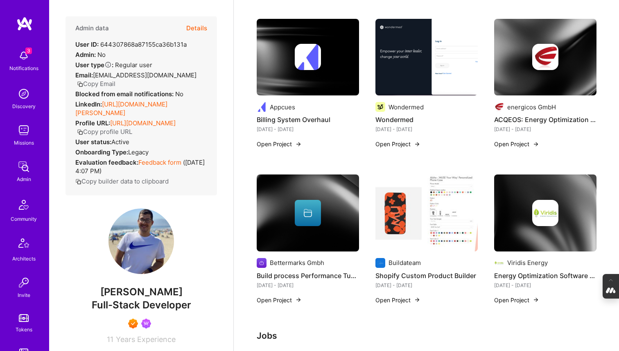
scroll to position [368, 0]
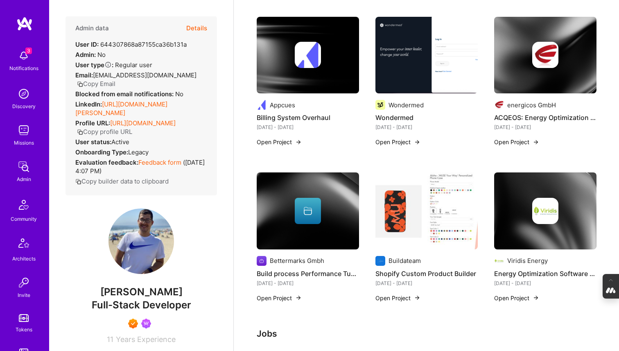
click at [504, 42] on div at bounding box center [545, 55] width 102 height 26
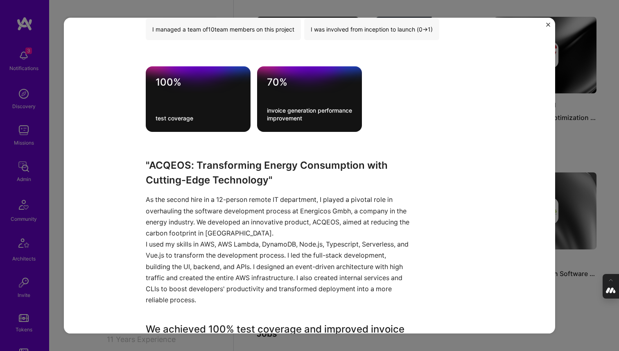
scroll to position [252, 0]
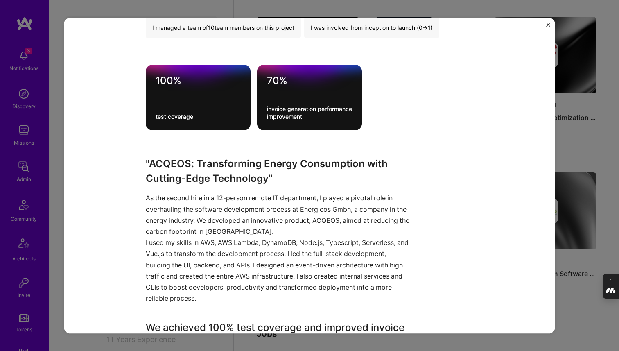
click at [584, 181] on div "ACQEOS: Energy Optimization Platform energicos GmbH Energy Project link Role Le…" at bounding box center [309, 175] width 619 height 351
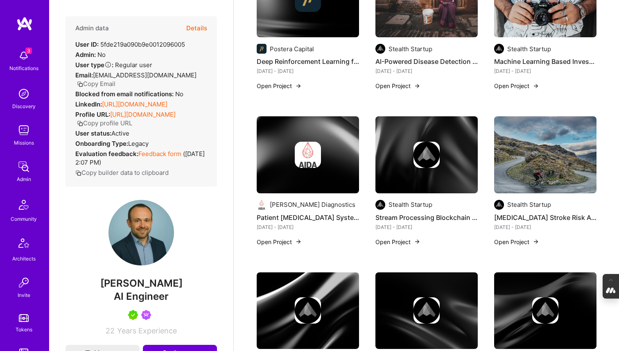
scroll to position [997, 0]
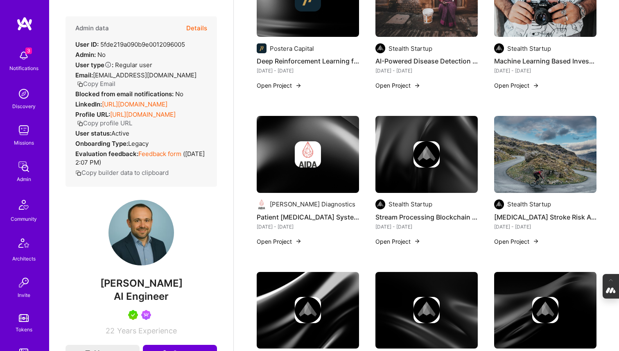
click at [523, 152] on img at bounding box center [545, 154] width 102 height 77
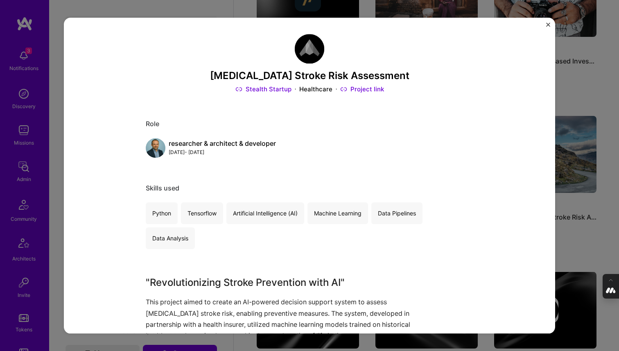
click at [576, 223] on div "[MEDICAL_DATA] Stroke Risk Assessment Stealth Startup Healthcare Project link R…" at bounding box center [309, 175] width 619 height 351
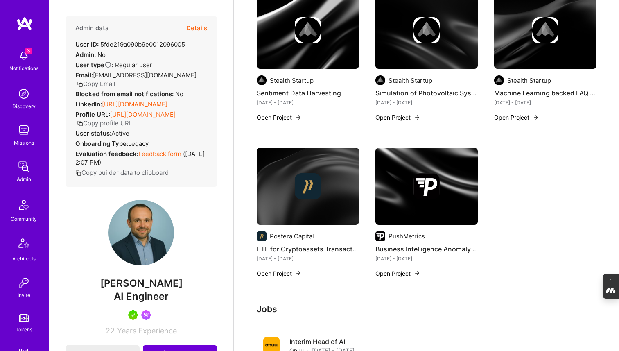
scroll to position [1278, 0]
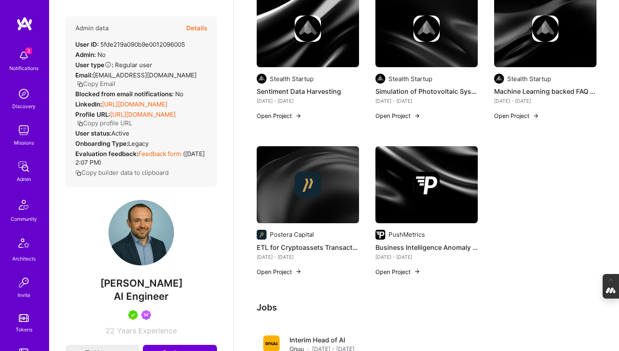
click at [195, 26] on button "Details" at bounding box center [196, 28] width 21 height 24
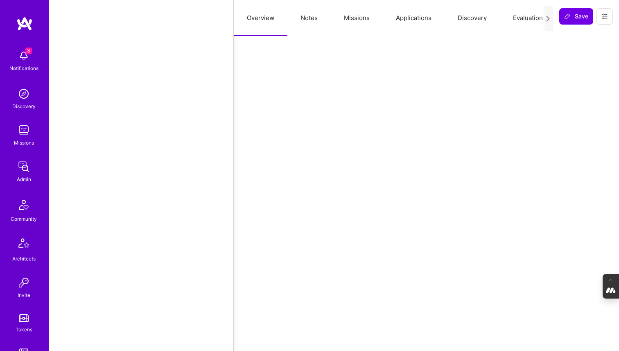
click at [365, 25] on button "Missions" at bounding box center [357, 18] width 52 height 36
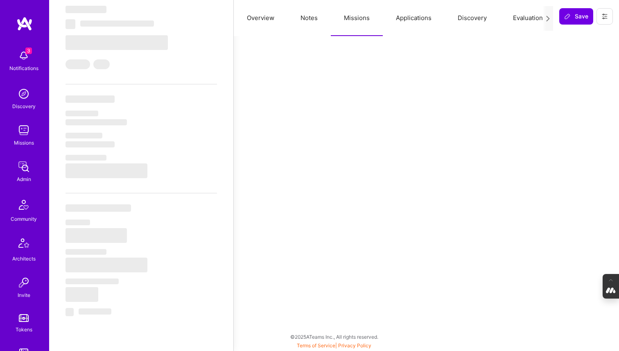
select select "Right Now"
select select "5"
select select "7"
select select "6"
select select "7"
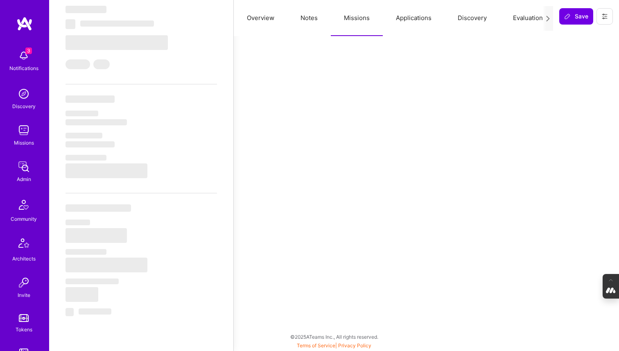
select select "US"
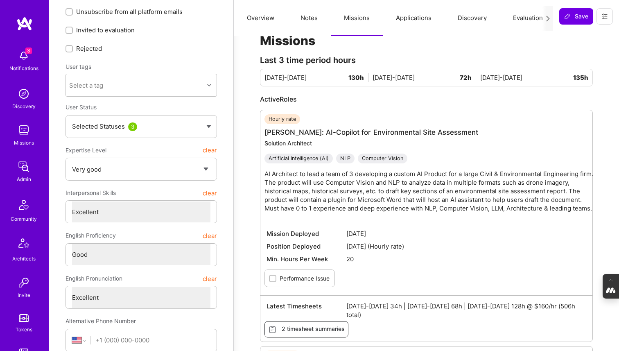
scroll to position [27, 0]
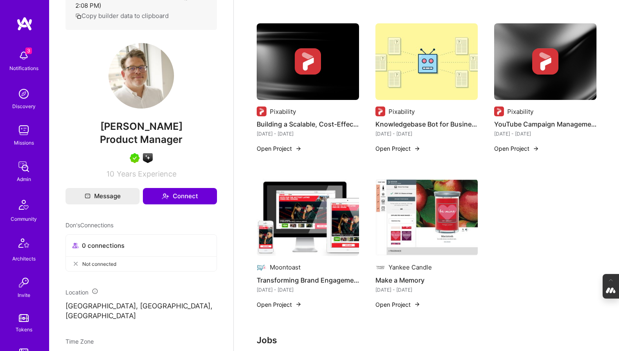
scroll to position [416, 0]
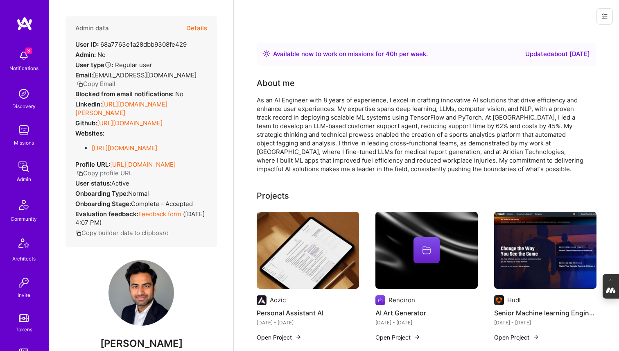
click at [202, 28] on button "Details" at bounding box center [196, 28] width 21 height 24
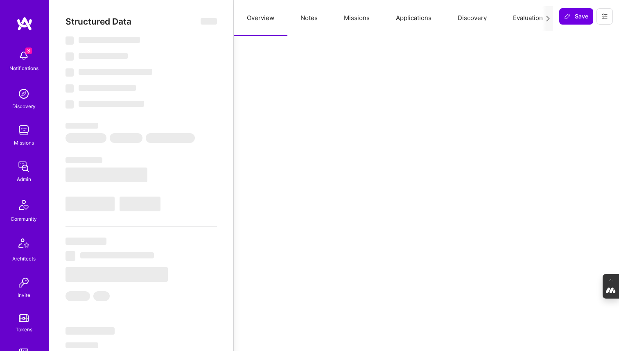
click at [523, 17] on button "Evaluation" at bounding box center [528, 18] width 56 height 36
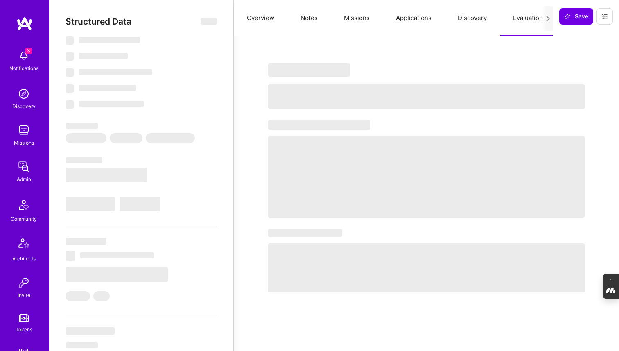
select select "Right Now"
select select "5"
select select "4"
select select "7"
select select "6"
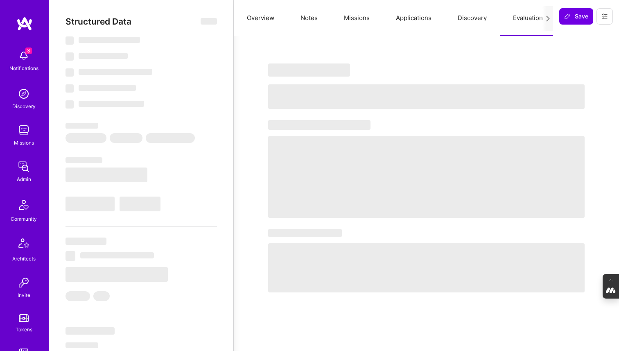
select select "US"
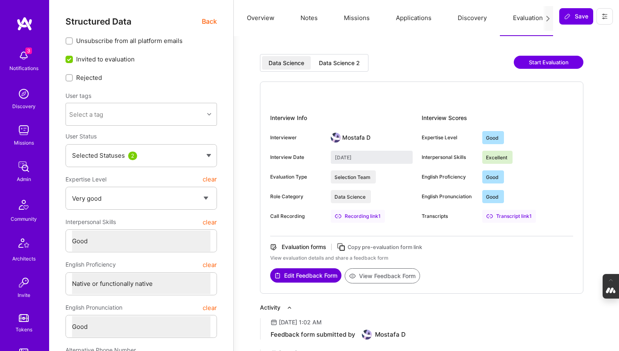
click at [343, 63] on div "Data Science 2" at bounding box center [339, 63] width 41 height 8
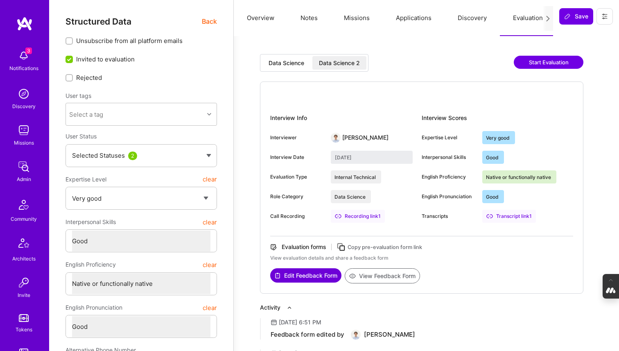
click at [288, 64] on div "Data Science" at bounding box center [287, 63] width 36 height 8
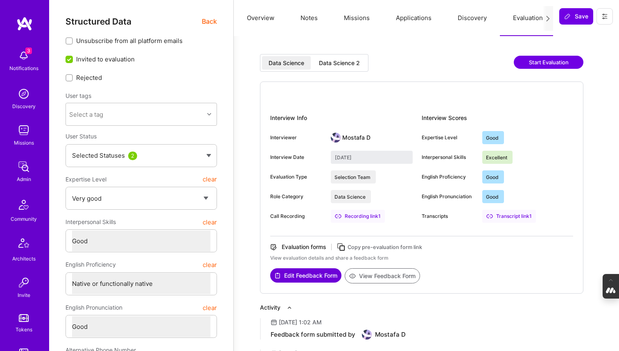
click at [327, 63] on div "Data Science 2" at bounding box center [339, 63] width 41 height 8
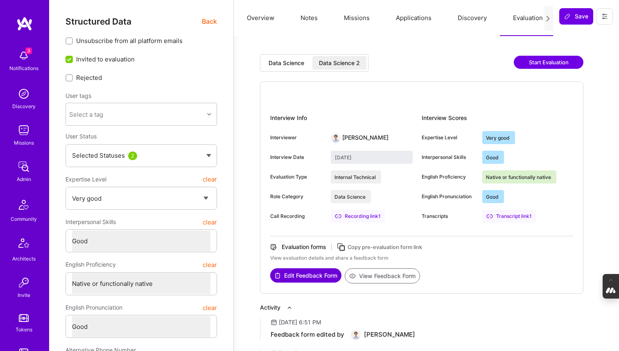
click at [284, 56] on div "Data Science" at bounding box center [286, 63] width 49 height 14
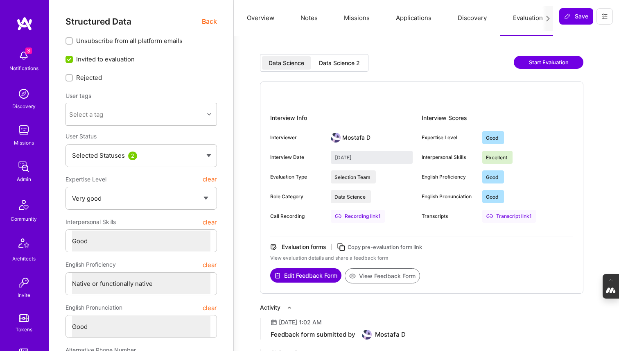
click at [346, 66] on div "Data Science 2" at bounding box center [339, 63] width 41 height 8
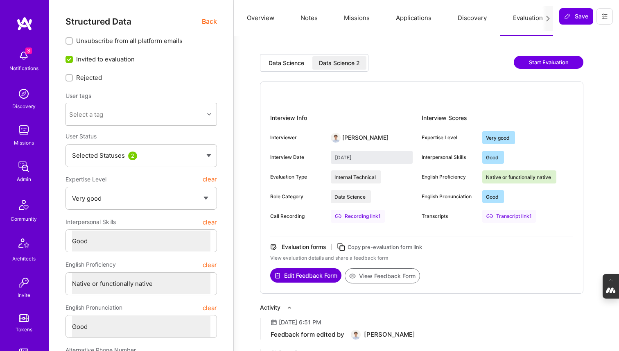
click at [385, 275] on button "View Feedback Form" at bounding box center [382, 275] width 75 height 15
click at [292, 58] on div "Data Science" at bounding box center [286, 63] width 49 height 14
type input "September 1, 2025"
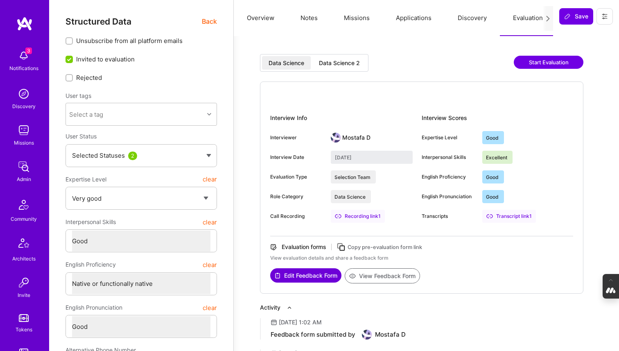
click at [382, 276] on button "View Feedback Form" at bounding box center [382, 275] width 75 height 15
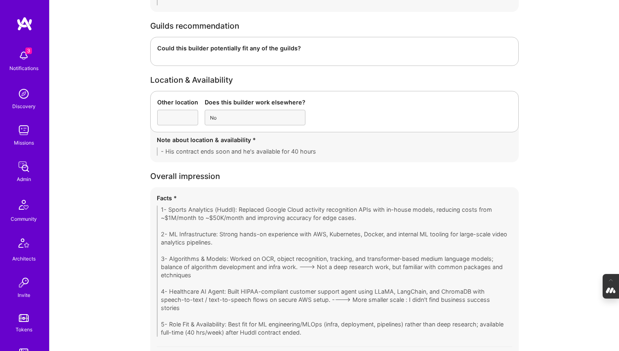
scroll to position [1628, 0]
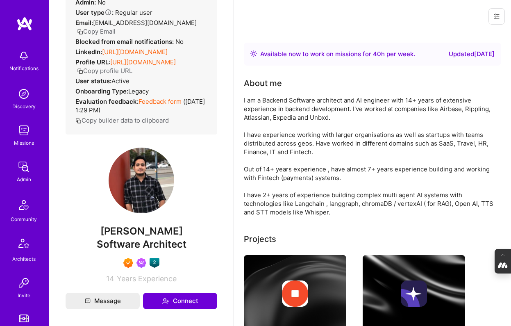
scroll to position [72, 0]
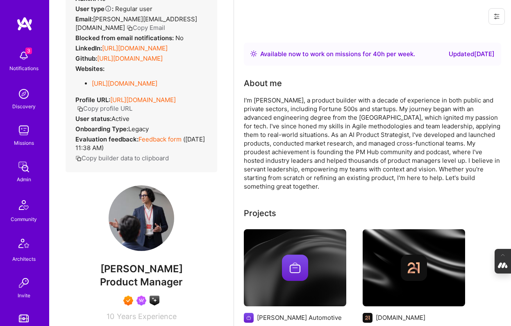
scroll to position [61, 0]
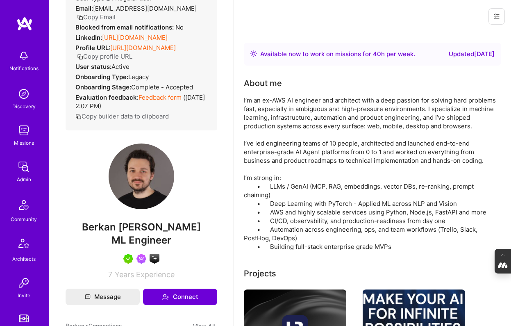
scroll to position [72, 0]
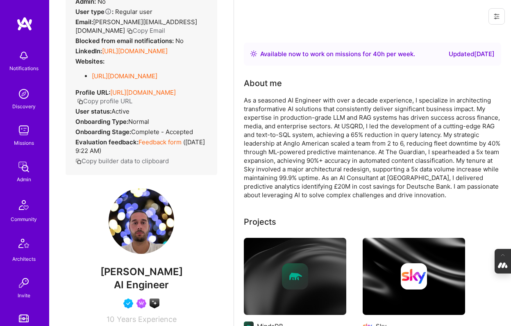
scroll to position [70, 0]
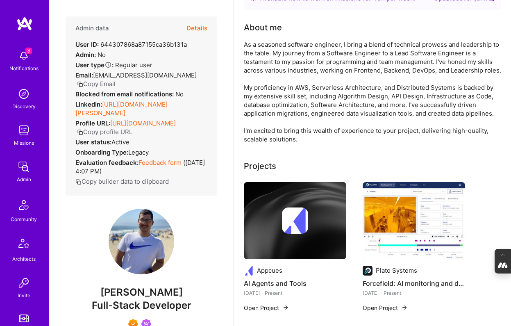
scroll to position [11, 0]
